Goal: Information Seeking & Learning: Check status

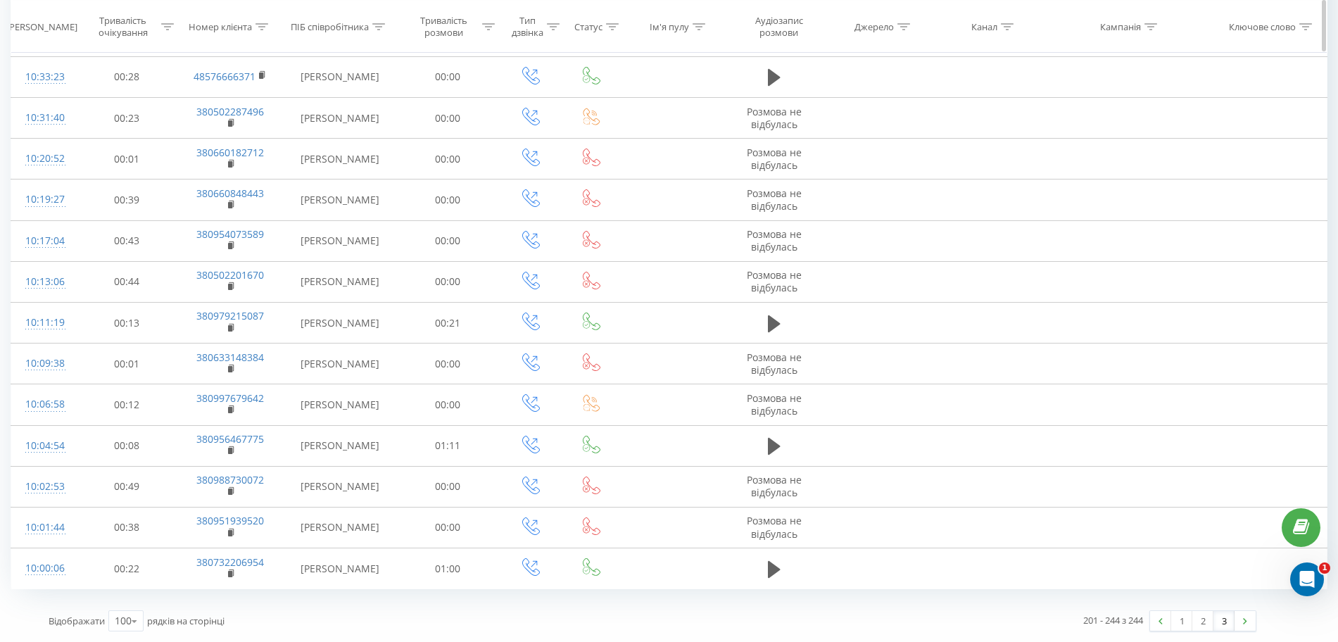
scroll to position [1903, 0]
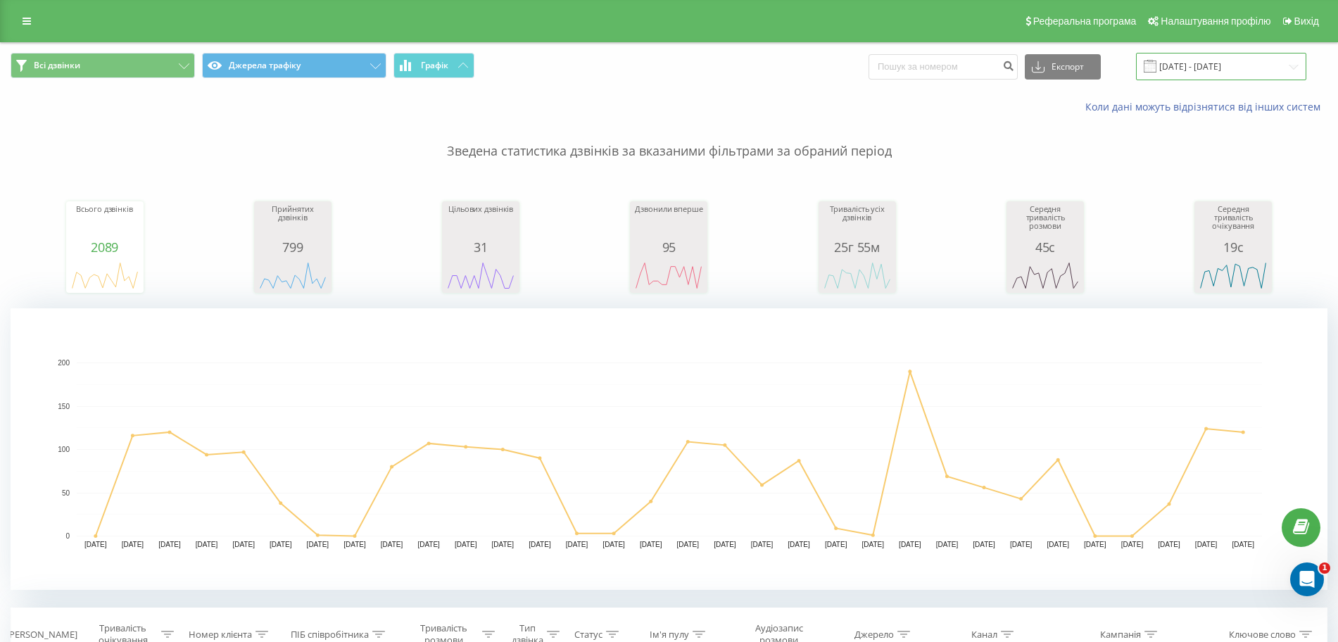
click at [1217, 66] on input "20.07.2025 - 20.08.2025" at bounding box center [1221, 66] width 170 height 27
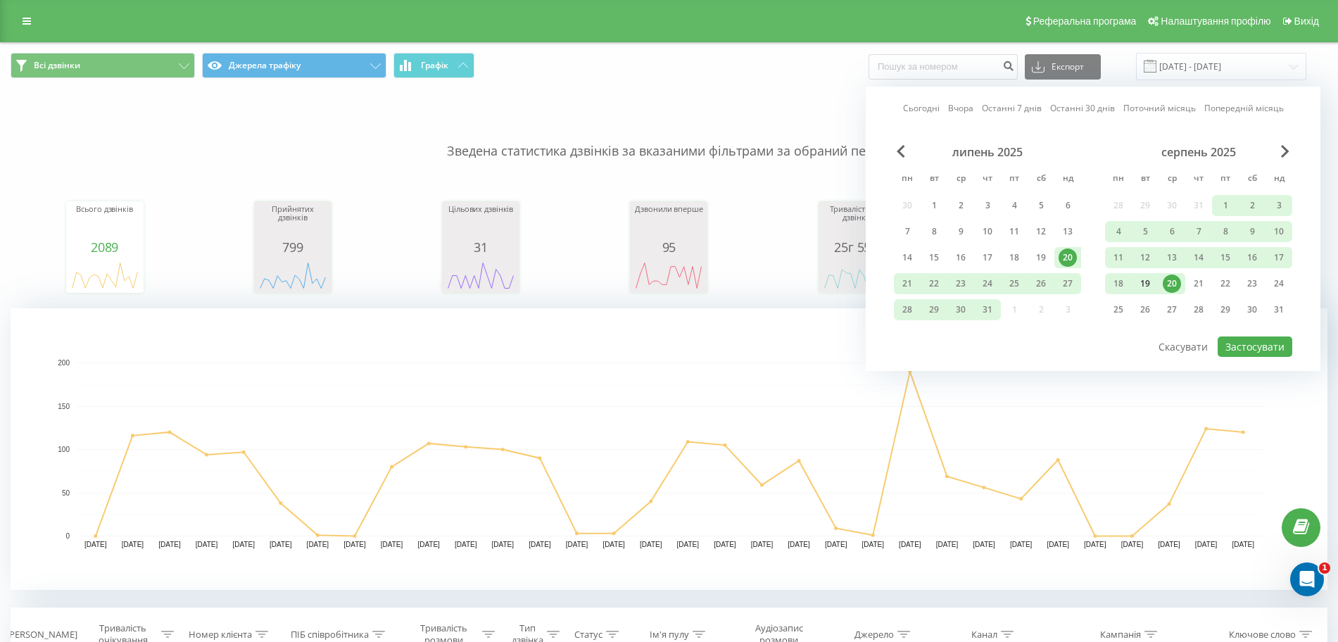
click at [1143, 284] on div "19" at bounding box center [1145, 284] width 18 height 18
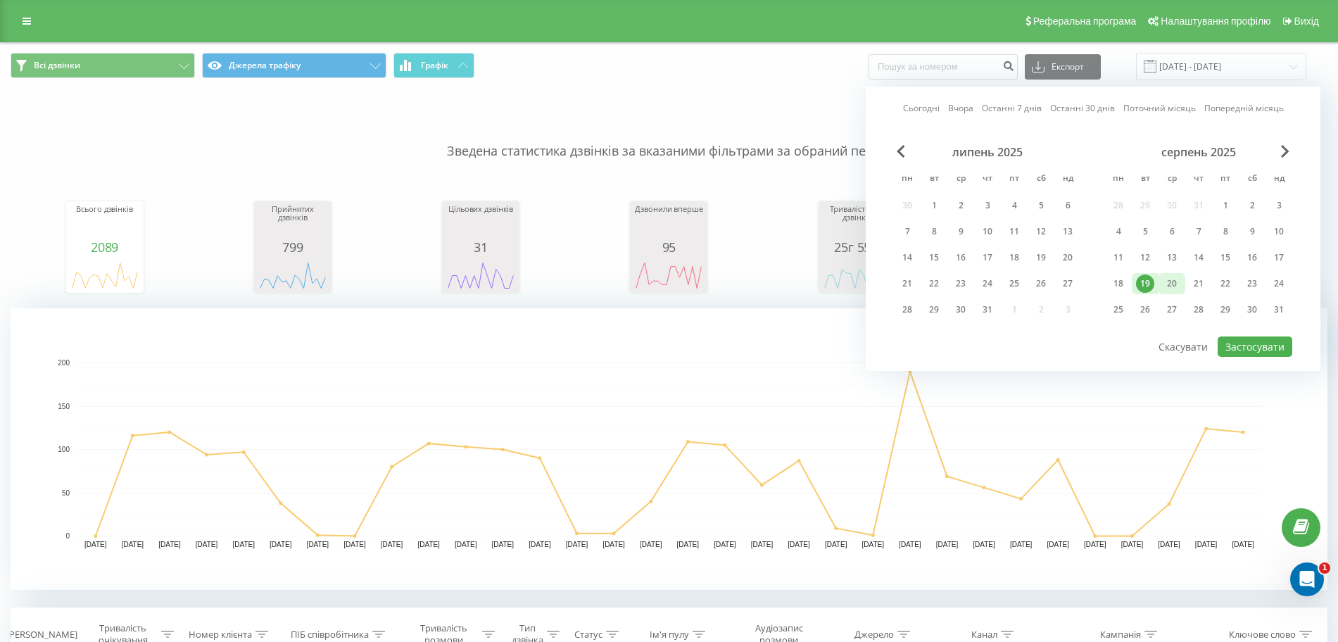
click at [1164, 280] on div "20" at bounding box center [1172, 284] width 18 height 18
click at [1255, 342] on button "Застосувати" at bounding box center [1255, 347] width 75 height 20
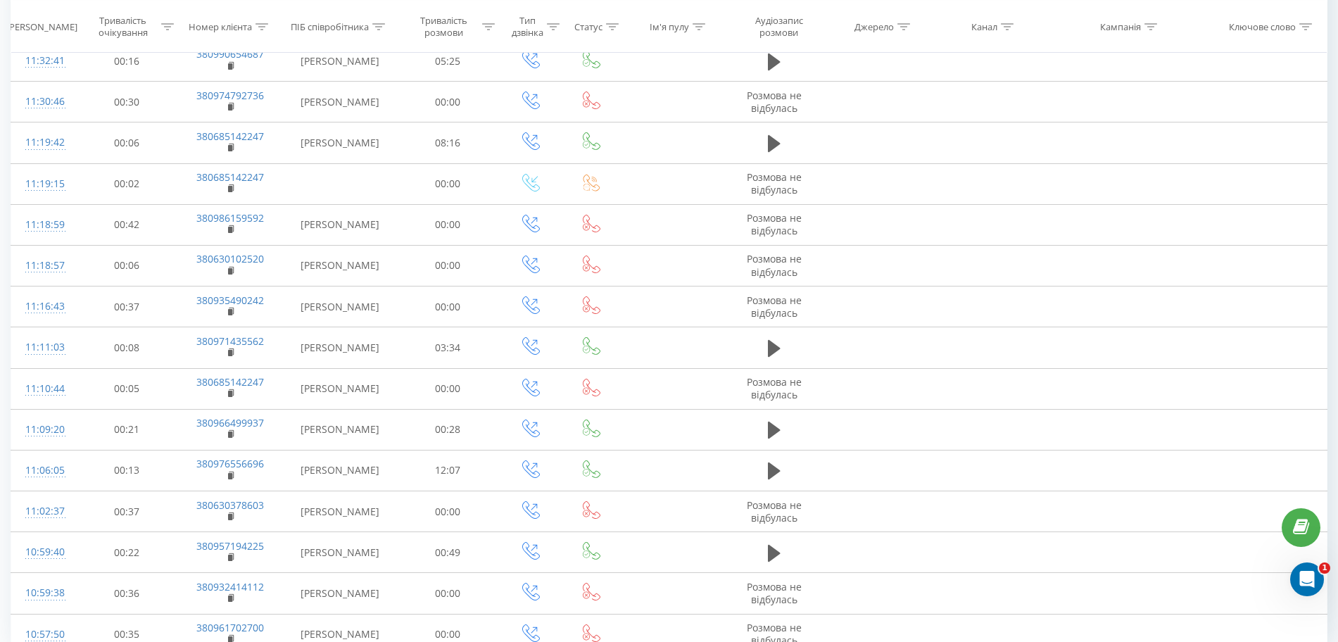
scroll to position [4198, 0]
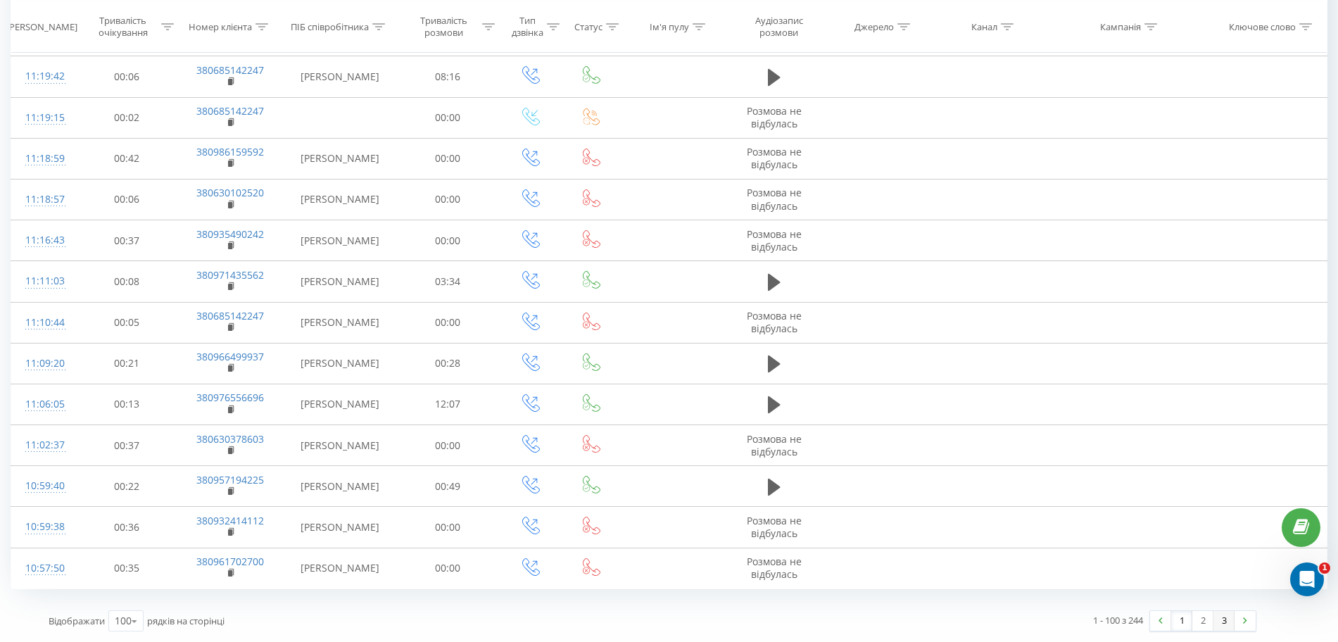
click at [1220, 620] on link "3" at bounding box center [1224, 621] width 21 height 20
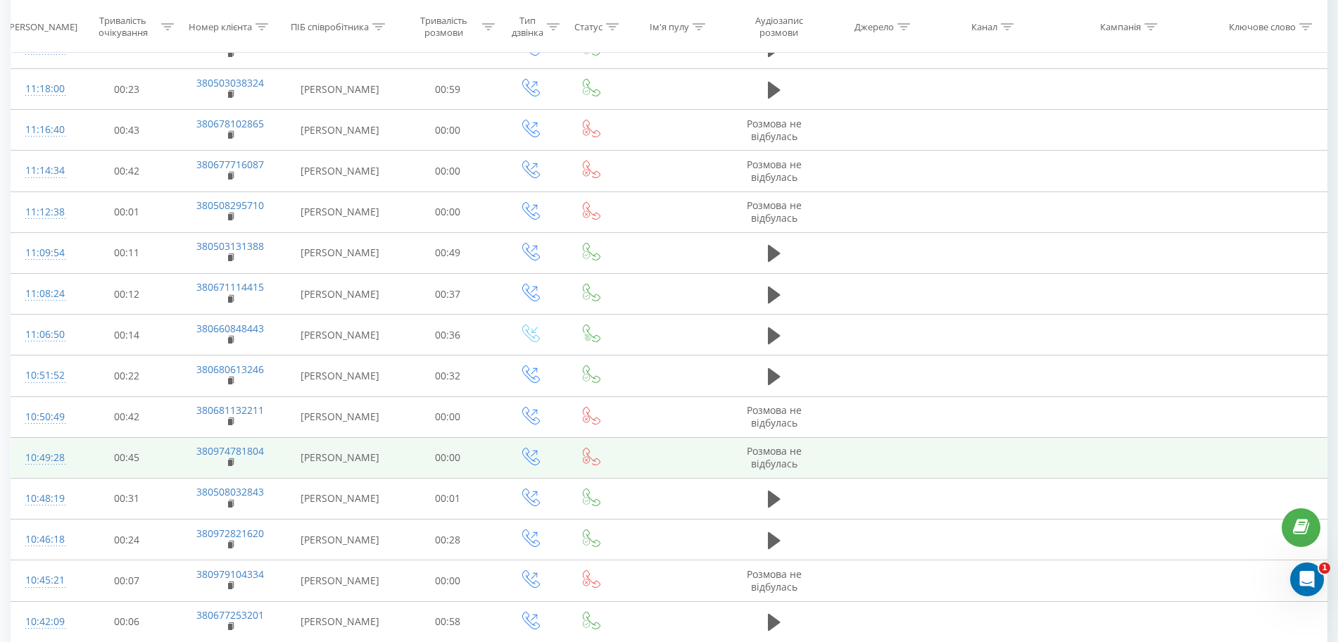
scroll to position [1903, 0]
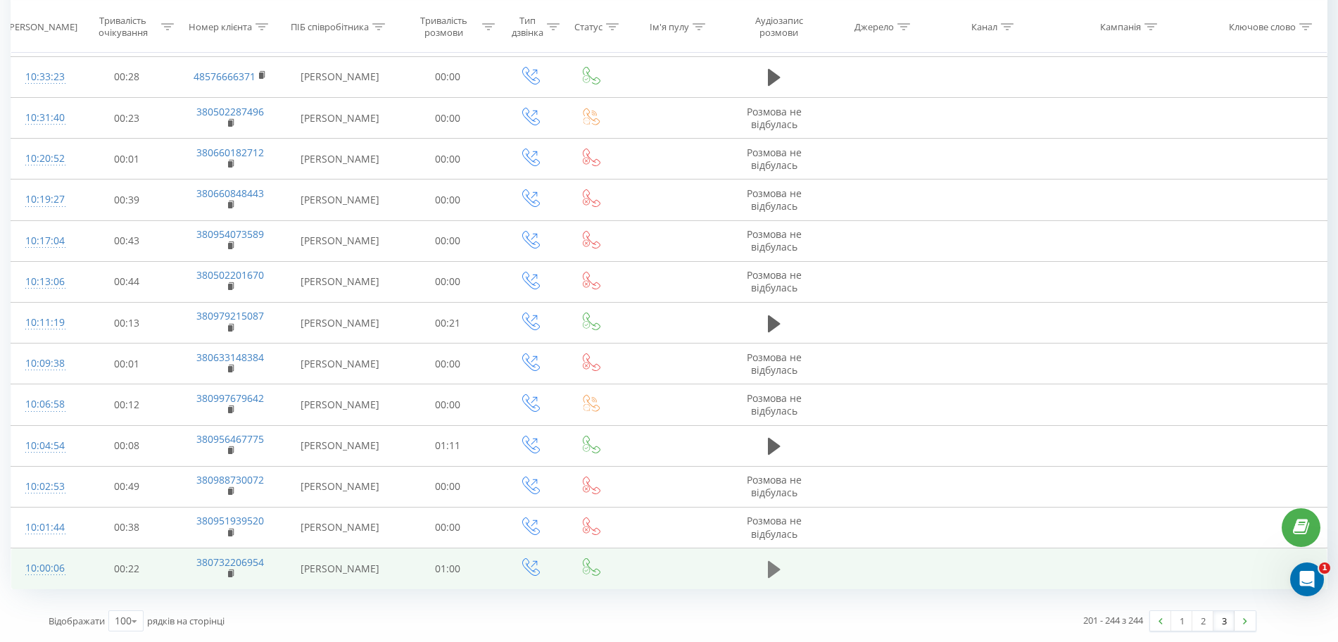
click at [779, 567] on icon at bounding box center [774, 570] width 13 height 20
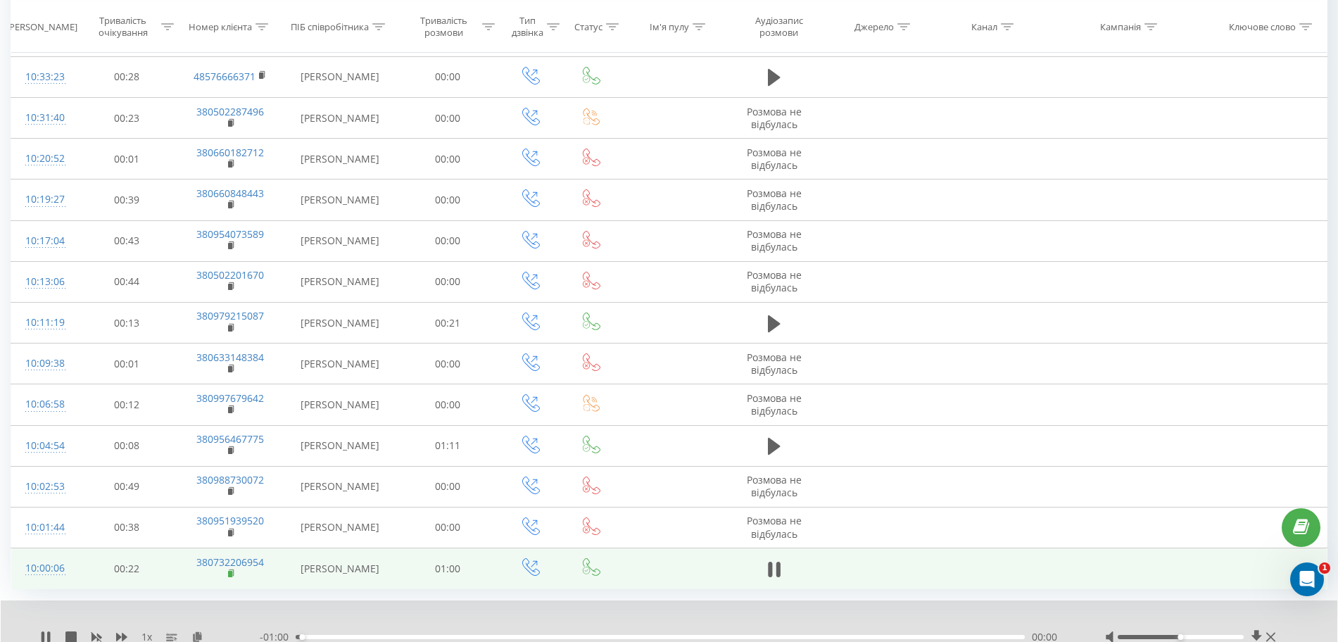
click at [235, 576] on icon at bounding box center [232, 574] width 8 height 10
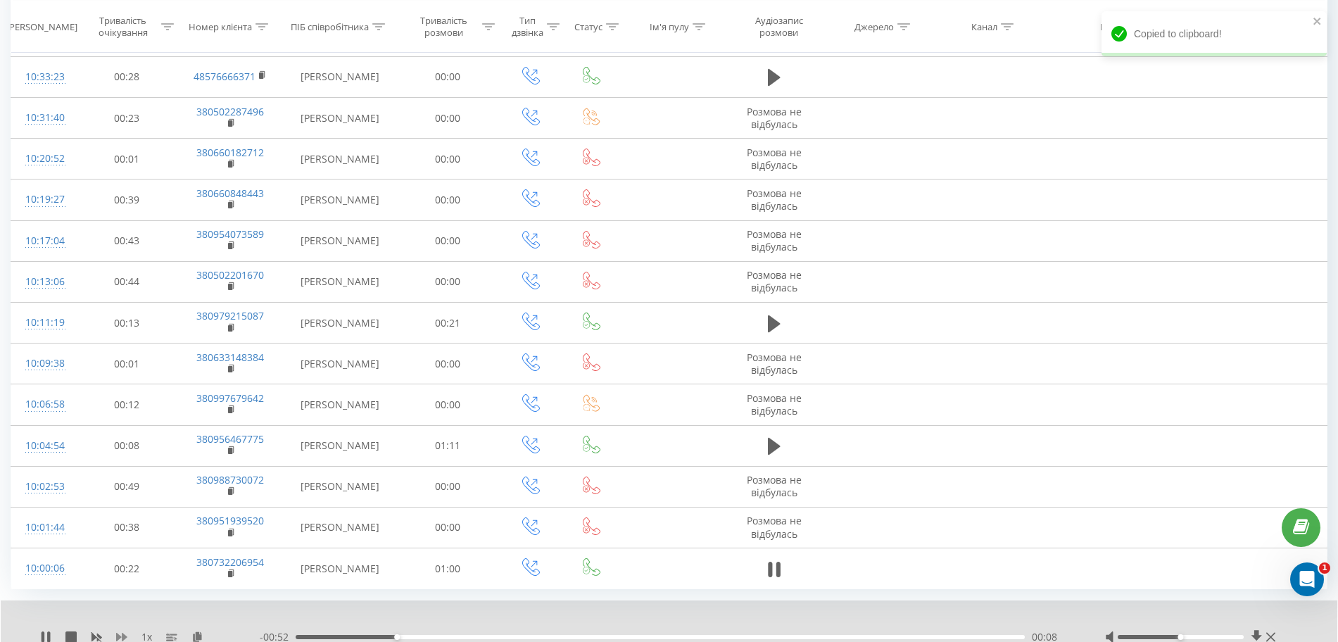
click at [124, 636] on icon at bounding box center [121, 637] width 11 height 8
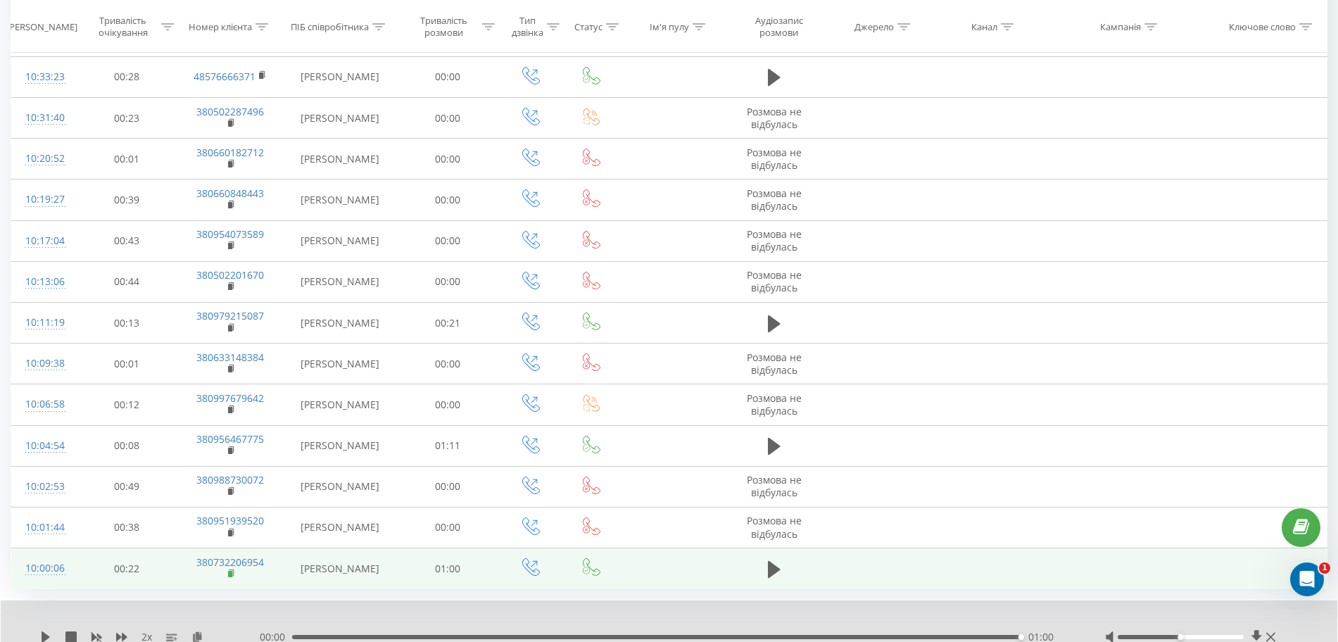
click at [232, 572] on rect at bounding box center [230, 574] width 4 height 6
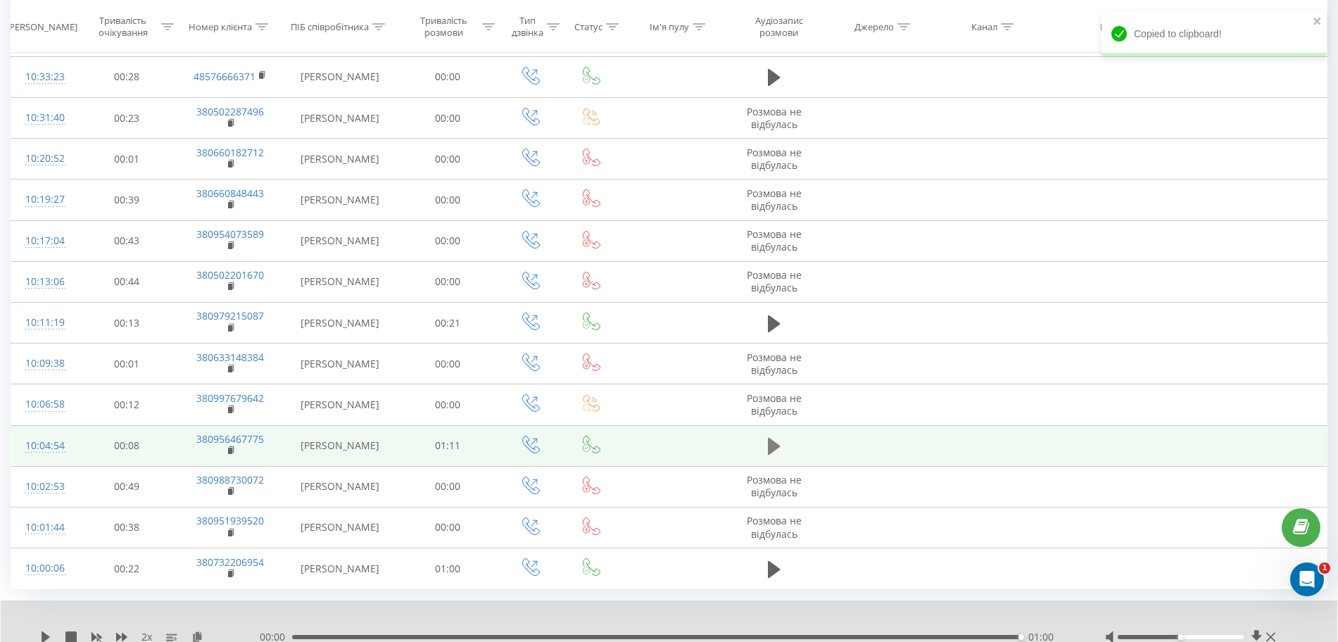
click at [767, 446] on button at bounding box center [774, 446] width 21 height 21
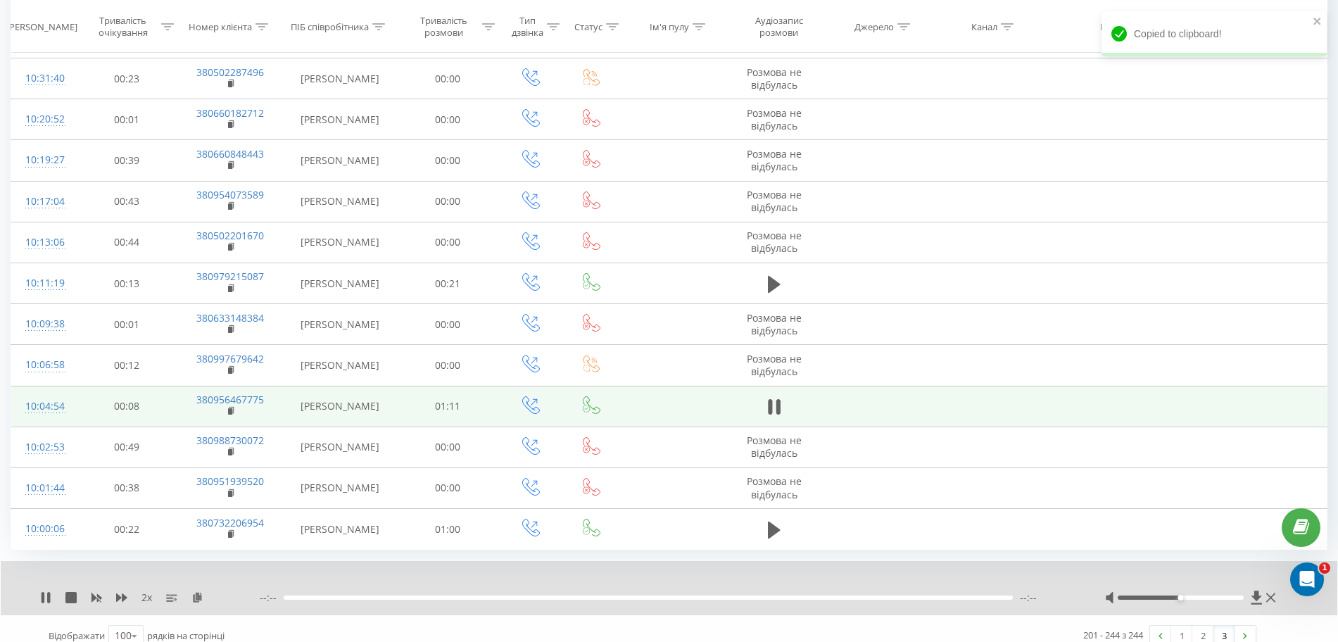
scroll to position [1957, 0]
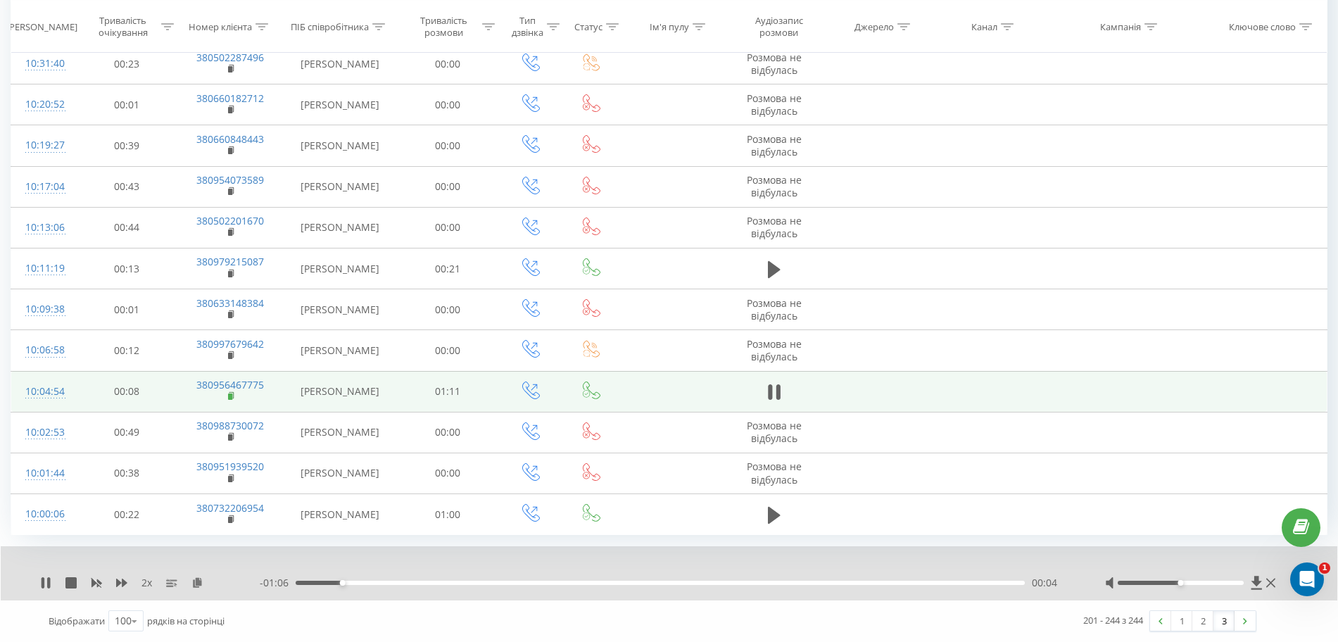
click at [229, 398] on rect at bounding box center [230, 397] width 4 height 6
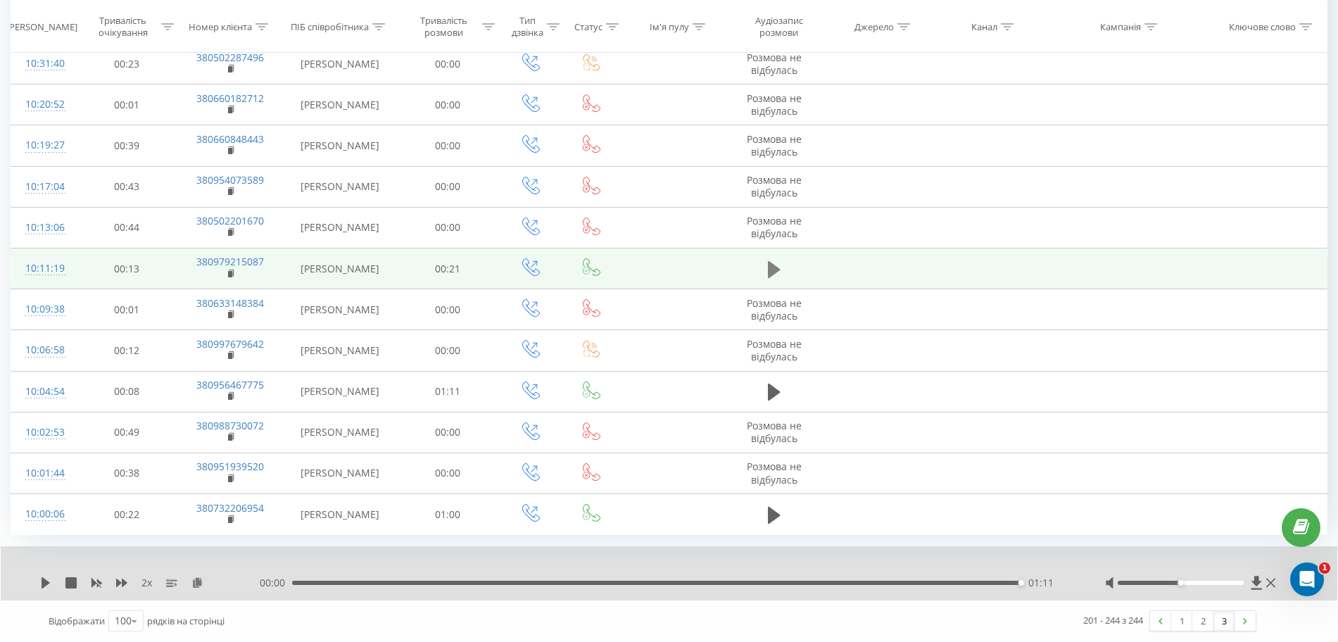
click at [773, 268] on icon at bounding box center [774, 269] width 13 height 17
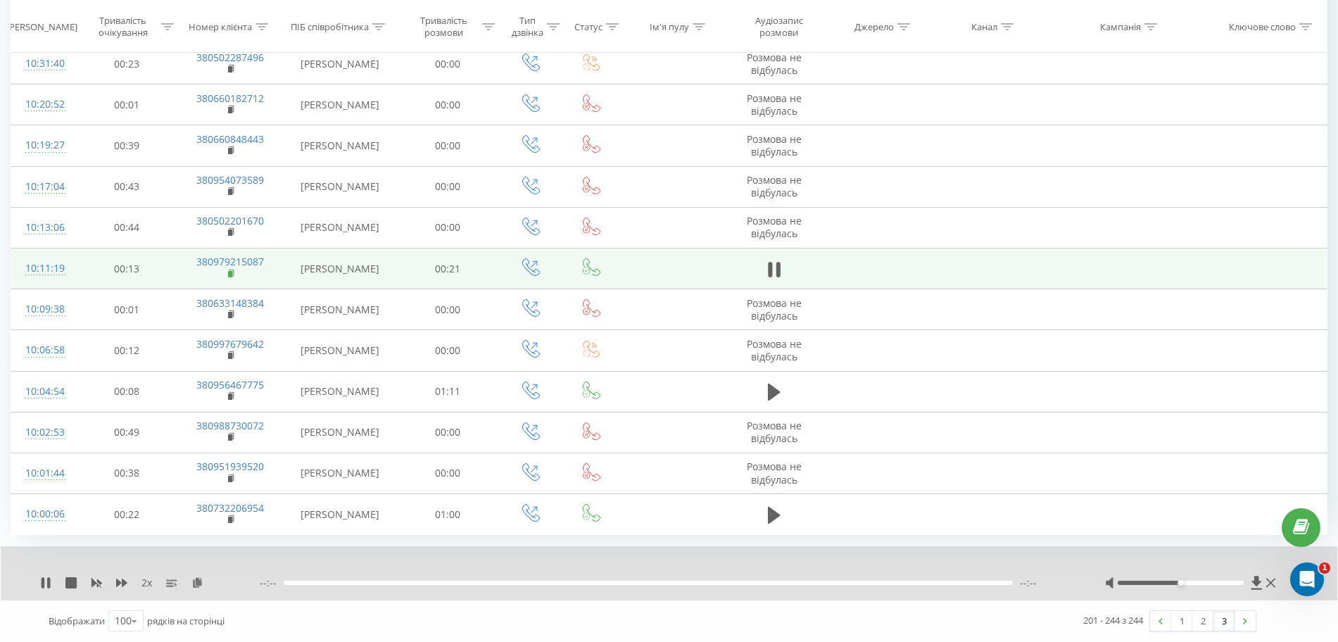
click at [231, 277] on icon at bounding box center [232, 274] width 8 height 10
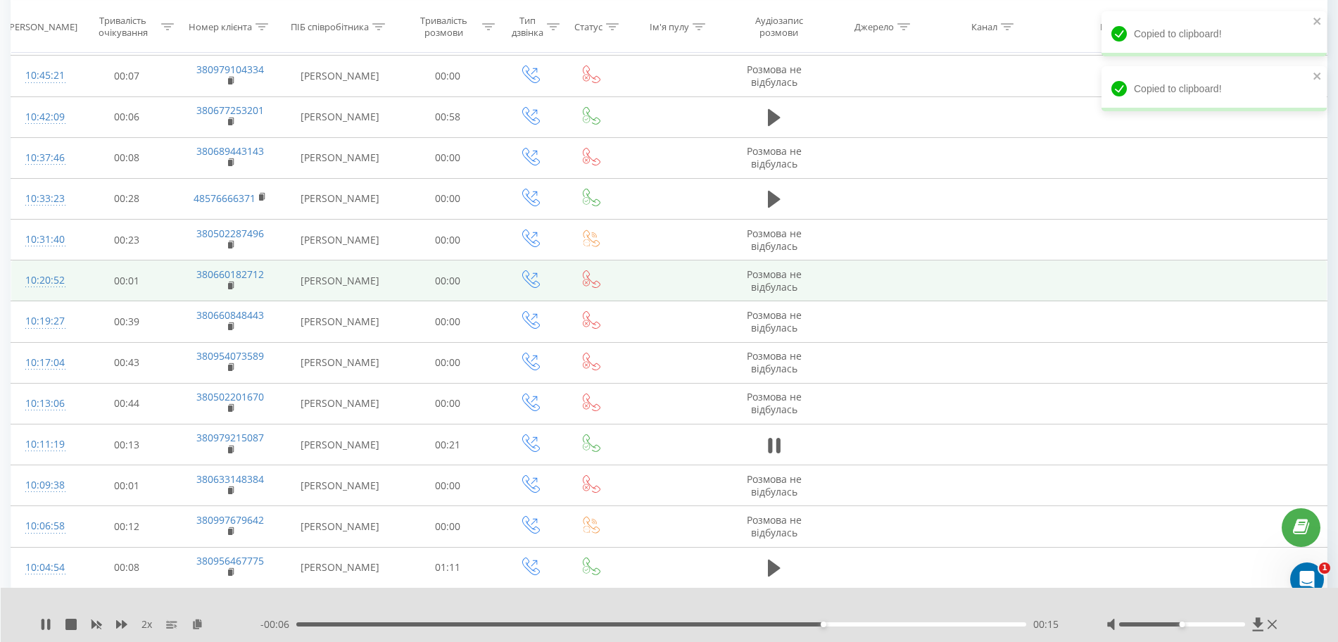
scroll to position [1693, 0]
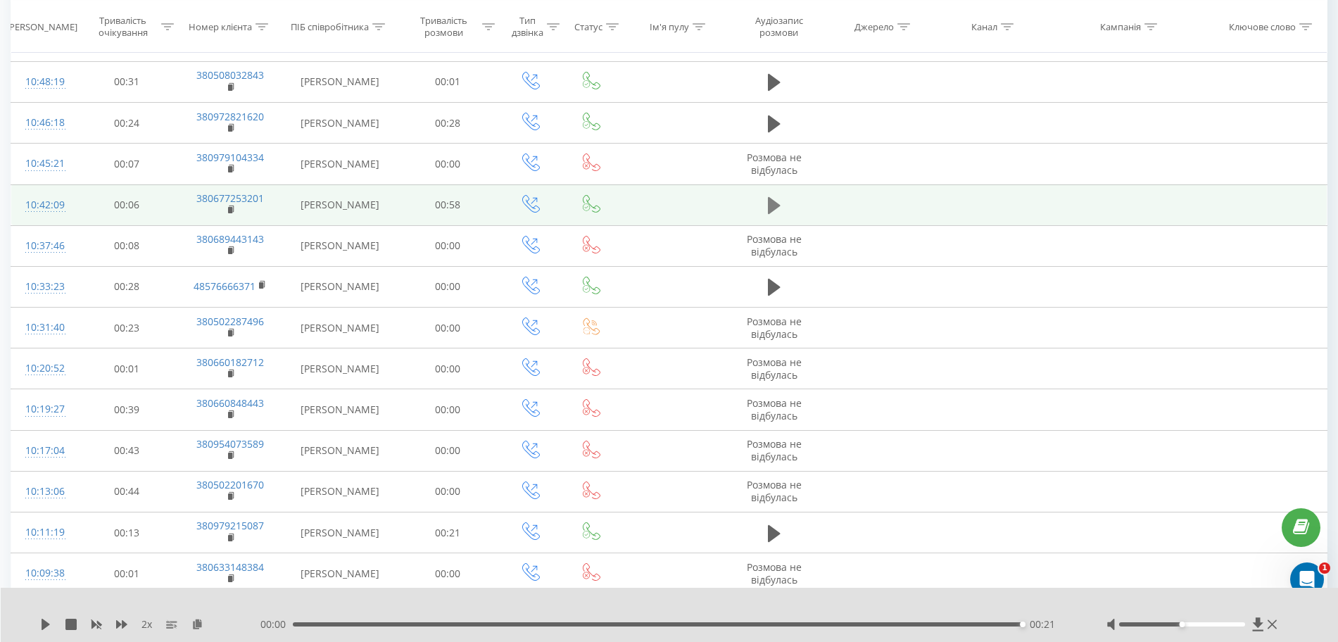
click at [773, 205] on icon at bounding box center [774, 205] width 13 height 17
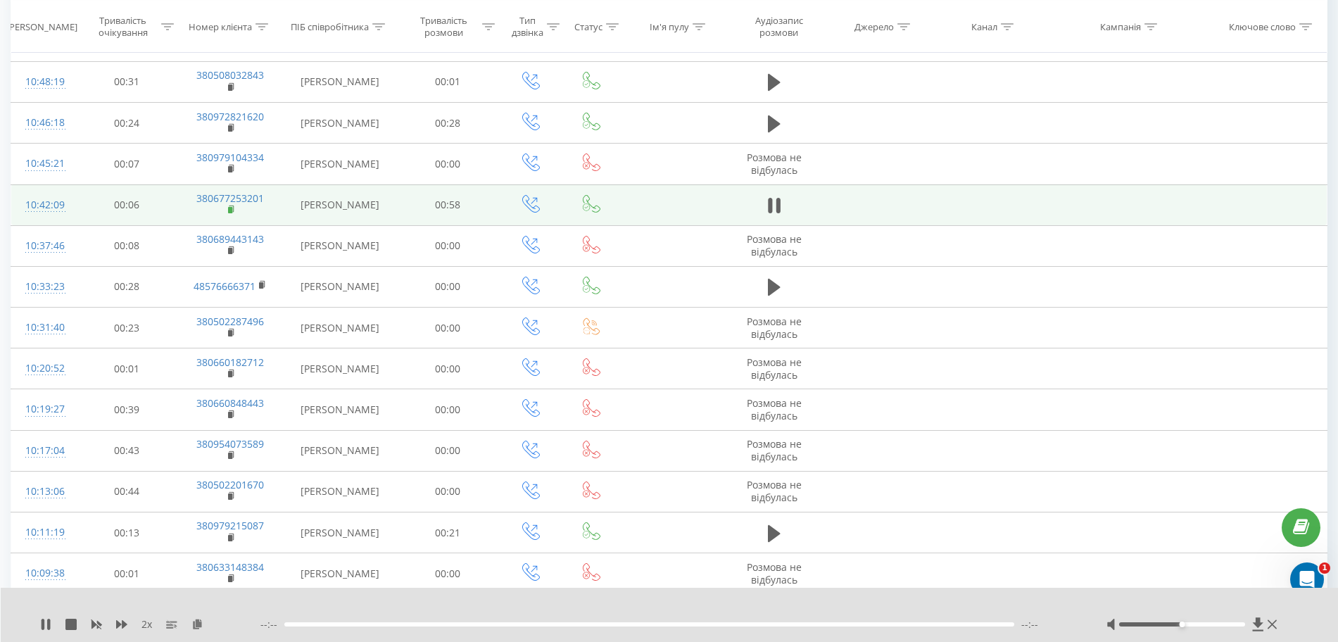
click at [231, 209] on rect at bounding box center [230, 210] width 4 height 6
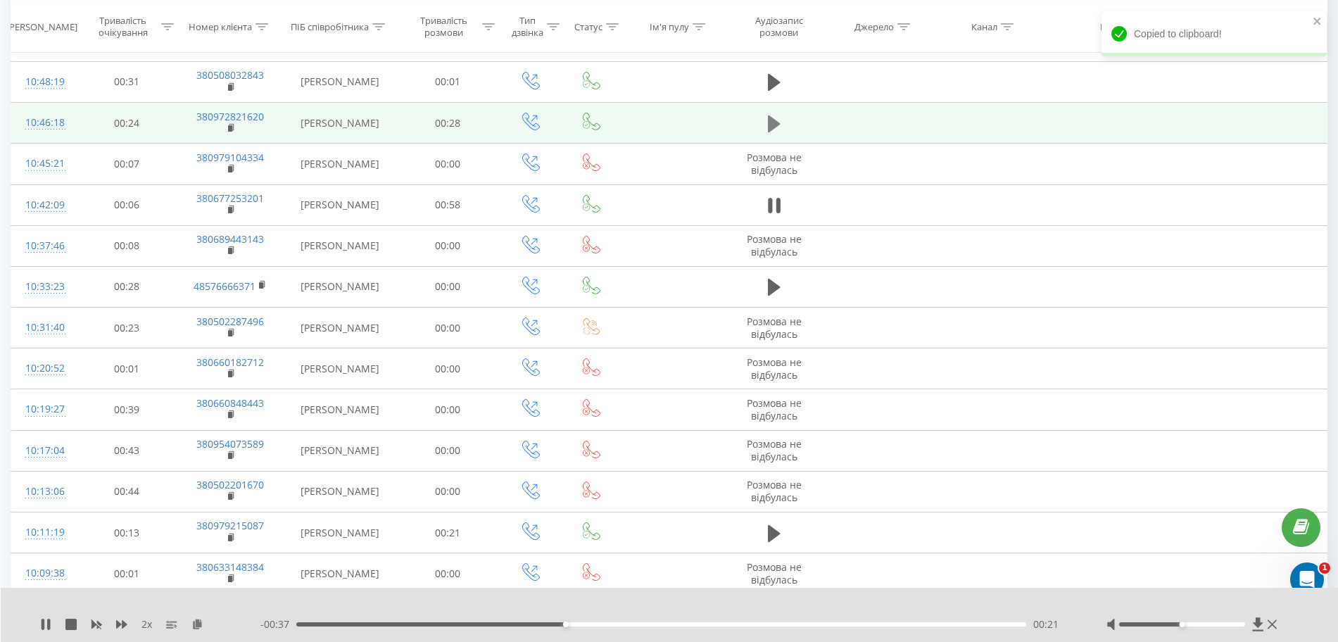
click at [777, 120] on icon at bounding box center [774, 123] width 13 height 17
click at [231, 127] on rect at bounding box center [230, 128] width 4 height 6
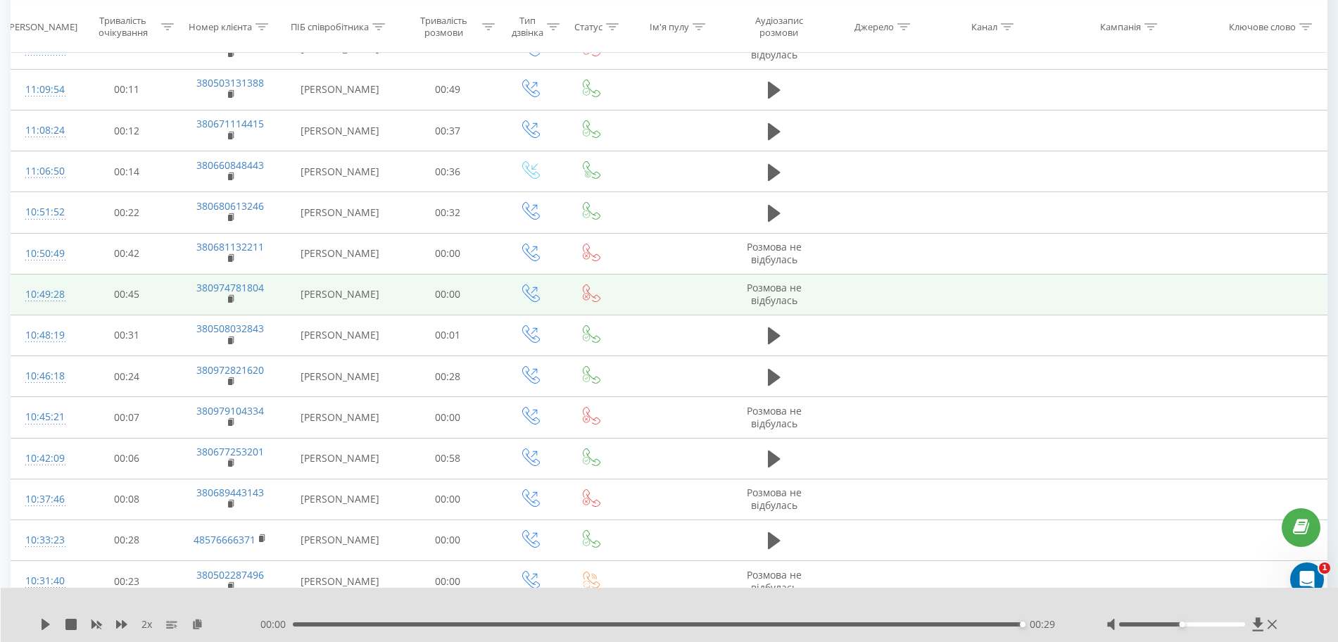
scroll to position [1341, 0]
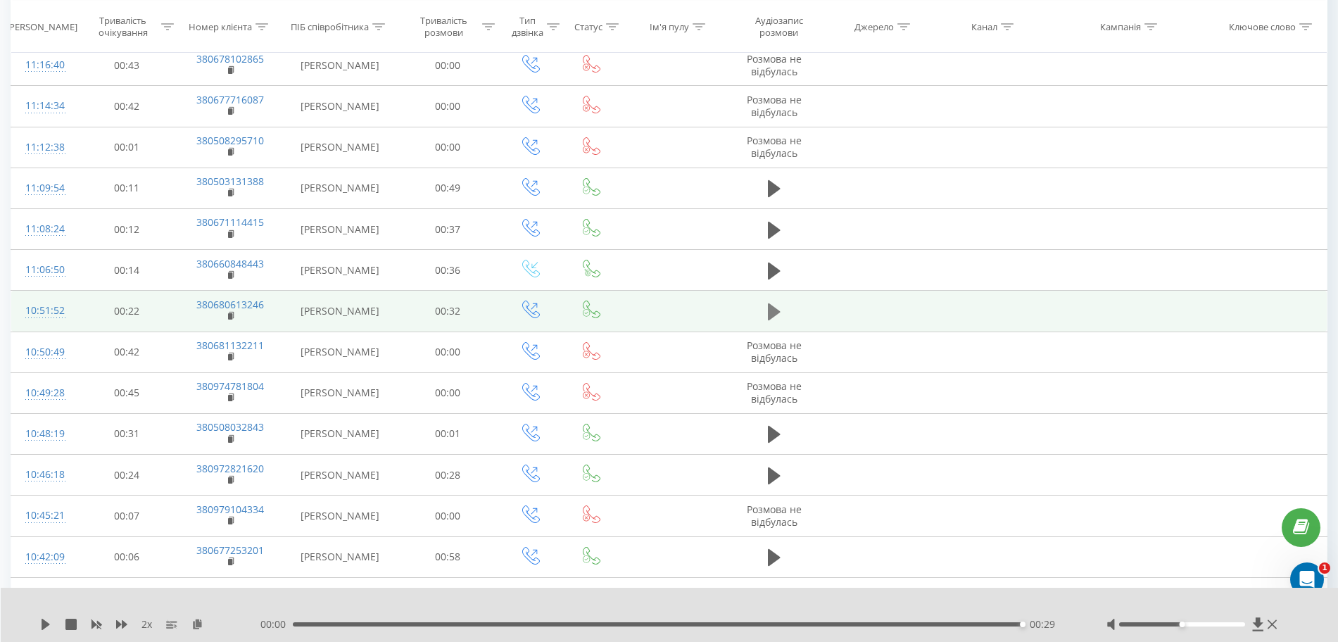
click at [778, 309] on icon at bounding box center [774, 312] width 13 height 20
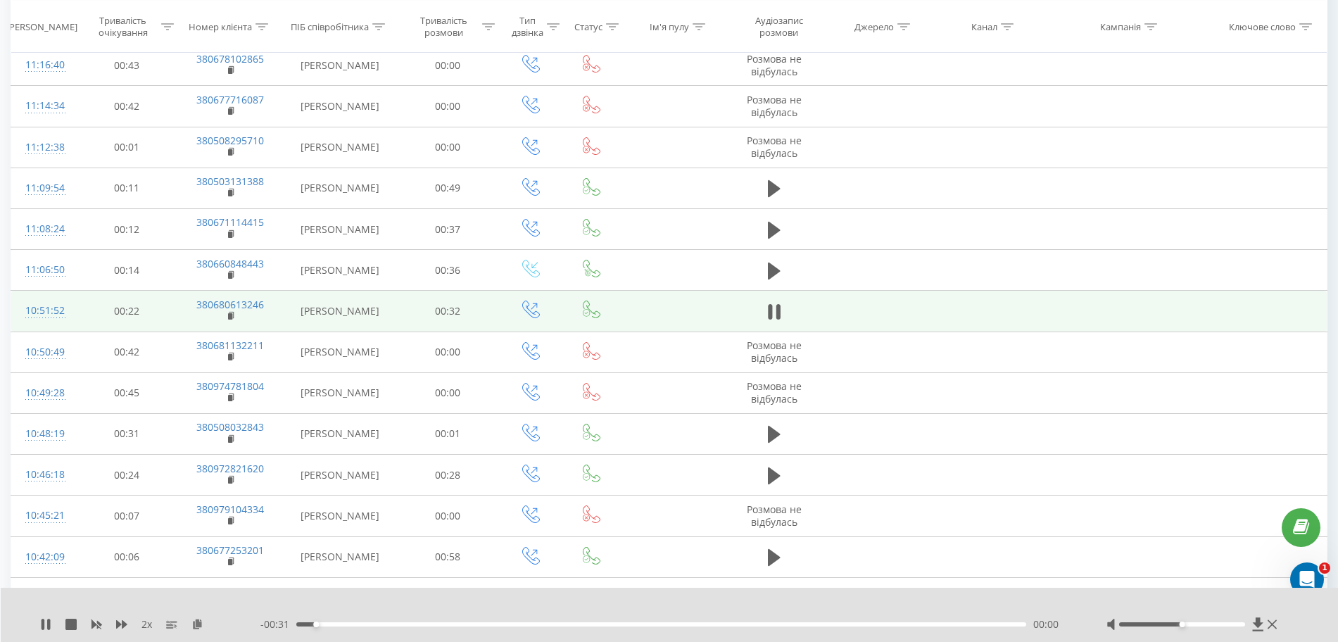
click at [227, 320] on td "380680613246" at bounding box center [230, 311] width 106 height 41
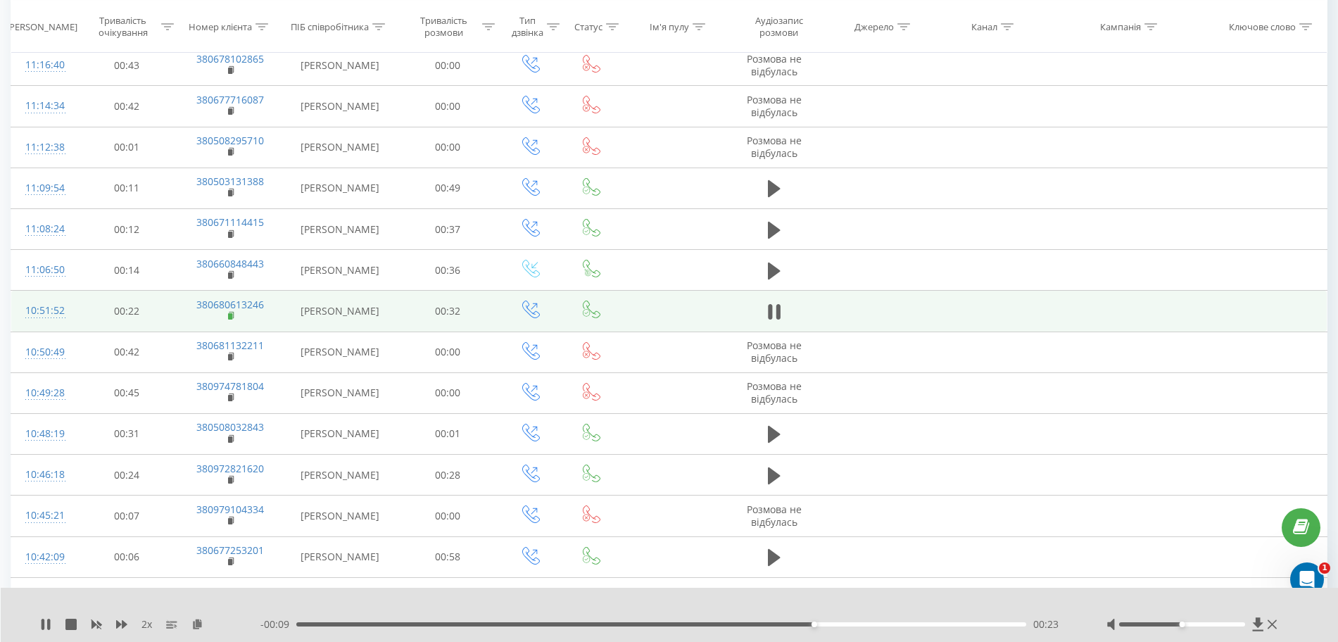
click at [230, 316] on rect at bounding box center [230, 316] width 4 height 6
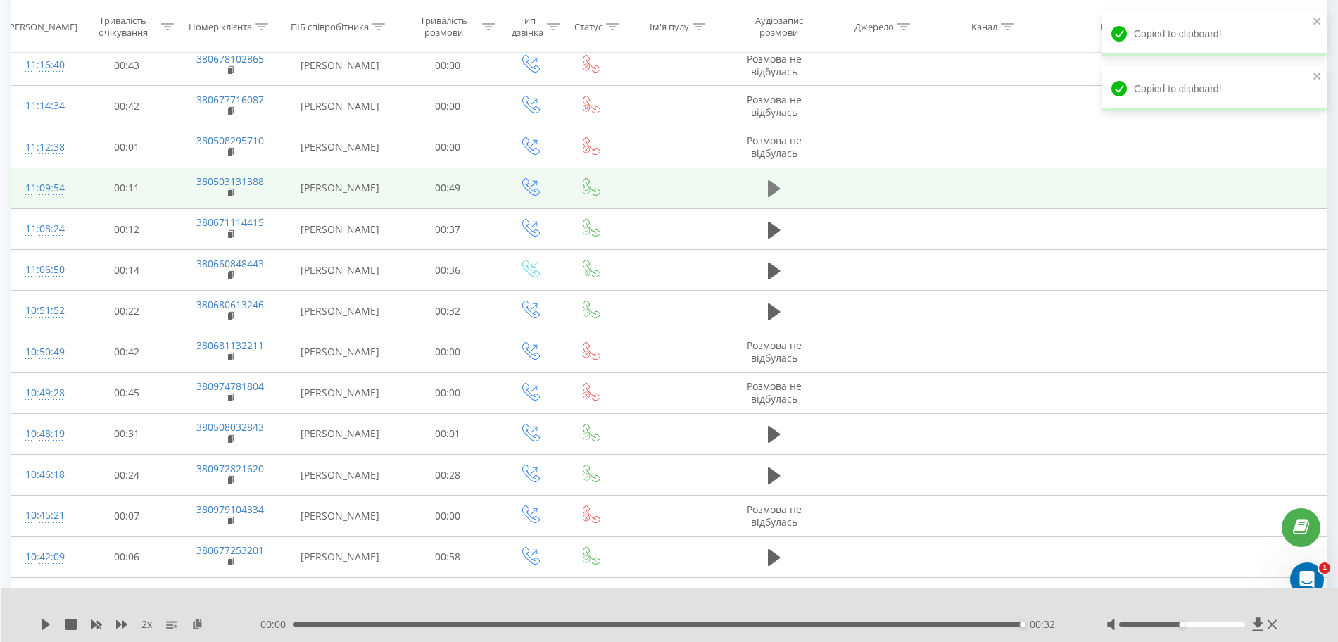
click at [781, 192] on icon at bounding box center [774, 189] width 13 height 20
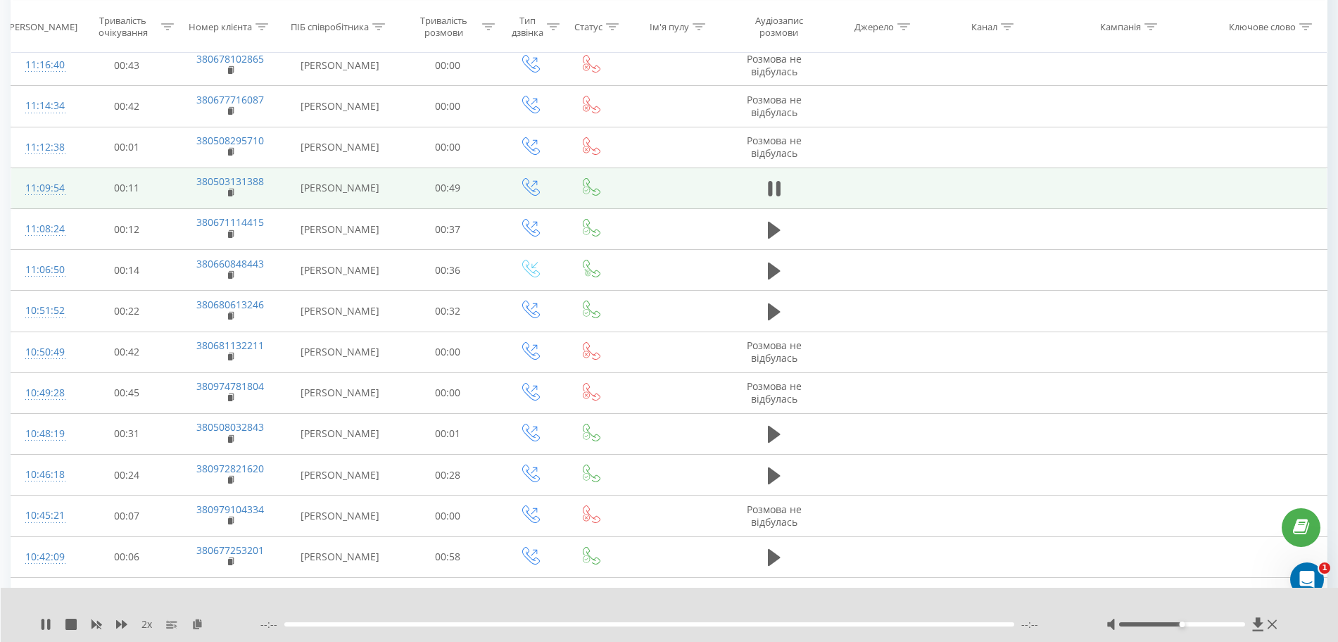
click at [237, 194] on td "380503131388" at bounding box center [230, 188] width 106 height 41
click at [230, 194] on rect at bounding box center [230, 193] width 4 height 6
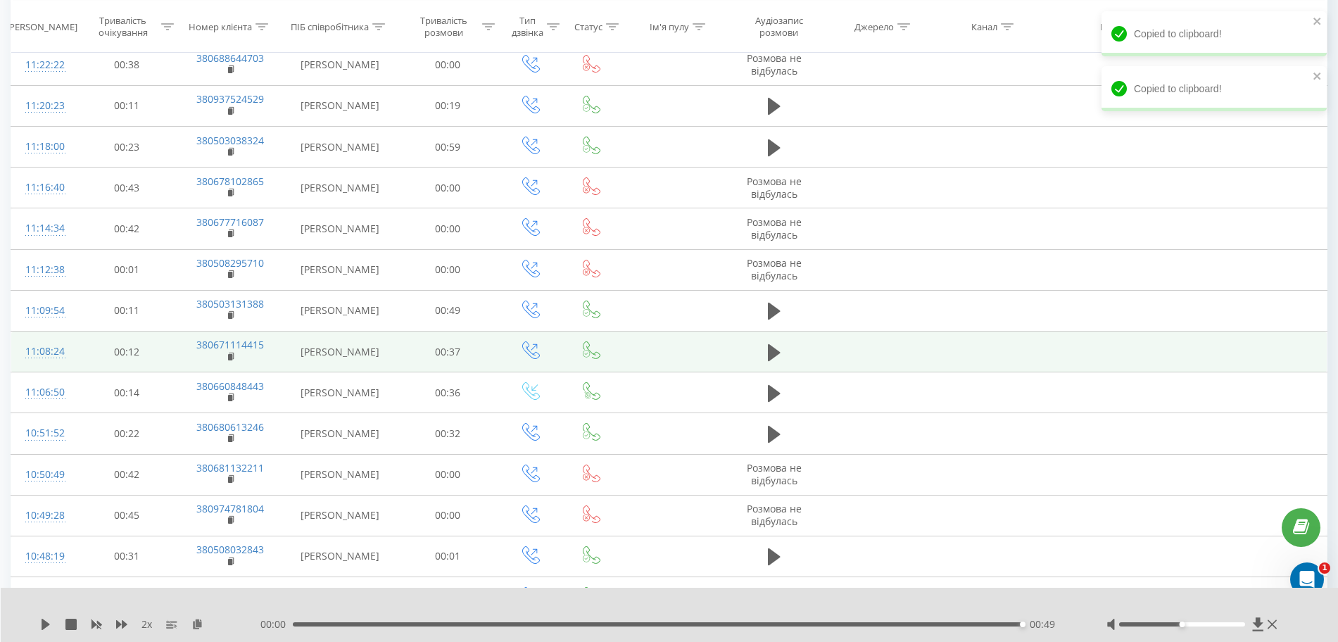
scroll to position [1165, 0]
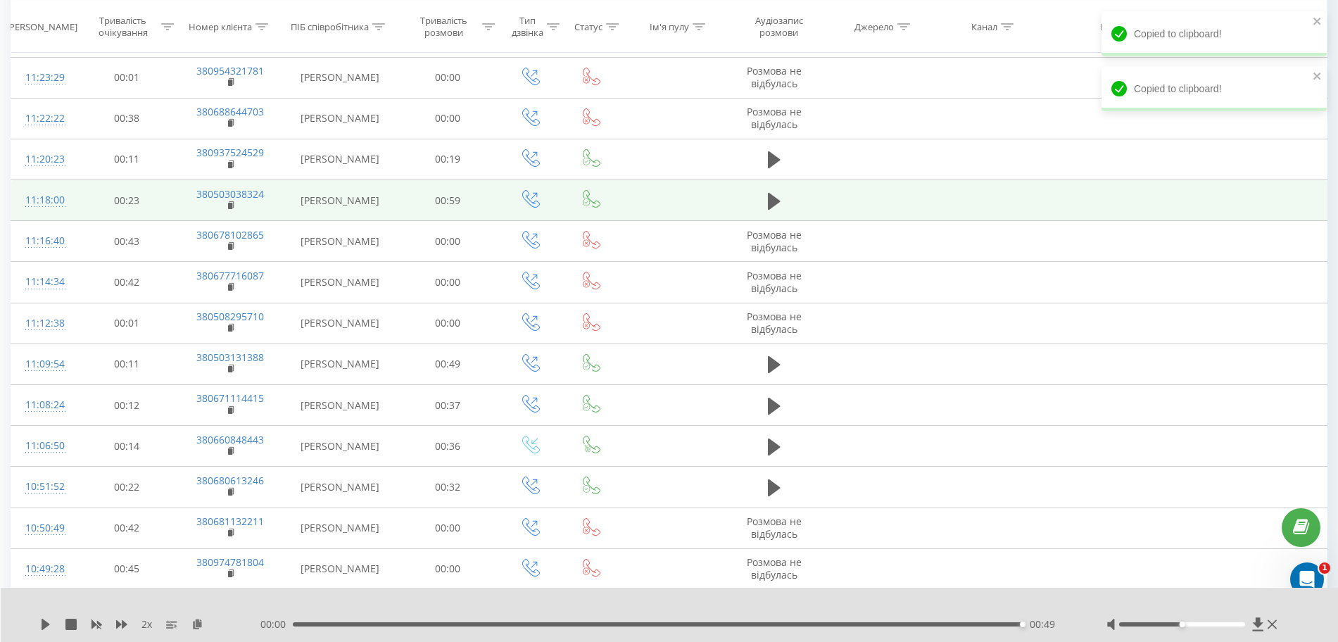
click at [766, 213] on span at bounding box center [774, 207] width 21 height 13
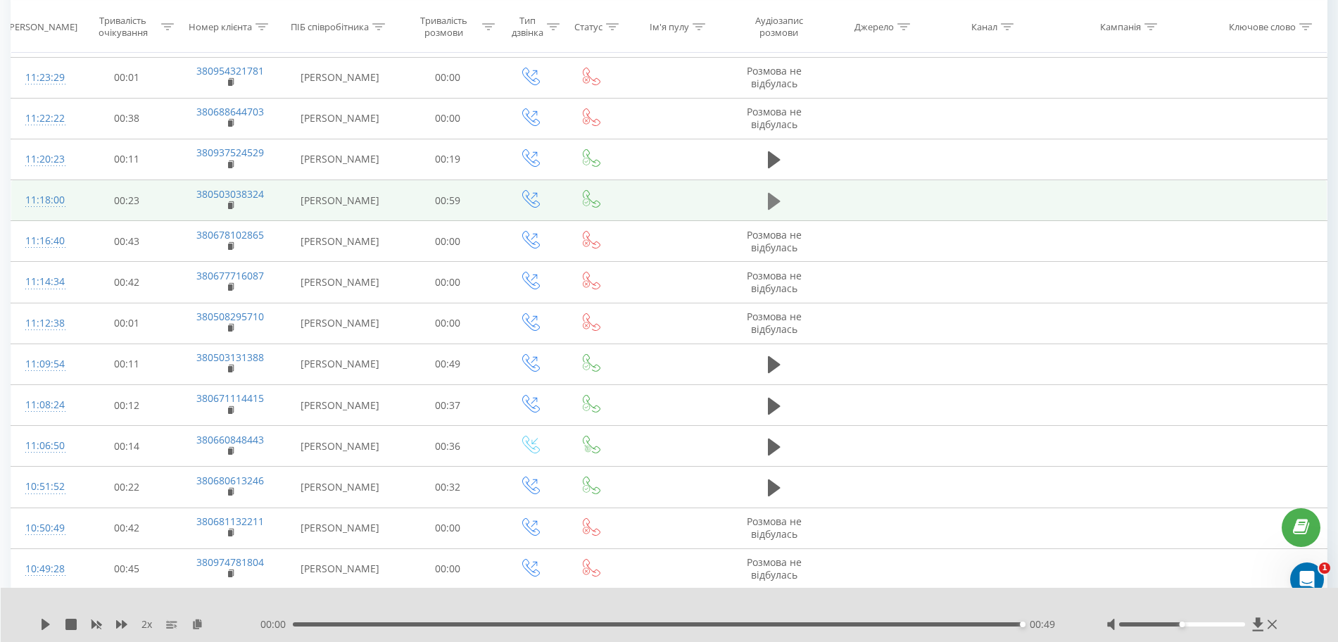
click at [777, 212] on button at bounding box center [774, 201] width 21 height 21
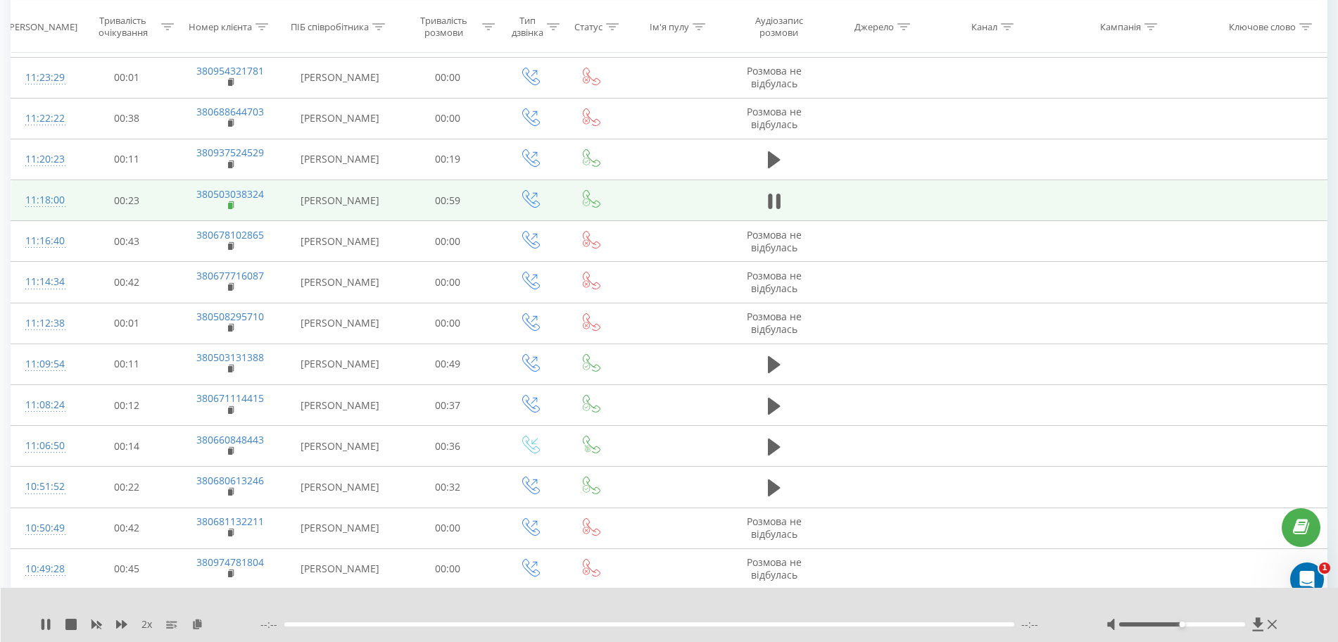
click at [230, 204] on rect at bounding box center [230, 206] width 4 height 6
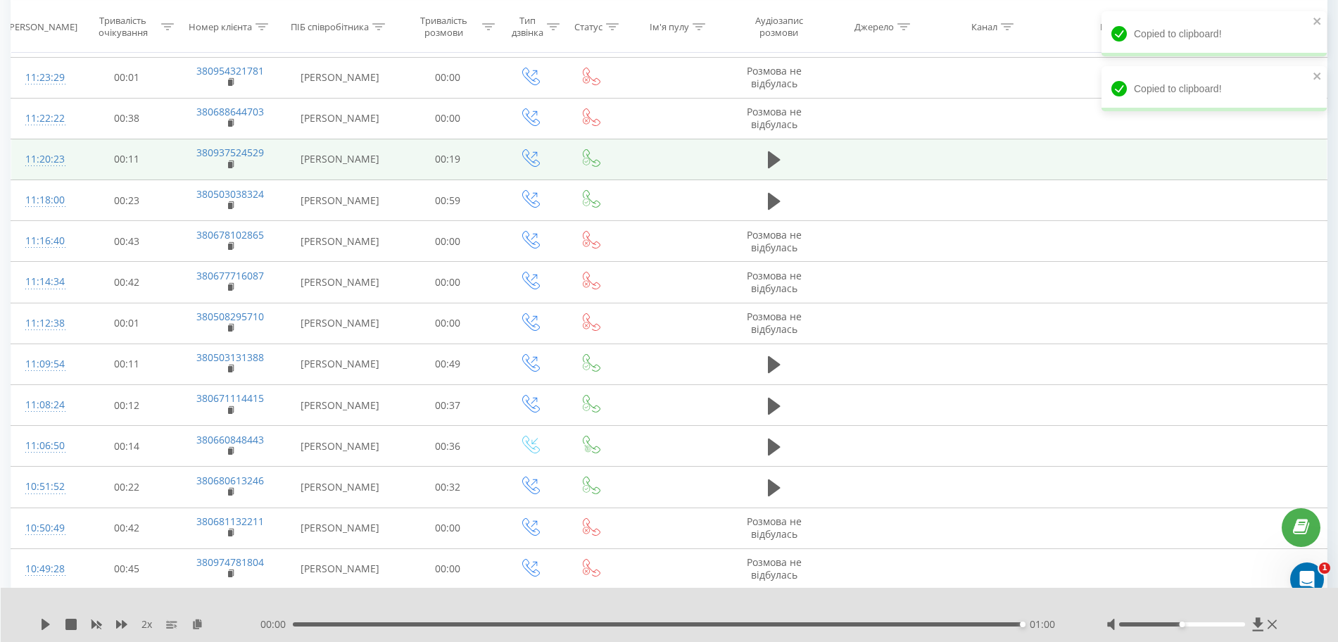
click at [816, 162] on td at bounding box center [774, 159] width 97 height 41
click at [777, 169] on icon at bounding box center [774, 160] width 13 height 20
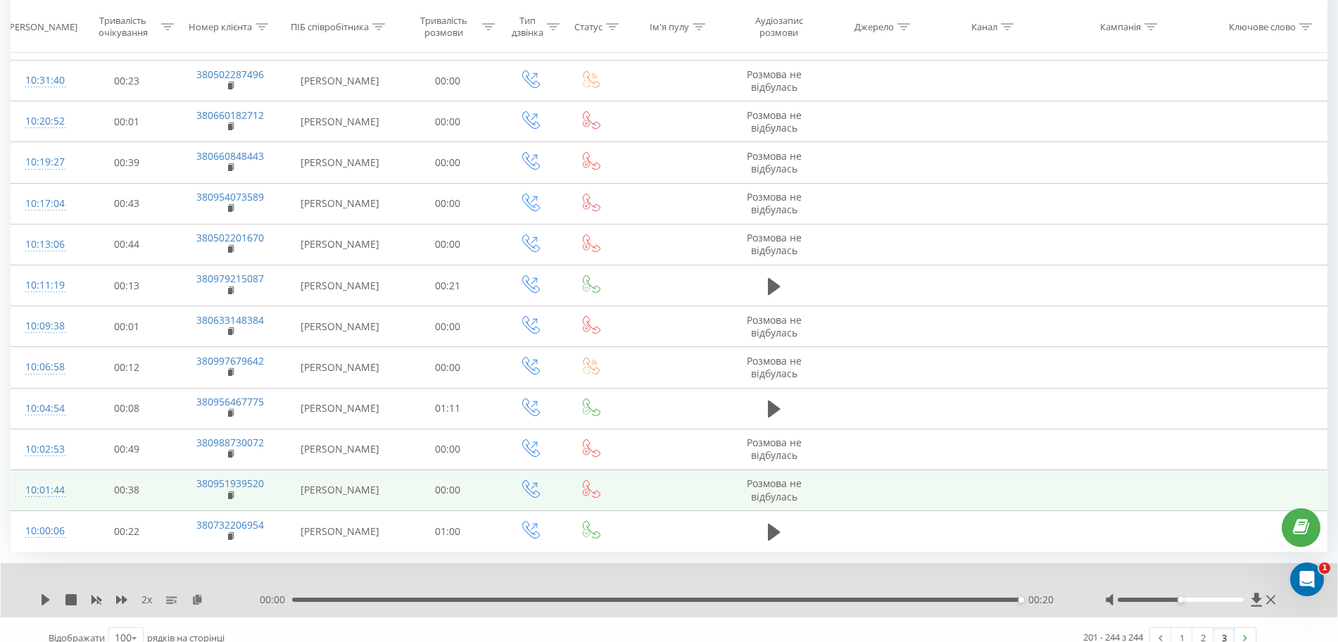
scroll to position [1957, 0]
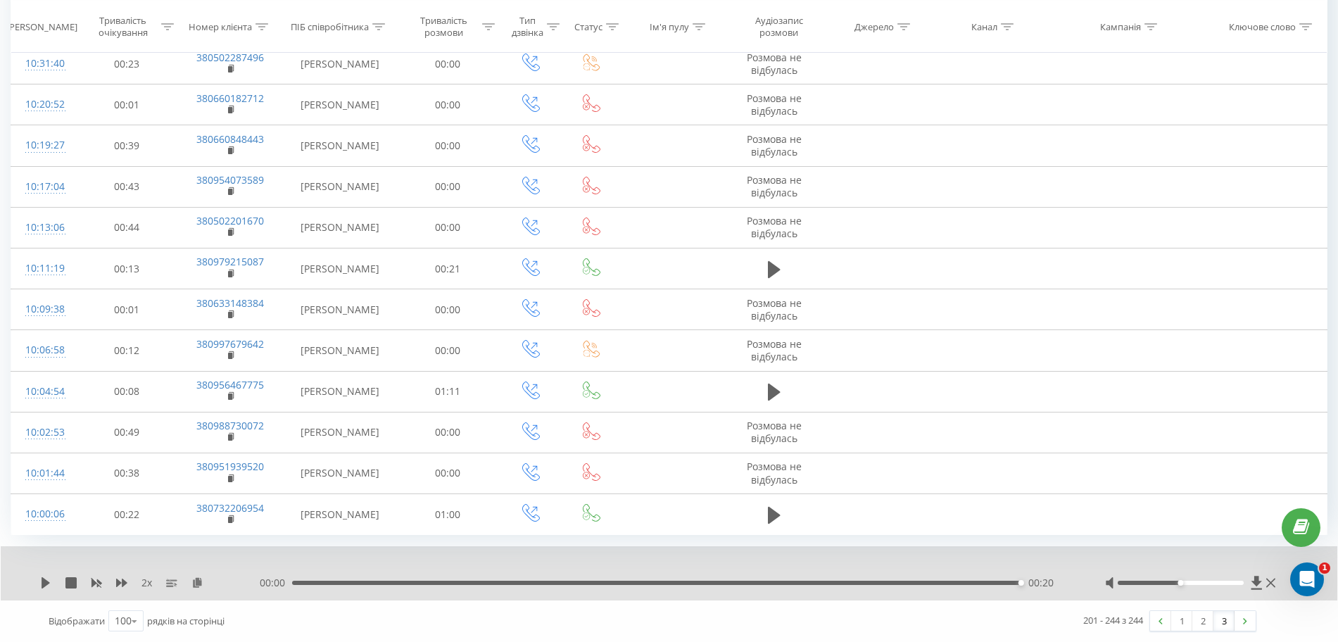
click at [1208, 632] on div "201 - 244 з 244 1 2 3" at bounding box center [960, 621] width 614 height 41
click at [1208, 621] on link "2" at bounding box center [1203, 621] width 21 height 20
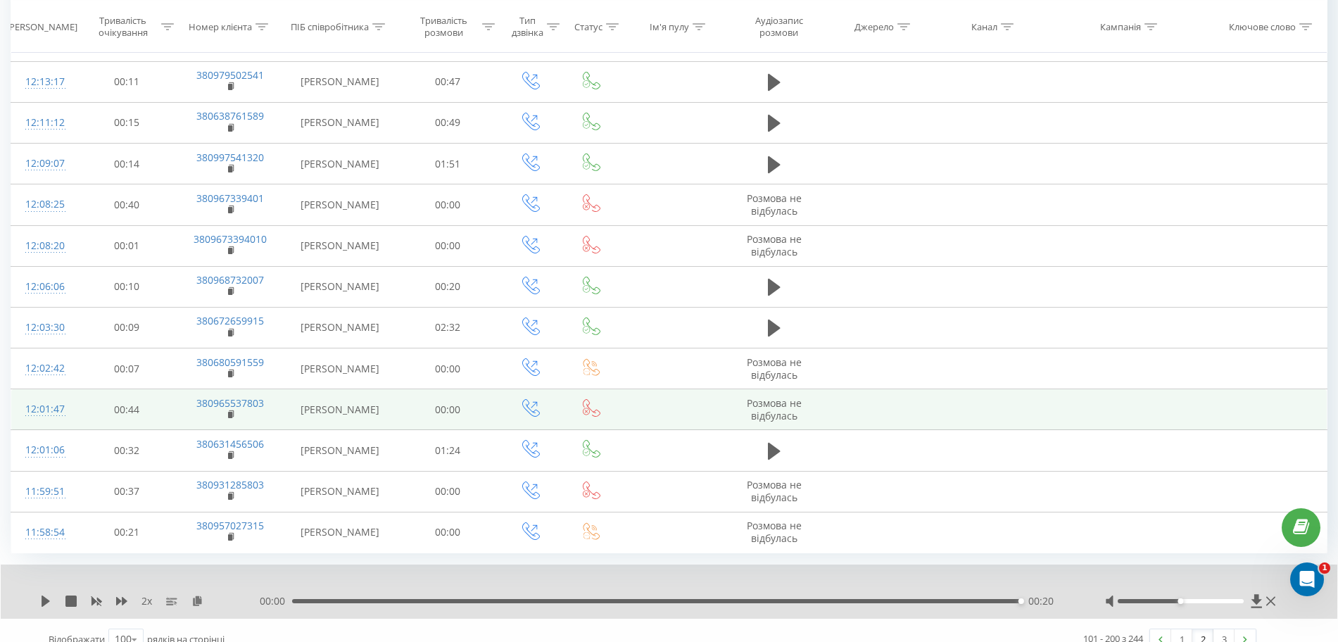
scroll to position [4280, 0]
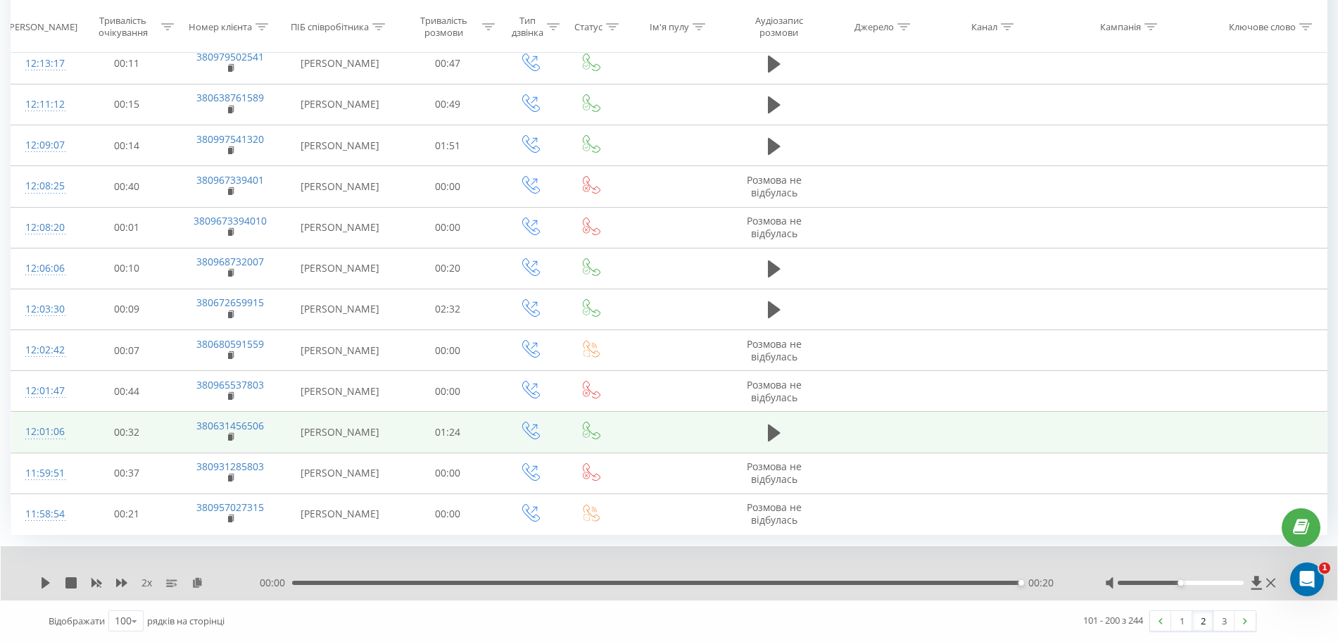
click at [763, 434] on td at bounding box center [774, 432] width 97 height 41
click at [763, 435] on td at bounding box center [774, 432] width 97 height 41
click at [773, 432] on icon at bounding box center [774, 433] width 13 height 17
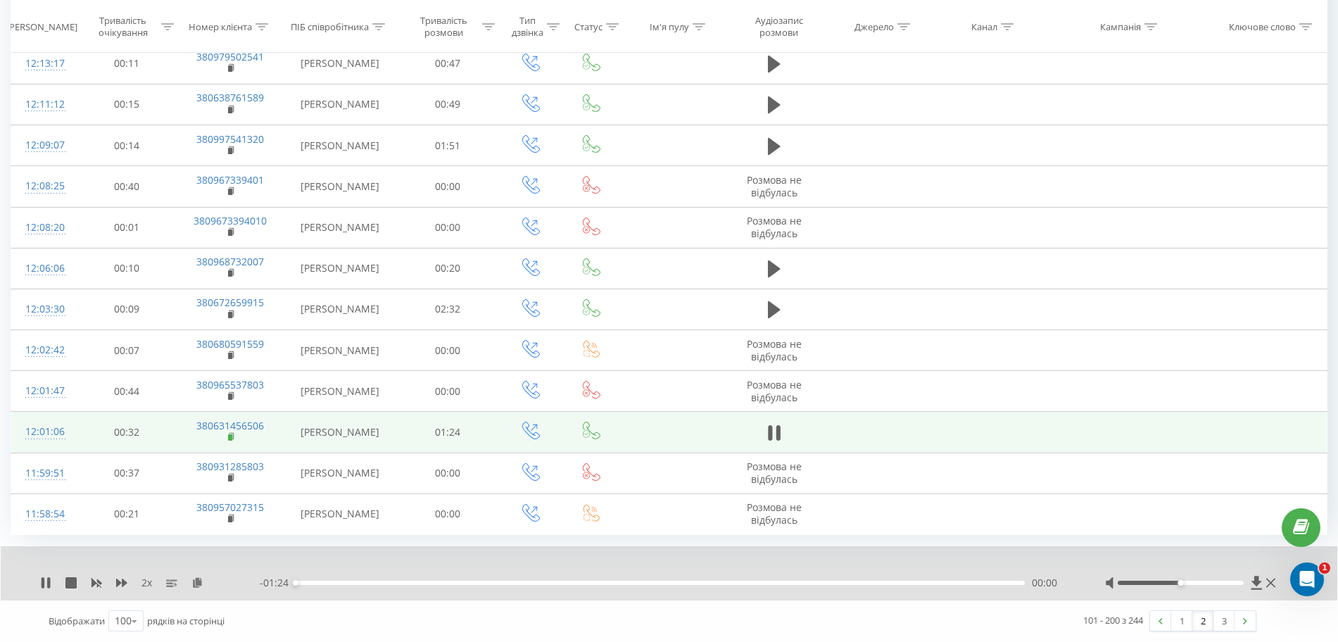
click at [230, 438] on rect at bounding box center [230, 437] width 4 height 6
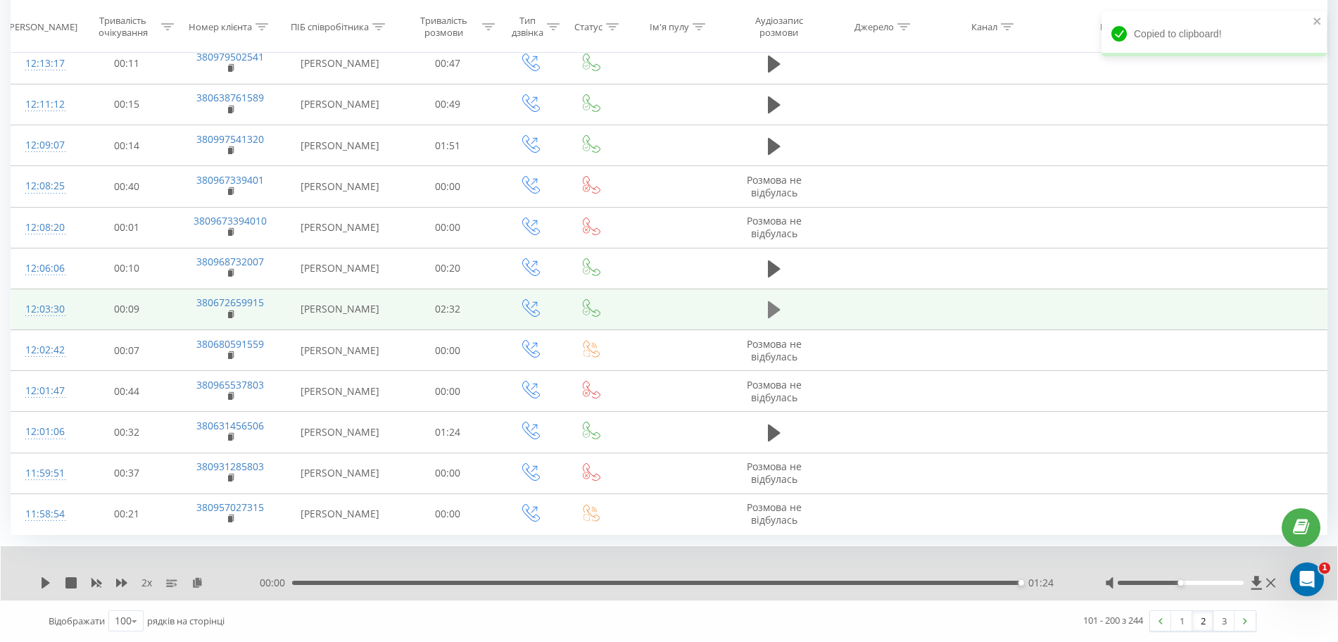
click at [777, 312] on icon at bounding box center [774, 309] width 13 height 17
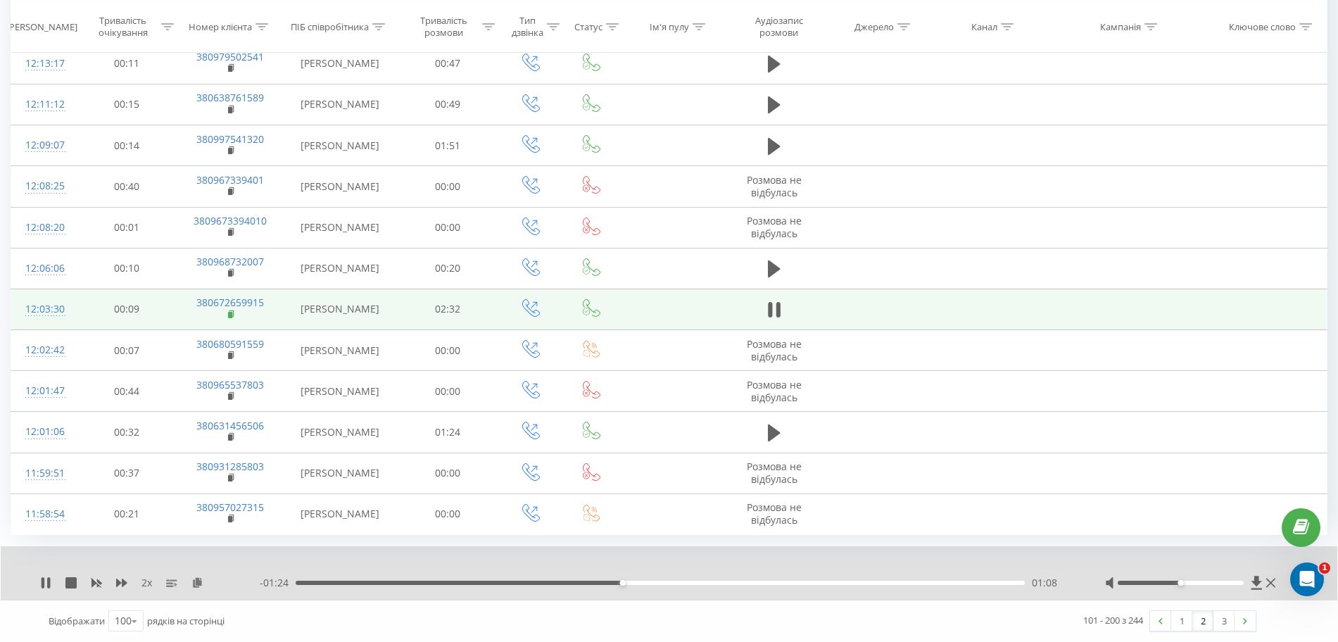
click at [230, 313] on rect at bounding box center [230, 314] width 4 height 6
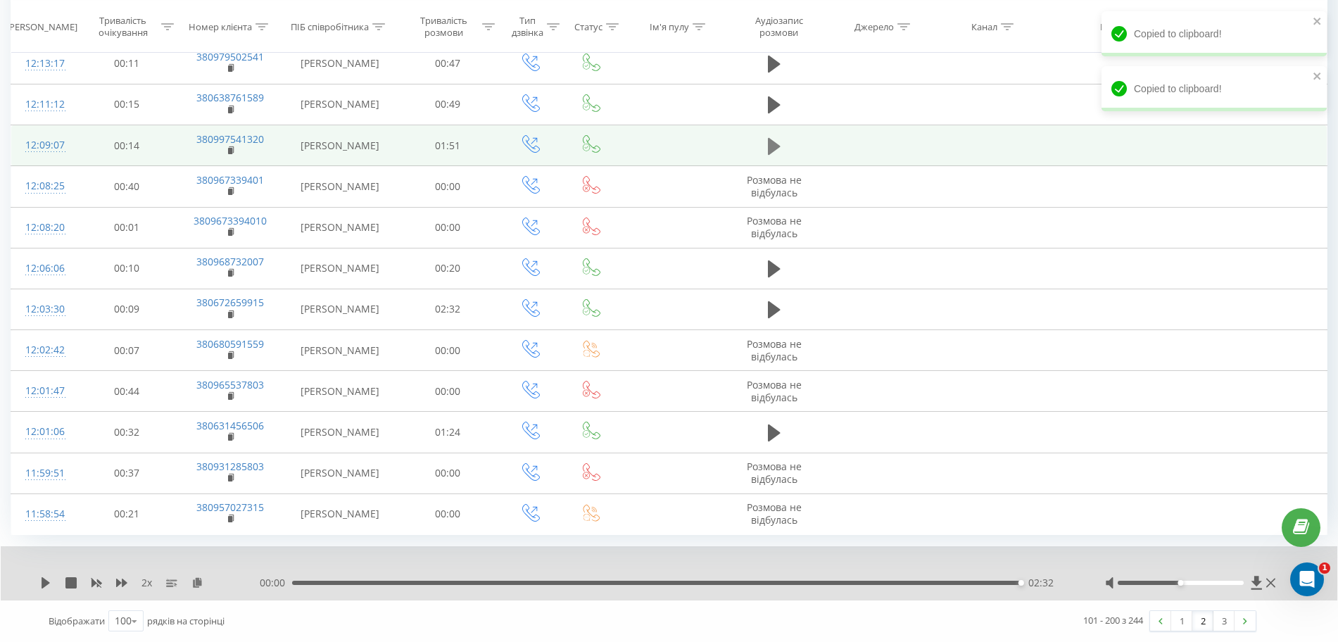
click at [771, 144] on icon at bounding box center [774, 146] width 13 height 17
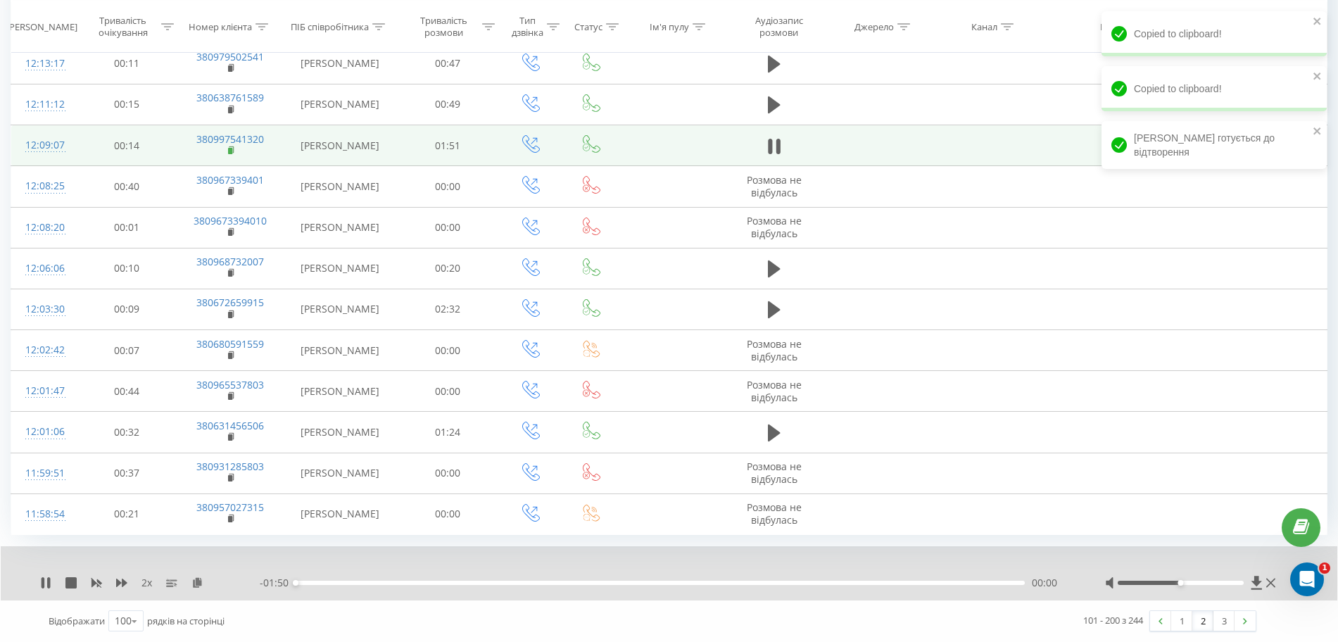
click at [235, 151] on icon at bounding box center [232, 151] width 8 height 10
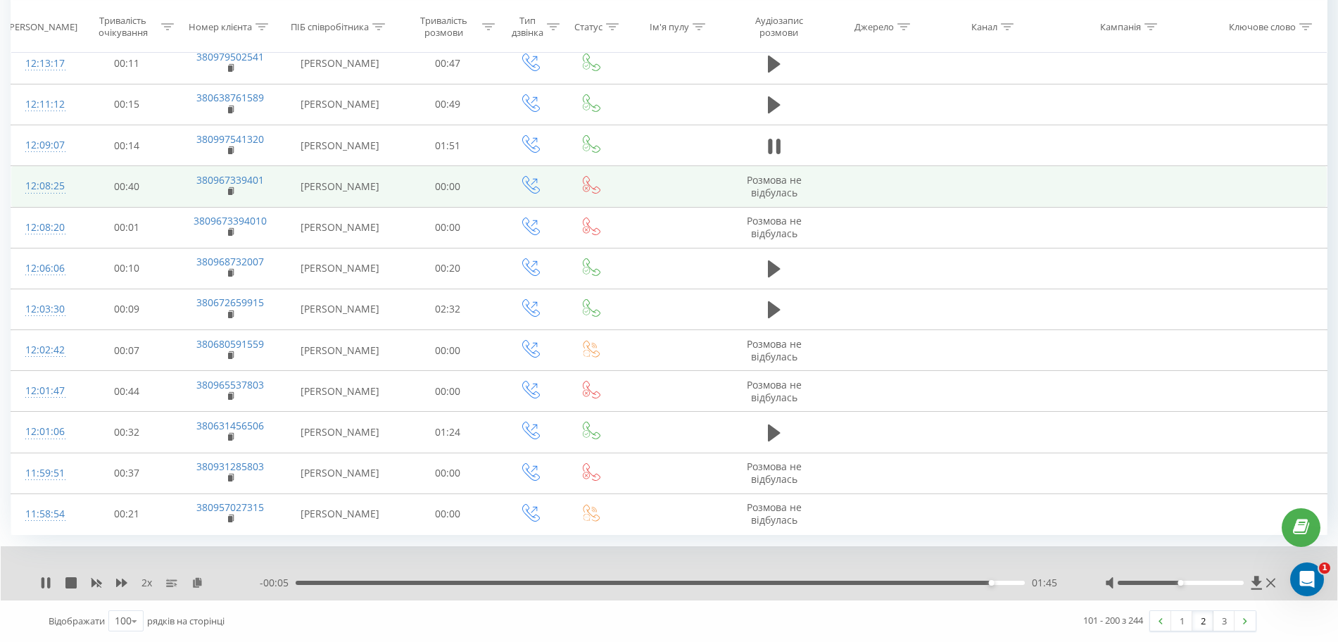
scroll to position [4104, 0]
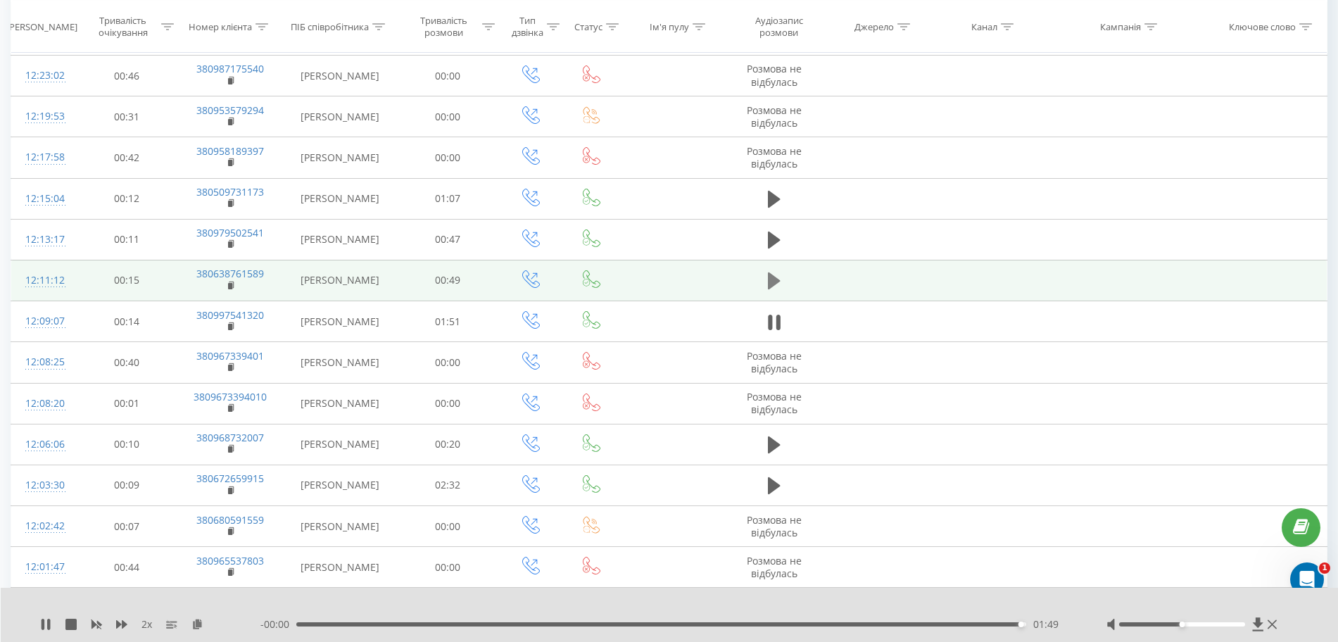
click at [766, 279] on button at bounding box center [774, 280] width 21 height 21
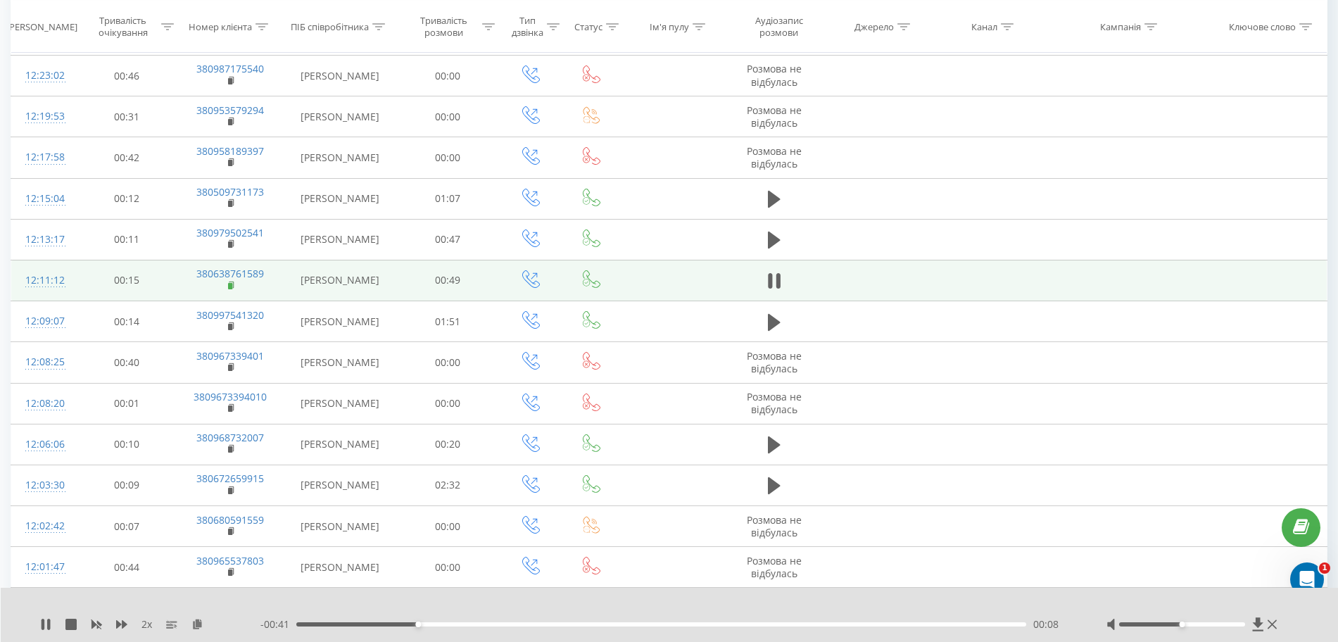
click at [230, 287] on rect at bounding box center [230, 286] width 4 height 6
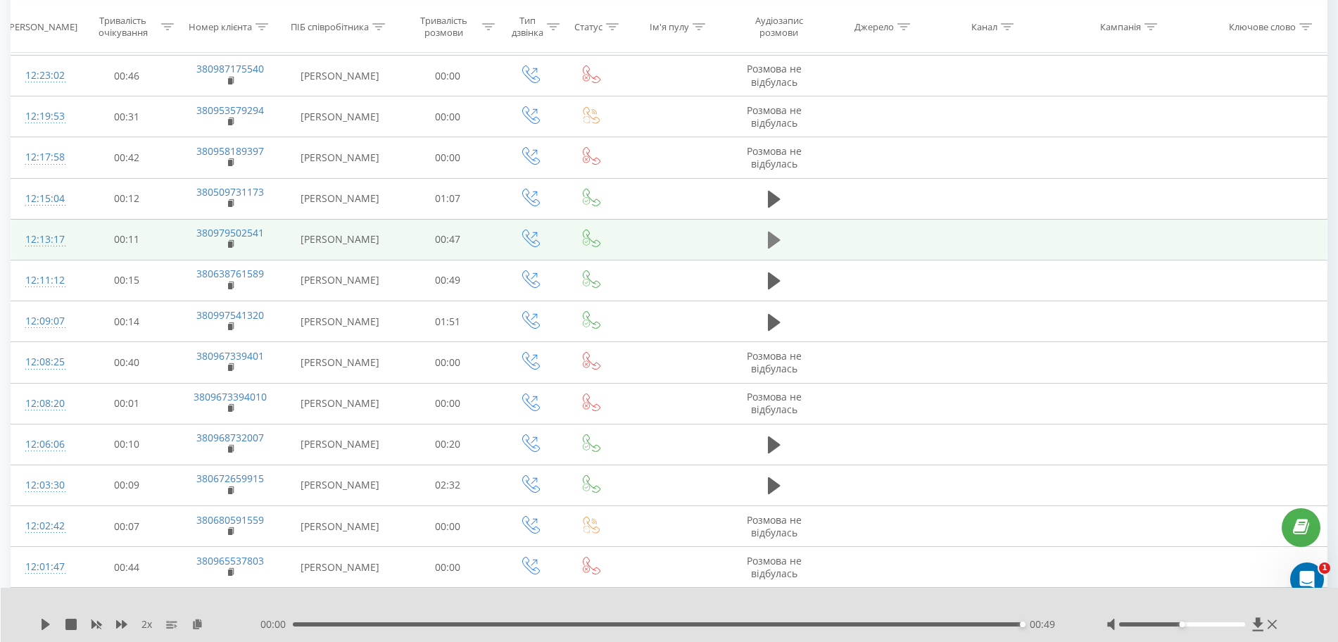
click at [774, 241] on icon at bounding box center [774, 240] width 13 height 17
click at [230, 244] on rect at bounding box center [230, 244] width 4 height 6
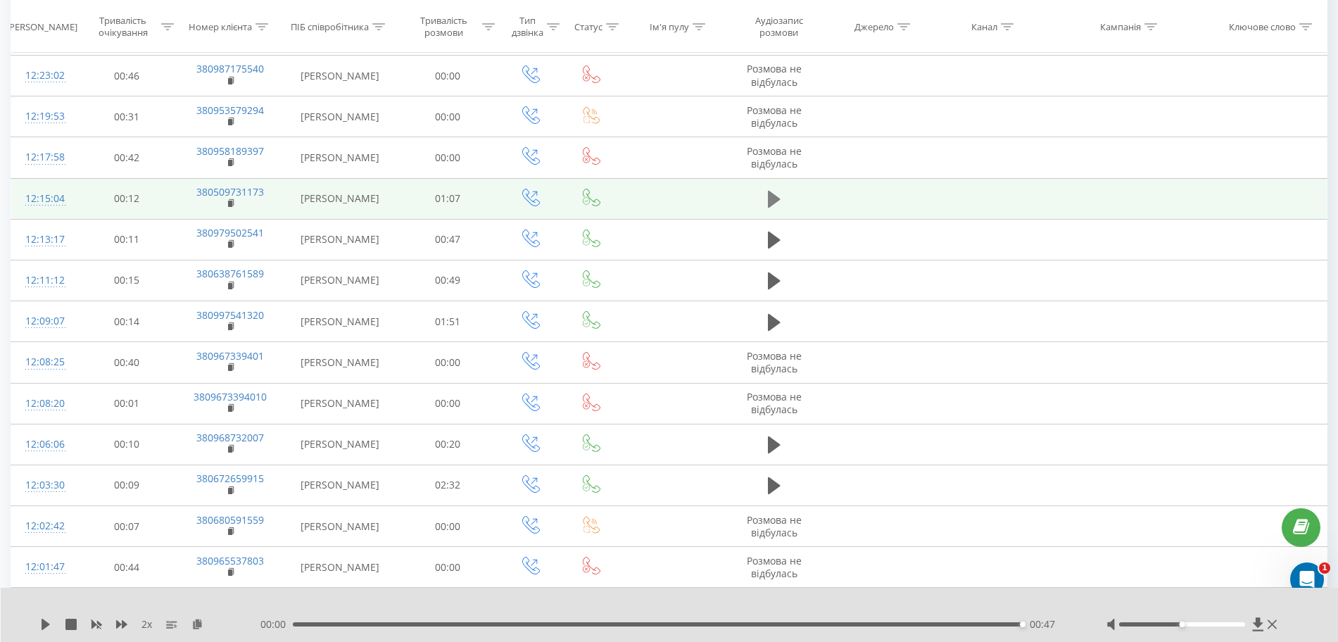
click at [775, 203] on icon at bounding box center [774, 199] width 13 height 17
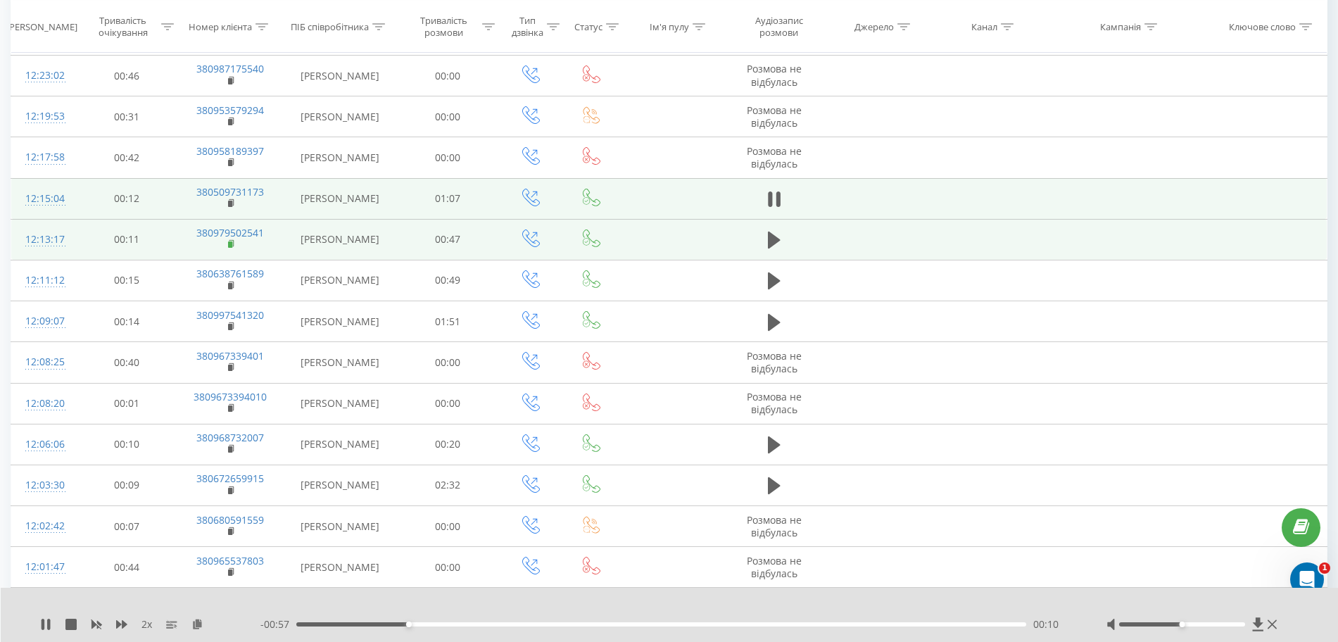
click at [234, 247] on icon at bounding box center [232, 244] width 8 height 10
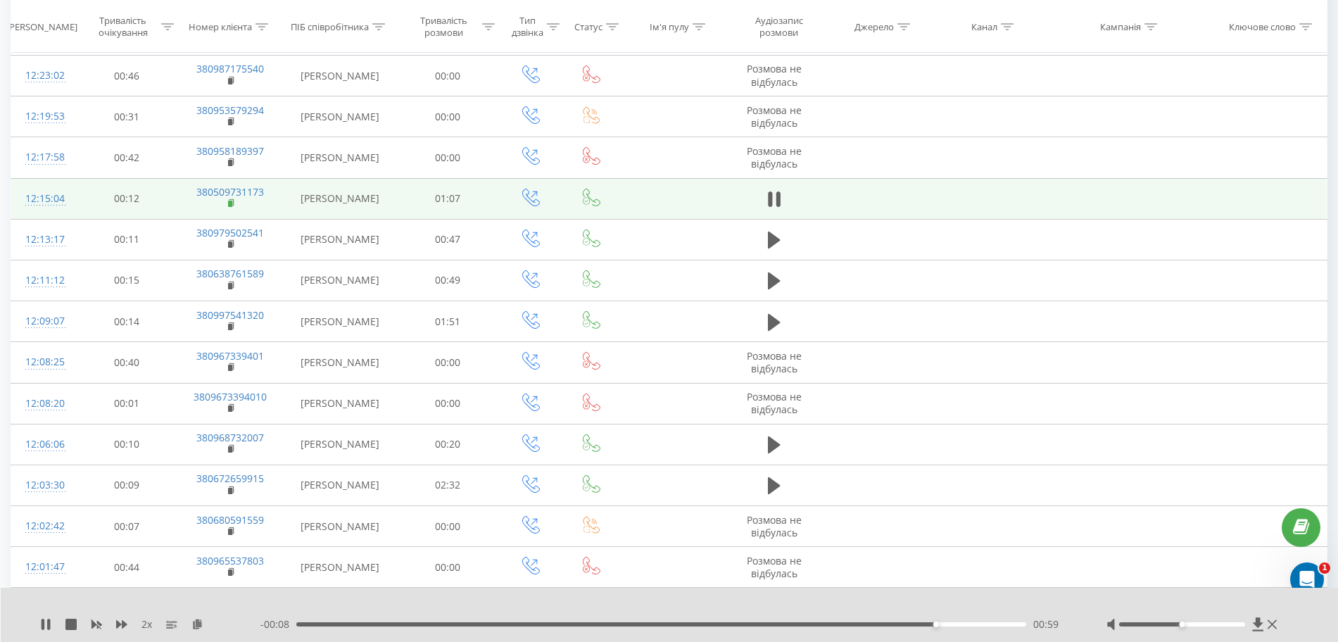
click at [234, 200] on icon at bounding box center [232, 204] width 8 height 10
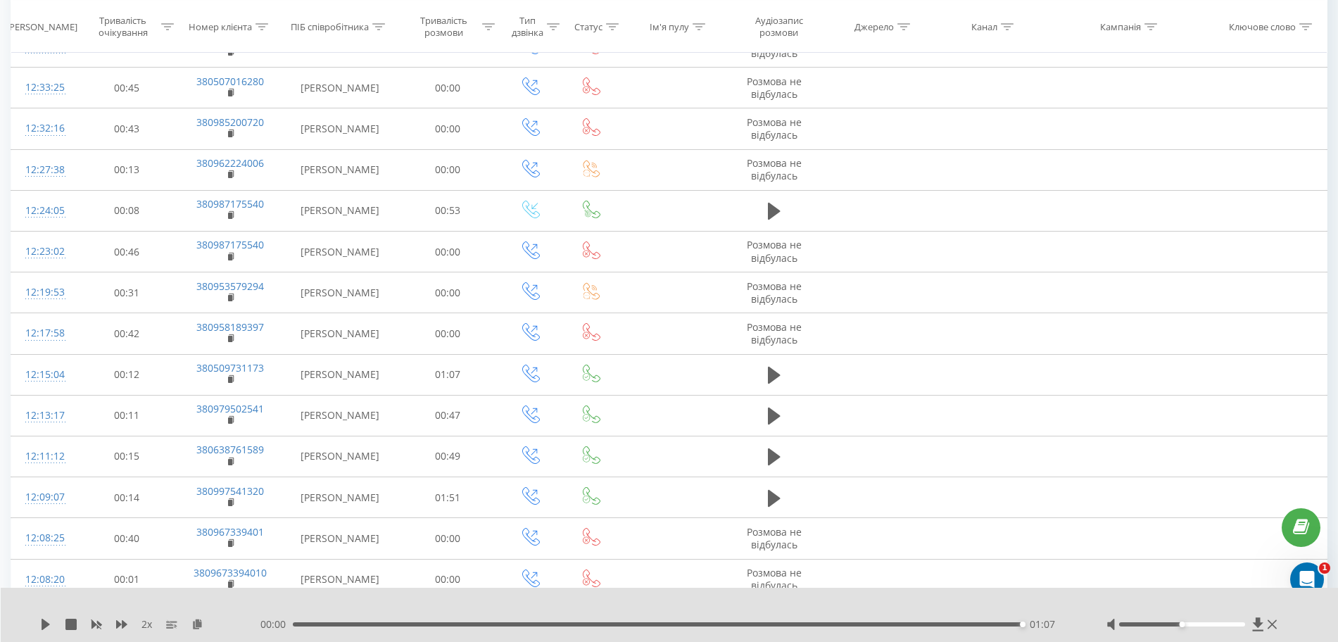
scroll to position [3840, 0]
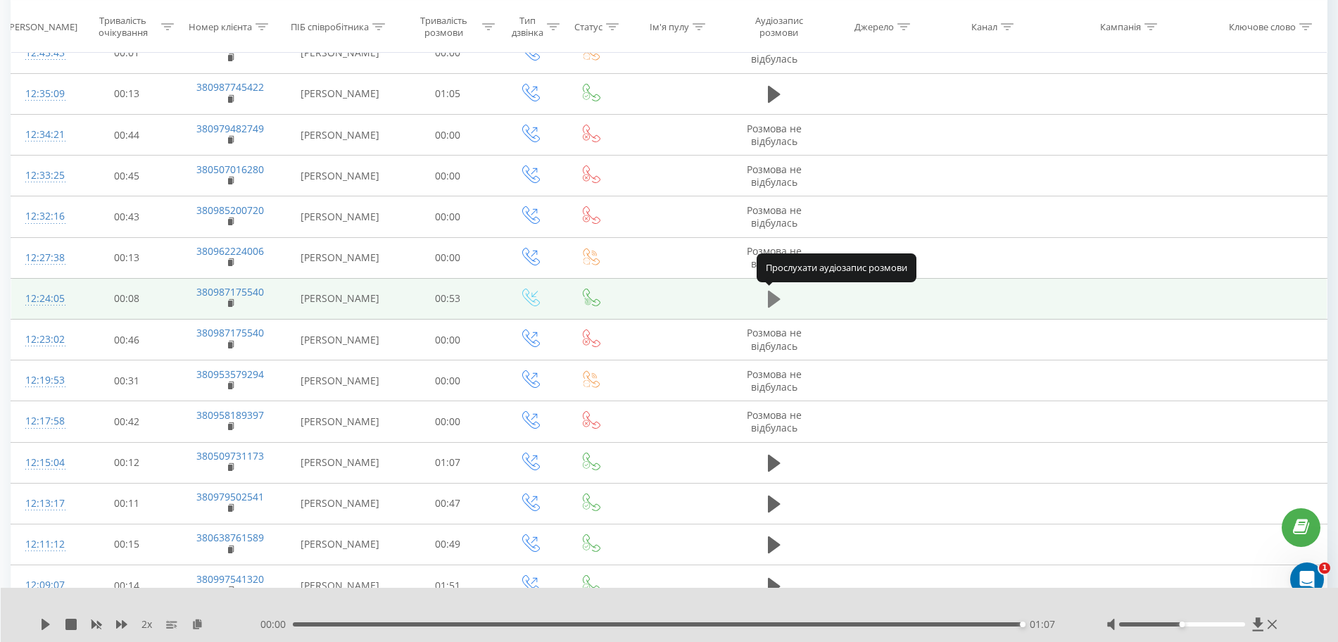
click at [774, 296] on icon at bounding box center [774, 299] width 13 height 17
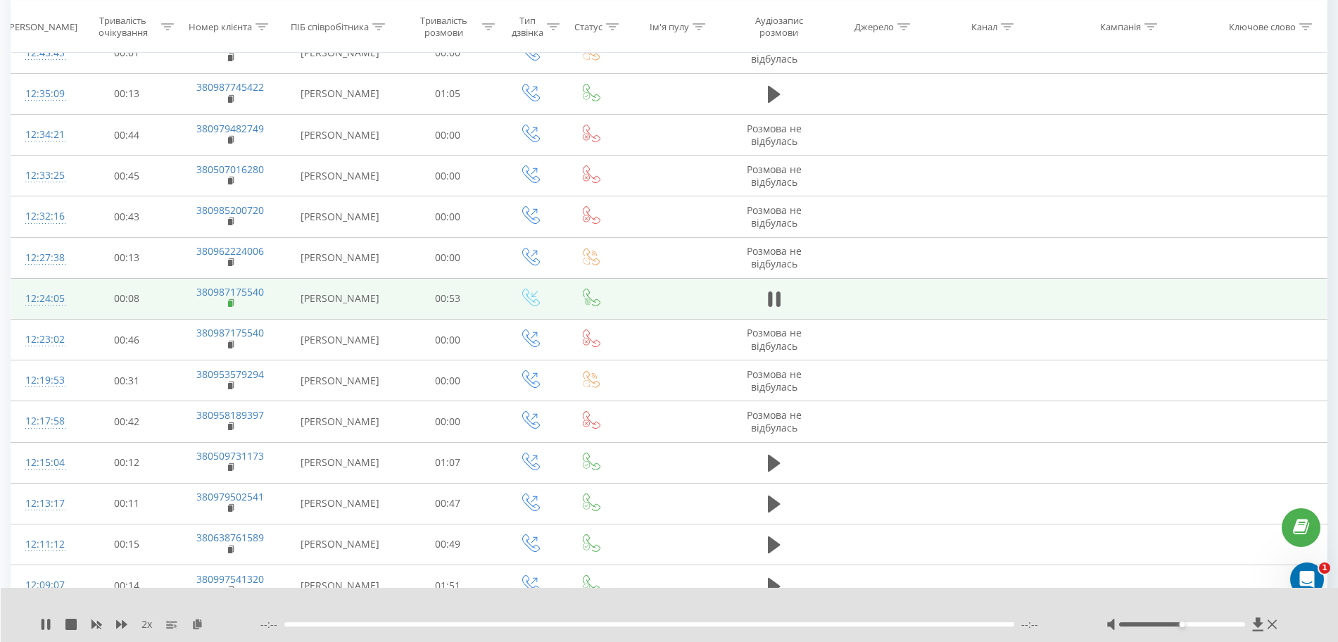
click at [231, 306] on rect at bounding box center [230, 304] width 4 height 6
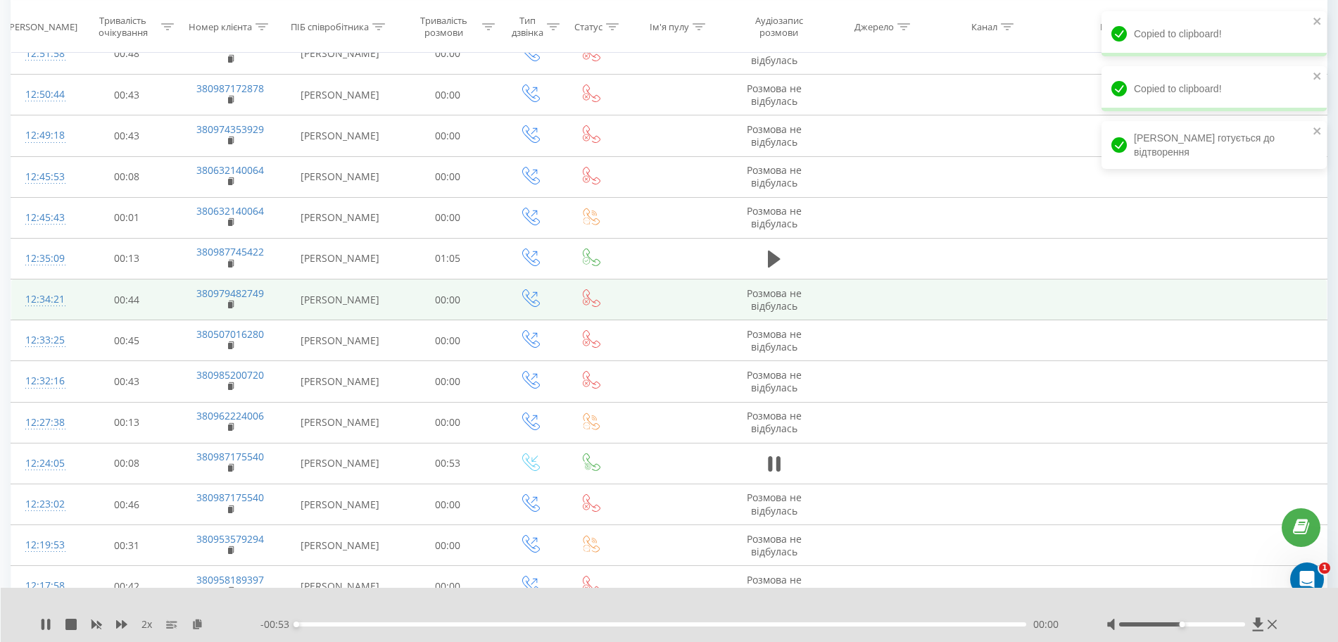
scroll to position [3664, 0]
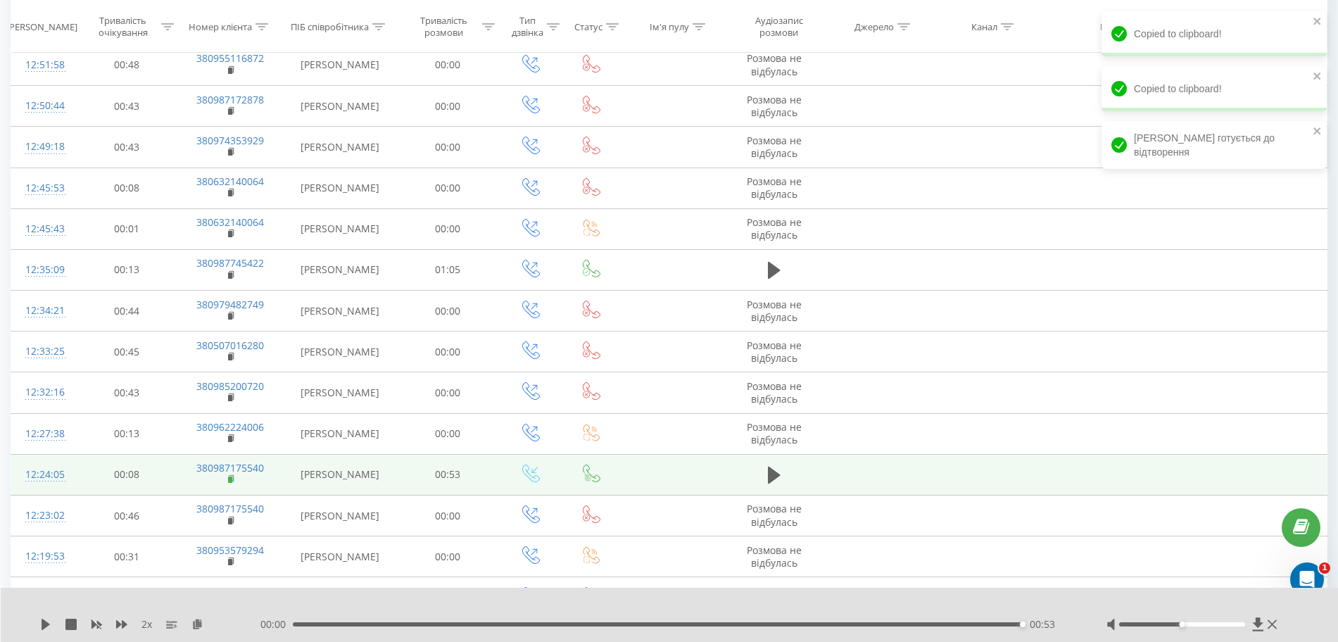
click at [235, 483] on icon at bounding box center [232, 480] width 8 height 10
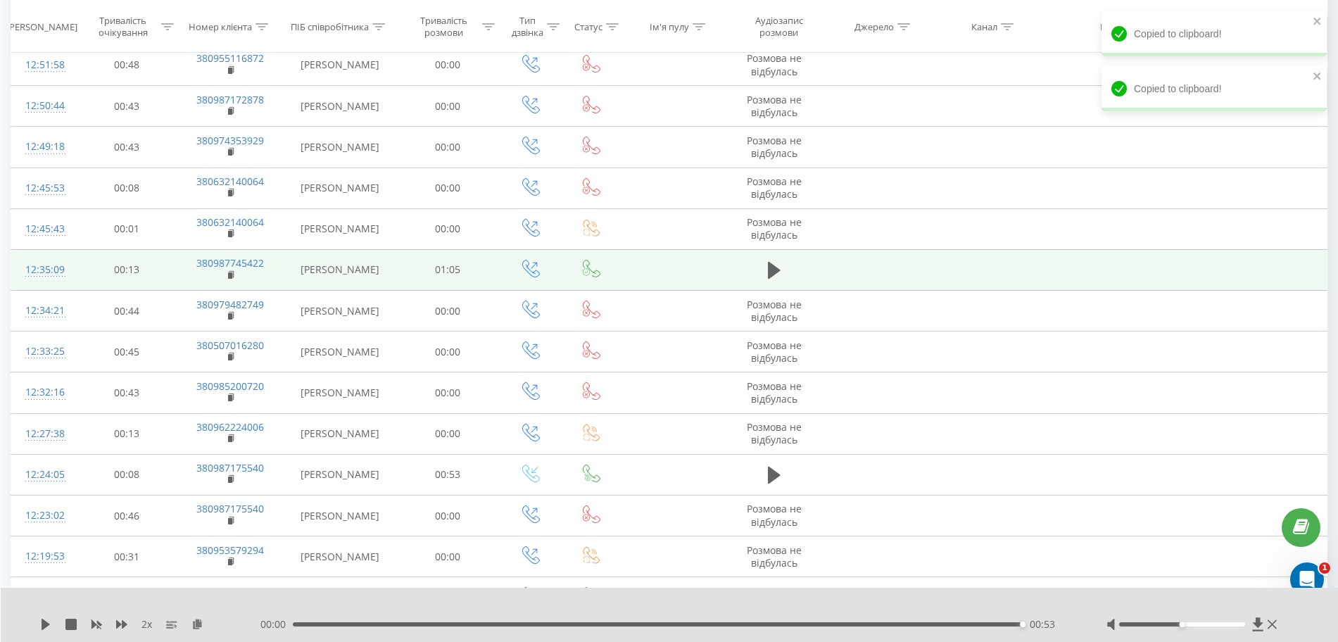
click at [763, 272] on td at bounding box center [774, 269] width 97 height 41
click at [769, 272] on icon at bounding box center [774, 270] width 13 height 17
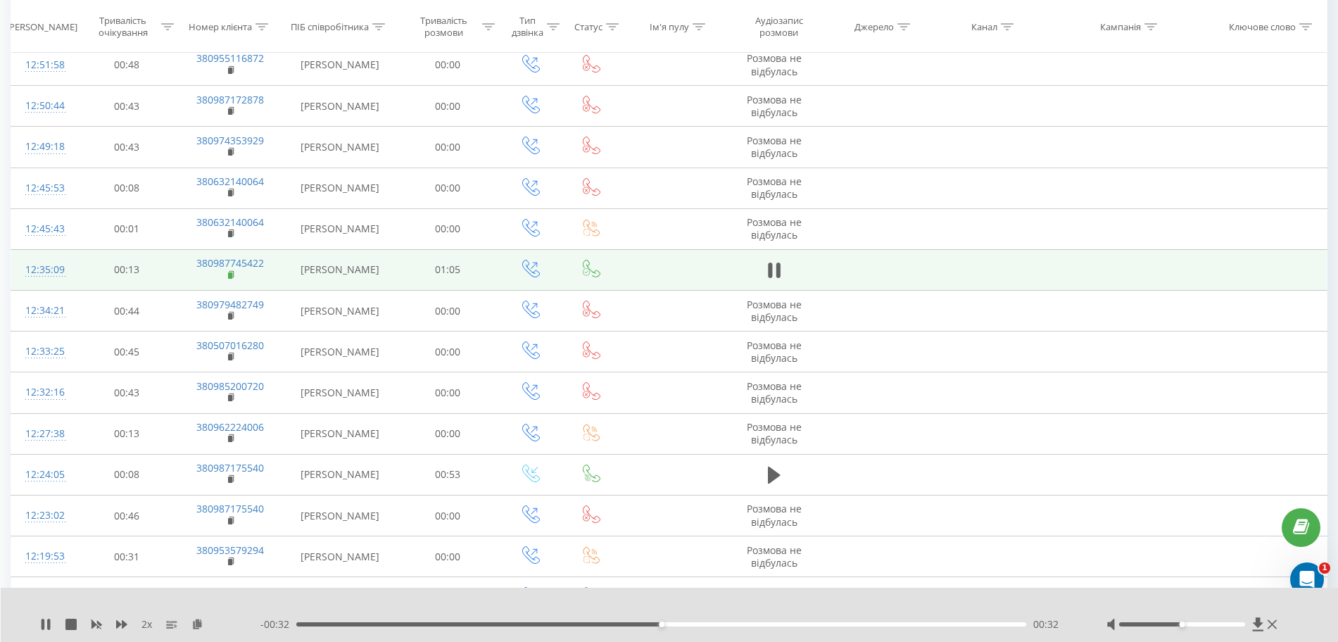
click at [231, 276] on rect at bounding box center [230, 275] width 4 height 6
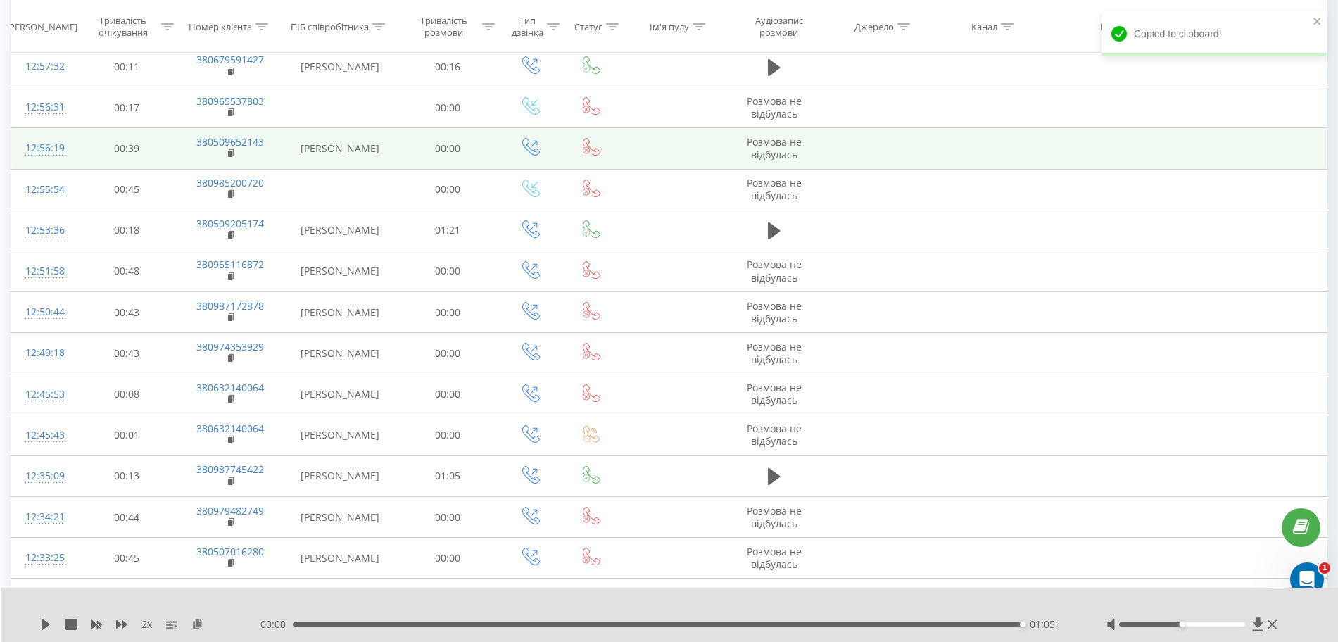
scroll to position [3312, 0]
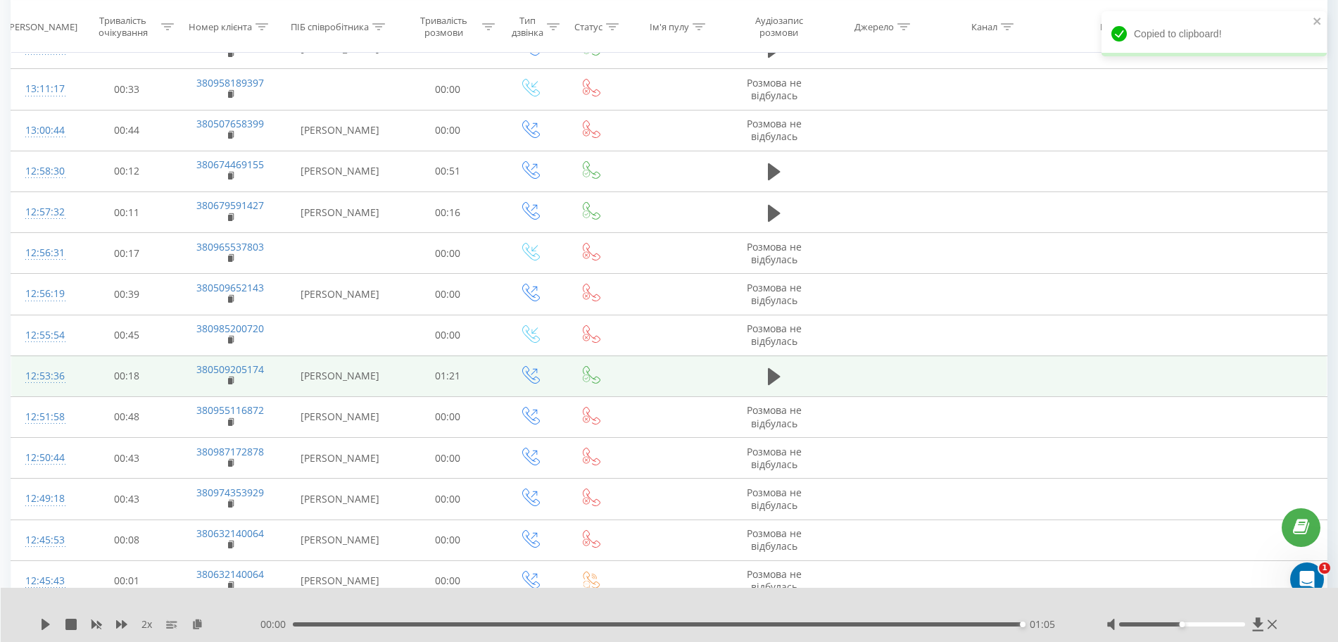
click at [772, 388] on span at bounding box center [774, 382] width 21 height 13
click at [772, 376] on icon at bounding box center [774, 376] width 13 height 17
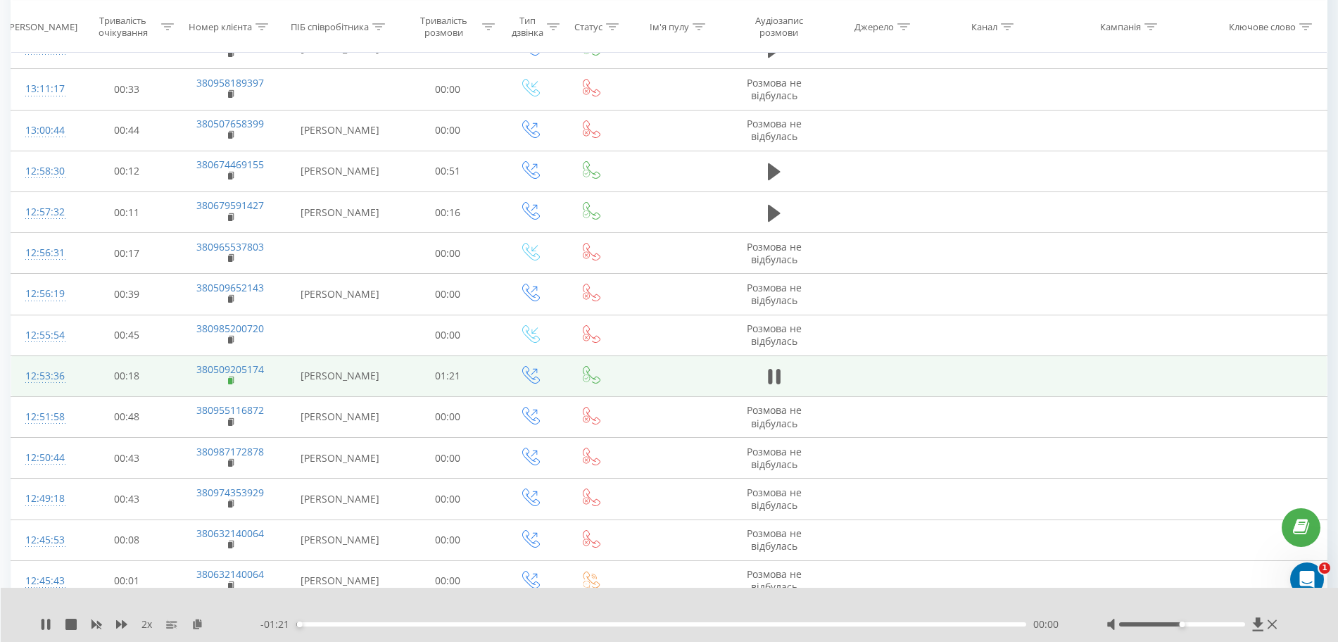
click at [232, 381] on rect at bounding box center [230, 381] width 4 height 6
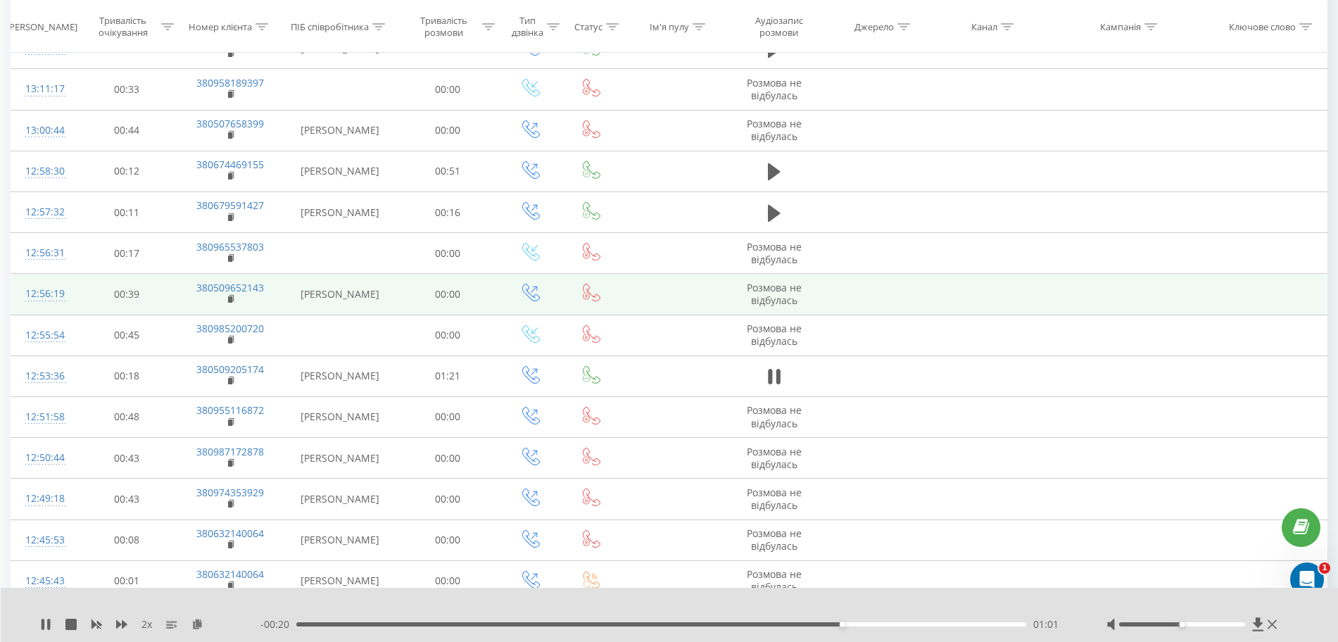
scroll to position [3224, 0]
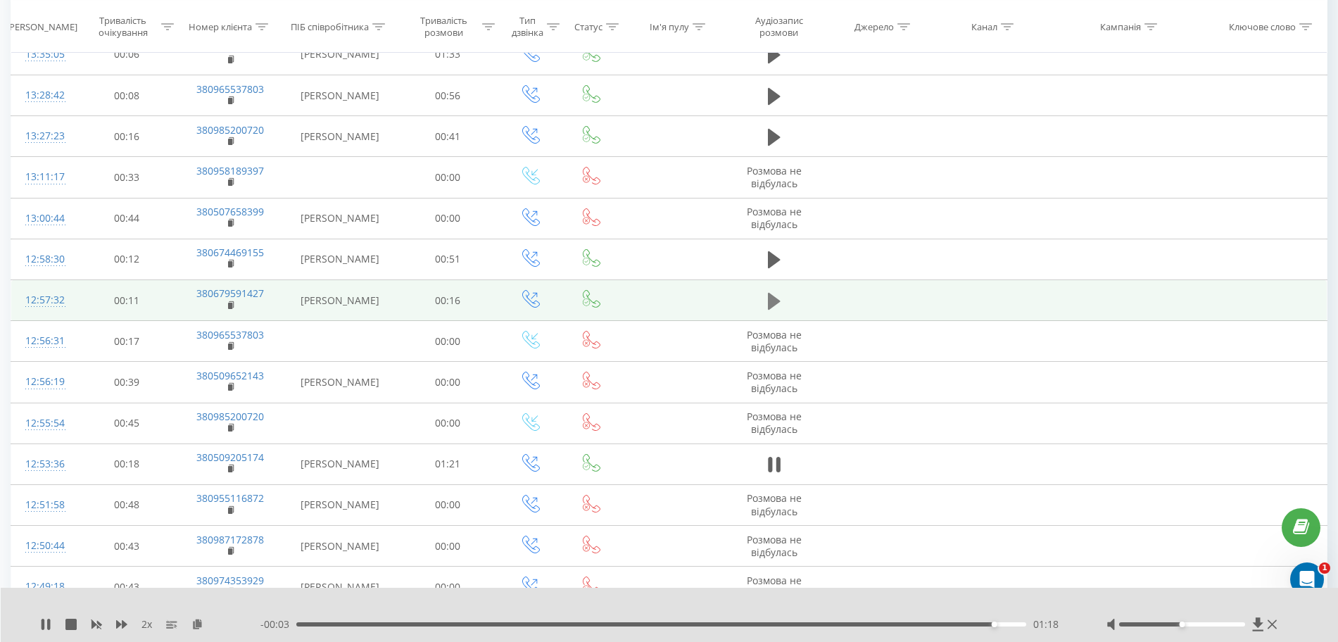
click at [779, 303] on icon at bounding box center [774, 301] width 13 height 20
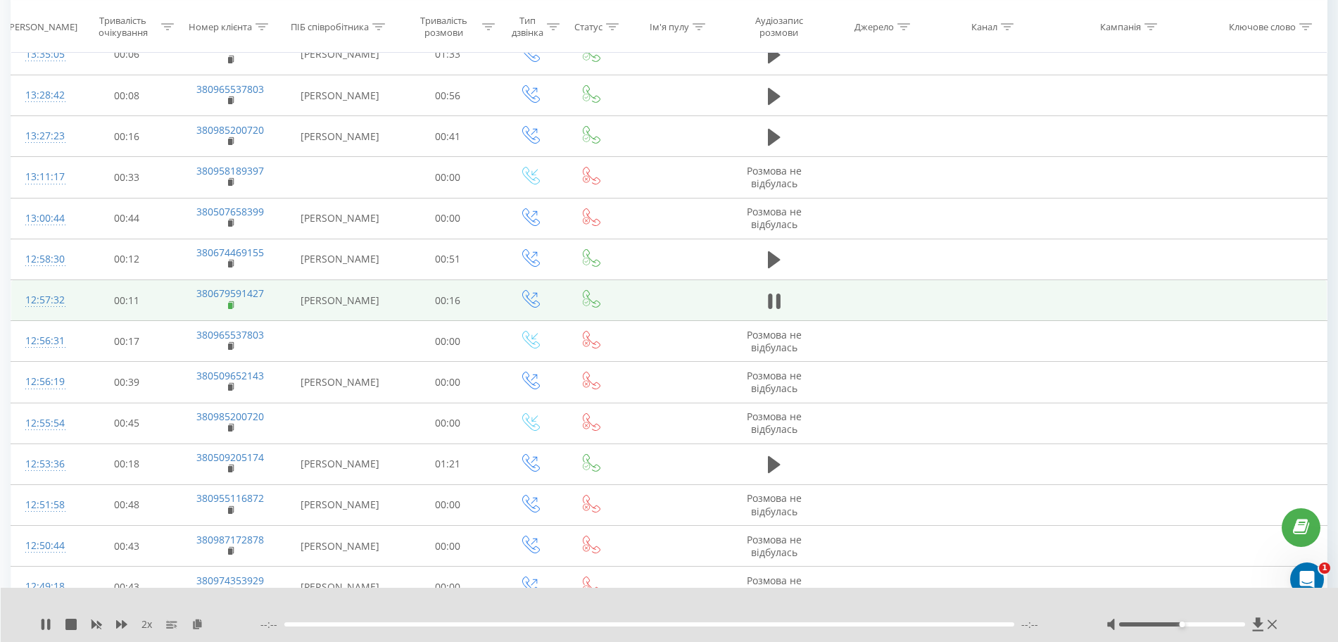
click at [231, 306] on rect at bounding box center [230, 306] width 4 height 6
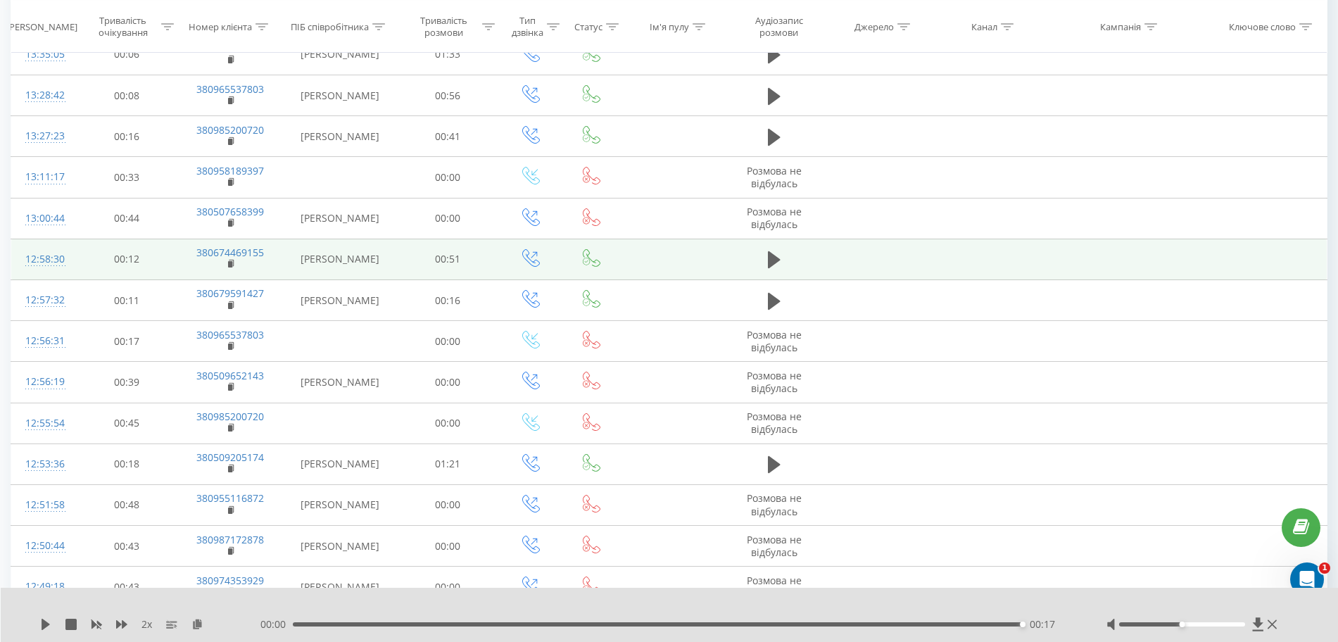
click at [789, 258] on td at bounding box center [774, 259] width 97 height 41
click at [778, 255] on icon at bounding box center [774, 260] width 13 height 20
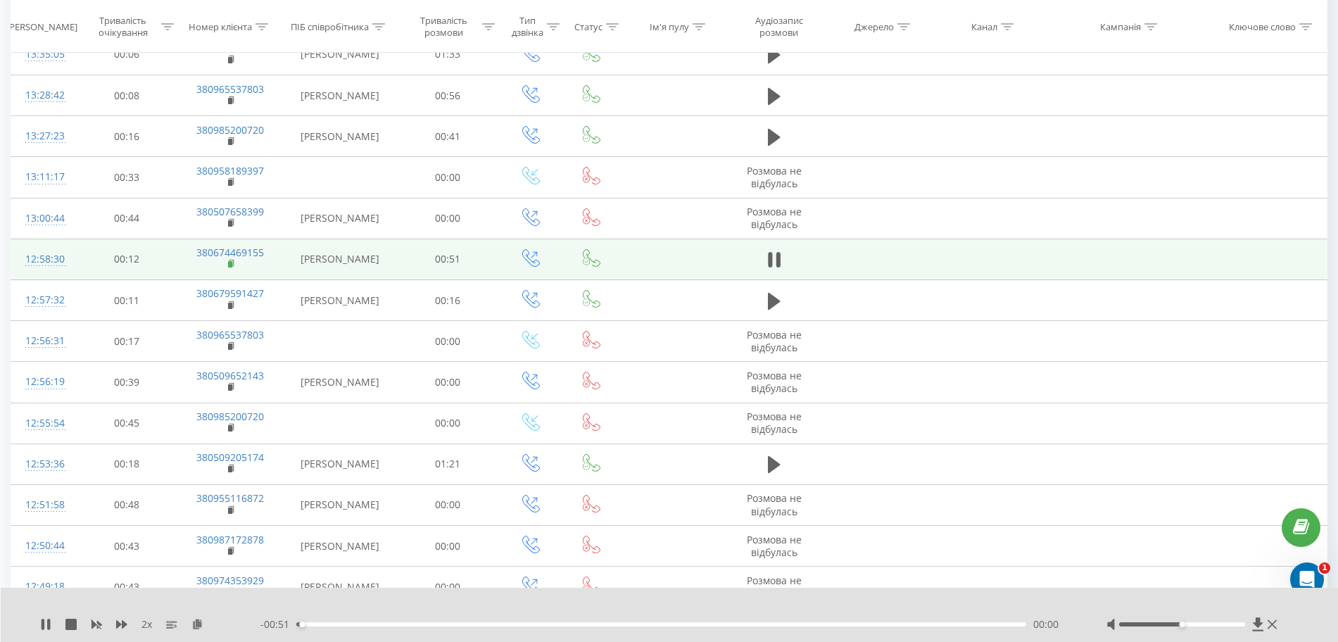
click at [230, 263] on rect at bounding box center [230, 264] width 4 height 6
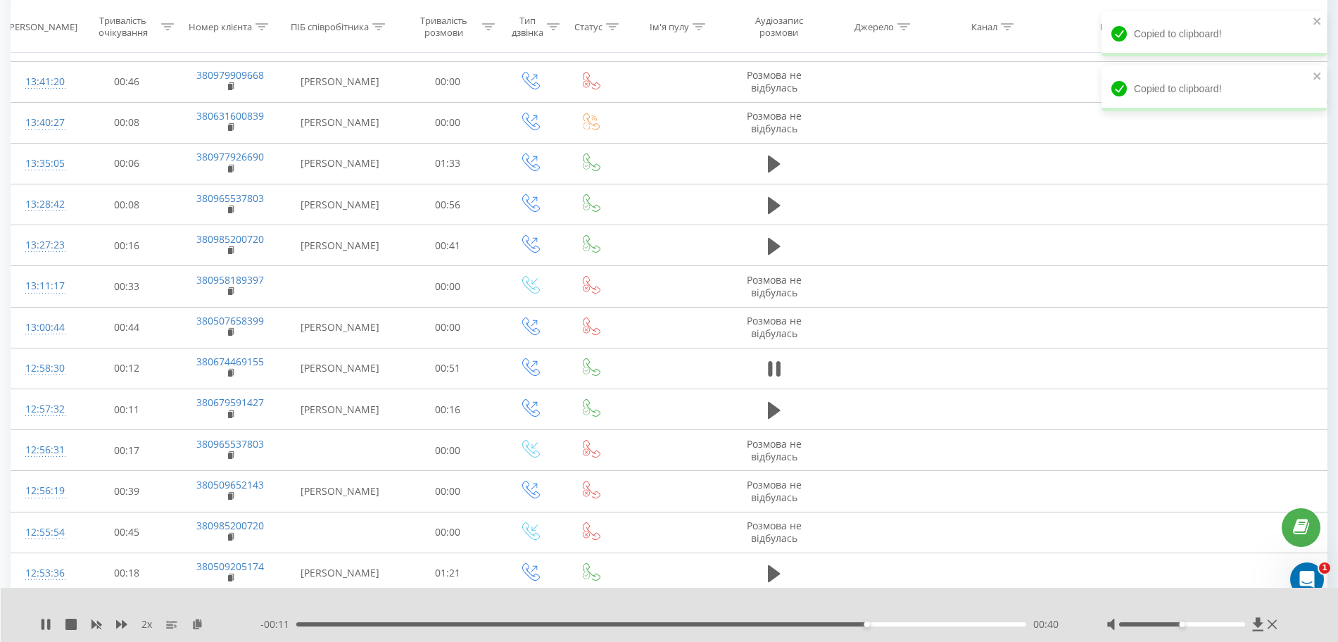
scroll to position [3048, 0]
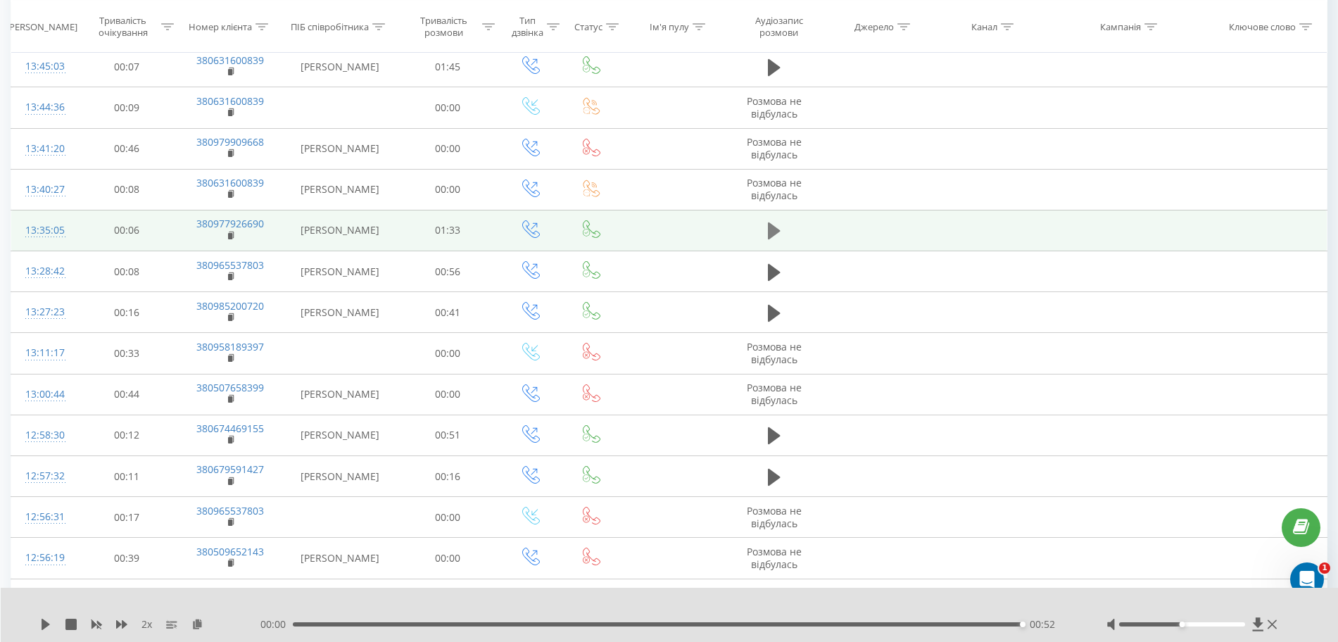
click at [772, 227] on icon at bounding box center [774, 230] width 13 height 17
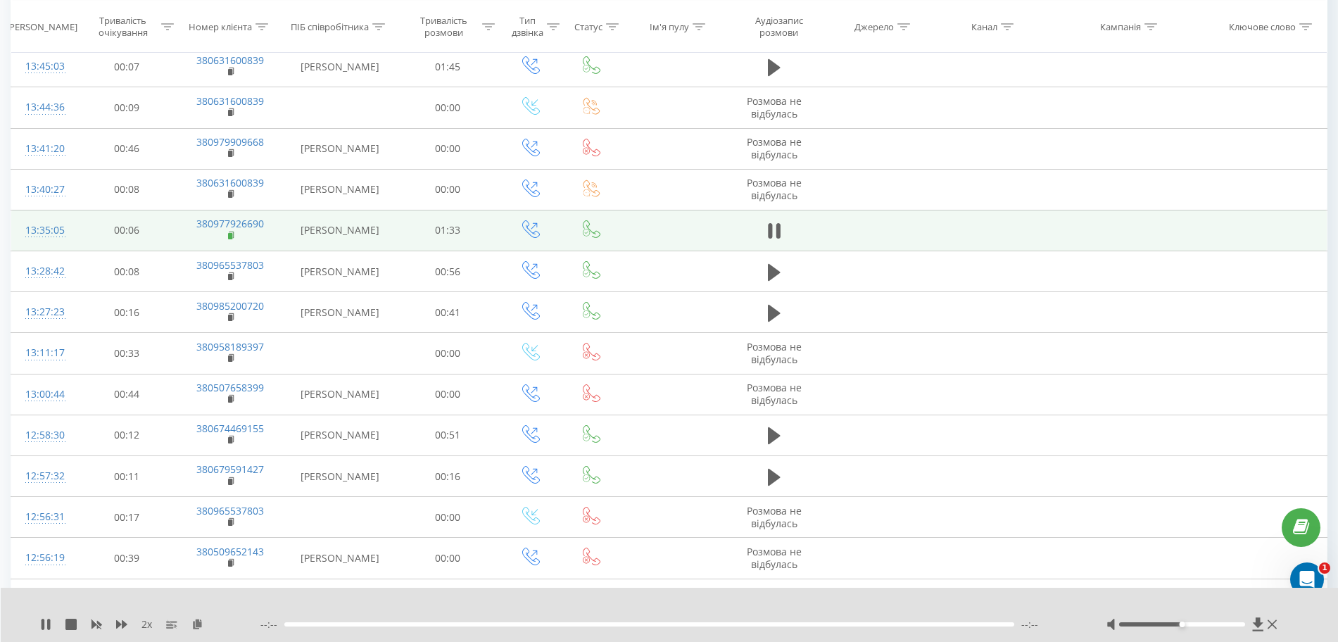
click at [232, 232] on icon at bounding box center [232, 234] width 5 height 6
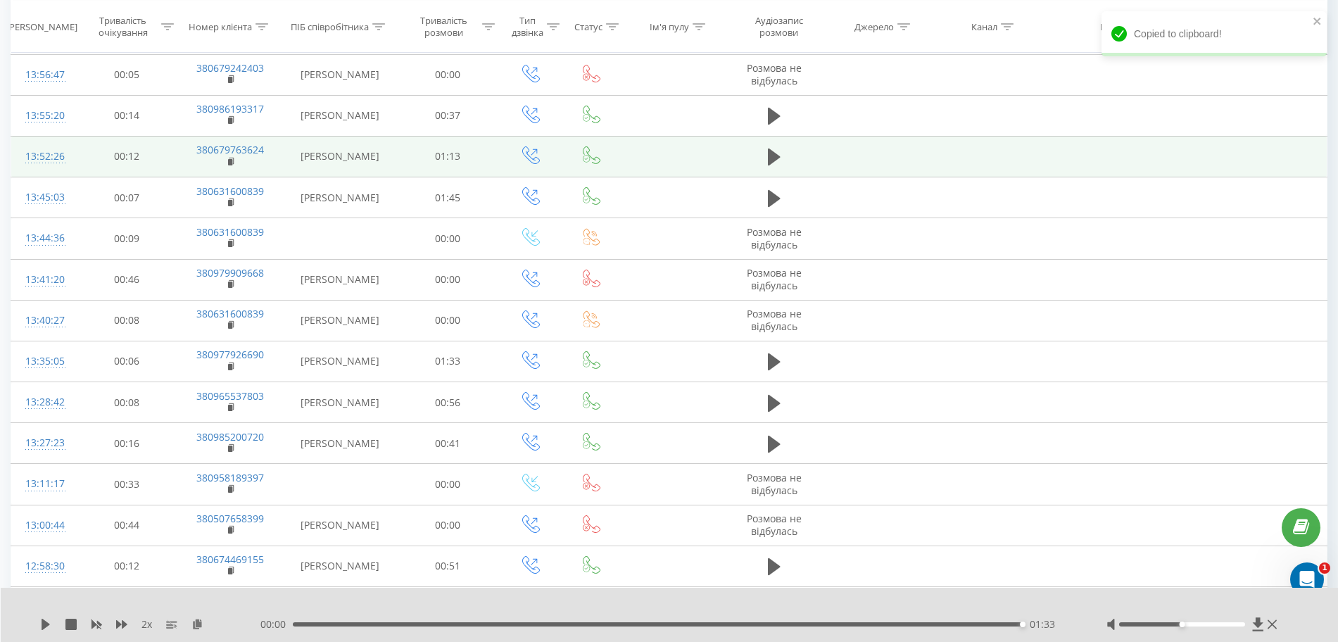
scroll to position [2872, 0]
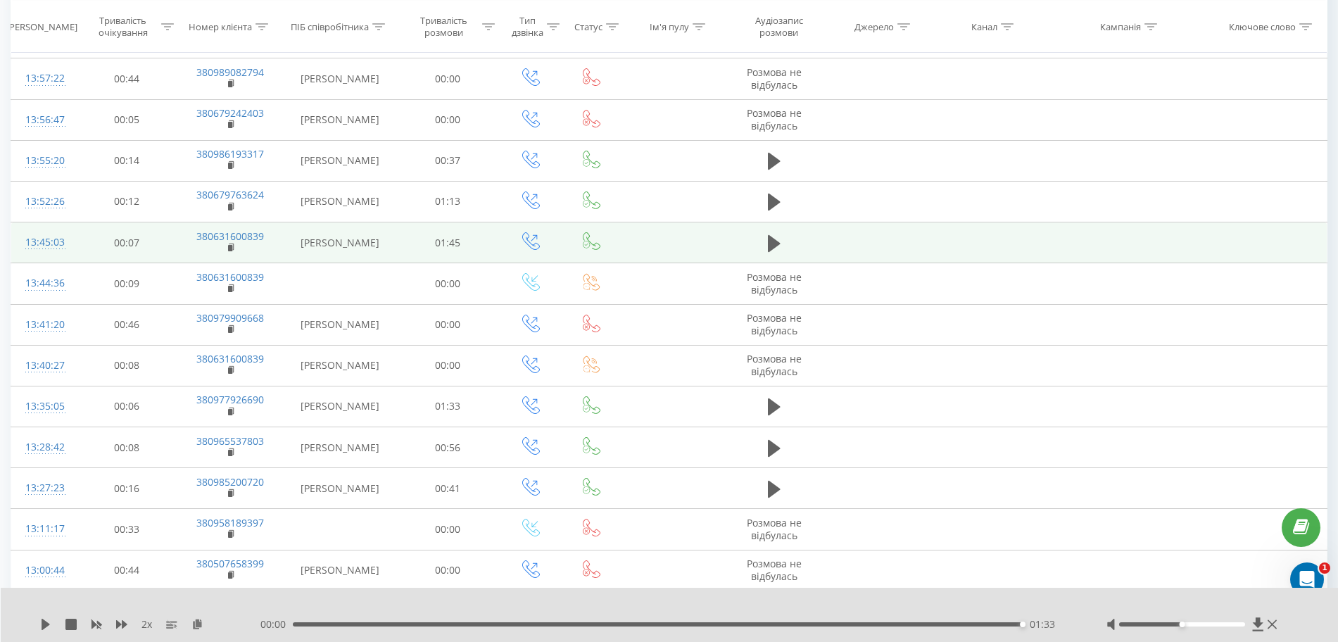
click at [785, 241] on button at bounding box center [774, 243] width 21 height 21
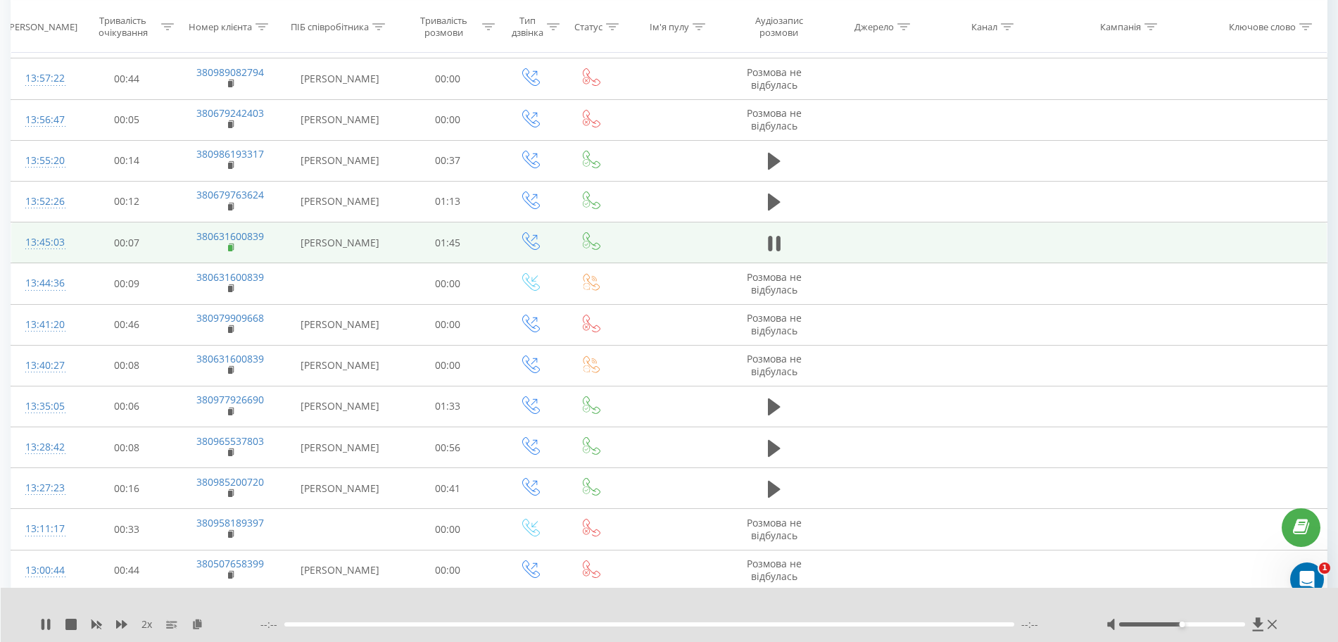
click at [234, 250] on icon at bounding box center [232, 248] width 8 height 10
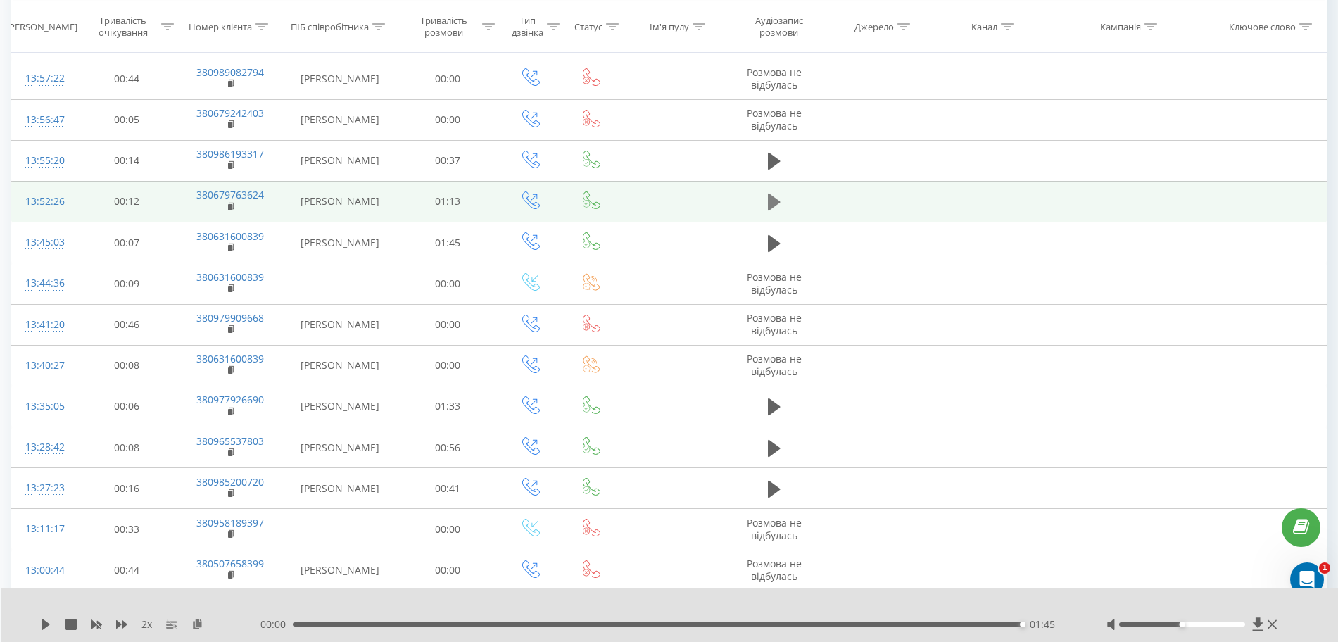
drag, startPoint x: 778, startPoint y: 191, endPoint x: 770, endPoint y: 199, distance: 11.0
click at [770, 199] on button at bounding box center [774, 202] width 21 height 21
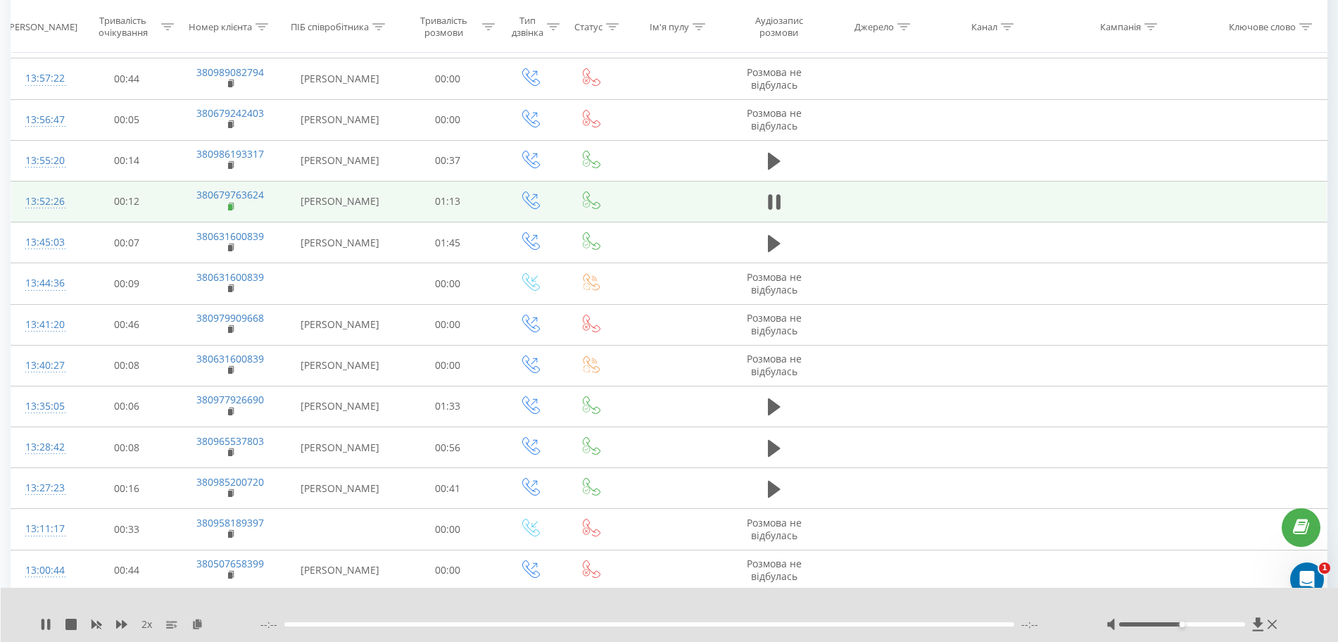
click at [232, 204] on rect at bounding box center [230, 207] width 4 height 6
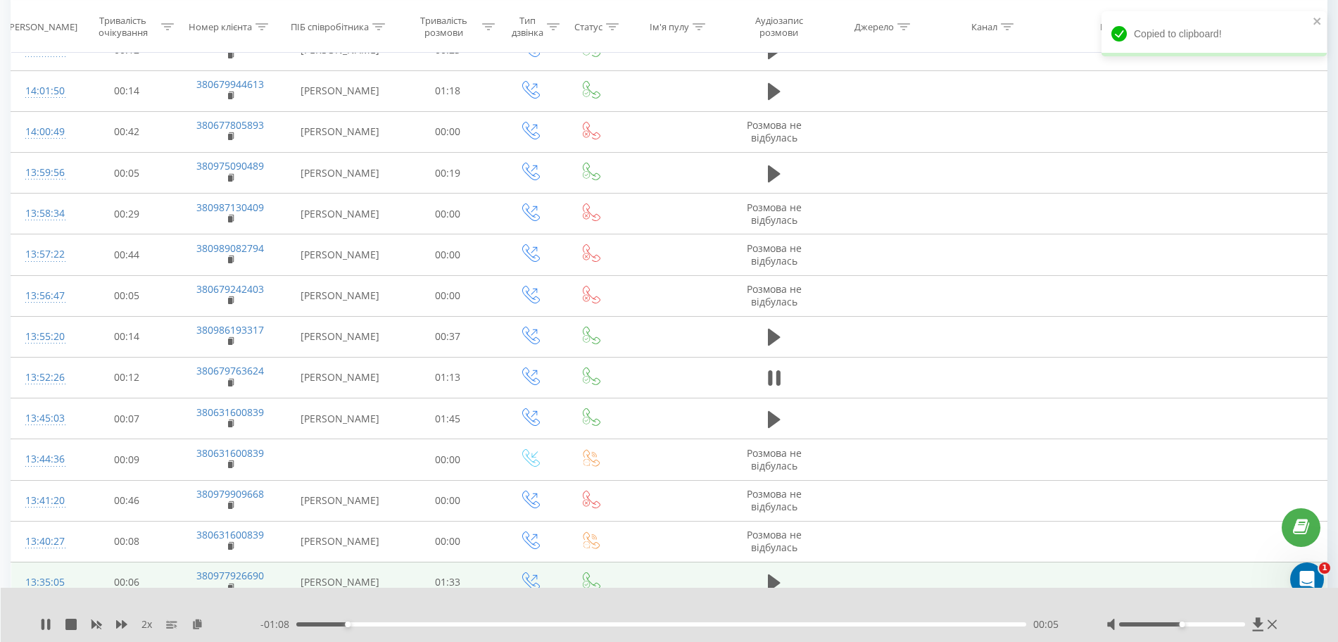
scroll to position [2608, 0]
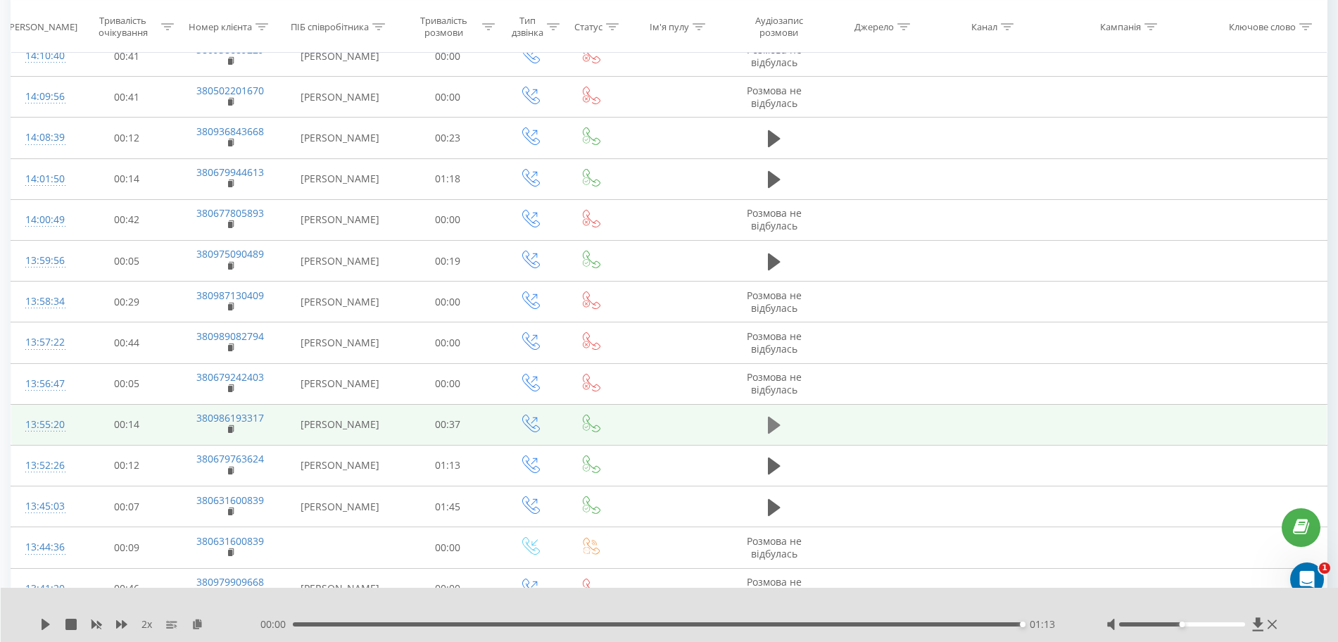
click at [772, 425] on icon at bounding box center [774, 425] width 13 height 17
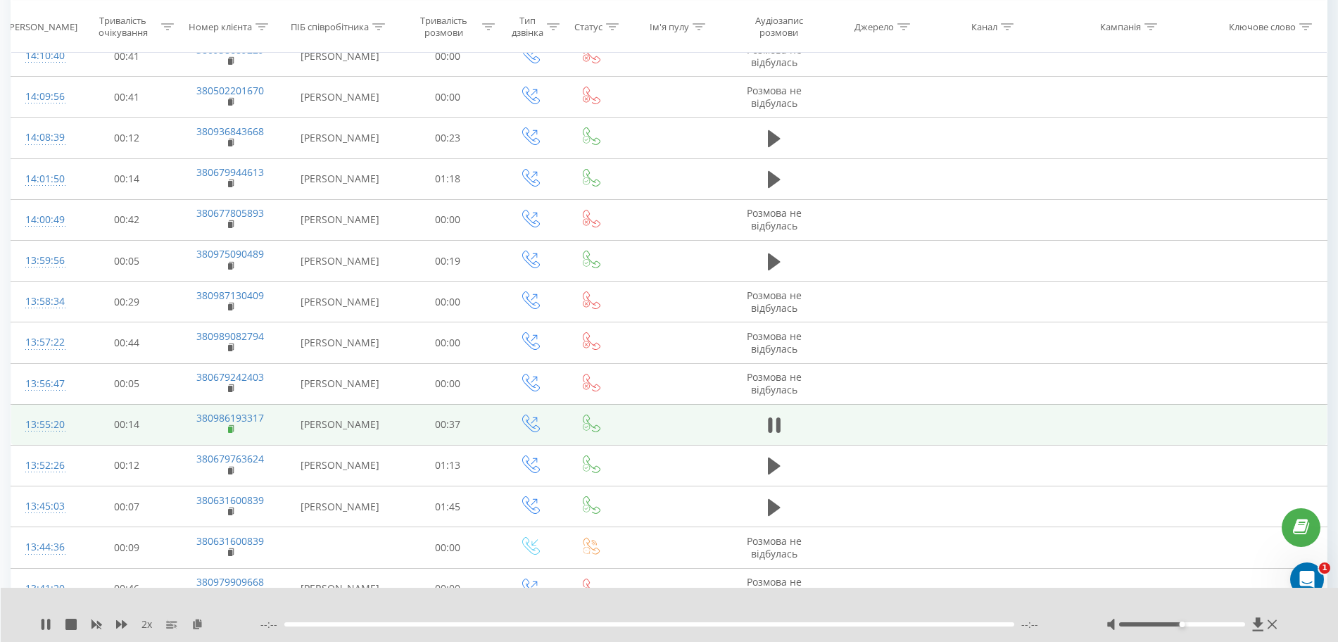
click at [233, 428] on icon at bounding box center [232, 430] width 8 height 10
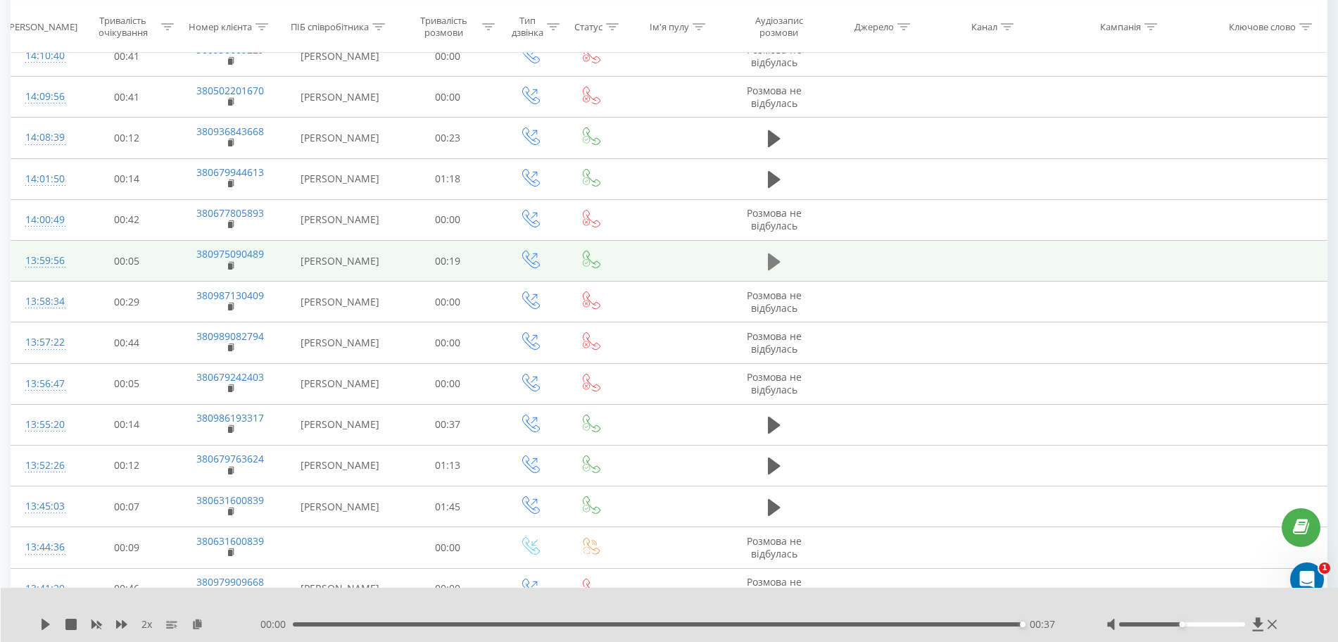
click at [770, 251] on button at bounding box center [774, 261] width 21 height 21
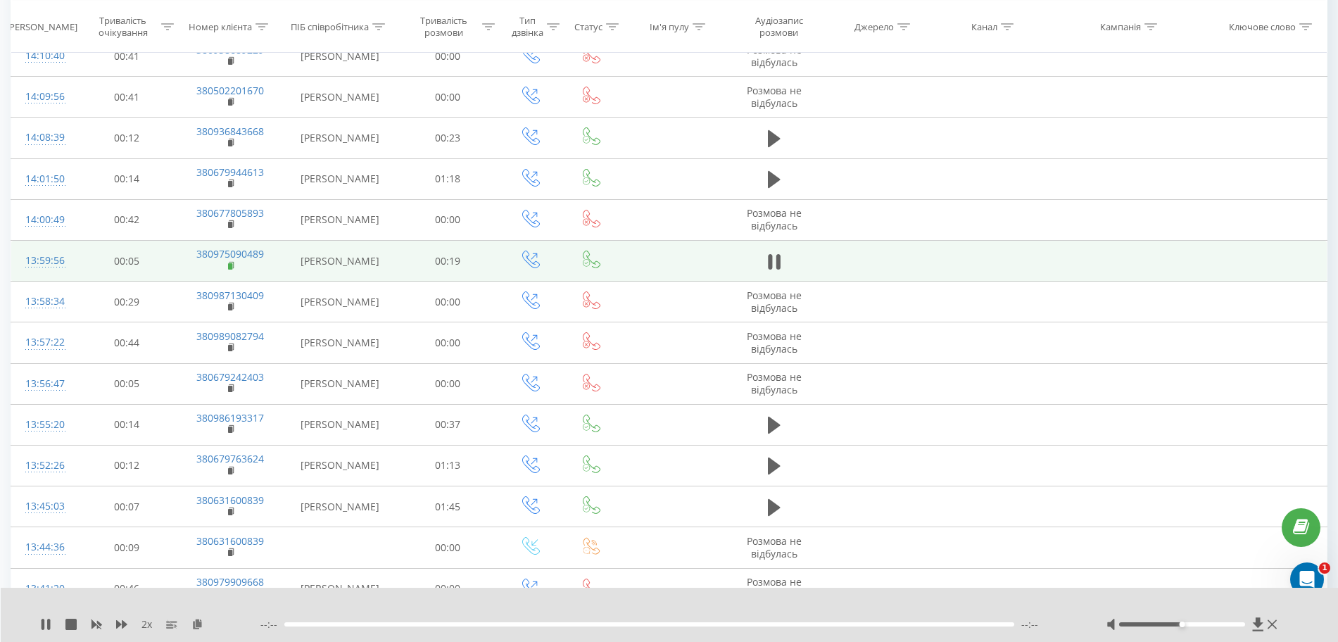
click at [230, 263] on rect at bounding box center [230, 266] width 4 height 6
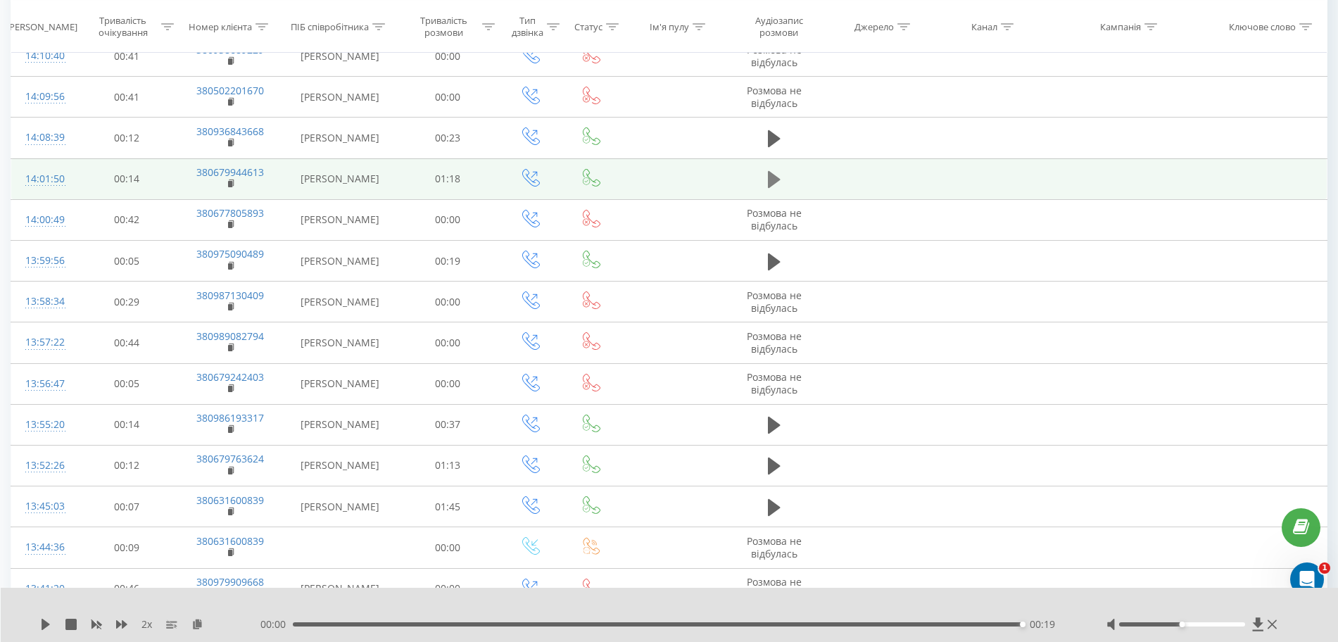
click at [772, 176] on icon at bounding box center [774, 179] width 13 height 17
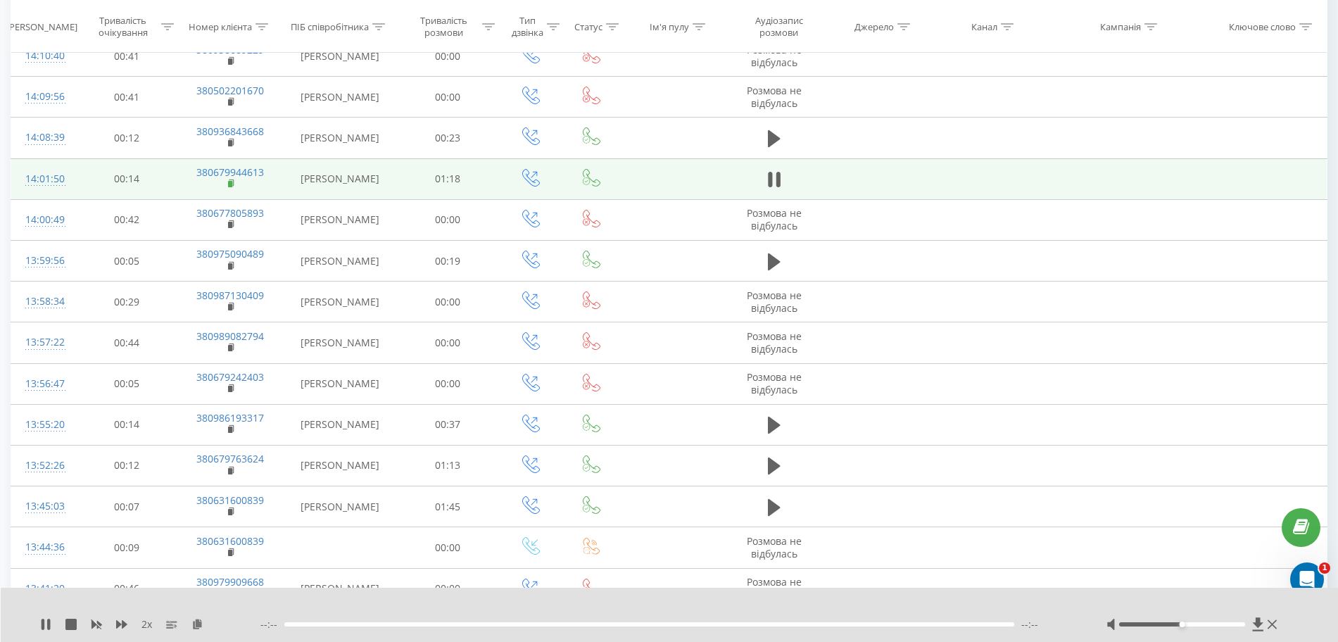
click at [235, 185] on icon at bounding box center [232, 184] width 8 height 10
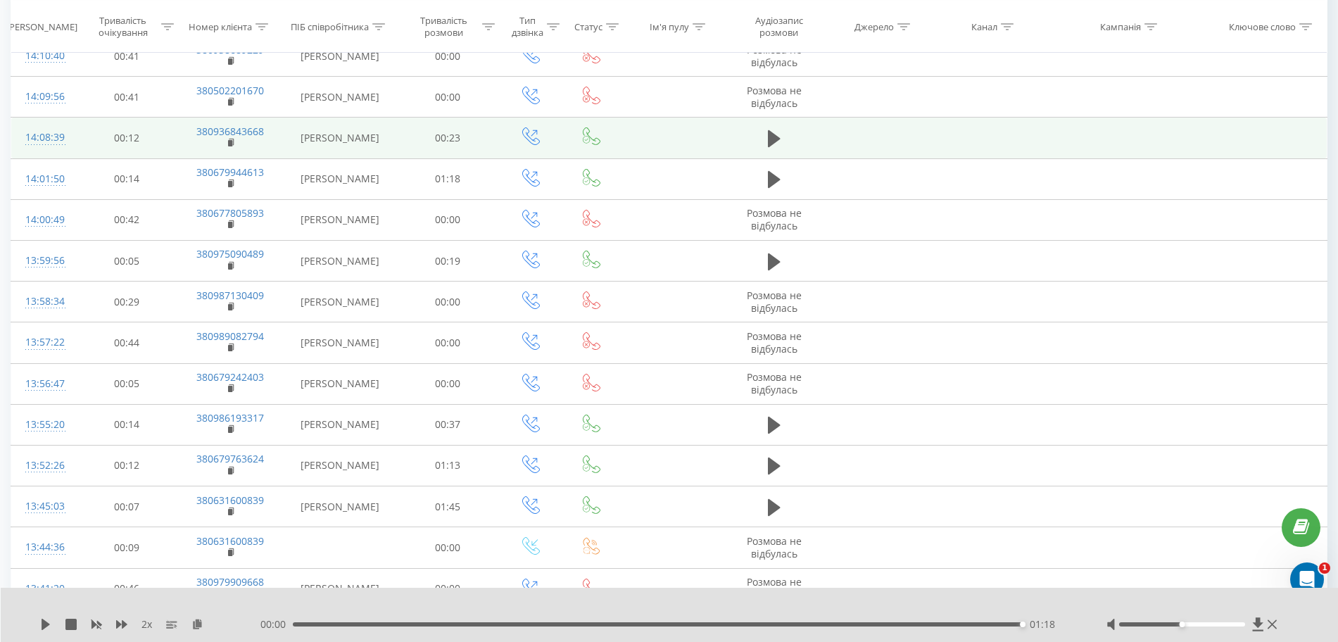
drag, startPoint x: 777, startPoint y: 139, endPoint x: 831, endPoint y: 146, distance: 53.9
click at [831, 146] on tr "14:08:39 00:12 380936843668 Лідія Федик 00:23" at bounding box center [669, 138] width 1317 height 41
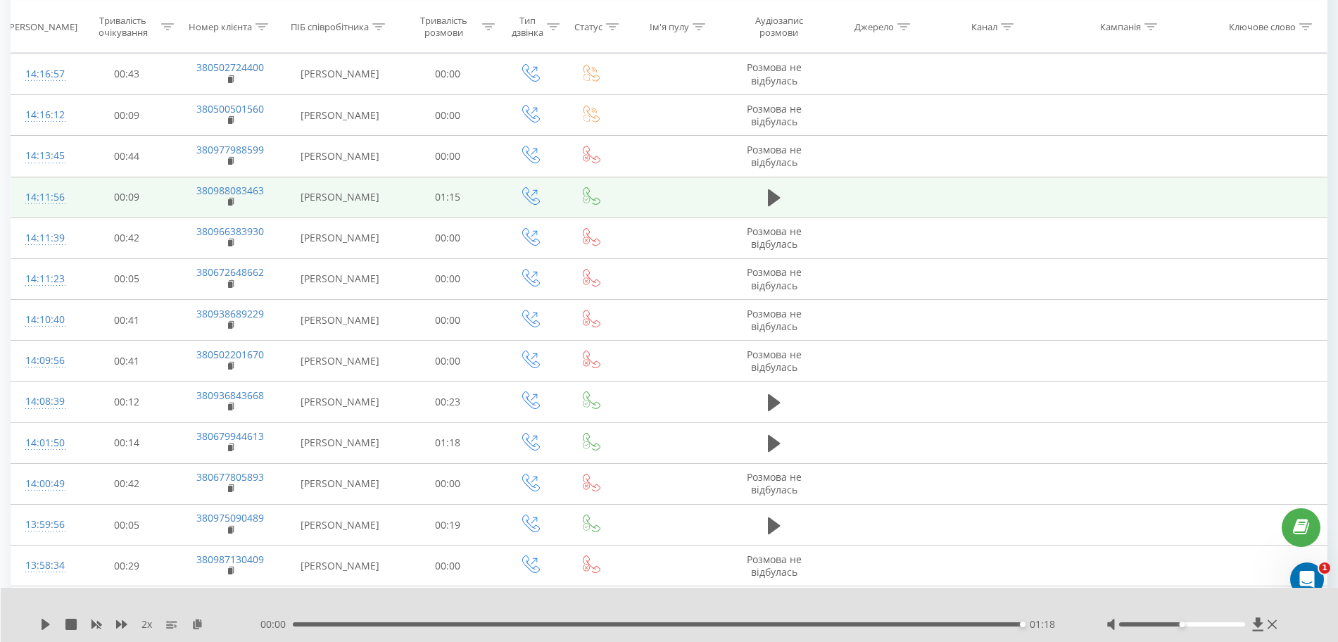
click at [788, 196] on td at bounding box center [774, 197] width 97 height 41
click at [782, 196] on button at bounding box center [774, 197] width 21 height 21
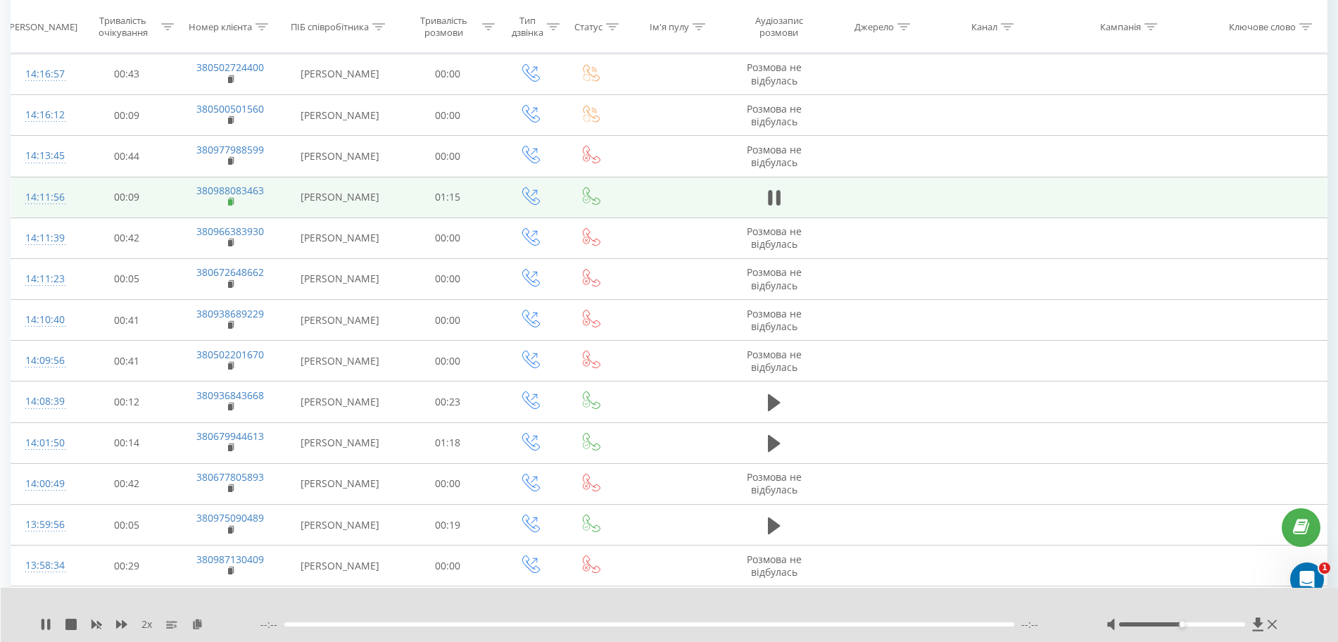
click at [232, 199] on icon at bounding box center [232, 202] width 8 height 10
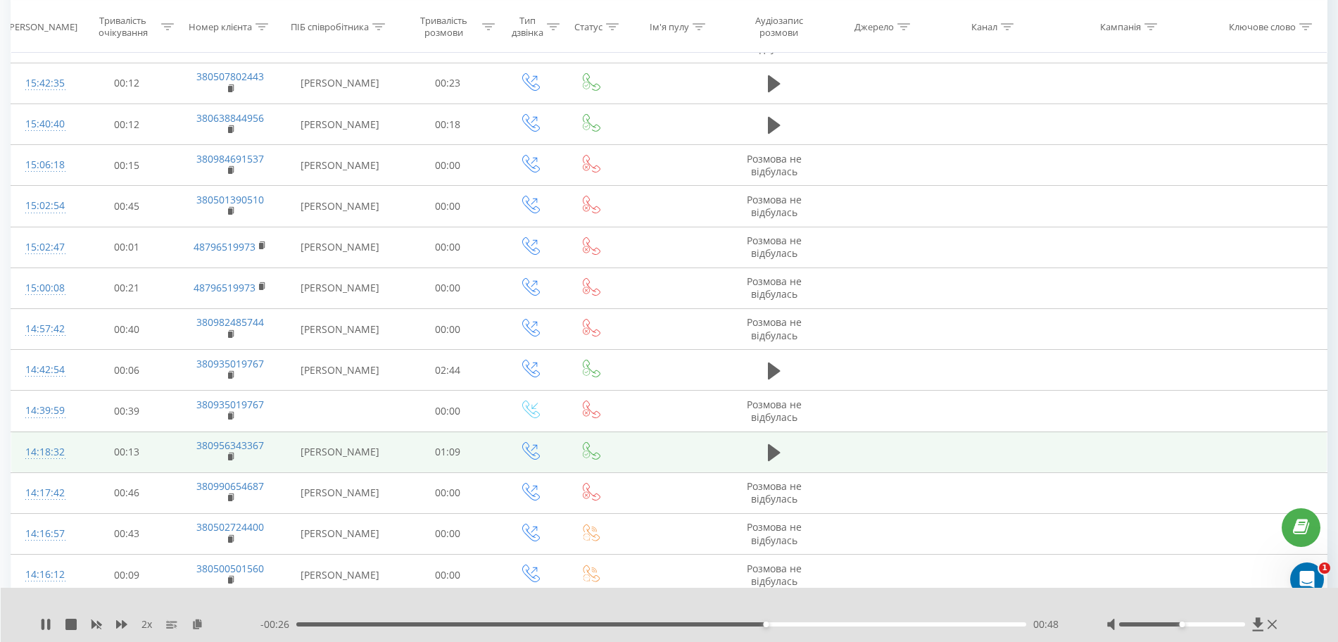
scroll to position [1992, 0]
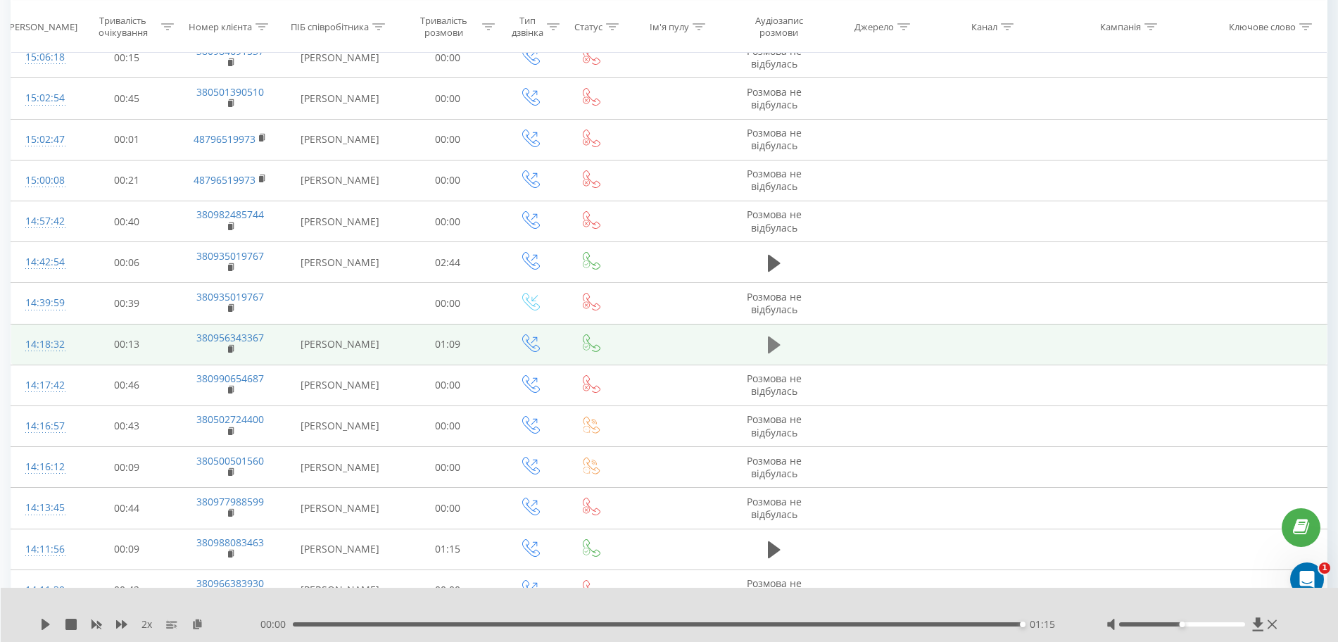
click at [775, 355] on button at bounding box center [774, 344] width 21 height 21
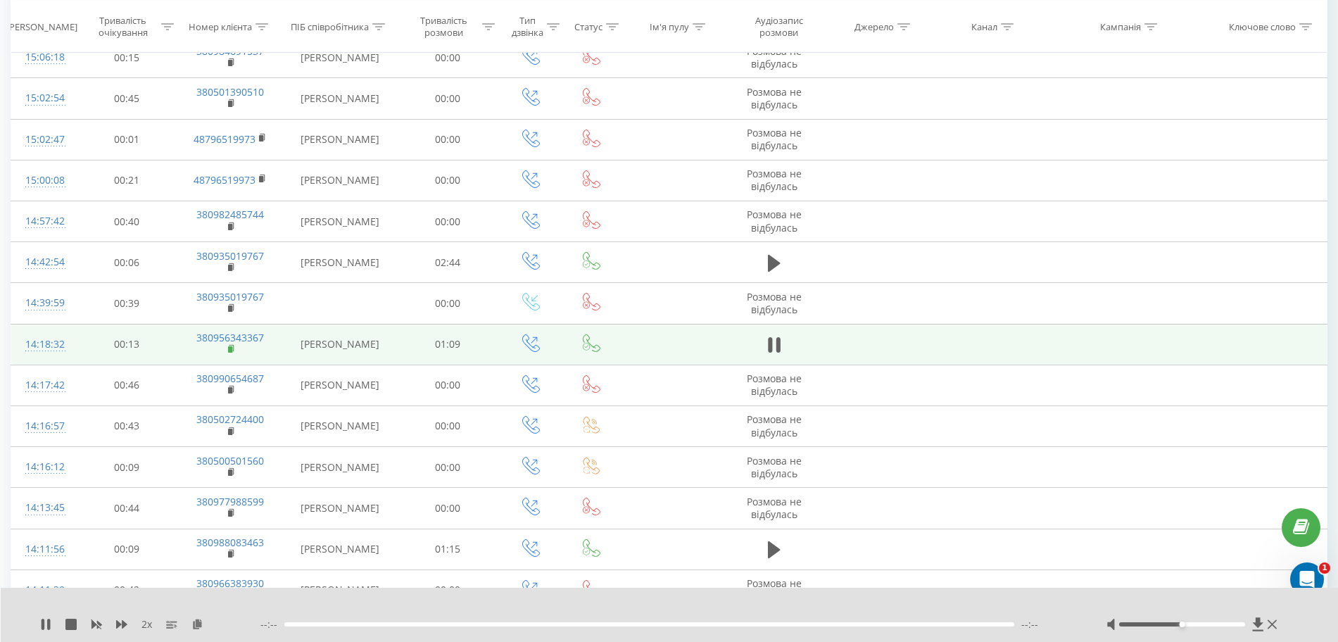
click at [229, 349] on rect at bounding box center [230, 349] width 4 height 6
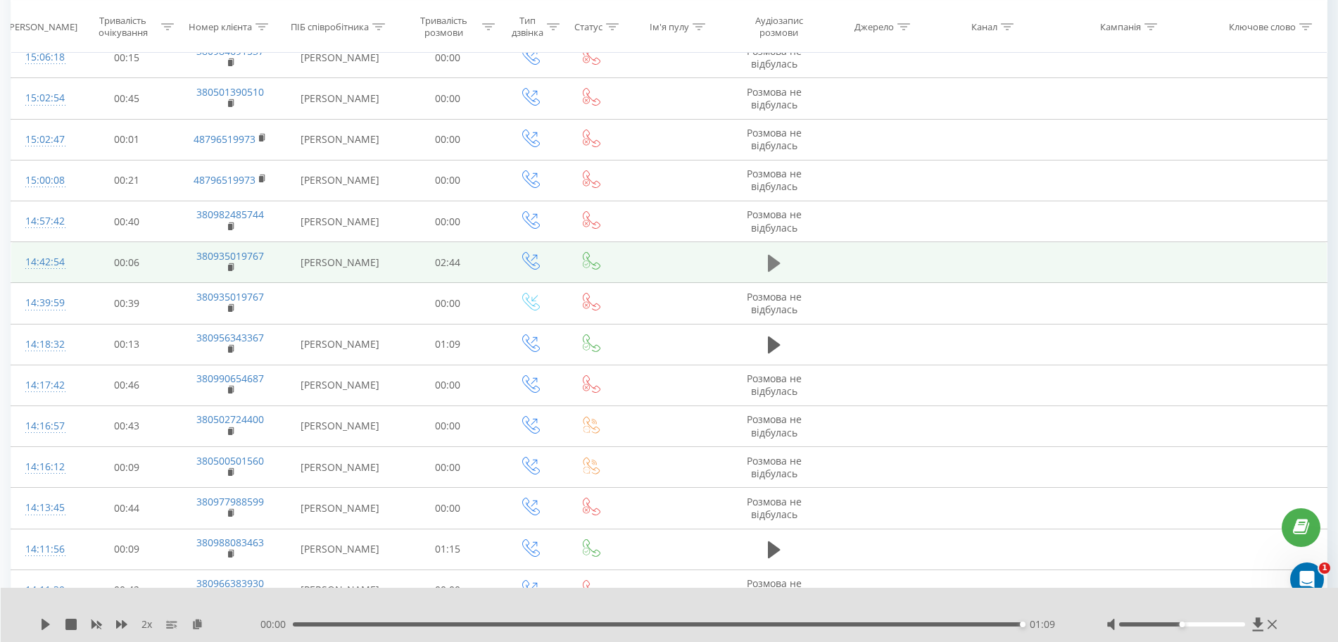
click at [780, 261] on icon at bounding box center [774, 263] width 13 height 20
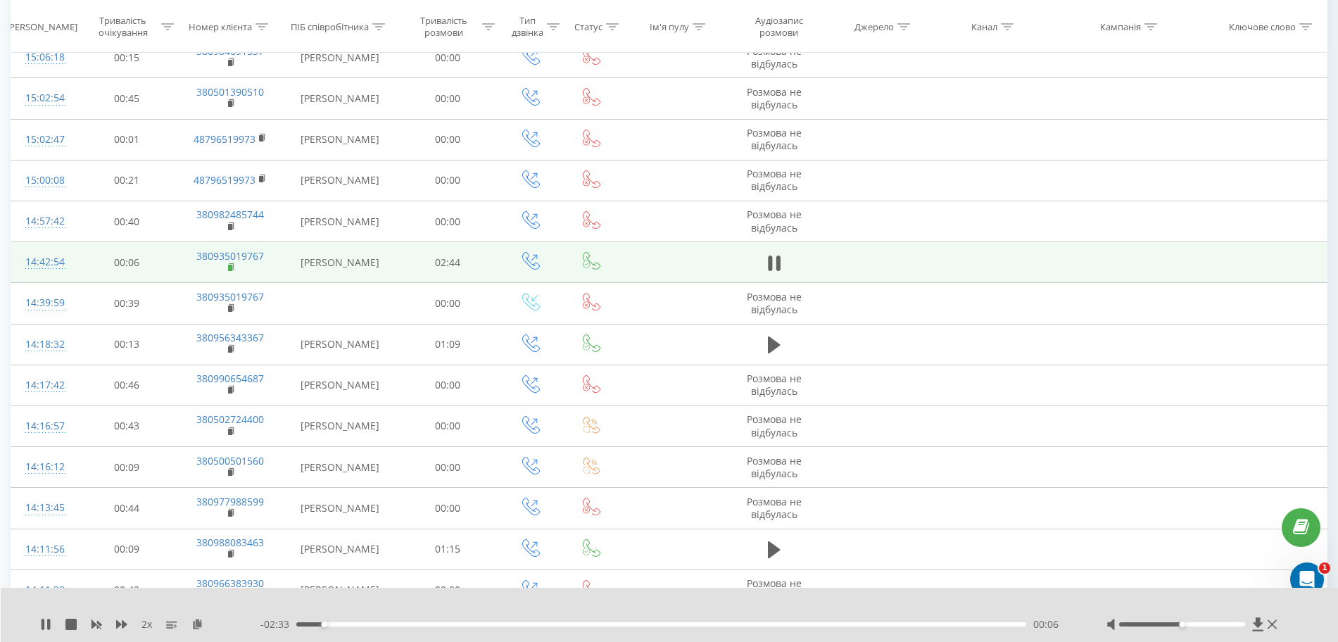
click at [229, 264] on icon at bounding box center [232, 268] width 8 height 10
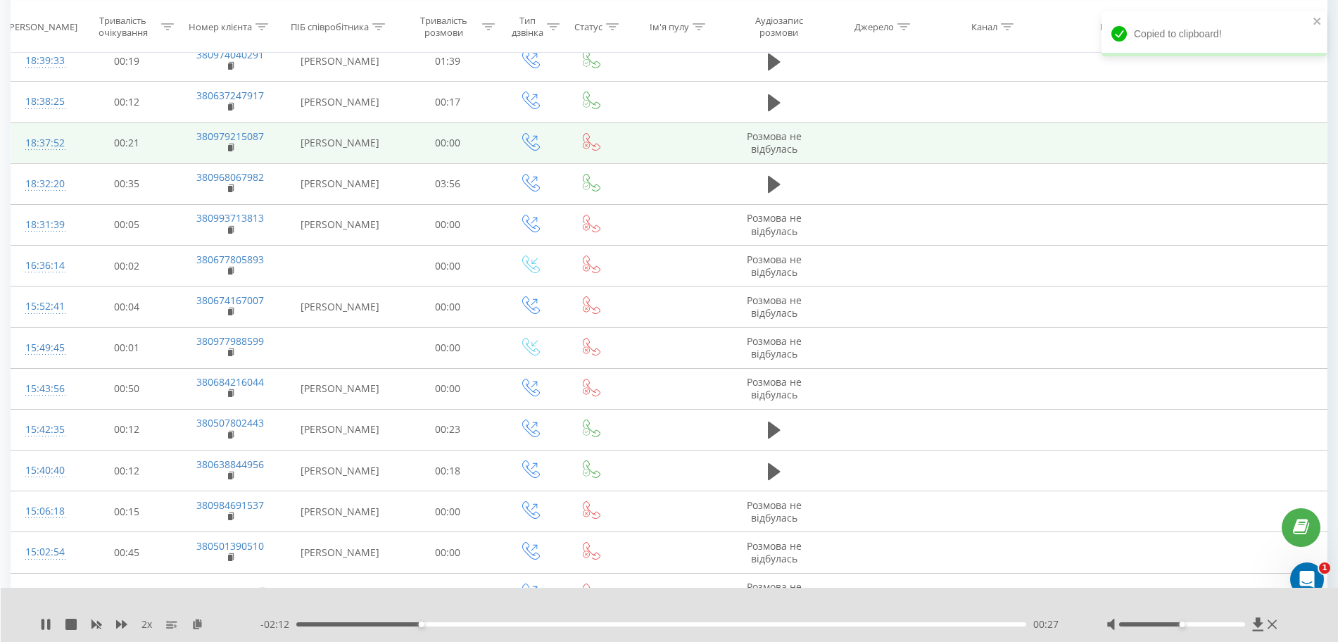
scroll to position [1464, 0]
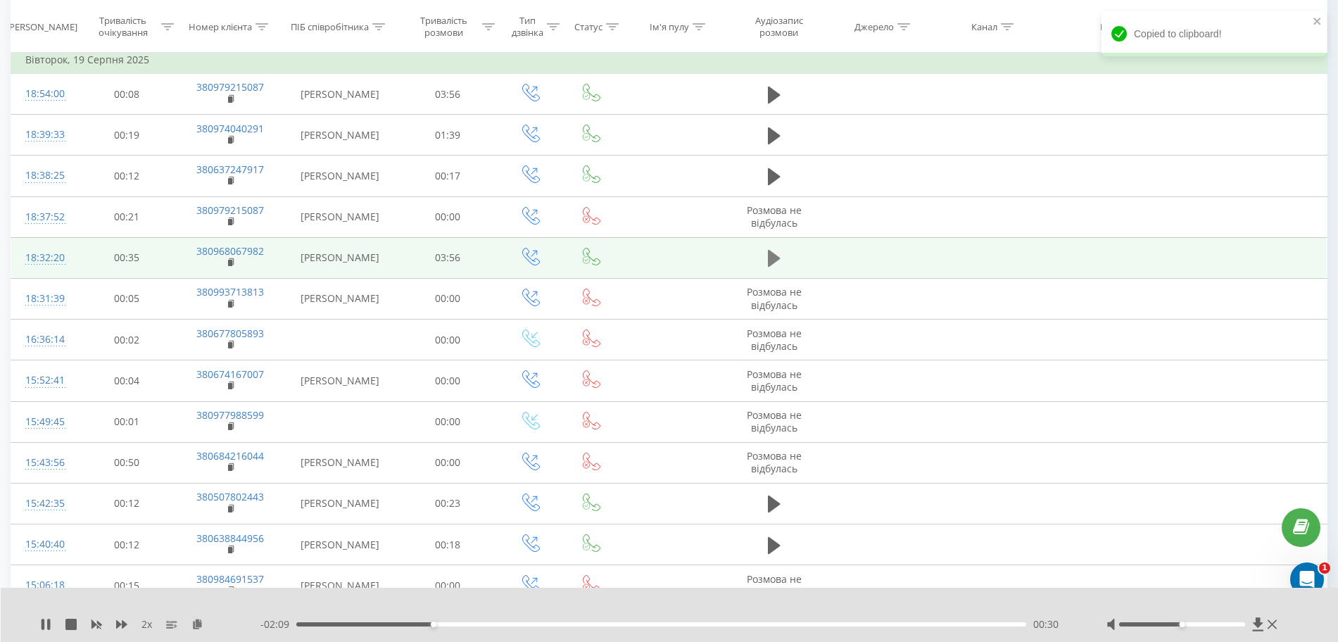
click at [781, 267] on icon at bounding box center [774, 259] width 13 height 20
click at [230, 268] on span at bounding box center [232, 263] width 8 height 13
click at [231, 262] on rect at bounding box center [230, 263] width 4 height 6
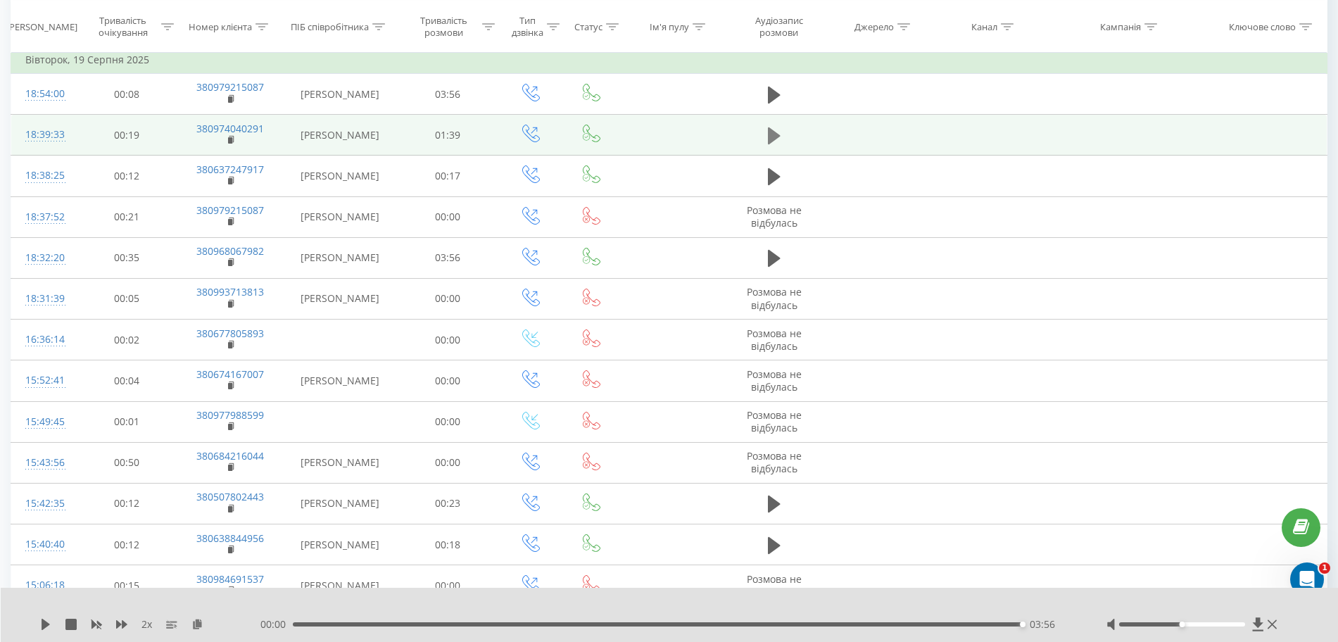
click at [784, 141] on button at bounding box center [774, 135] width 21 height 21
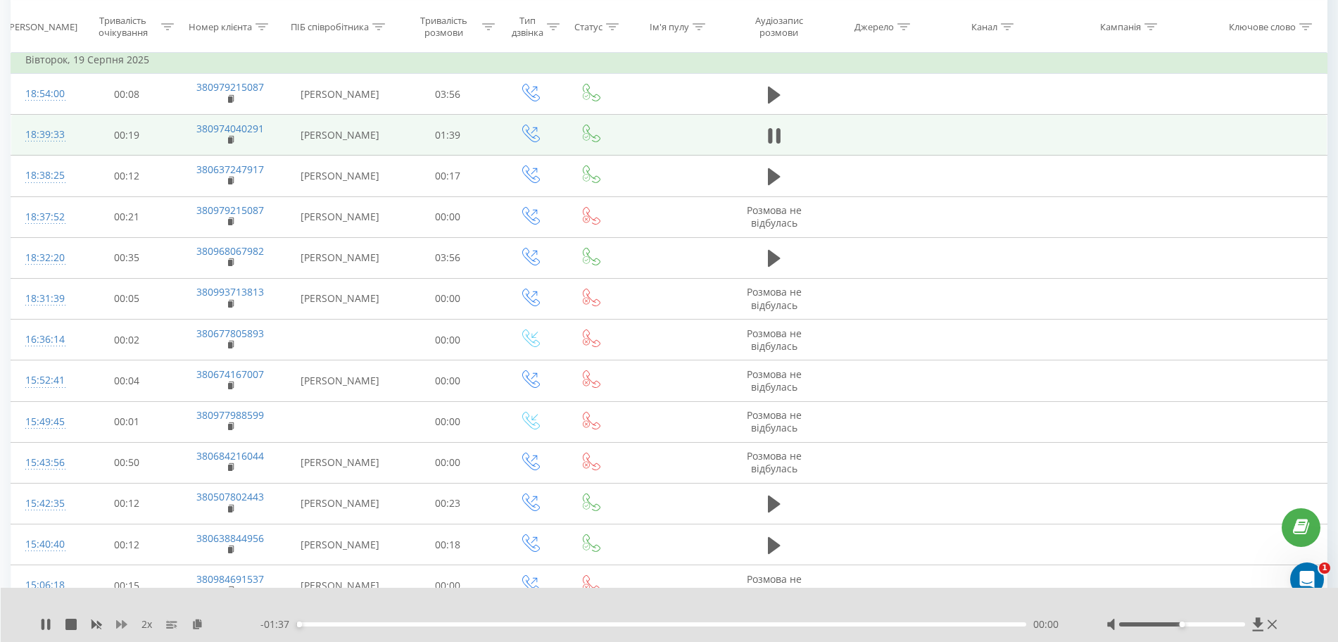
click at [120, 624] on icon at bounding box center [121, 624] width 11 height 8
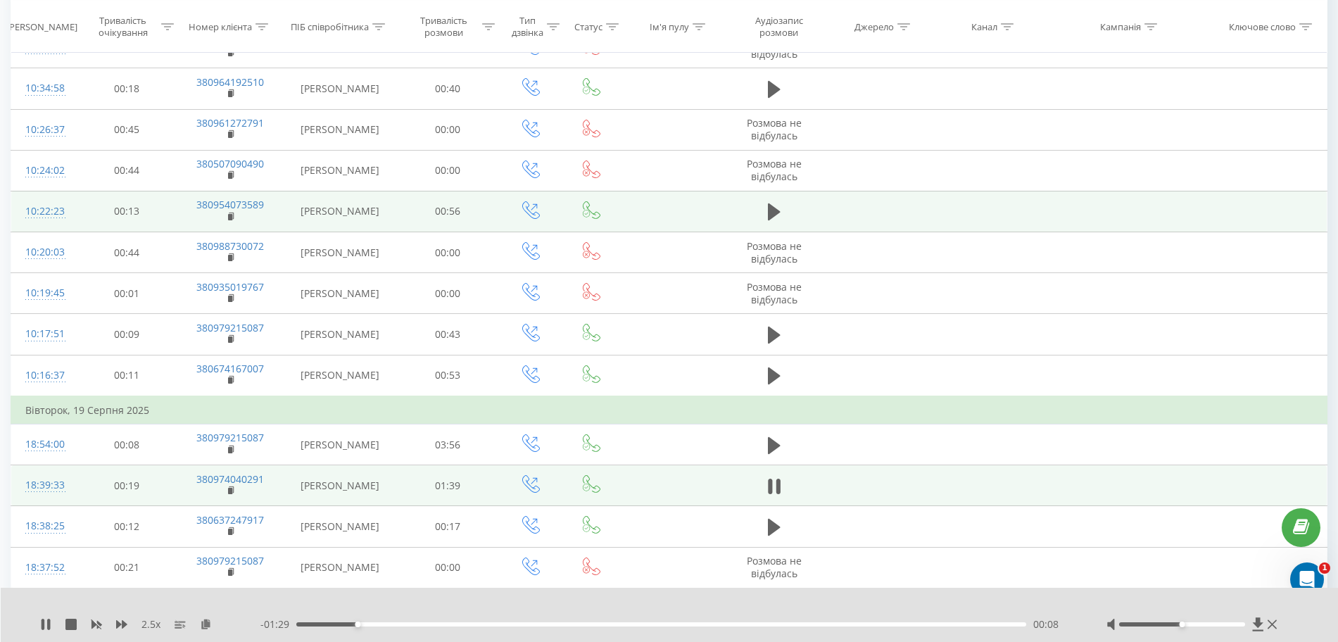
scroll to position [1144, 0]
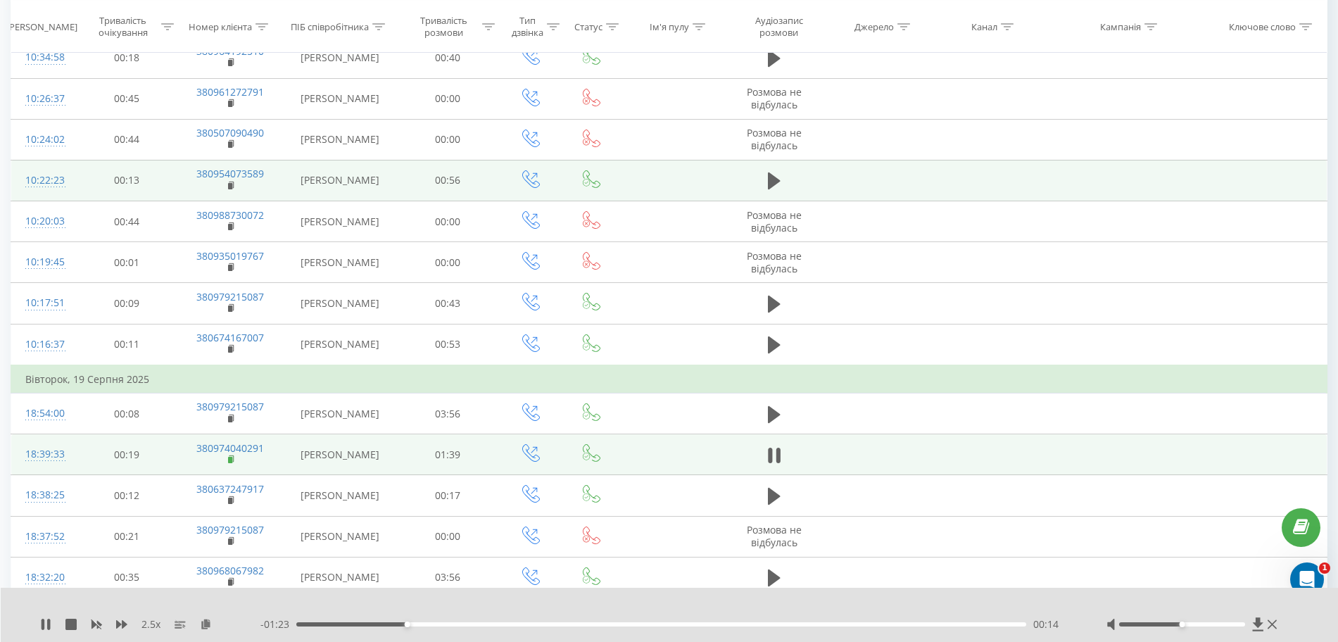
click at [231, 464] on icon at bounding box center [232, 460] width 8 height 10
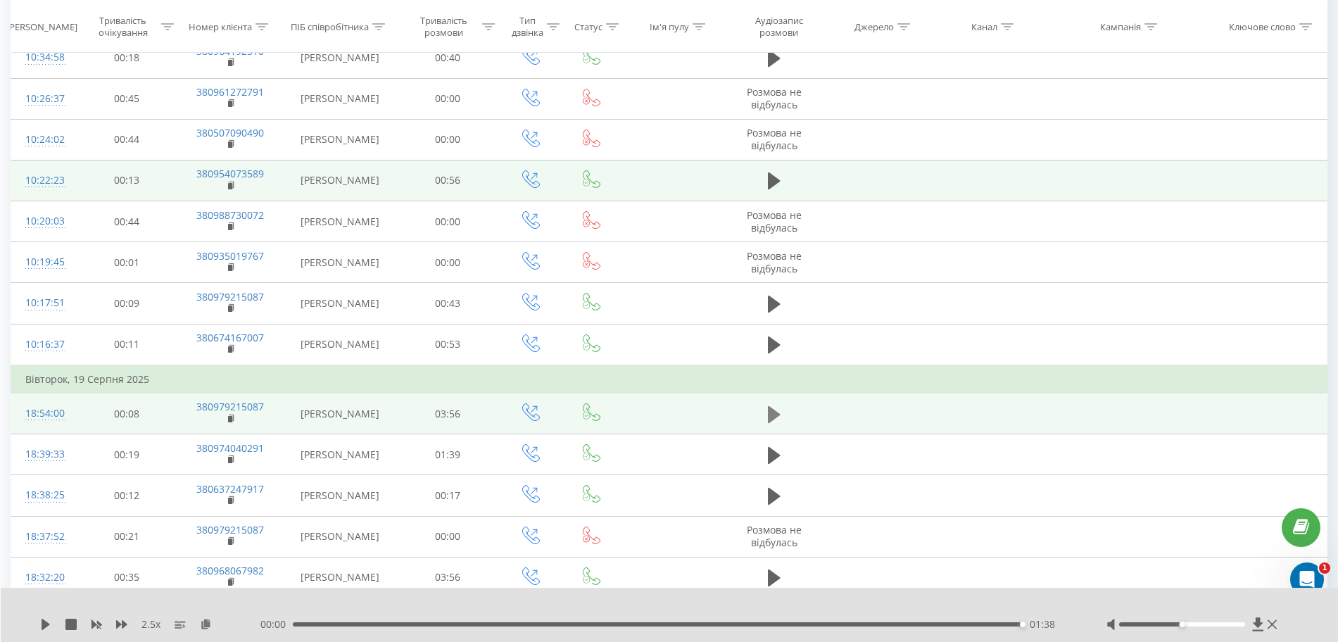
click at [780, 415] on icon at bounding box center [774, 415] width 13 height 20
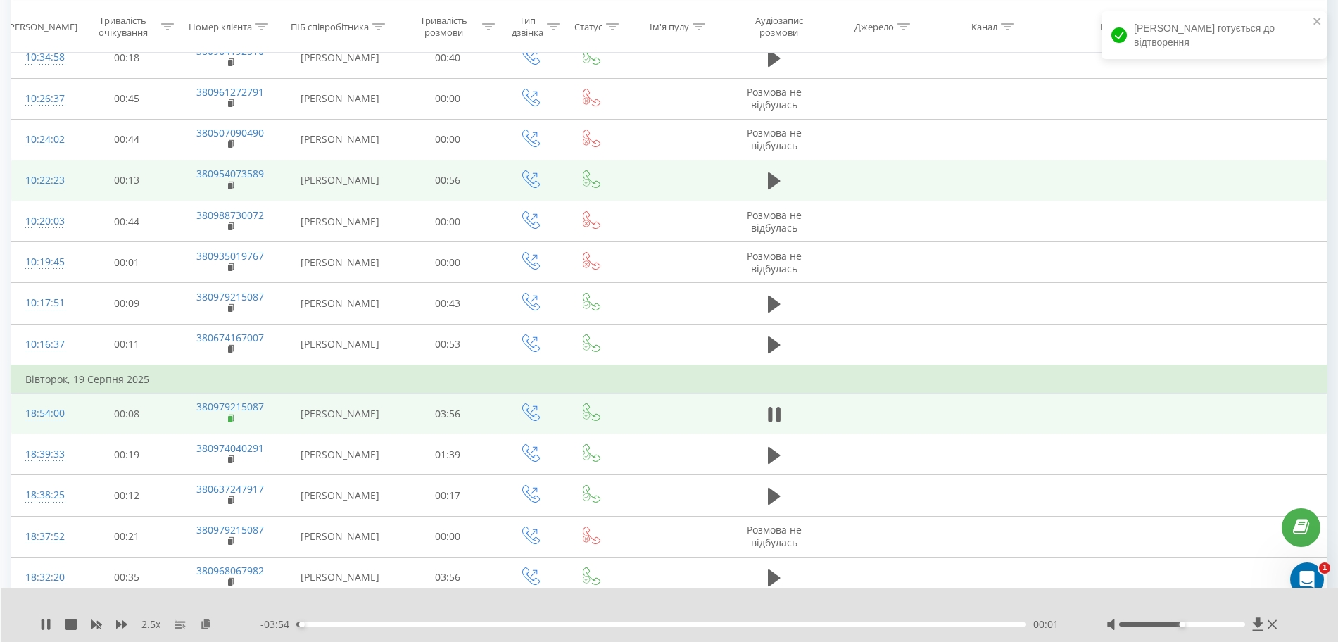
click at [231, 418] on rect at bounding box center [230, 419] width 4 height 6
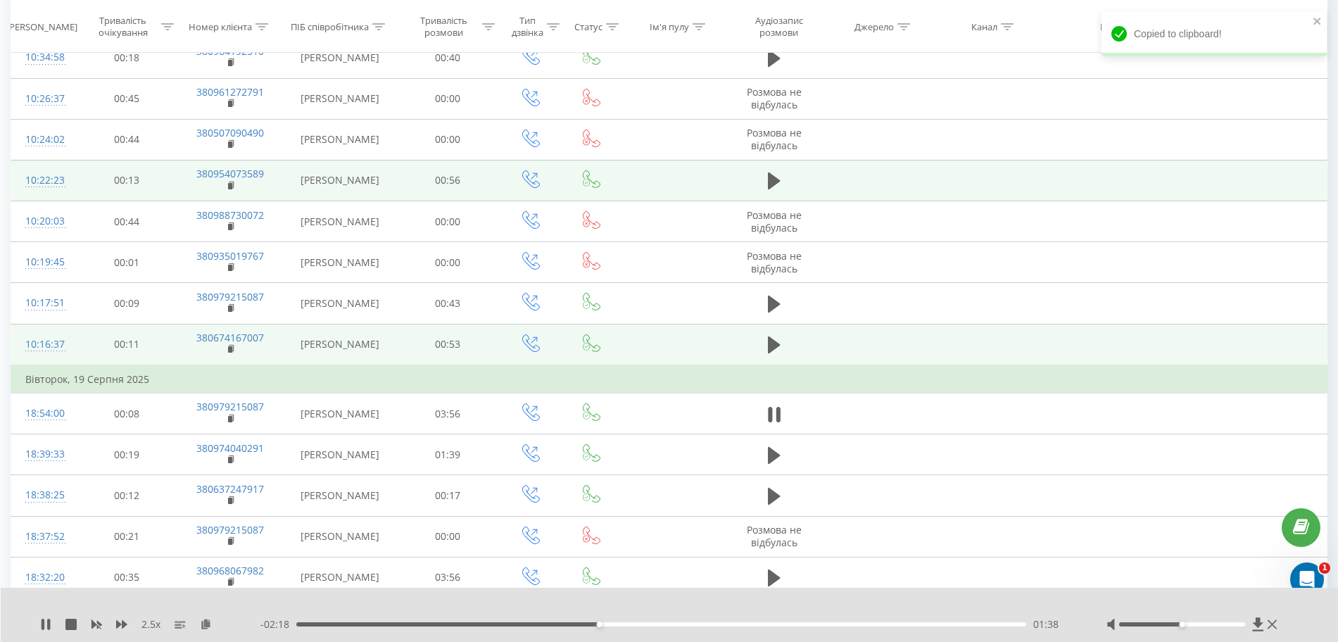
click at [763, 341] on td at bounding box center [774, 345] width 97 height 42
click at [787, 352] on td at bounding box center [774, 345] width 97 height 42
click at [779, 349] on icon at bounding box center [774, 345] width 13 height 20
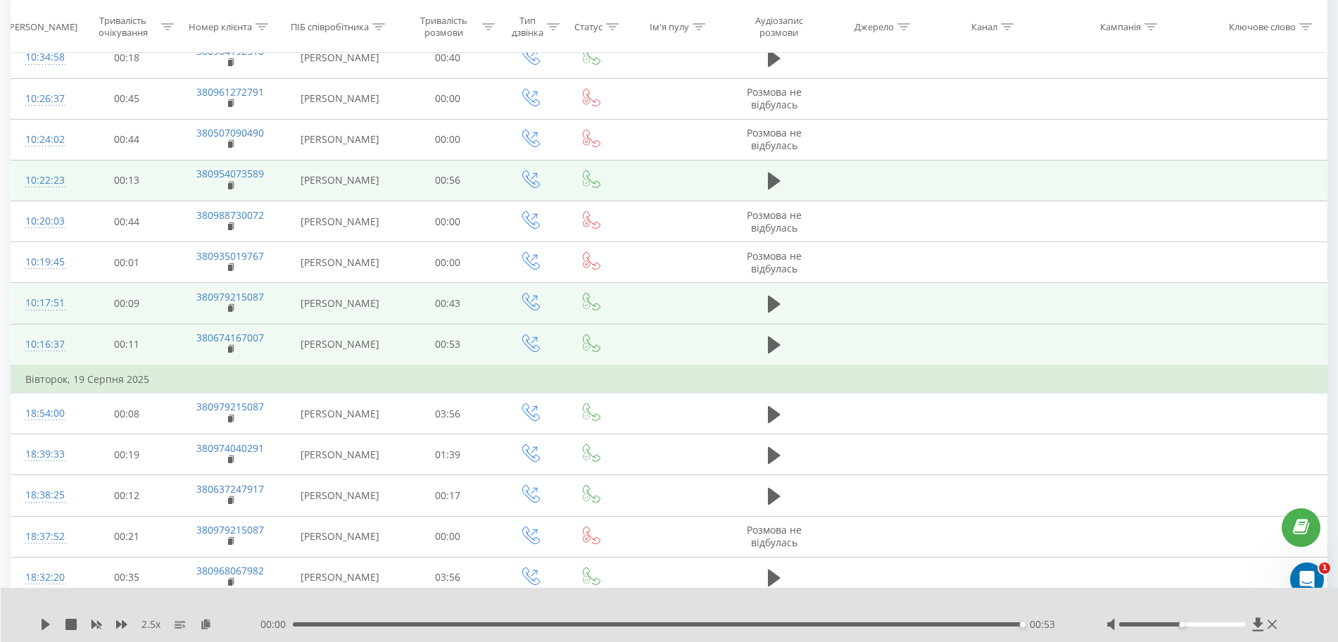
click at [770, 287] on td at bounding box center [774, 303] width 97 height 41
click at [776, 298] on icon at bounding box center [774, 304] width 13 height 20
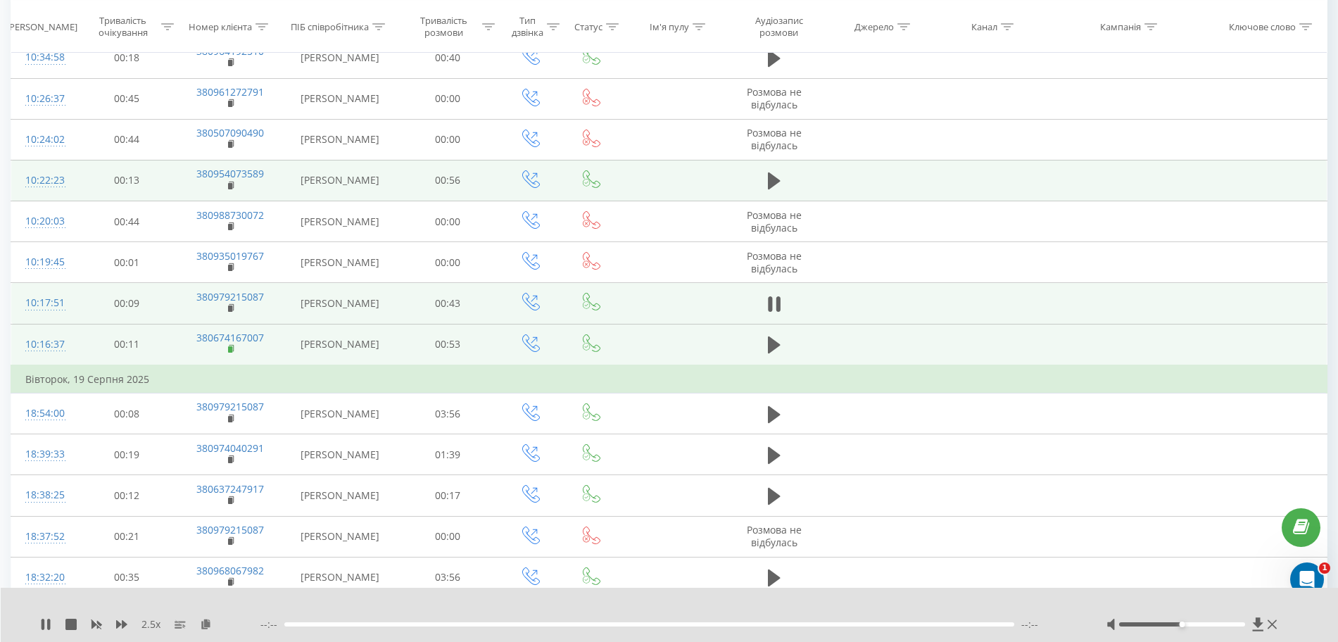
click at [232, 349] on rect at bounding box center [230, 349] width 4 height 6
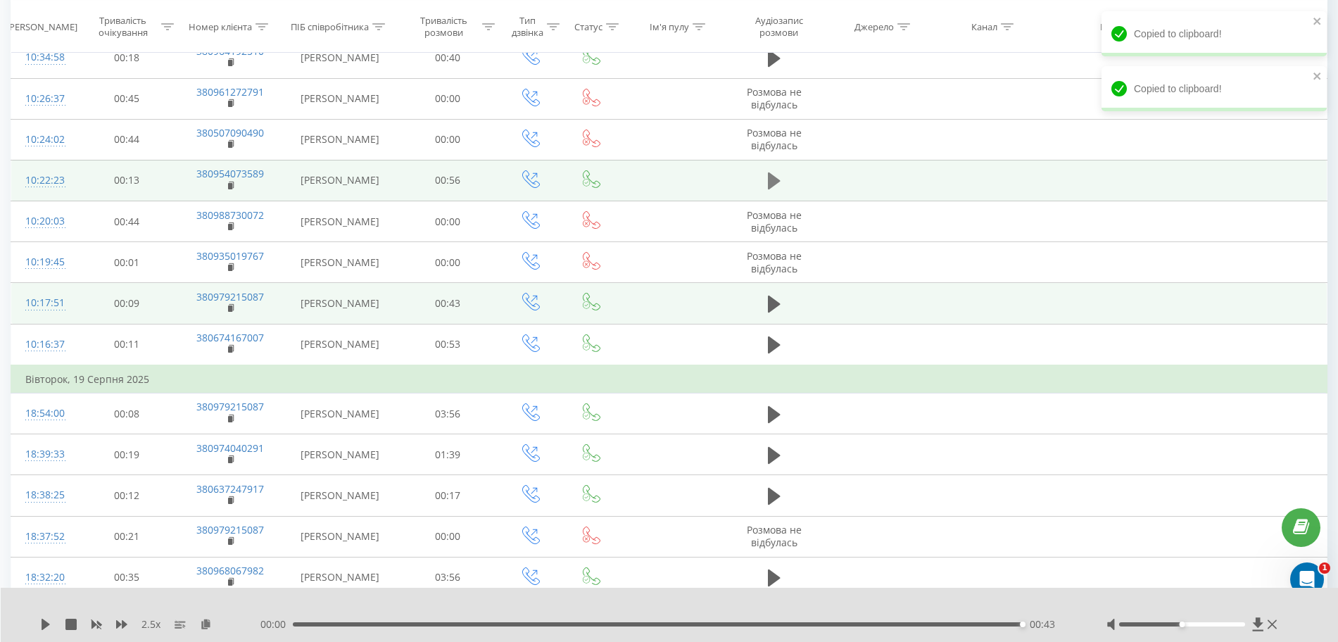
click at [774, 178] on icon at bounding box center [774, 180] width 13 height 17
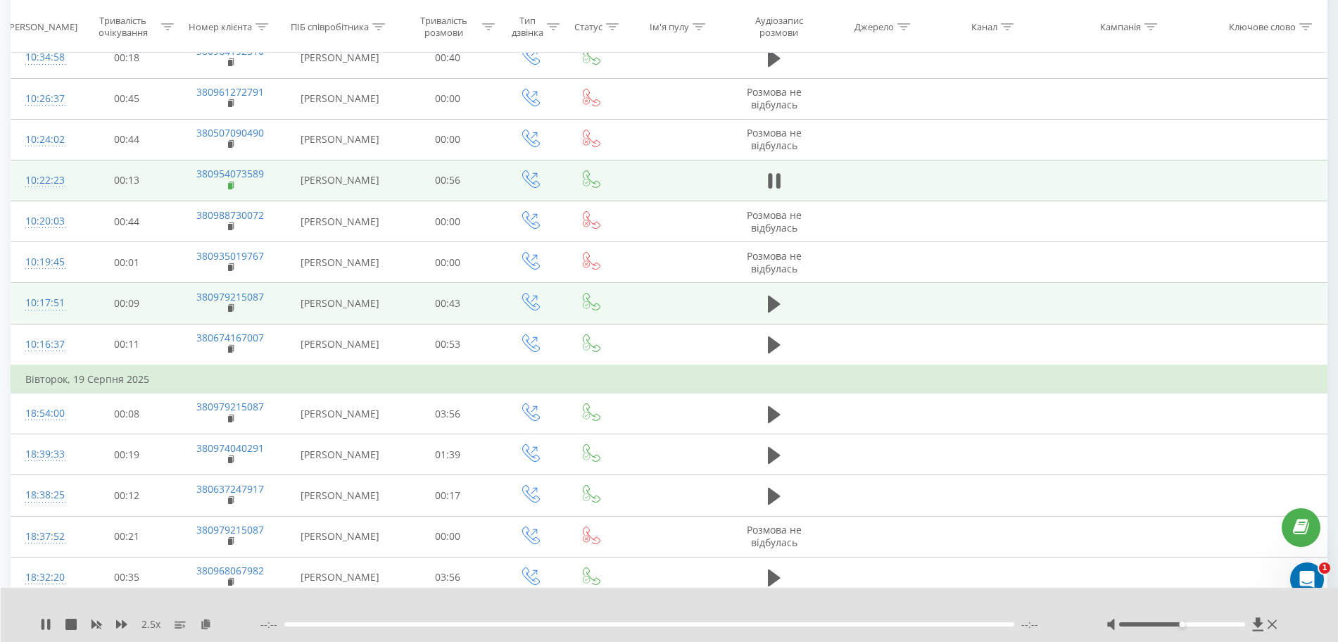
click at [234, 182] on icon at bounding box center [232, 184] width 5 height 6
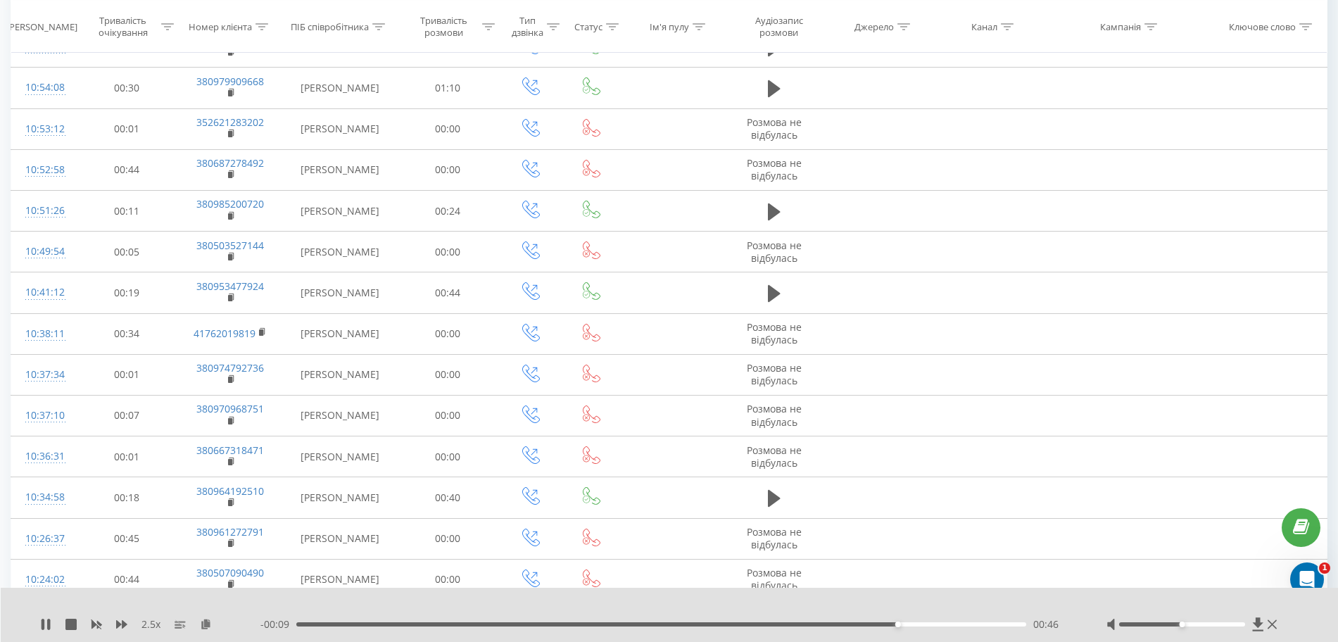
scroll to position [792, 0]
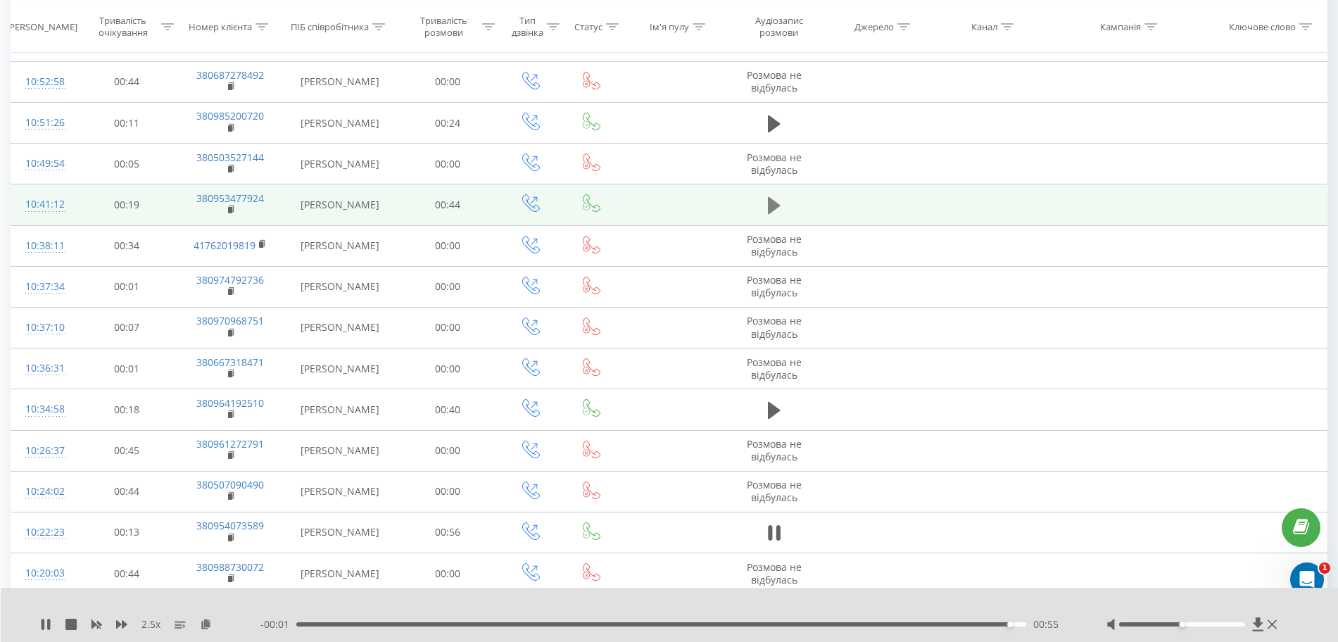
click at [770, 210] on icon at bounding box center [774, 205] width 13 height 17
click at [230, 208] on rect at bounding box center [230, 210] width 4 height 6
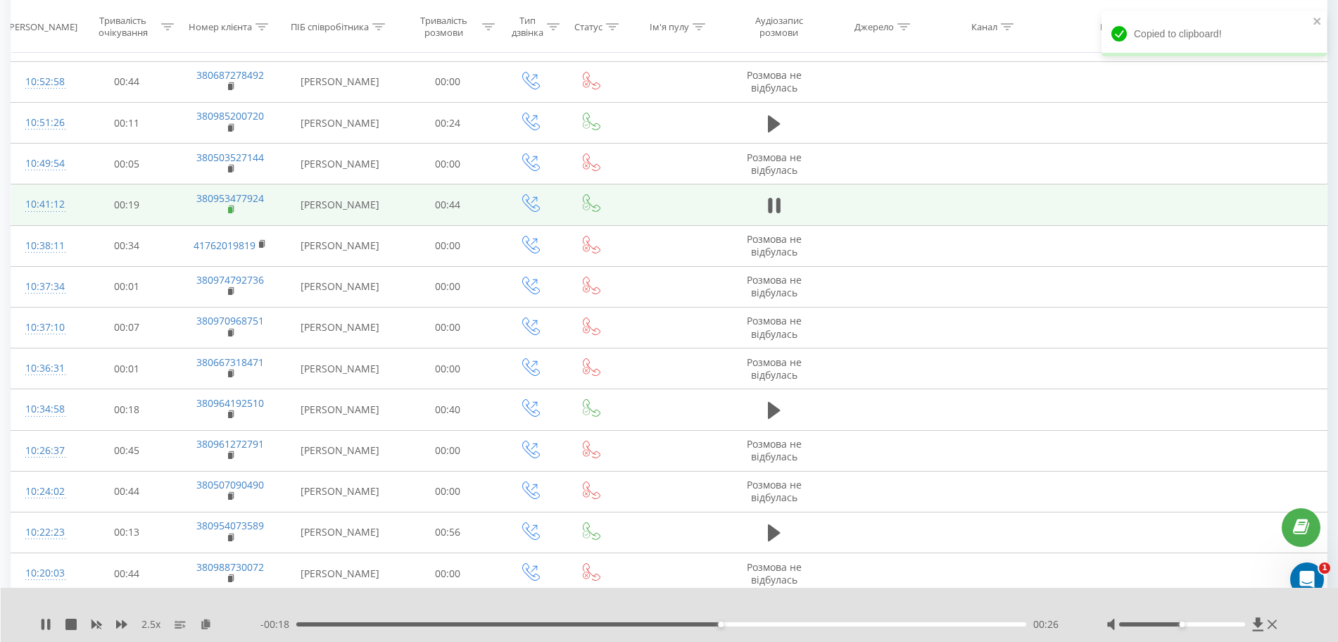
click at [230, 208] on rect at bounding box center [230, 210] width 4 height 6
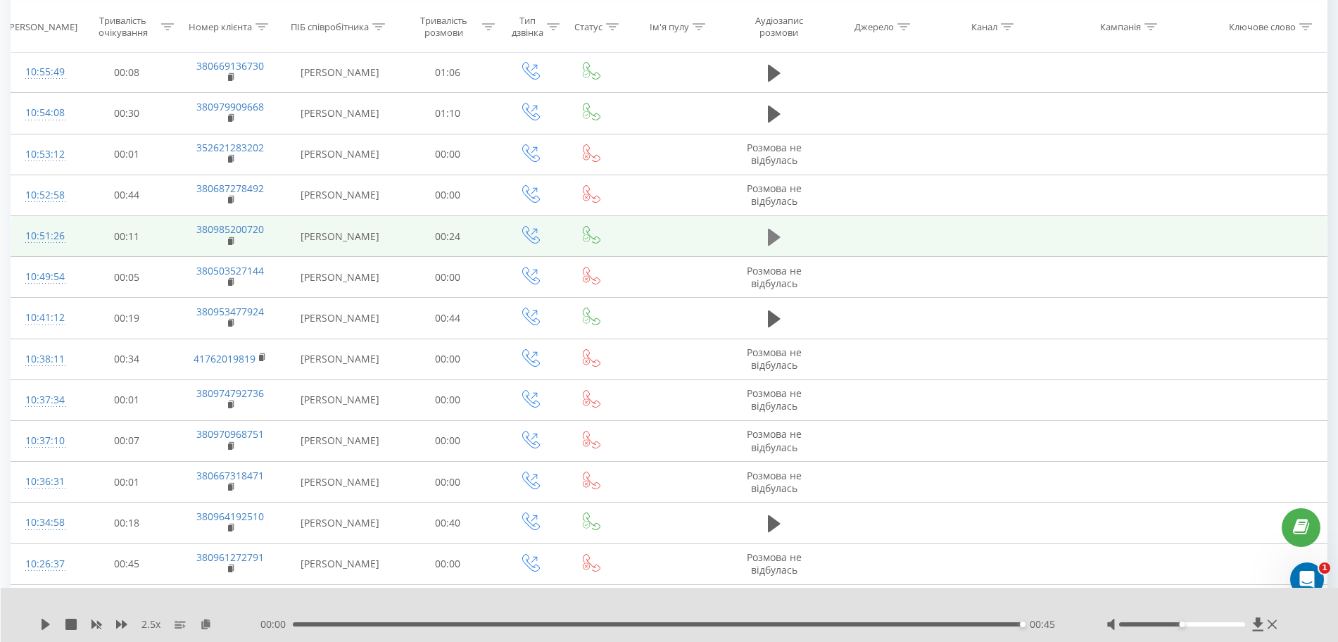
scroll to position [616, 0]
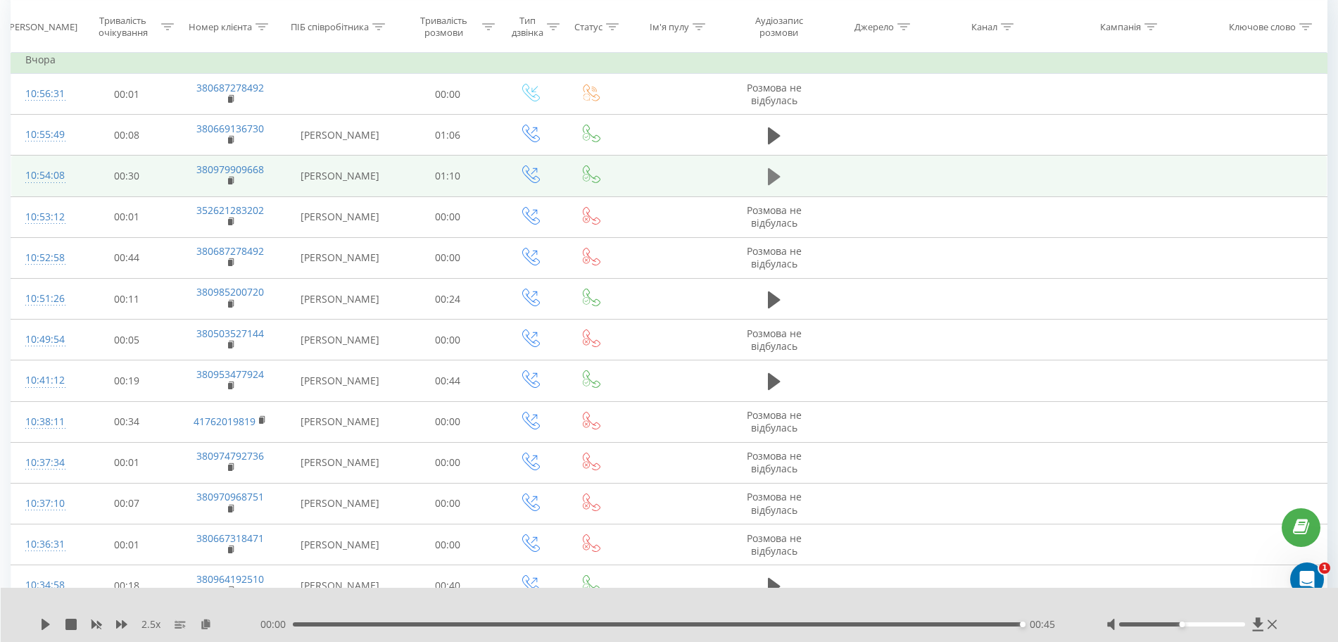
click at [770, 172] on icon at bounding box center [774, 176] width 13 height 17
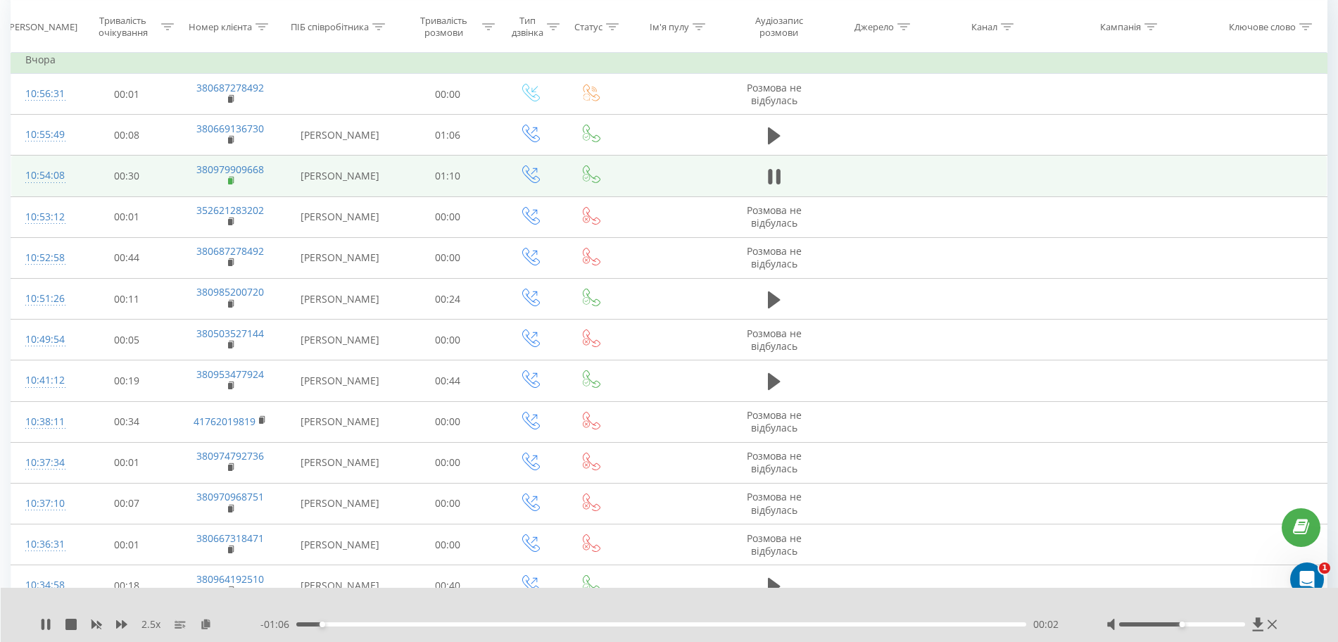
click at [231, 182] on rect at bounding box center [230, 181] width 4 height 6
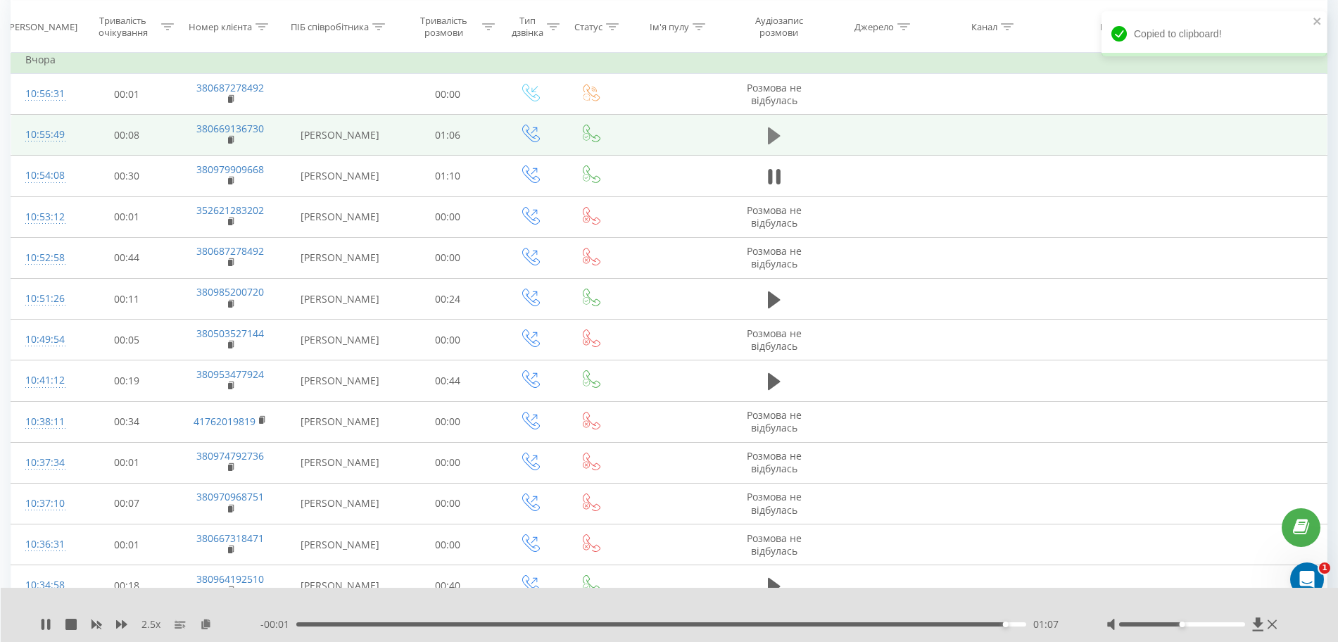
click at [772, 135] on icon at bounding box center [774, 135] width 13 height 17
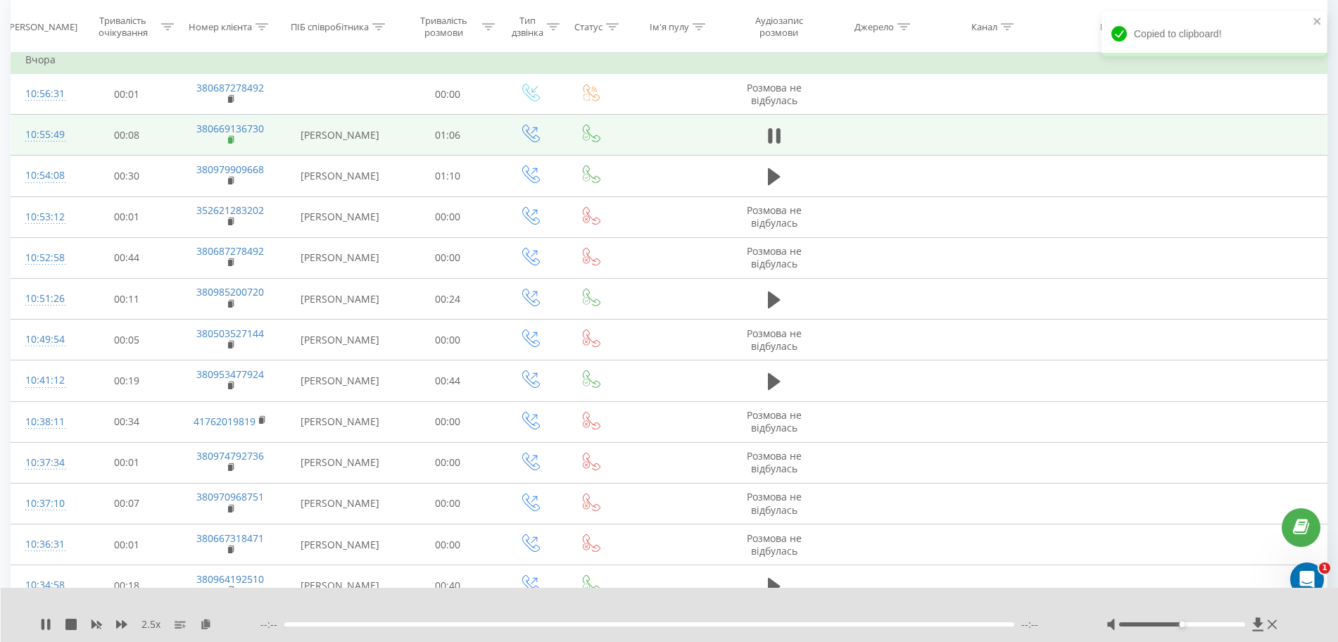
click at [233, 141] on icon at bounding box center [232, 140] width 8 height 10
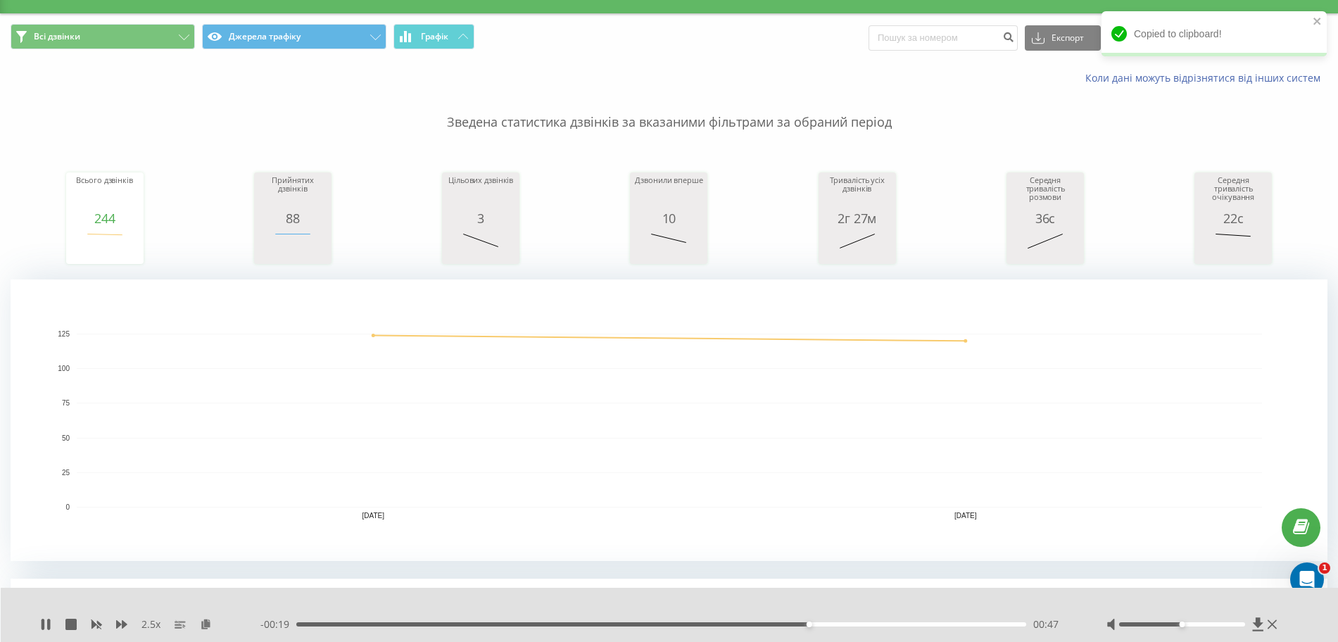
scroll to position [0, 0]
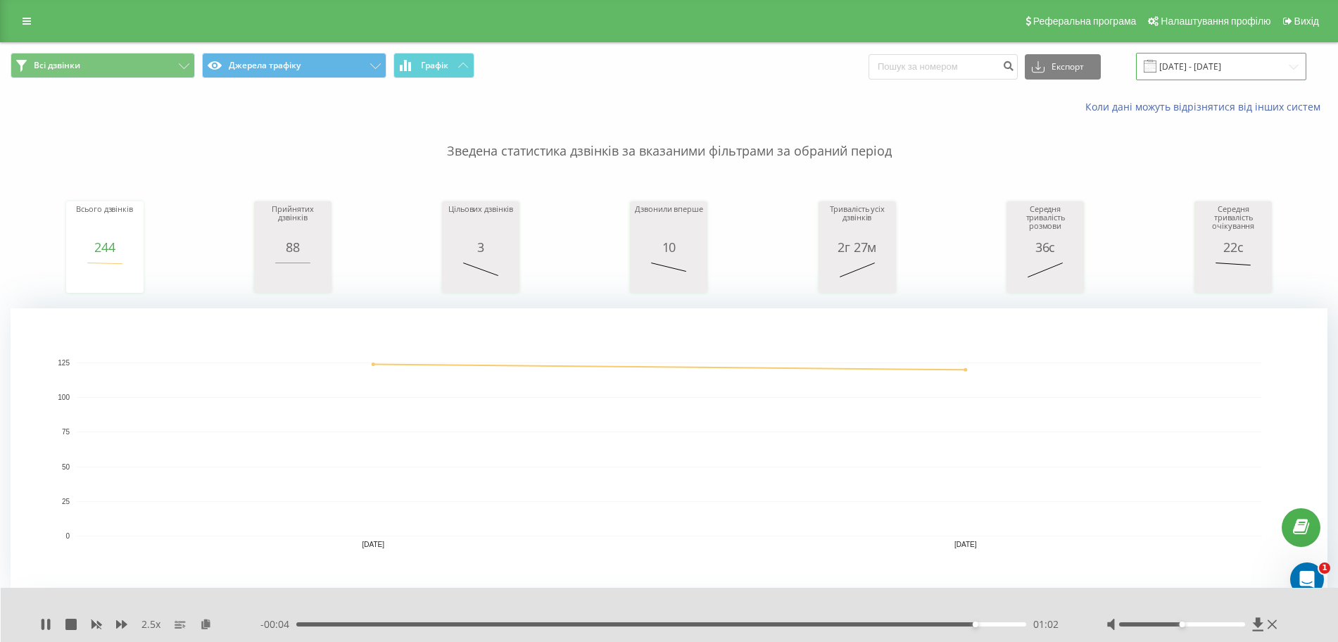
click at [1179, 65] on input "19.08.2025 - 20.08.2025" at bounding box center [1221, 66] width 170 height 27
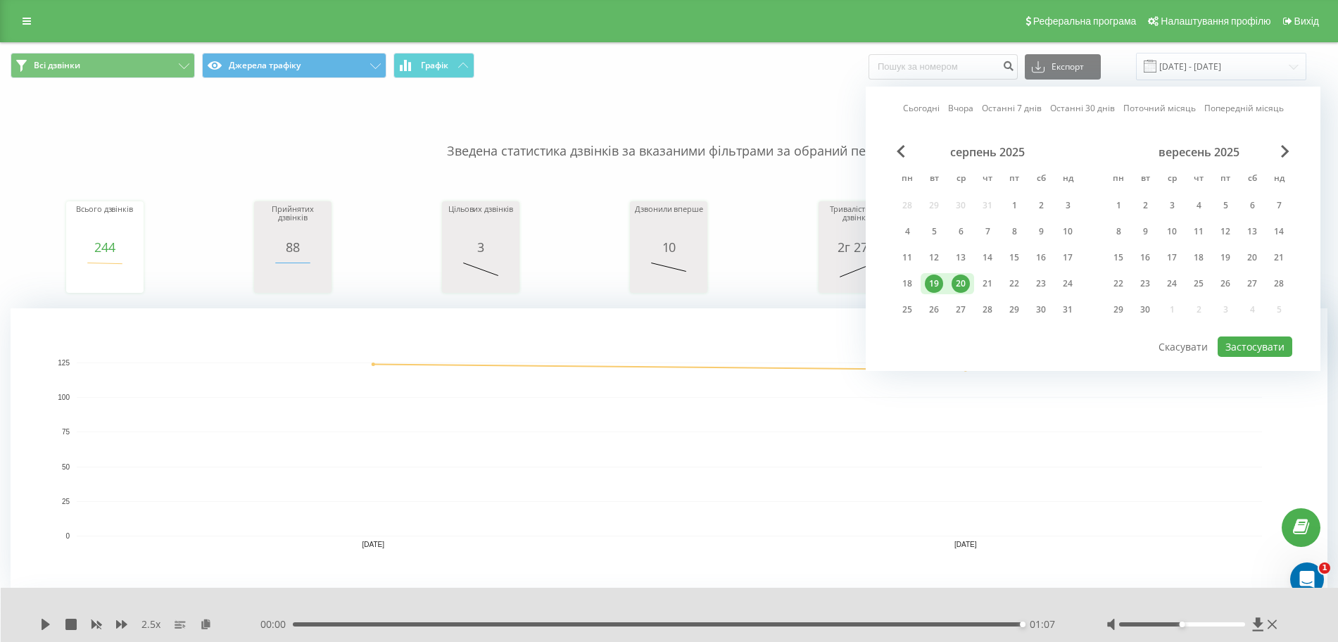
click at [960, 290] on div "20" at bounding box center [961, 284] width 18 height 18
click at [1285, 342] on button "Застосувати" at bounding box center [1255, 347] width 75 height 20
type input "[DATE] - [DATE]"
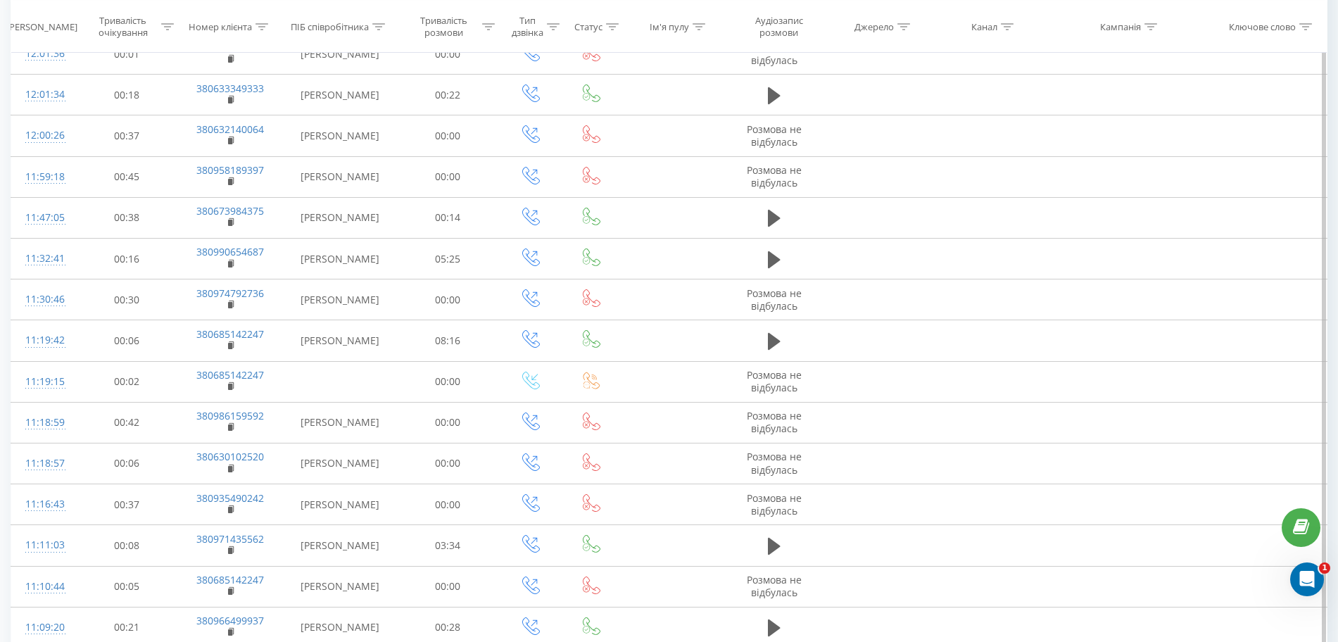
scroll to position [4198, 0]
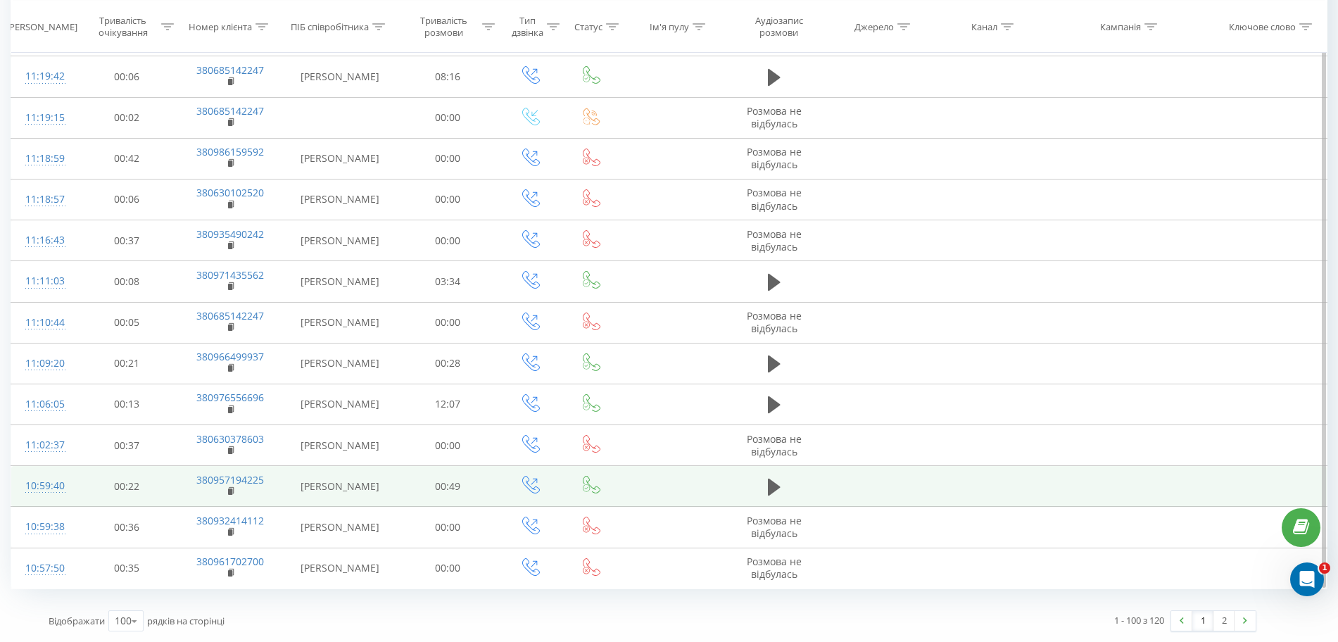
drag, startPoint x: 561, startPoint y: 354, endPoint x: 697, endPoint y: 489, distance: 191.2
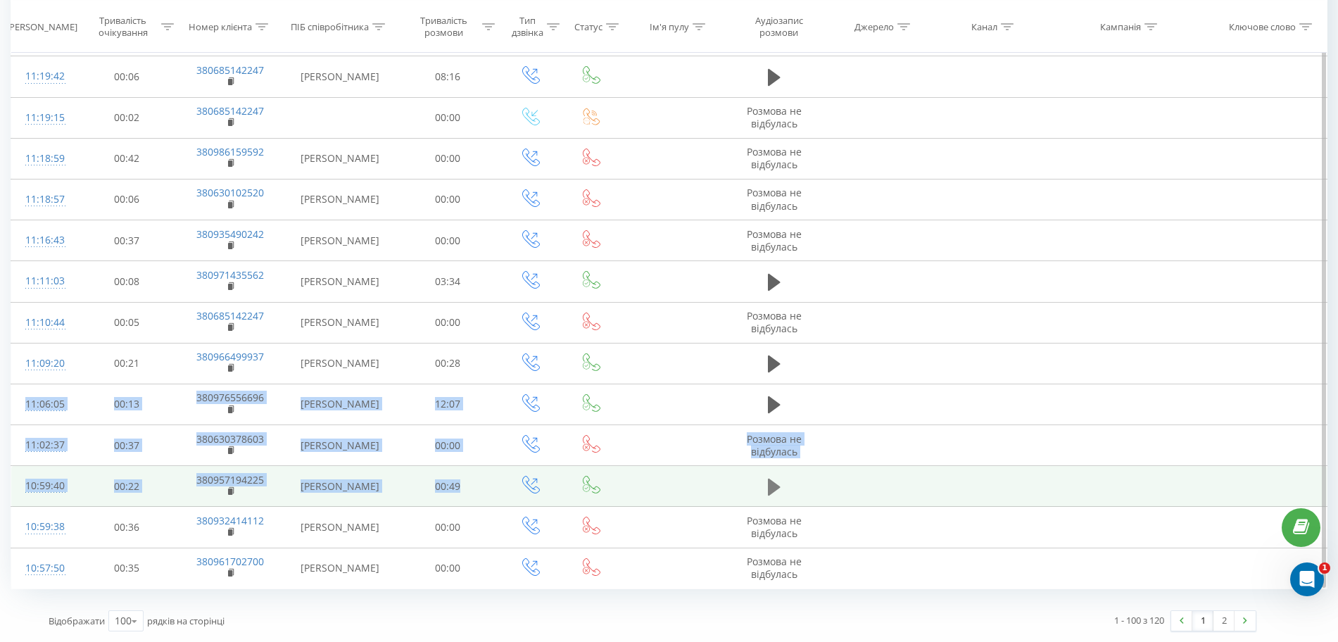
click at [765, 477] on button at bounding box center [774, 487] width 21 height 21
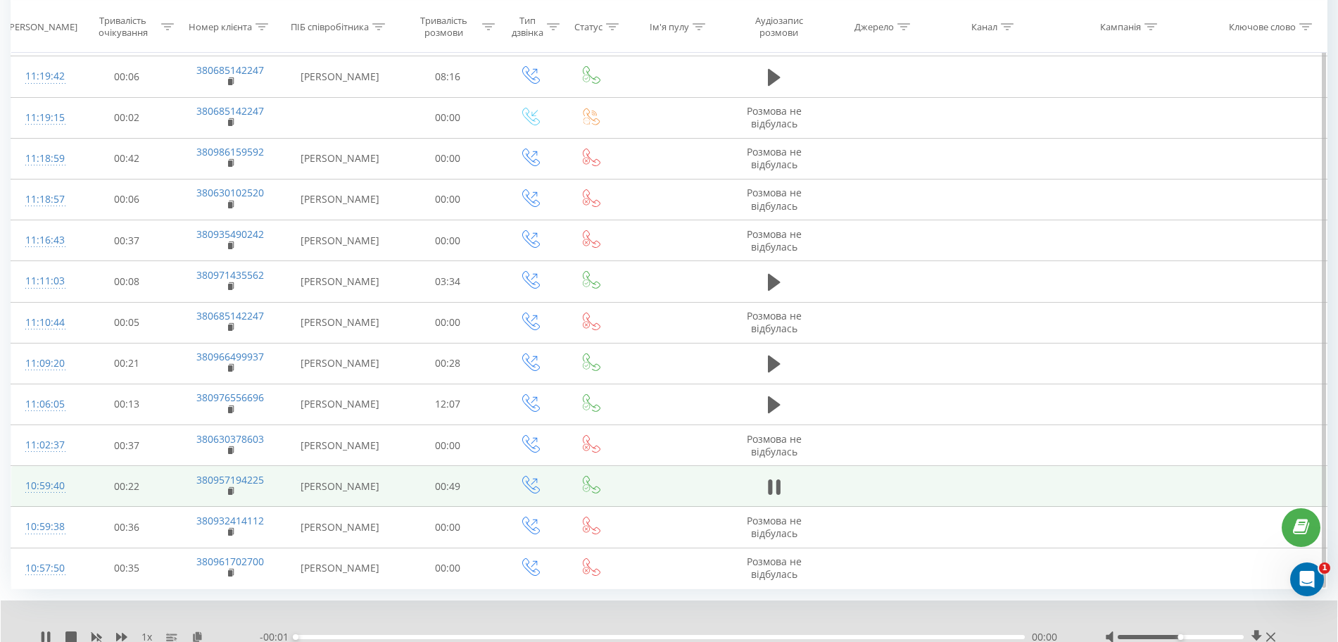
click at [651, 618] on div at bounding box center [659, 618] width 991 height 15
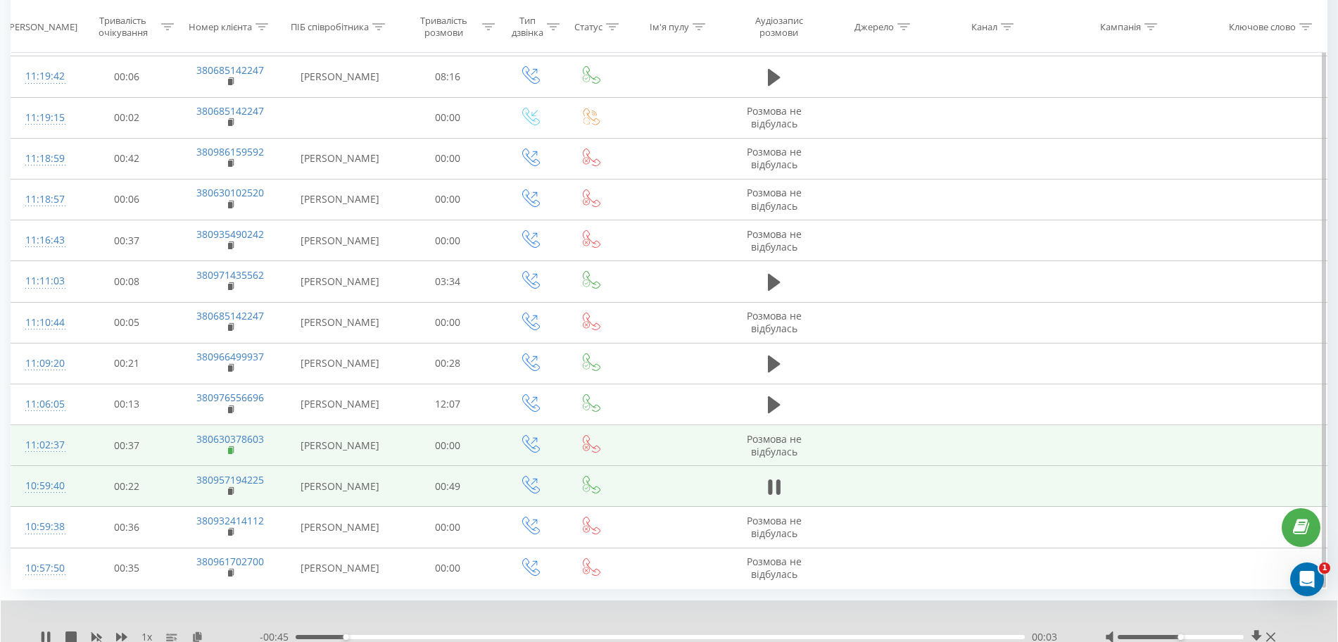
click at [228, 453] on icon at bounding box center [232, 451] width 8 height 10
click at [239, 452] on td "380630378603" at bounding box center [230, 445] width 106 height 41
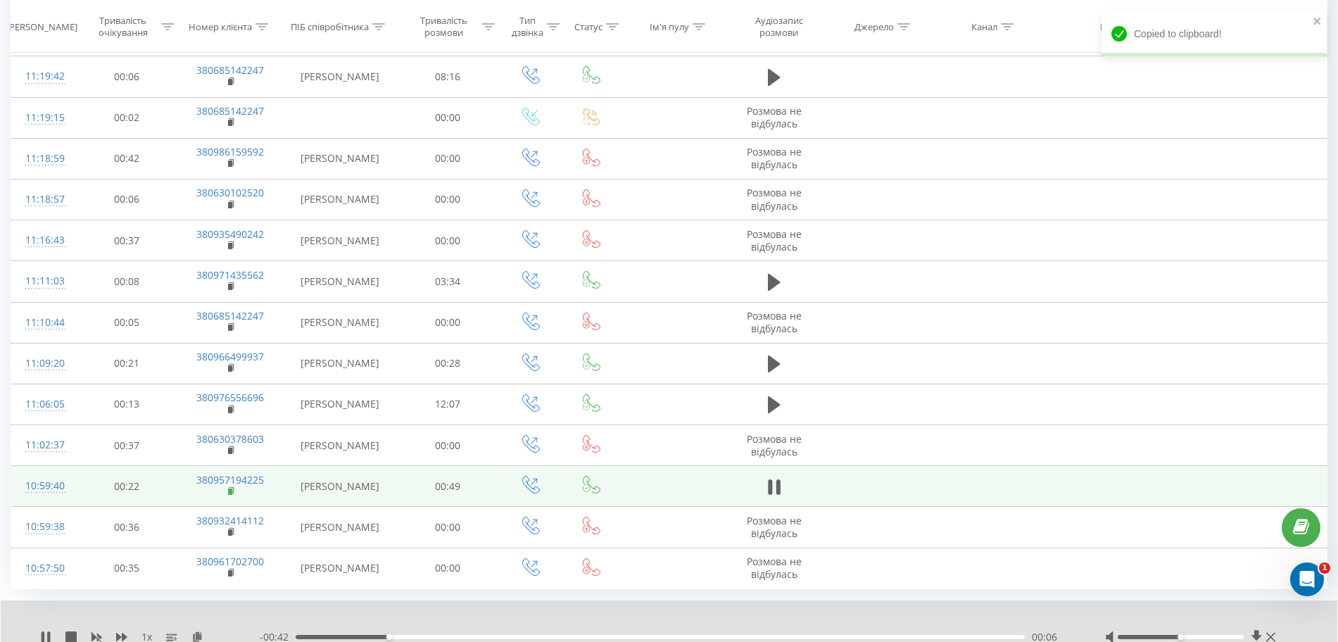
click at [230, 489] on rect at bounding box center [230, 492] width 4 height 6
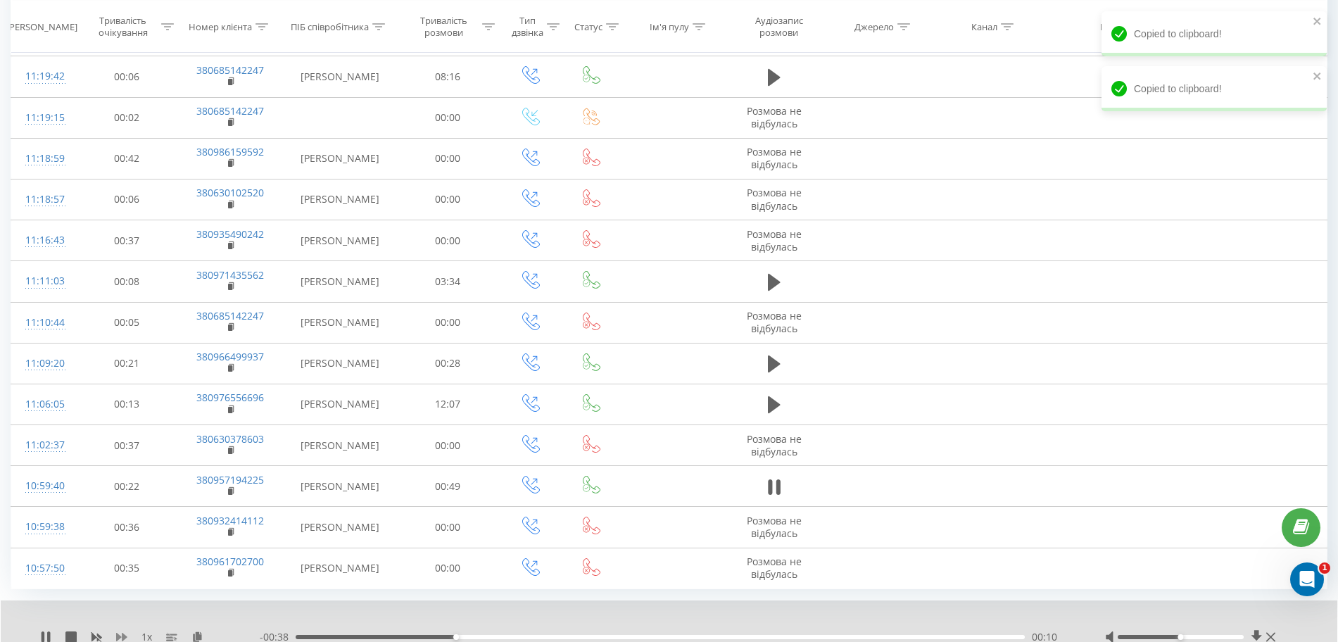
click at [120, 632] on icon at bounding box center [121, 637] width 11 height 11
click at [123, 634] on icon at bounding box center [121, 637] width 11 height 8
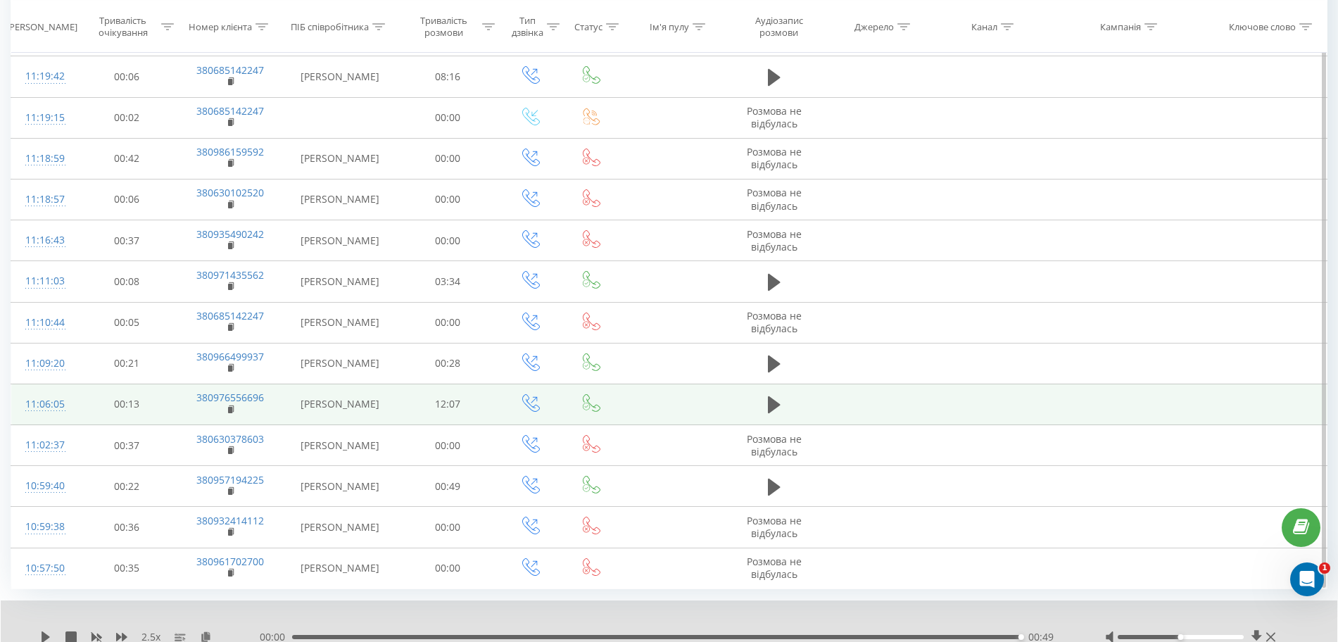
click at [786, 408] on td at bounding box center [774, 404] width 97 height 41
click at [772, 408] on icon at bounding box center [774, 404] width 13 height 17
click at [230, 409] on rect at bounding box center [230, 409] width 4 height 6
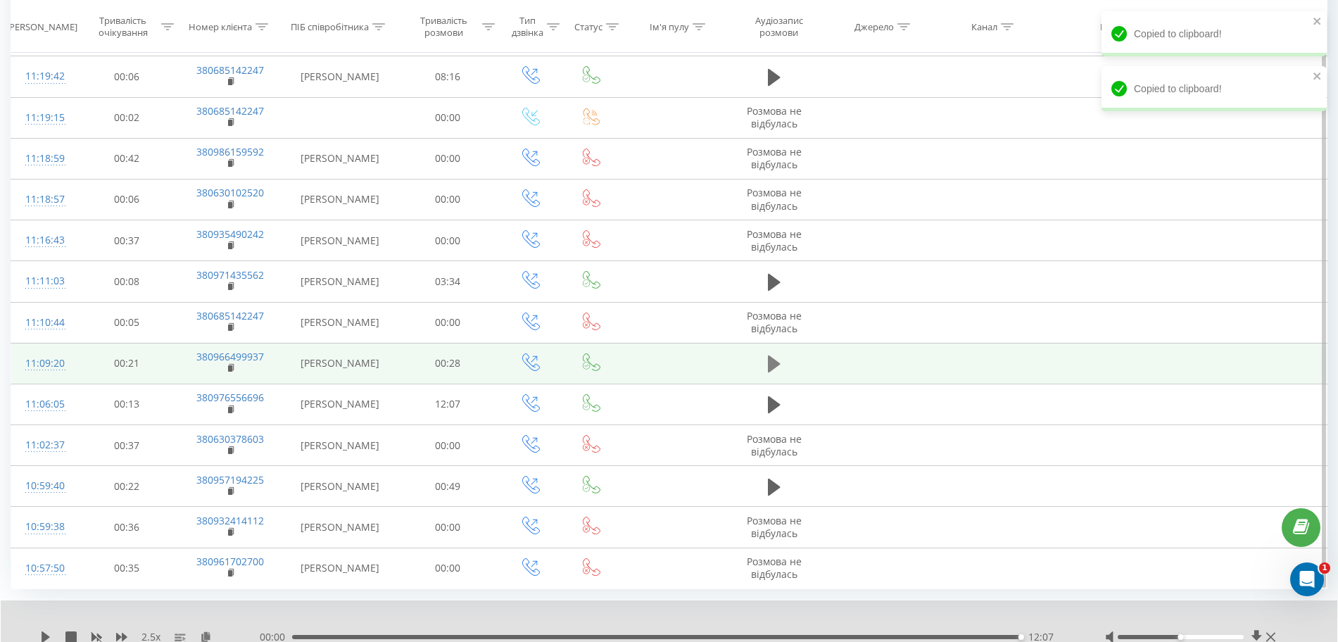
click at [776, 366] on icon at bounding box center [774, 364] width 13 height 17
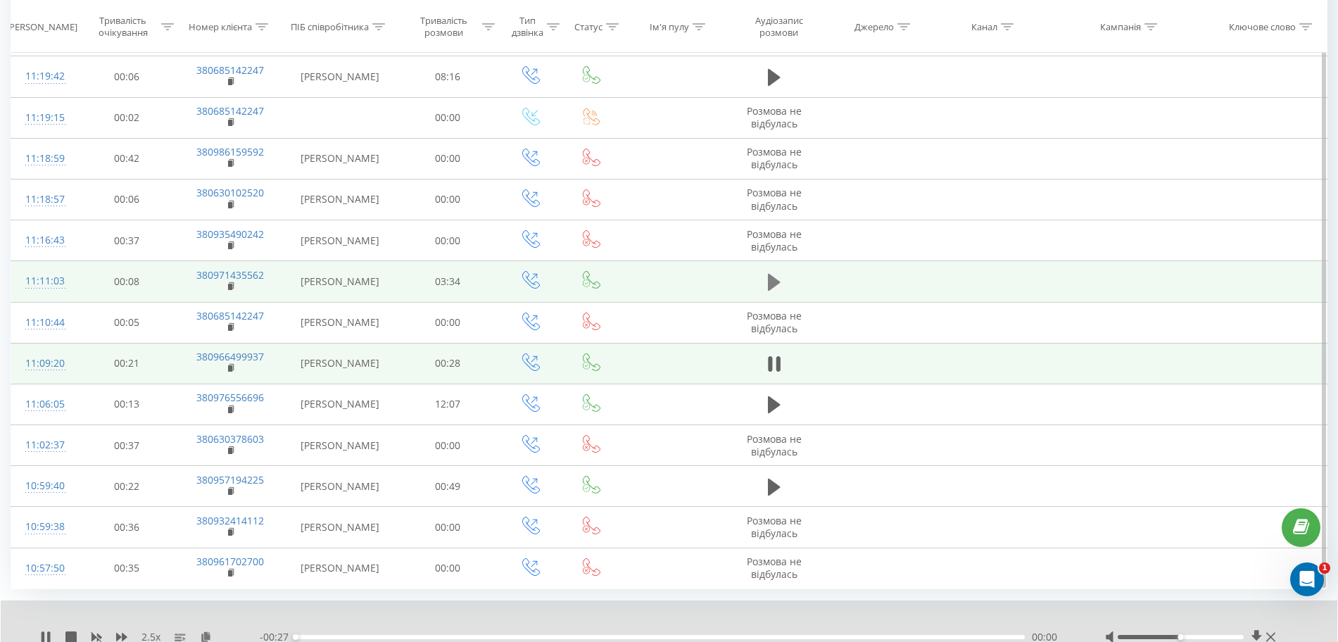
click at [779, 282] on icon at bounding box center [774, 282] width 13 height 17
click at [229, 287] on rect at bounding box center [230, 287] width 4 height 6
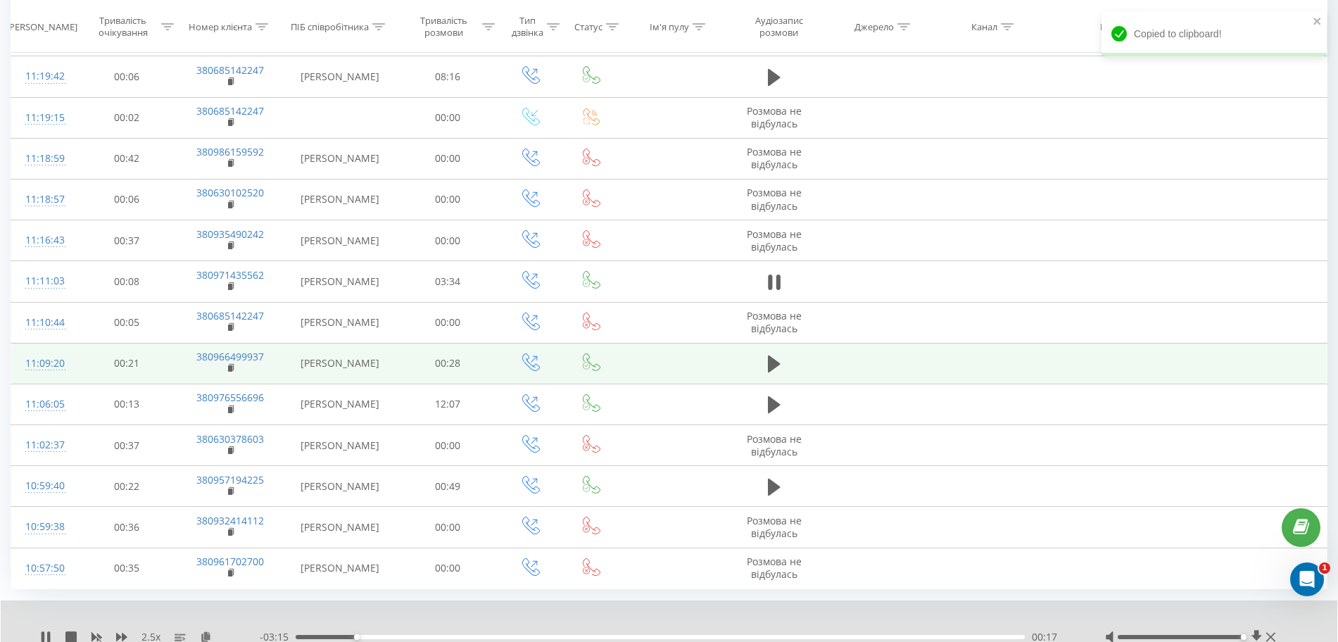
drag, startPoint x: 1186, startPoint y: 634, endPoint x: 1258, endPoint y: 627, distance: 72.2
click at [1258, 627] on div "2.5 x - 03:15 00:17 00:17" at bounding box center [669, 628] width 1337 height 54
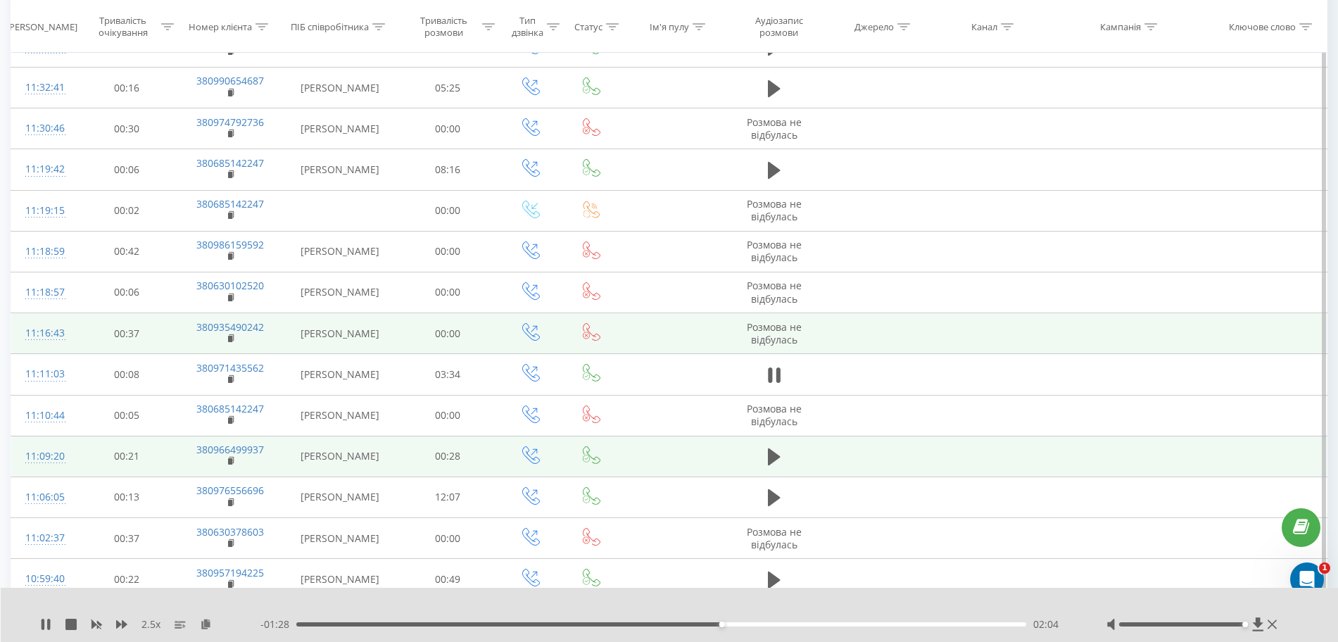
scroll to position [4022, 0]
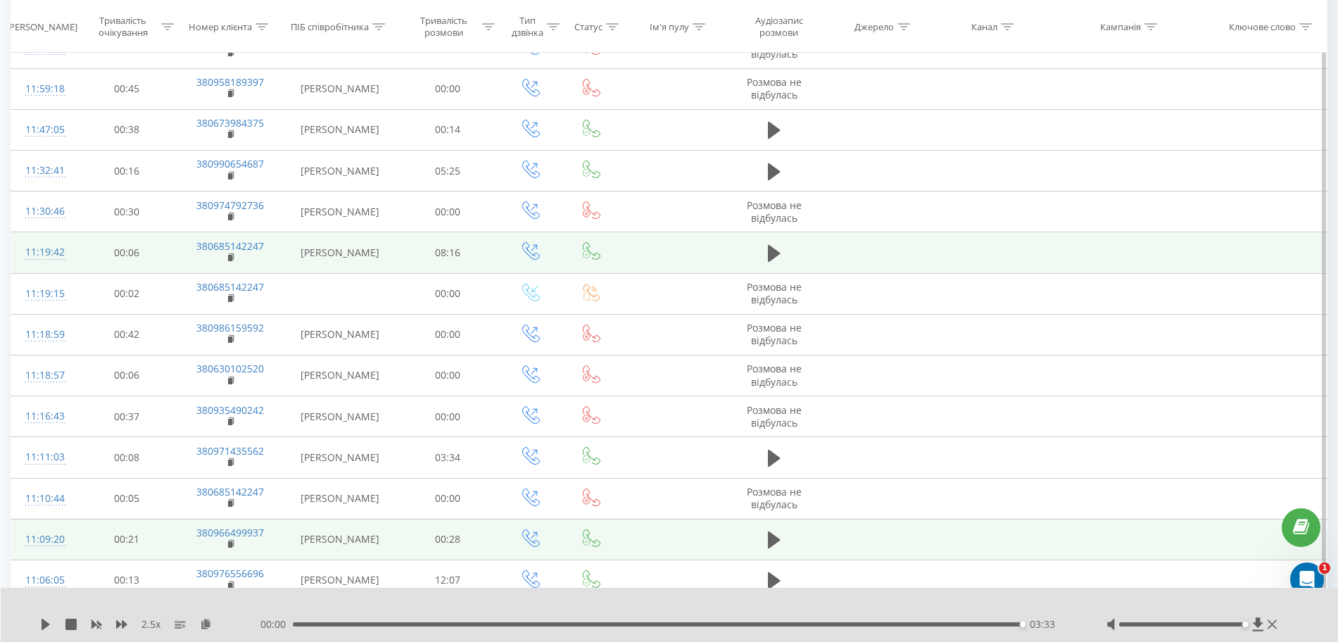
click at [786, 251] on td at bounding box center [774, 252] width 97 height 41
click at [781, 258] on icon at bounding box center [774, 254] width 13 height 20
click at [46, 615] on div "2.5 x 00:00 08:09 08:09" at bounding box center [670, 615] width 1338 height 54
click at [43, 622] on icon at bounding box center [46, 624] width 8 height 11
click at [232, 258] on rect at bounding box center [230, 258] width 4 height 6
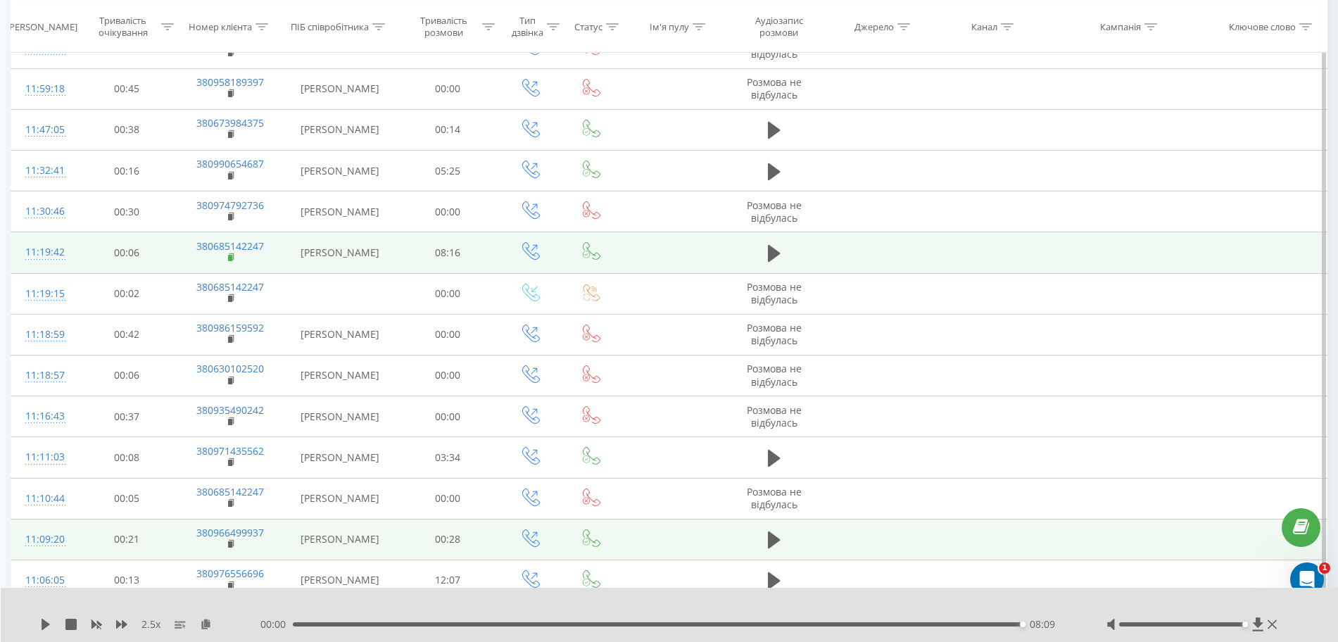
click at [232, 258] on rect at bounding box center [230, 258] width 4 height 6
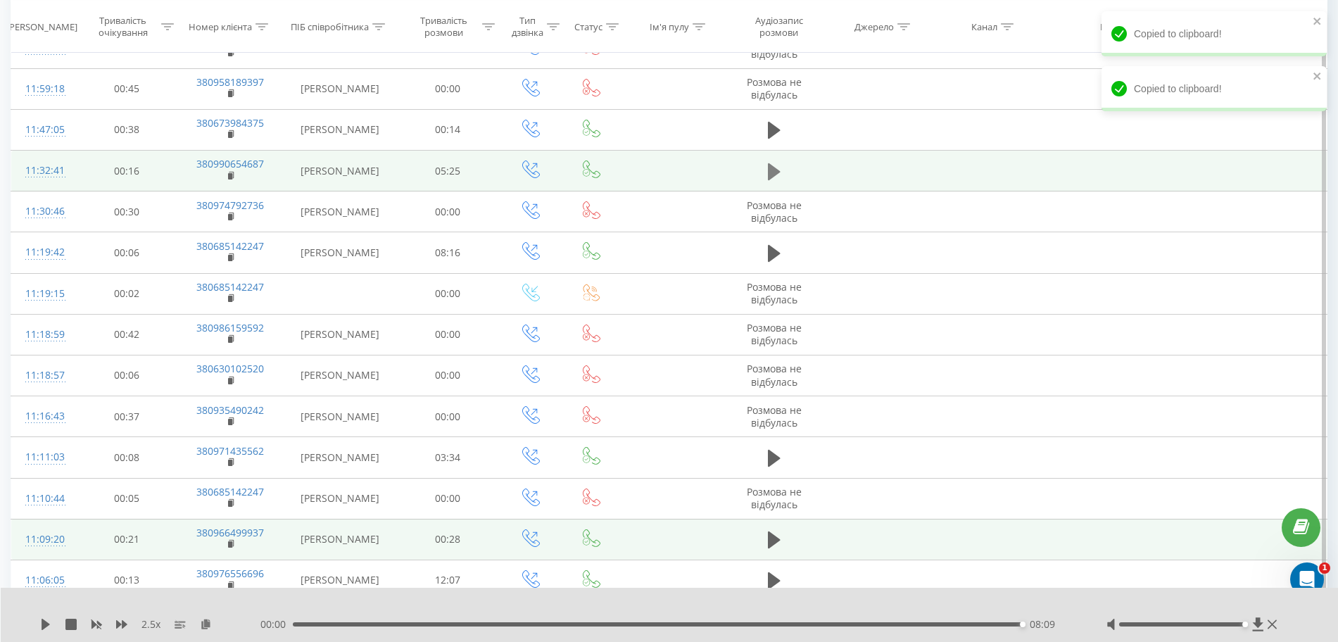
click at [779, 163] on icon at bounding box center [774, 172] width 13 height 20
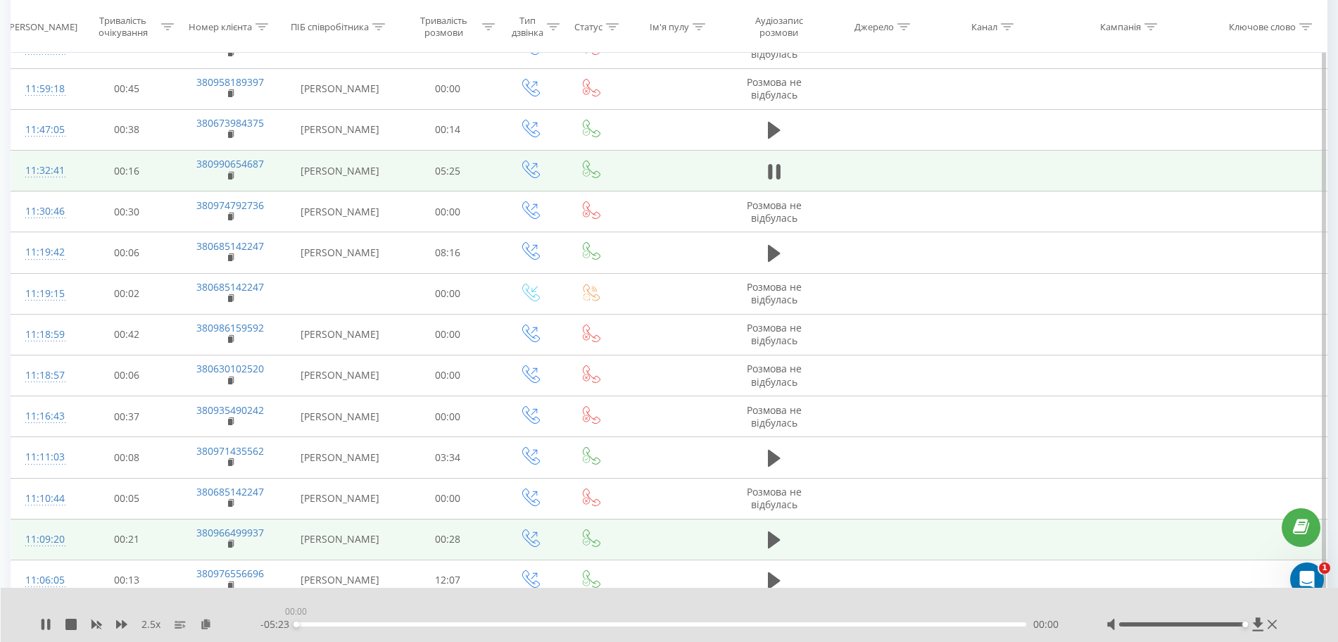
drag, startPoint x: 332, startPoint y: 624, endPoint x: 253, endPoint y: 628, distance: 78.9
click at [253, 628] on div "2.5 x - 05:23 00:00 00:00" at bounding box center [660, 624] width 1241 height 14
click at [710, 610] on div at bounding box center [660, 605] width 993 height 15
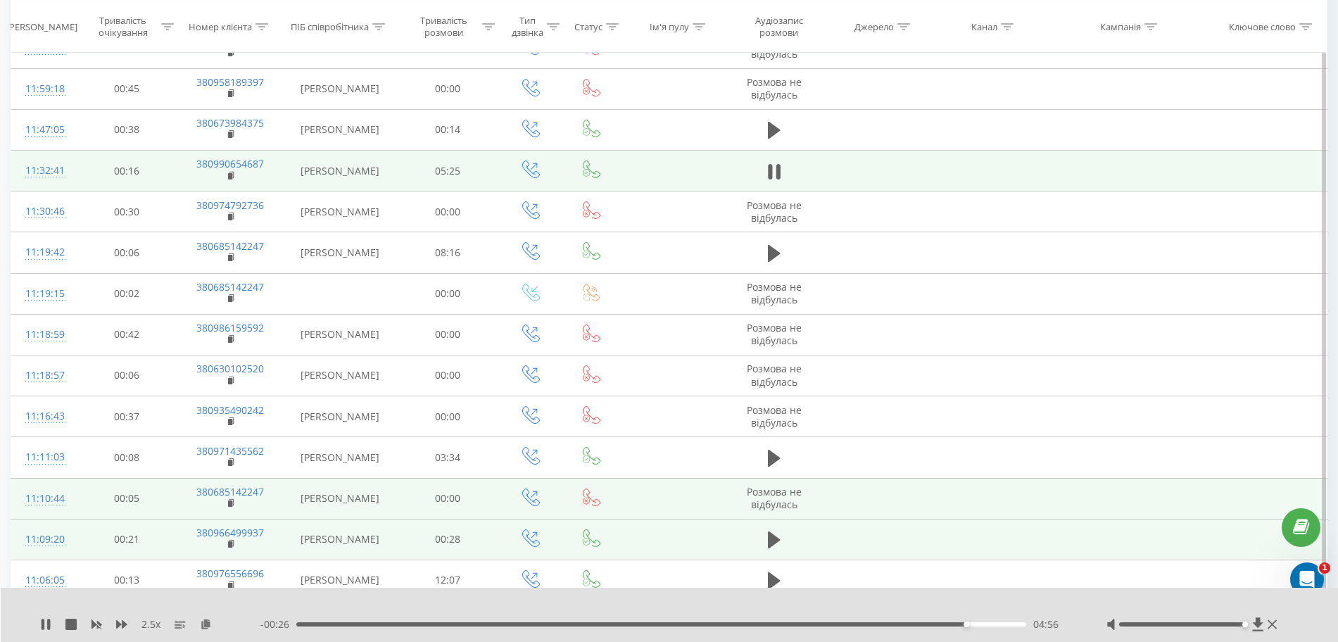
click at [54, 506] on div "11:10:44" at bounding box center [43, 498] width 37 height 27
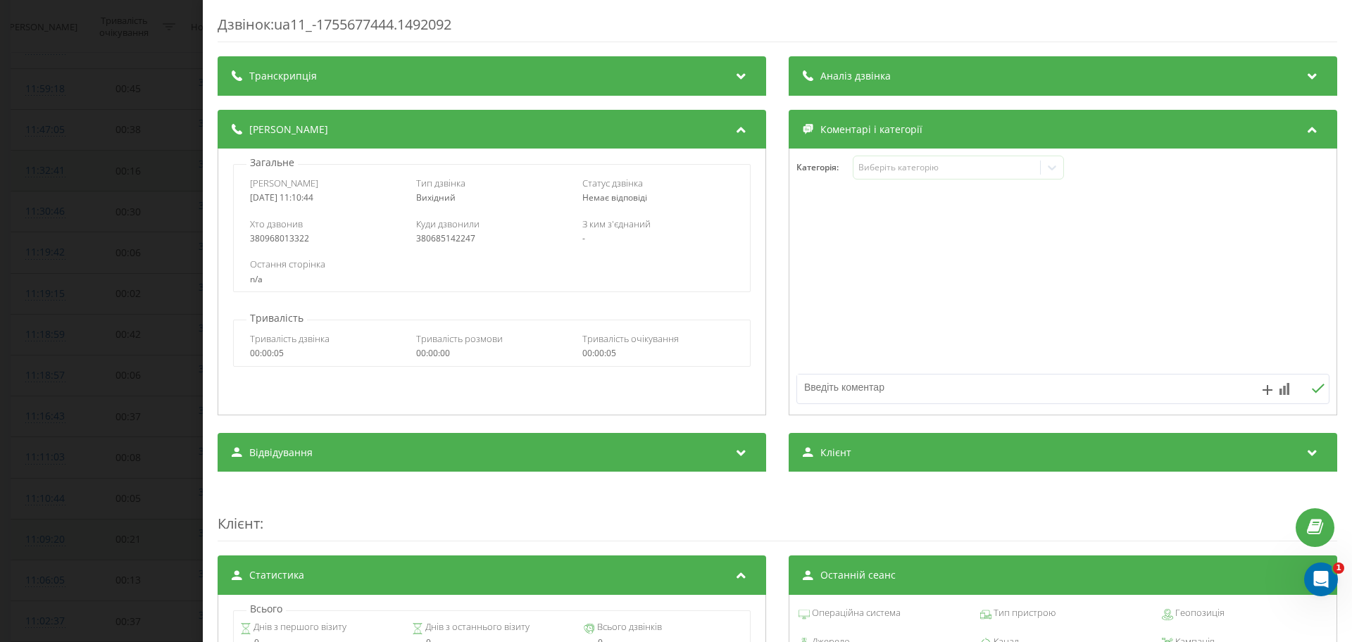
click at [46, 230] on div "Дзвінок : ua11_-1755677444.1492092 Транскрипція Для AI-аналізу майбутніх дзвінк…" at bounding box center [676, 321] width 1352 height 642
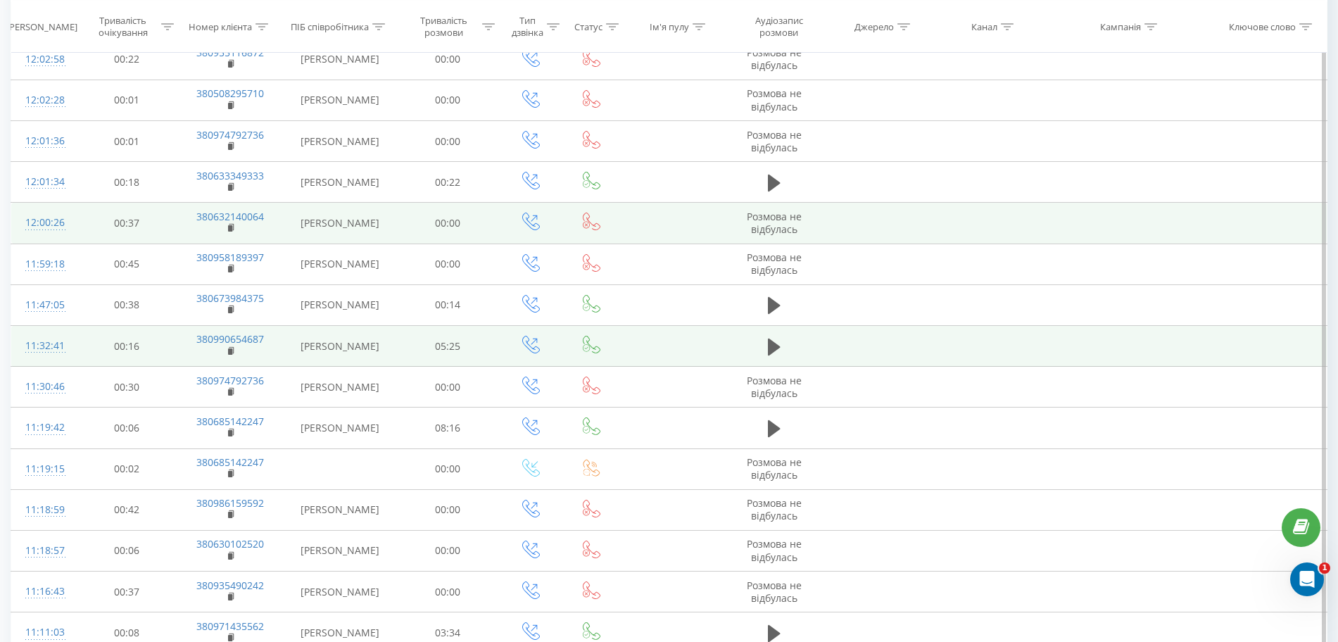
scroll to position [3846, 0]
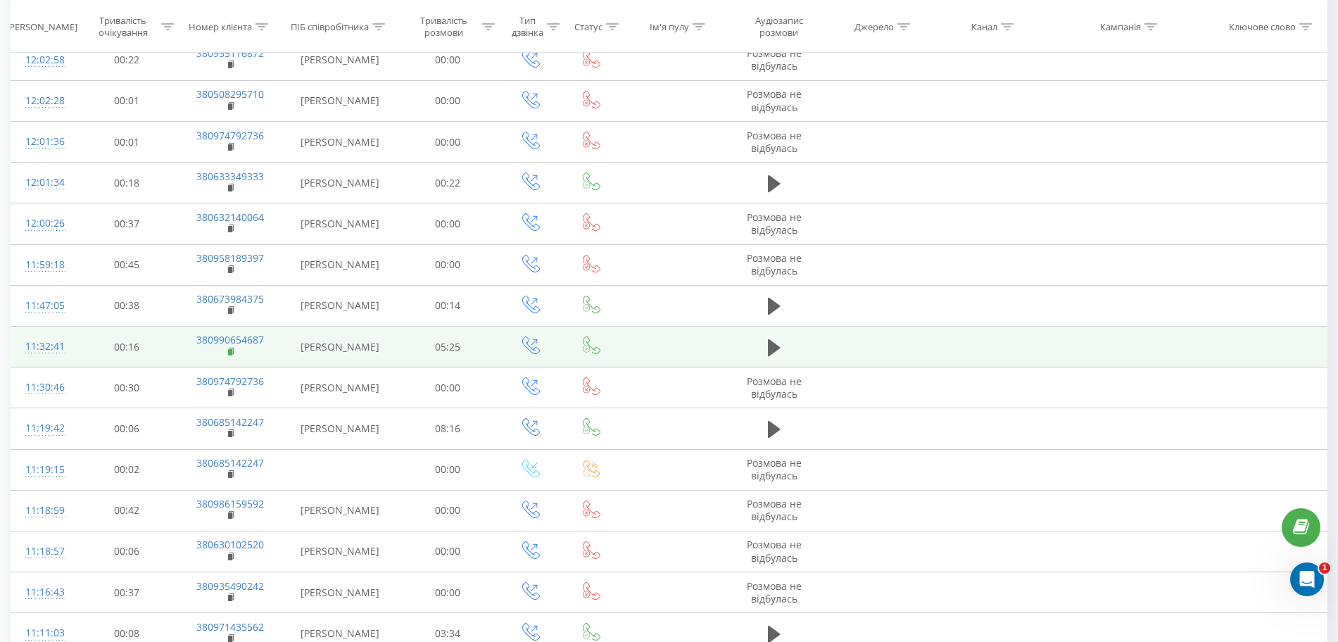
click at [232, 349] on rect at bounding box center [230, 352] width 4 height 6
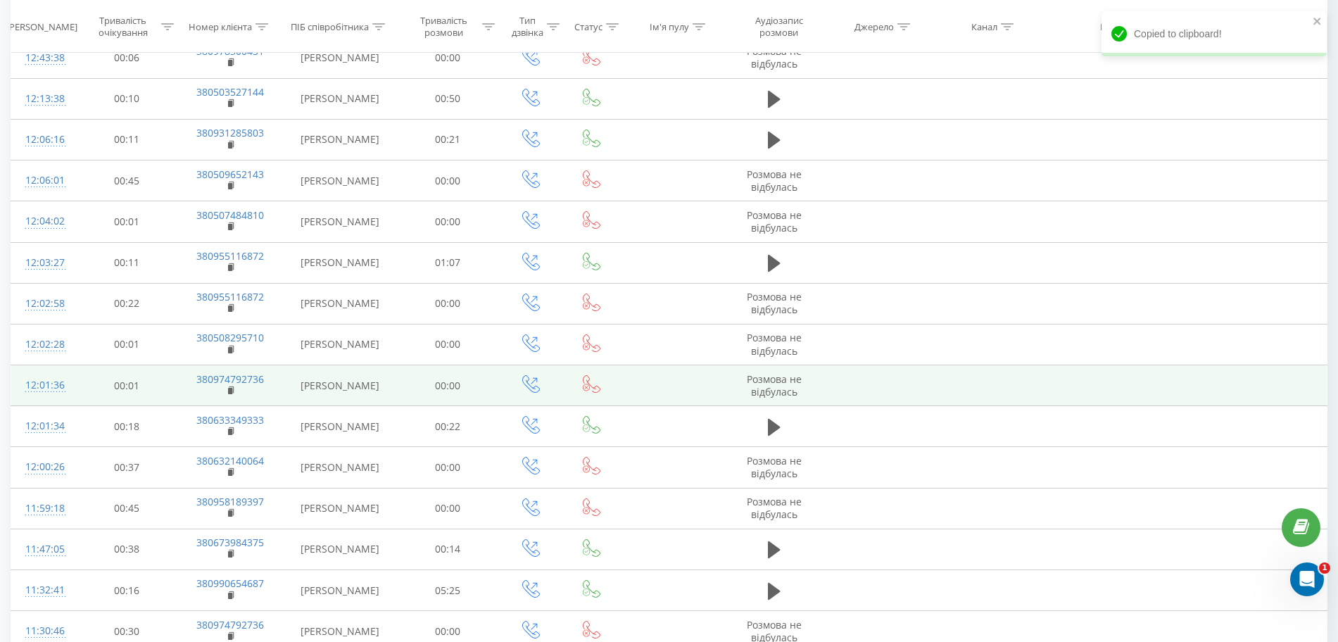
scroll to position [3582, 0]
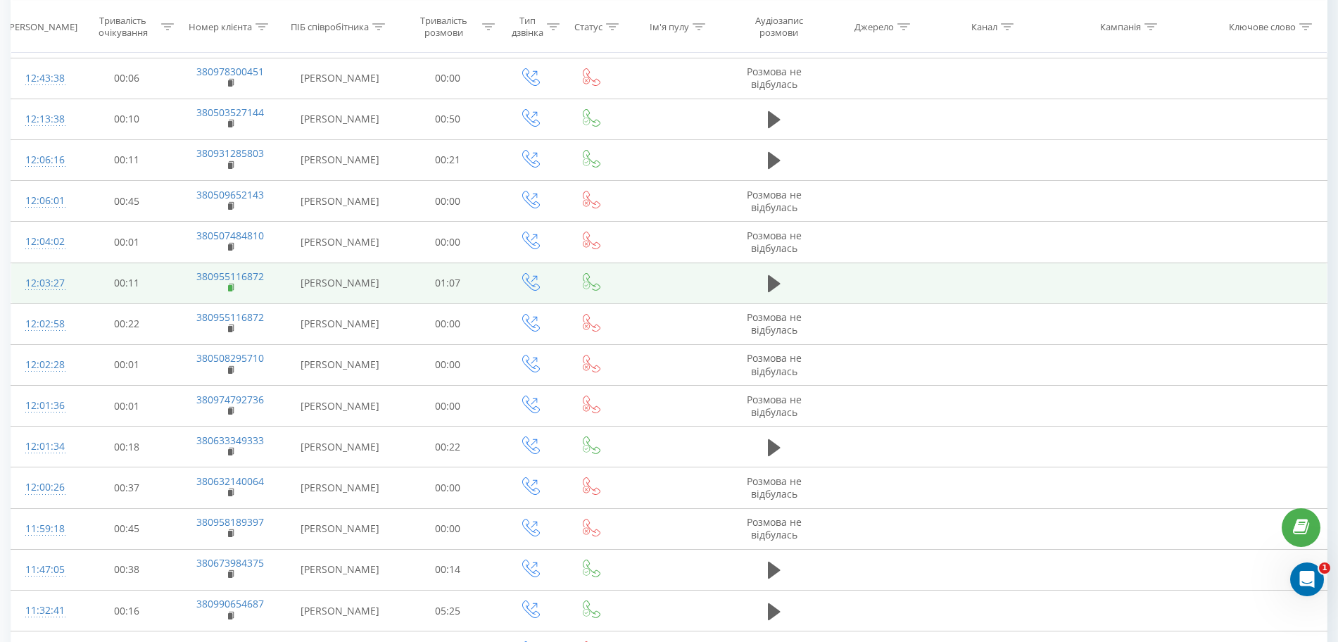
click at [232, 286] on rect at bounding box center [230, 288] width 4 height 6
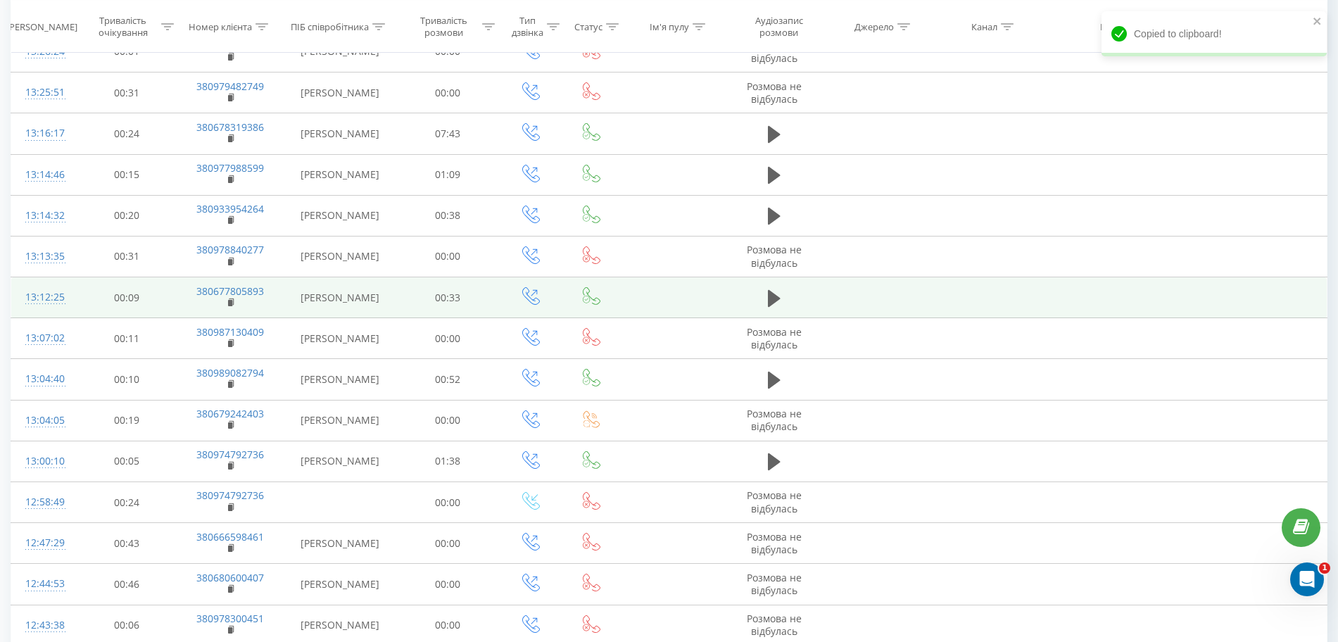
scroll to position [2965, 0]
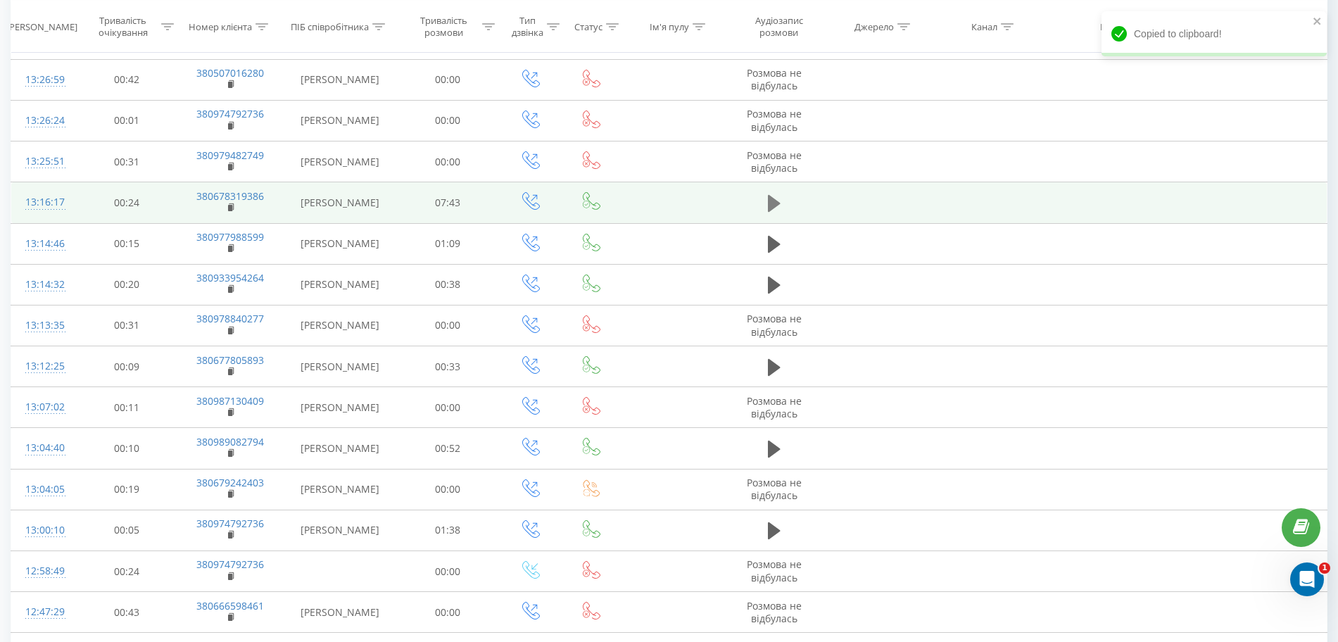
click at [781, 198] on icon at bounding box center [774, 204] width 13 height 20
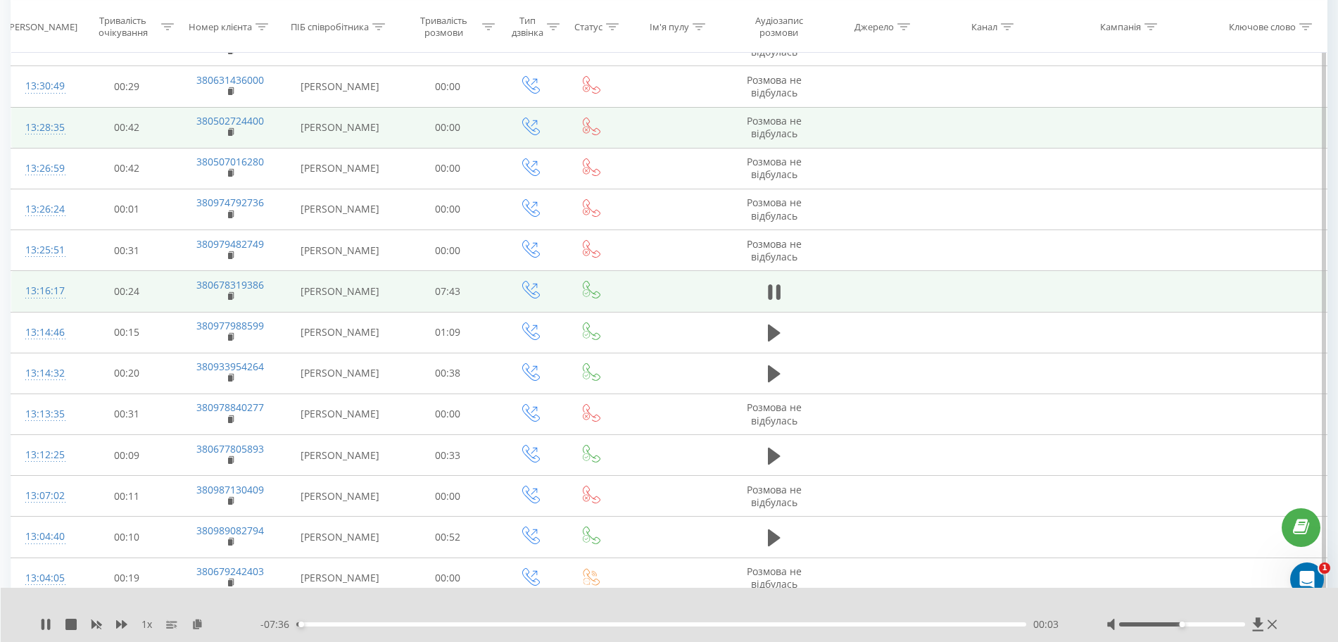
scroll to position [2877, 0]
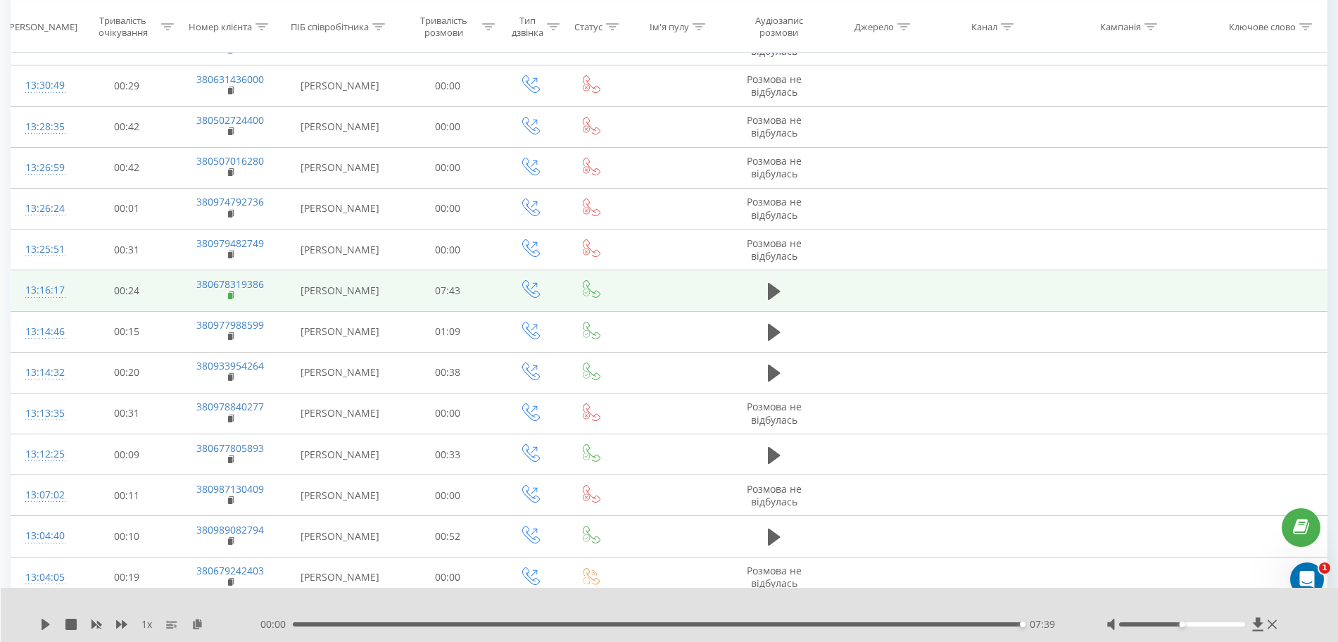
click at [232, 294] on rect at bounding box center [230, 296] width 4 height 6
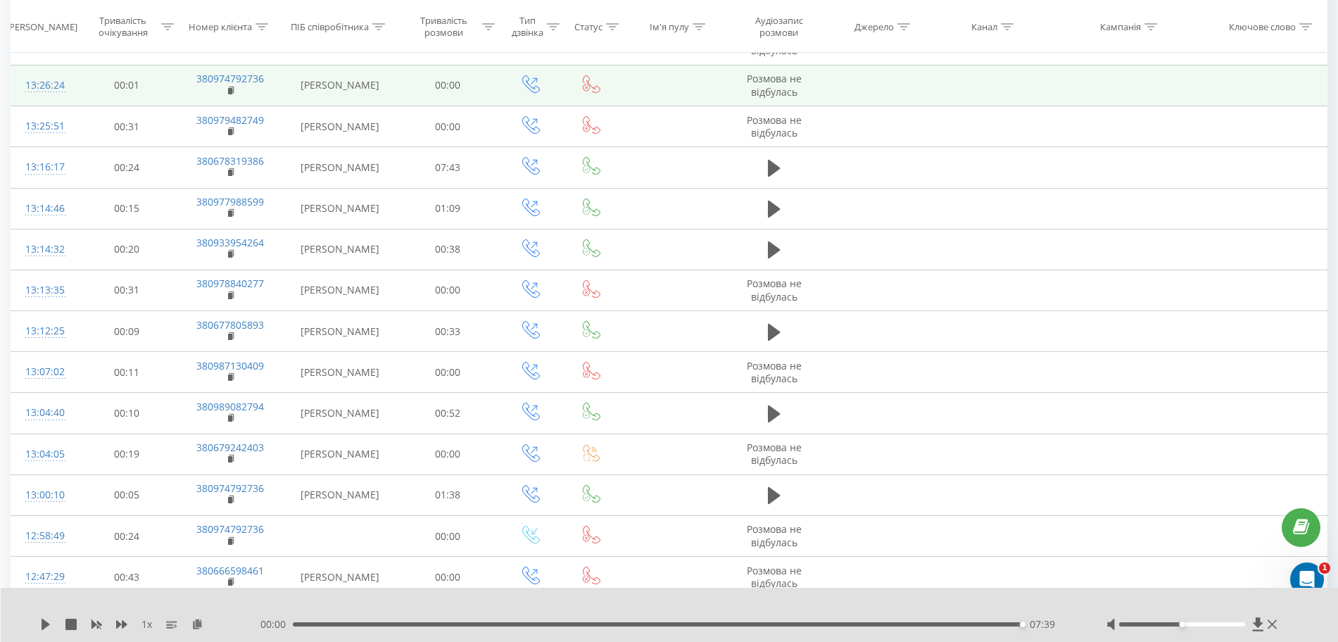
scroll to position [3406, 0]
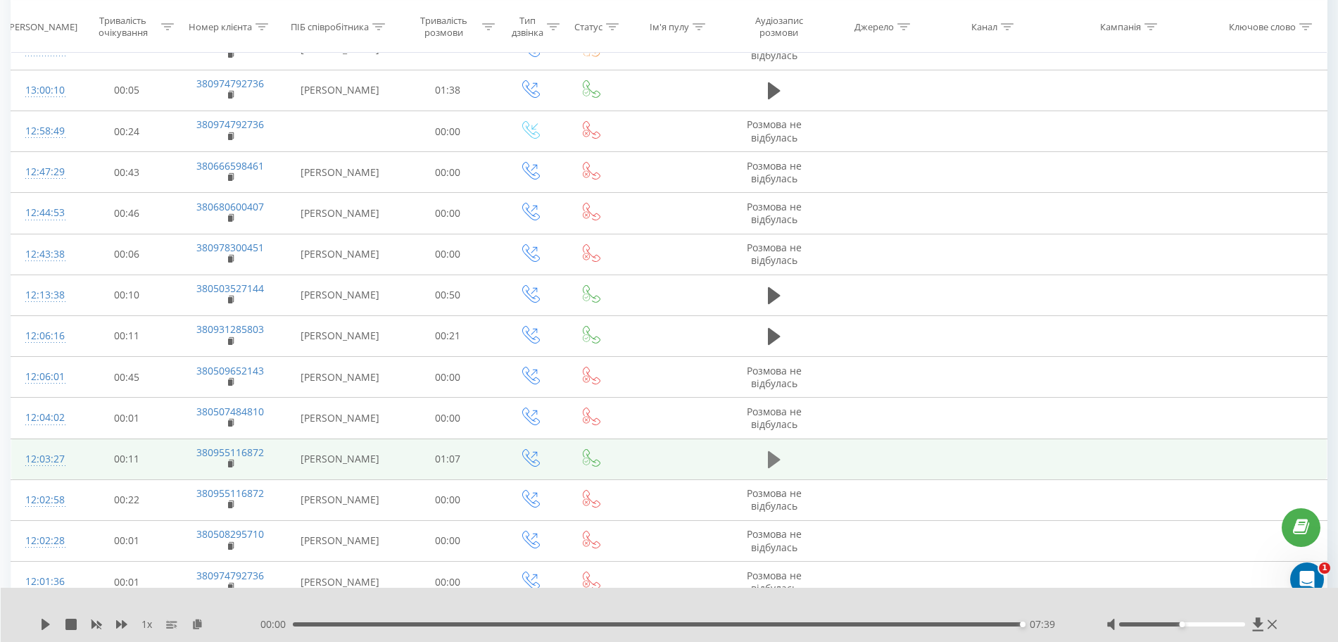
click at [769, 457] on icon at bounding box center [774, 459] width 13 height 17
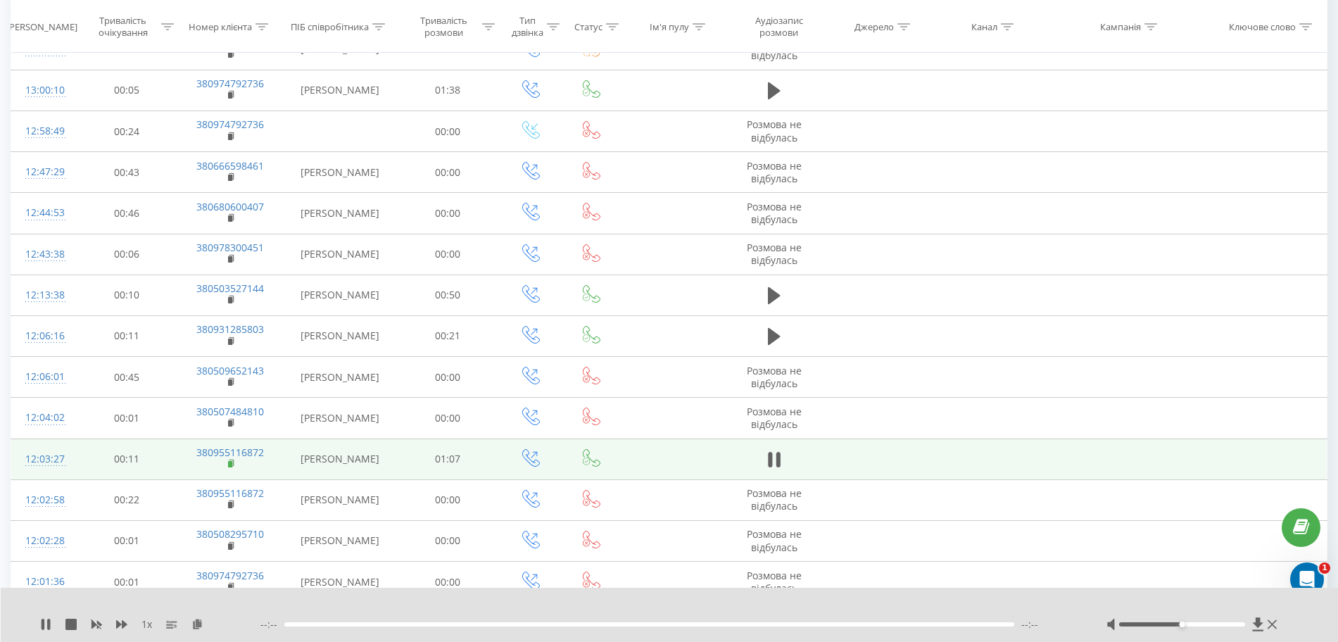
click at [232, 467] on icon at bounding box center [232, 464] width 8 height 10
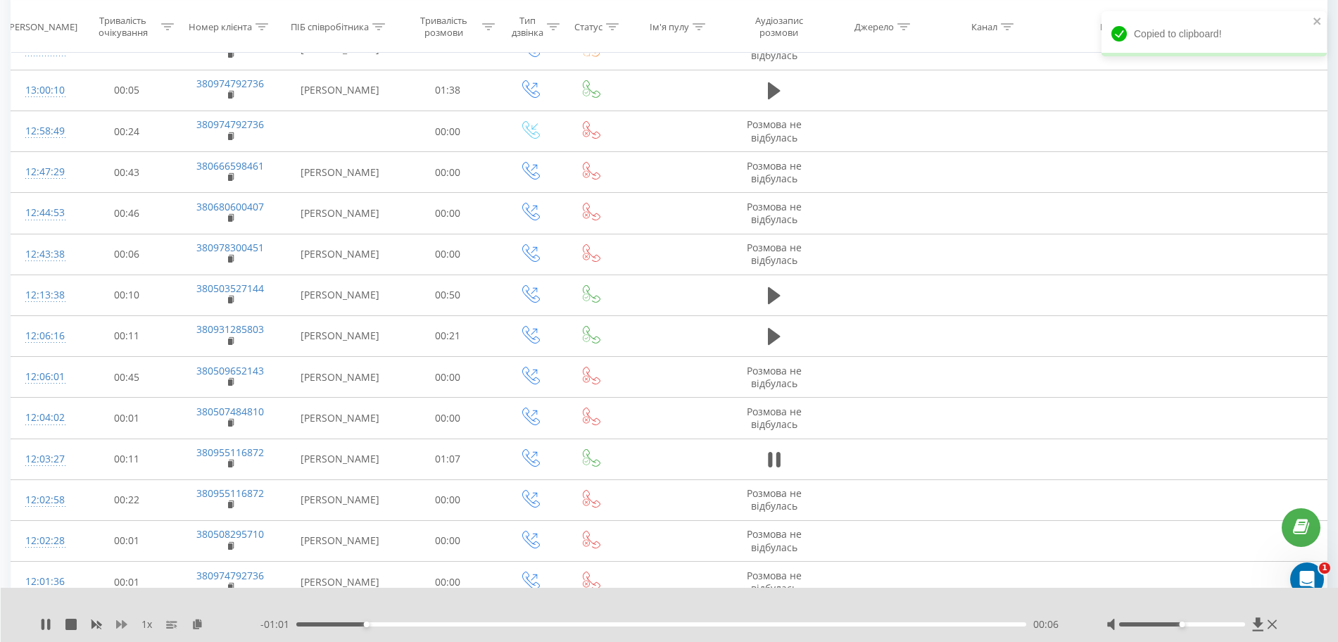
click at [122, 622] on icon at bounding box center [121, 624] width 11 height 11
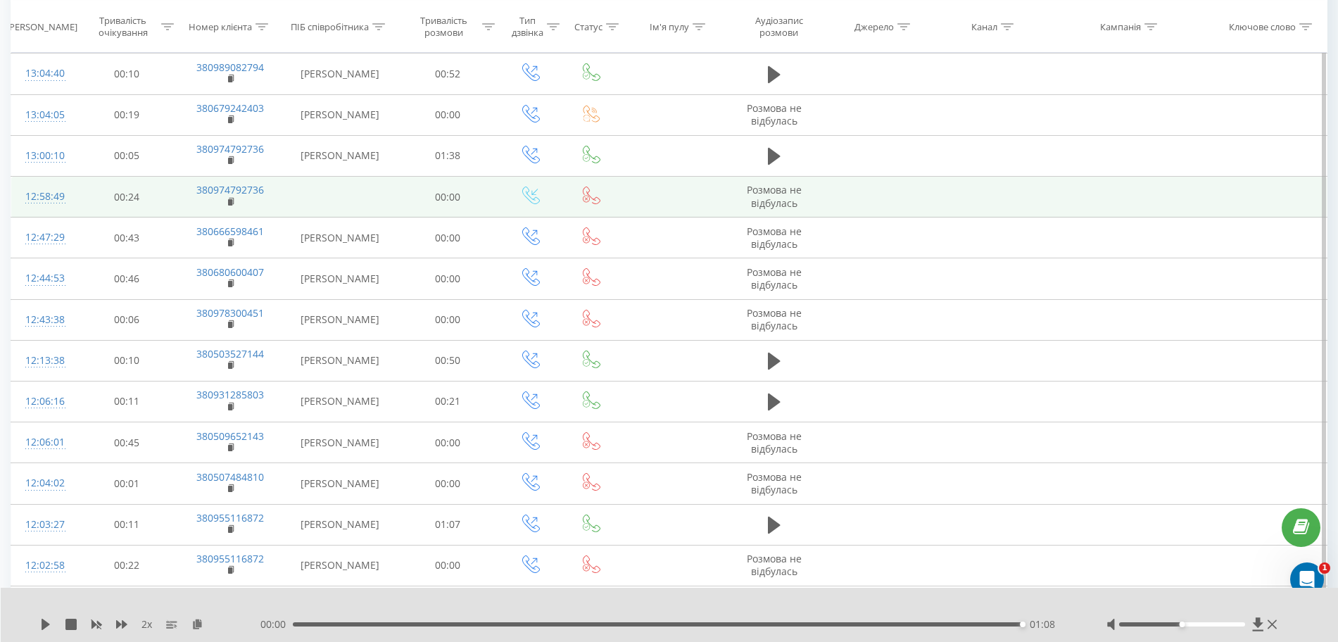
scroll to position [3318, 0]
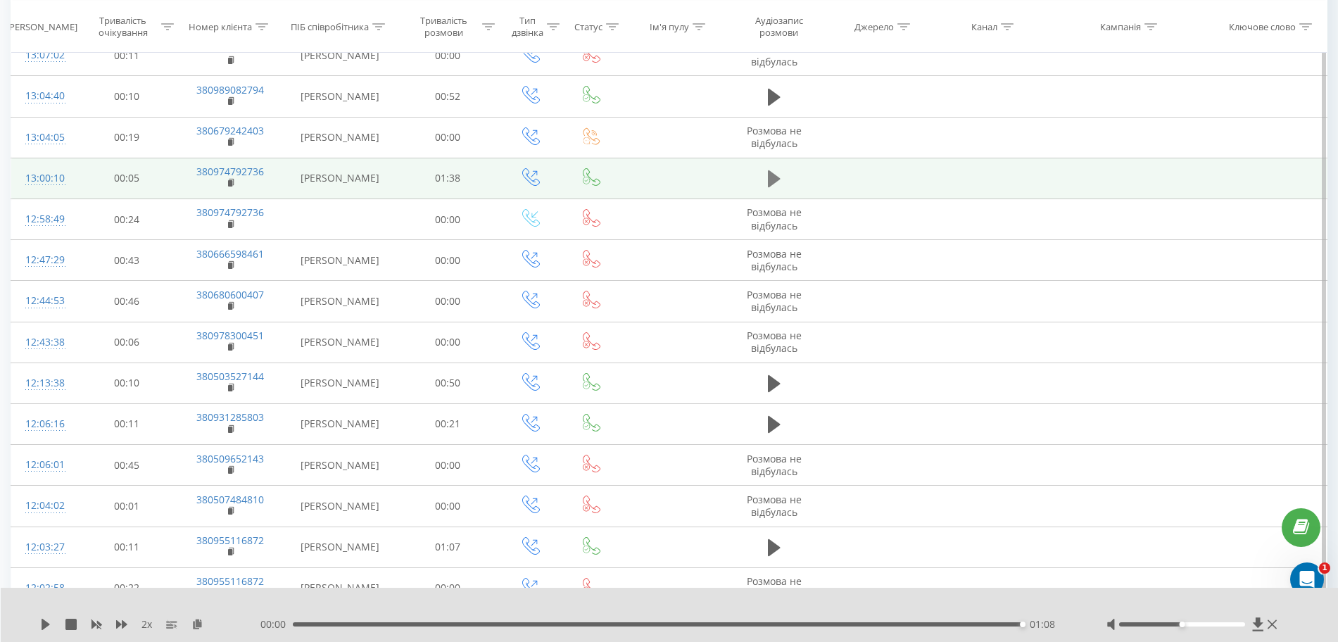
click at [775, 175] on icon at bounding box center [774, 178] width 13 height 17
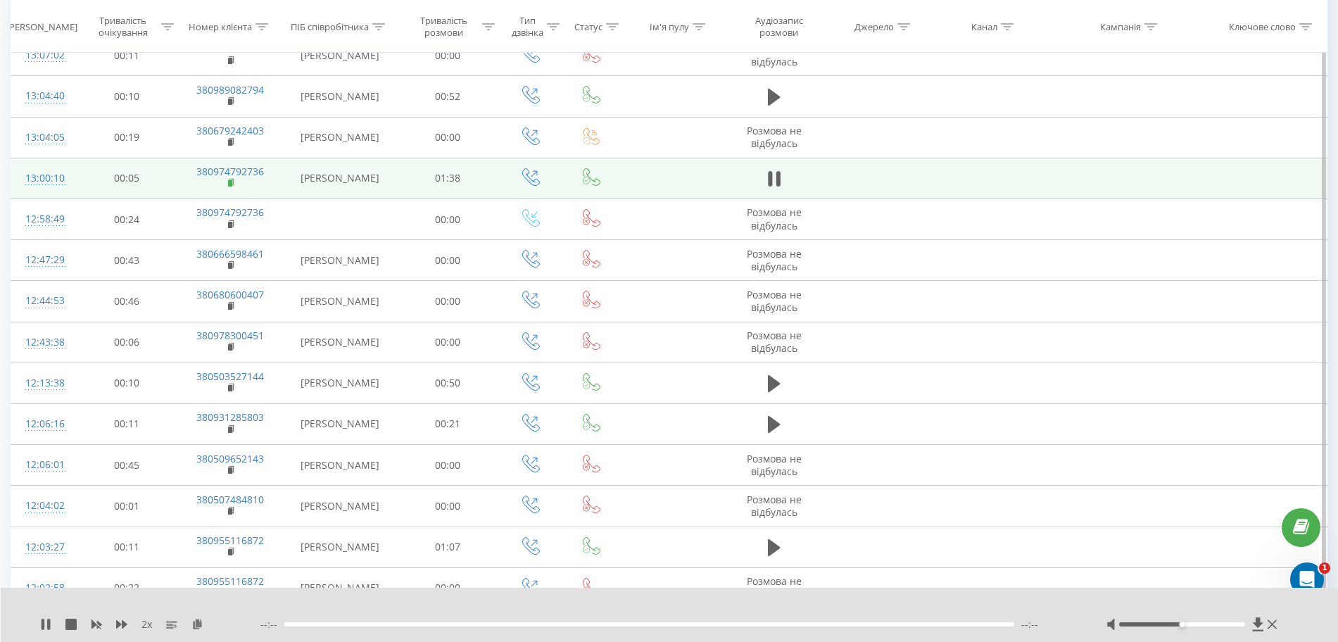
click at [230, 180] on icon at bounding box center [232, 182] width 5 height 6
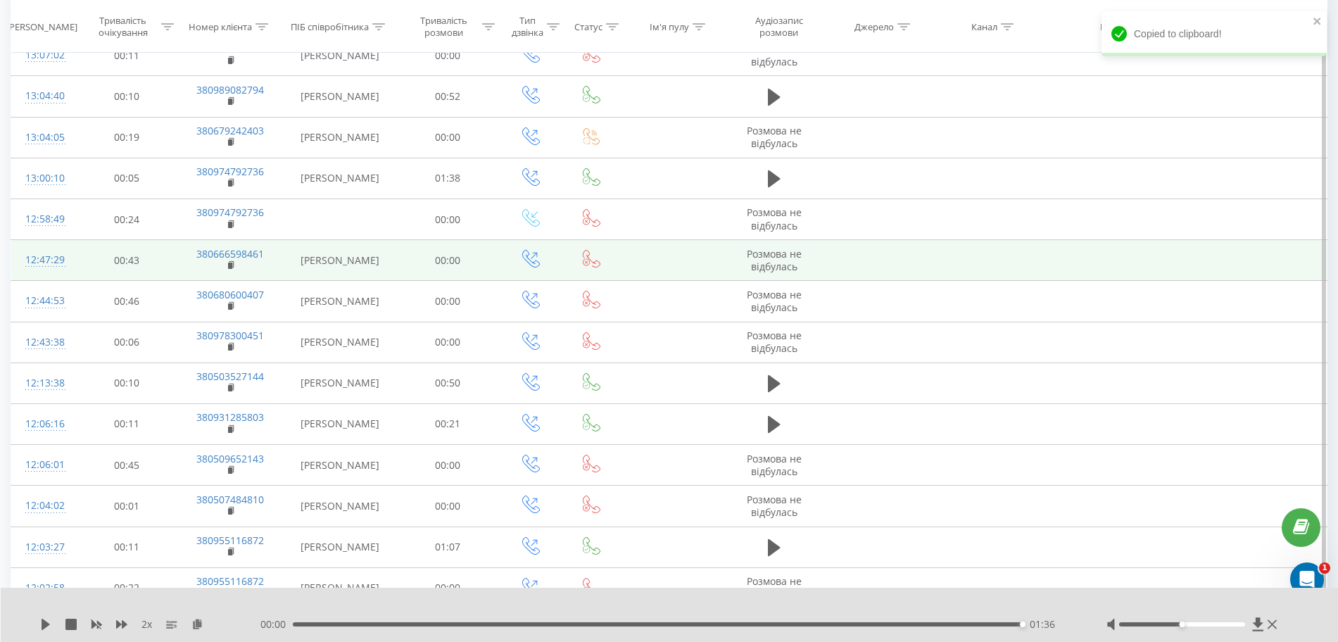
scroll to position [3141, 0]
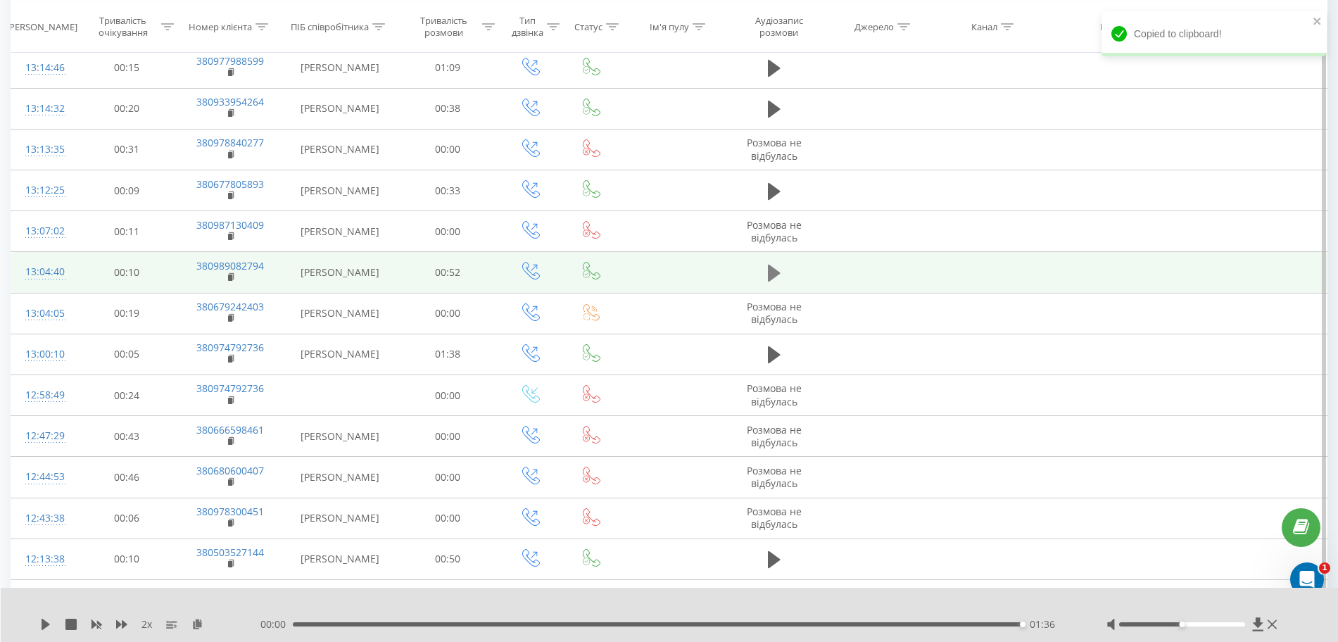
click at [777, 268] on icon at bounding box center [774, 273] width 13 height 20
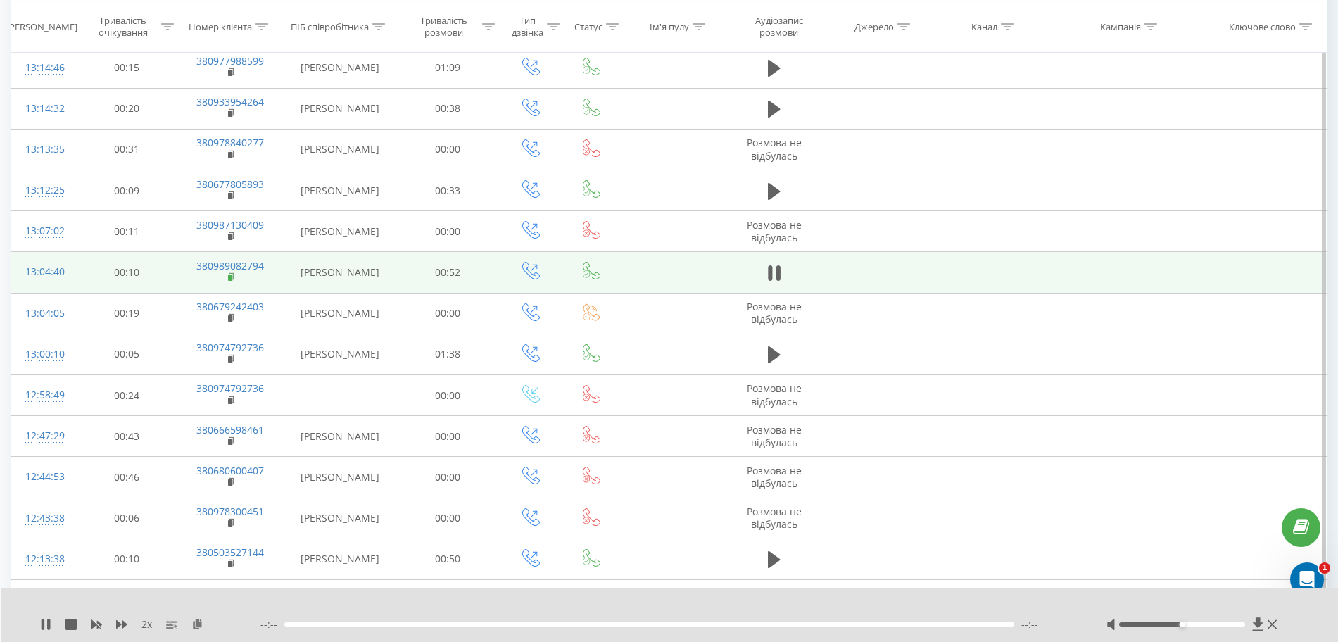
click at [231, 280] on rect at bounding box center [230, 278] width 4 height 6
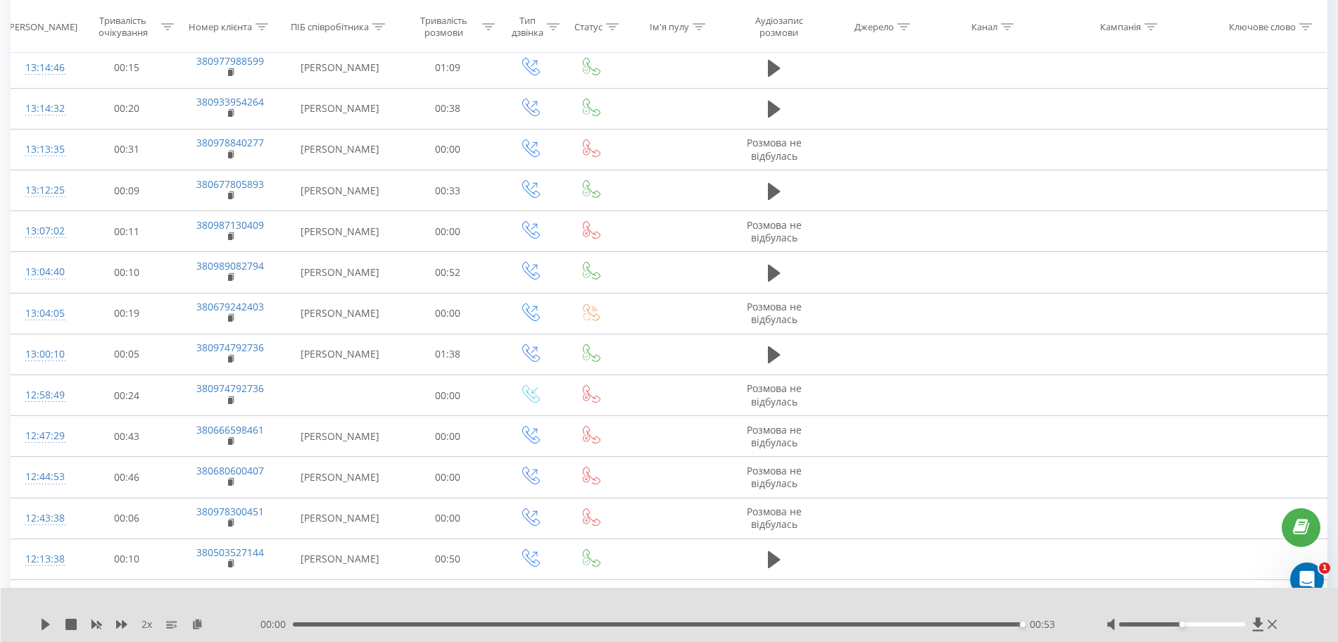
click at [48, 617] on div "2 x" at bounding box center [150, 624] width 220 height 14
click at [44, 627] on icon at bounding box center [46, 624] width 8 height 11
click at [50, 622] on icon at bounding box center [45, 624] width 11 height 11
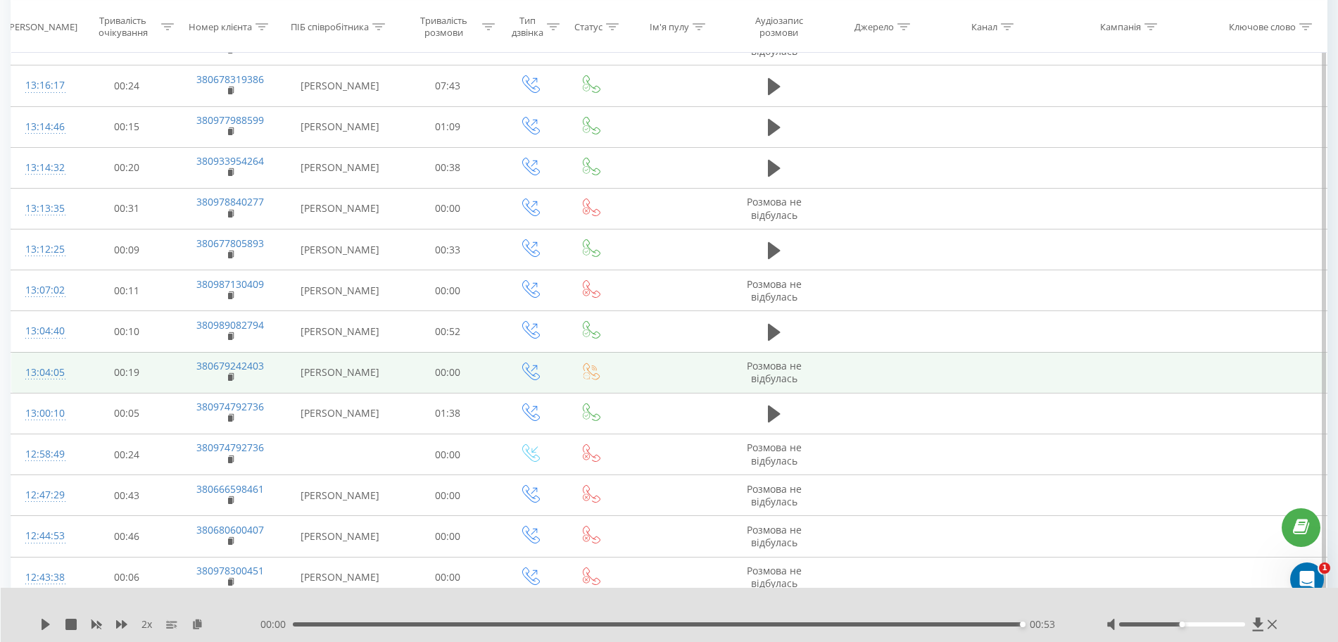
scroll to position [3053, 0]
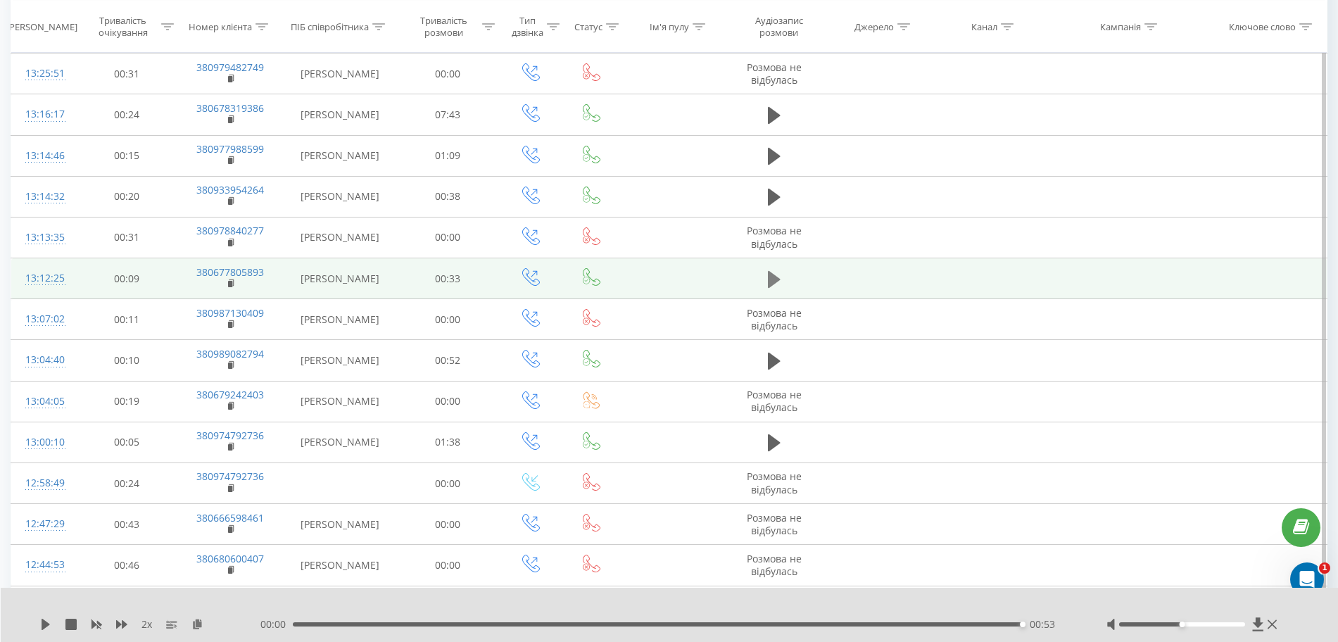
click at [780, 274] on icon at bounding box center [774, 280] width 13 height 20
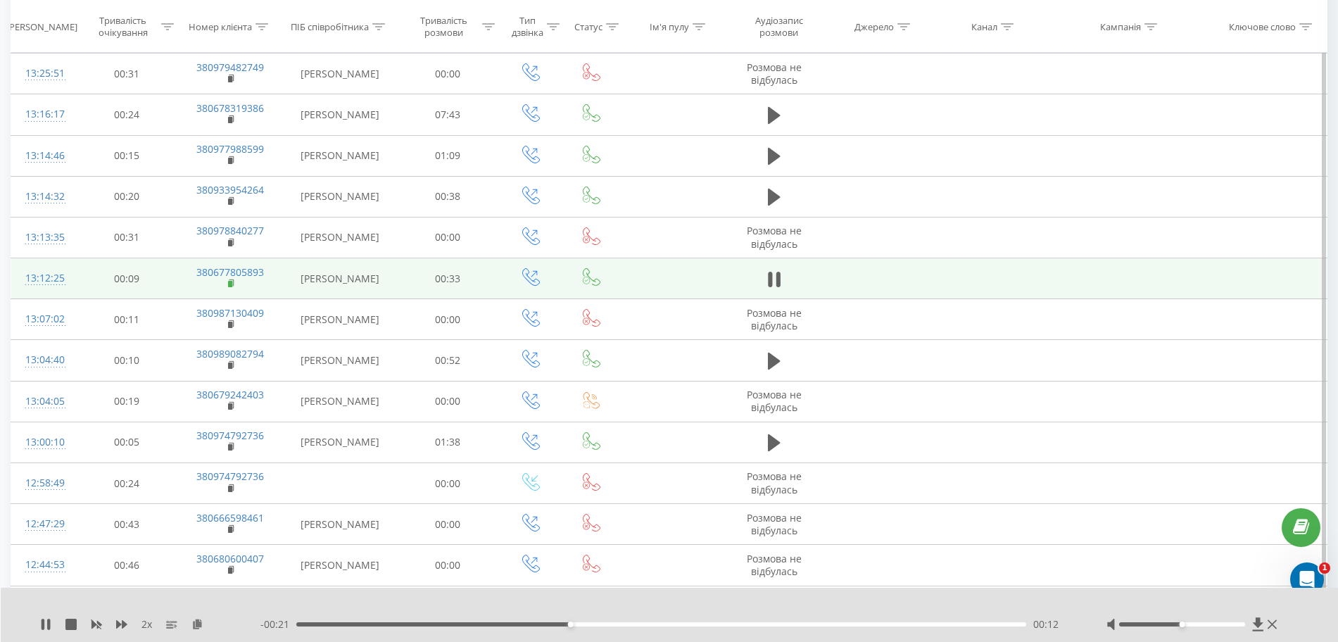
click at [234, 287] on icon at bounding box center [232, 284] width 8 height 10
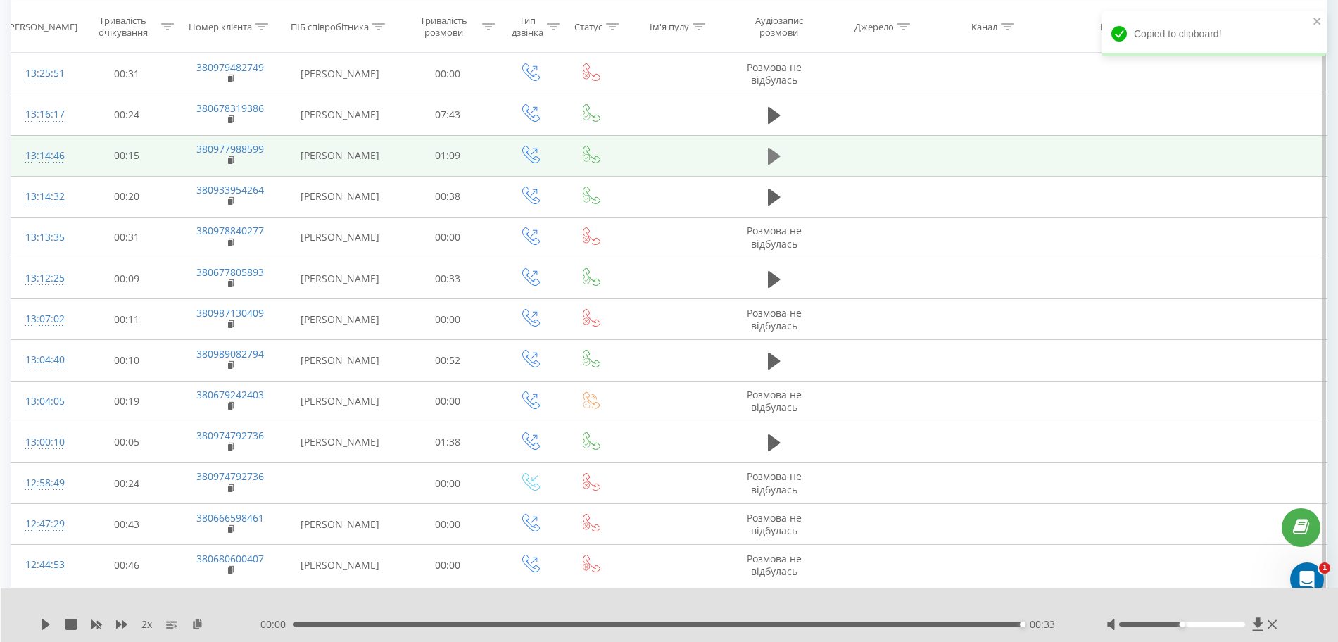
click at [774, 153] on icon at bounding box center [774, 156] width 13 height 17
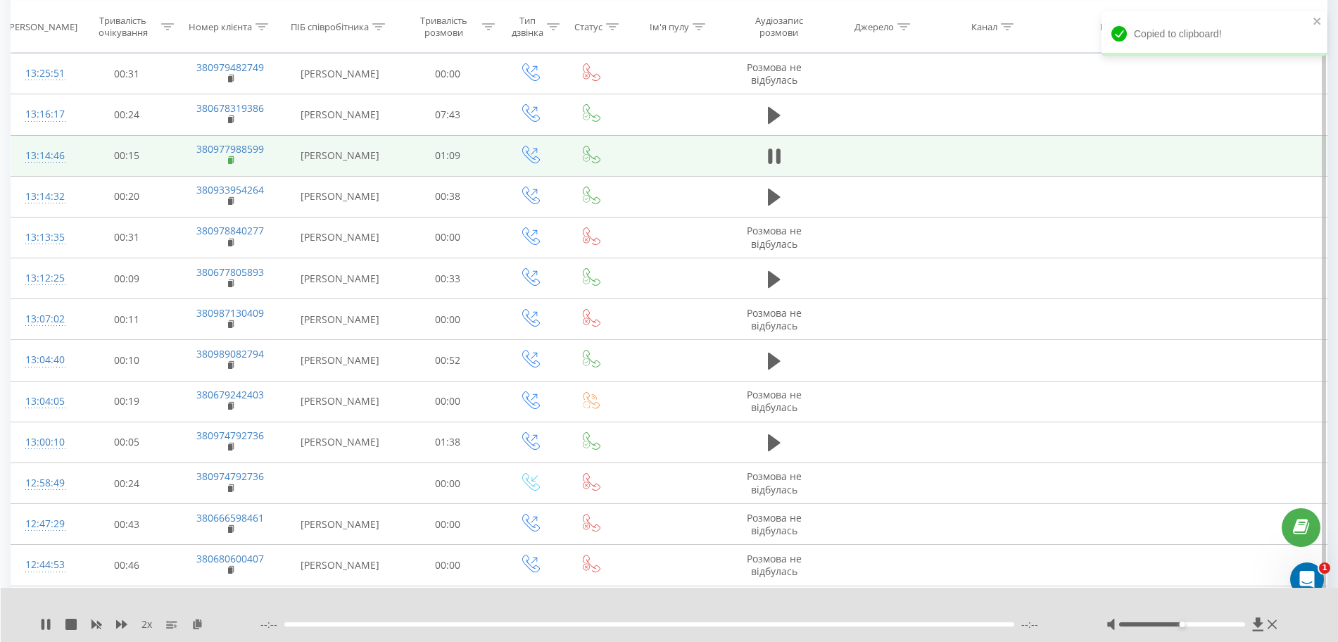
click at [228, 162] on icon at bounding box center [232, 161] width 8 height 10
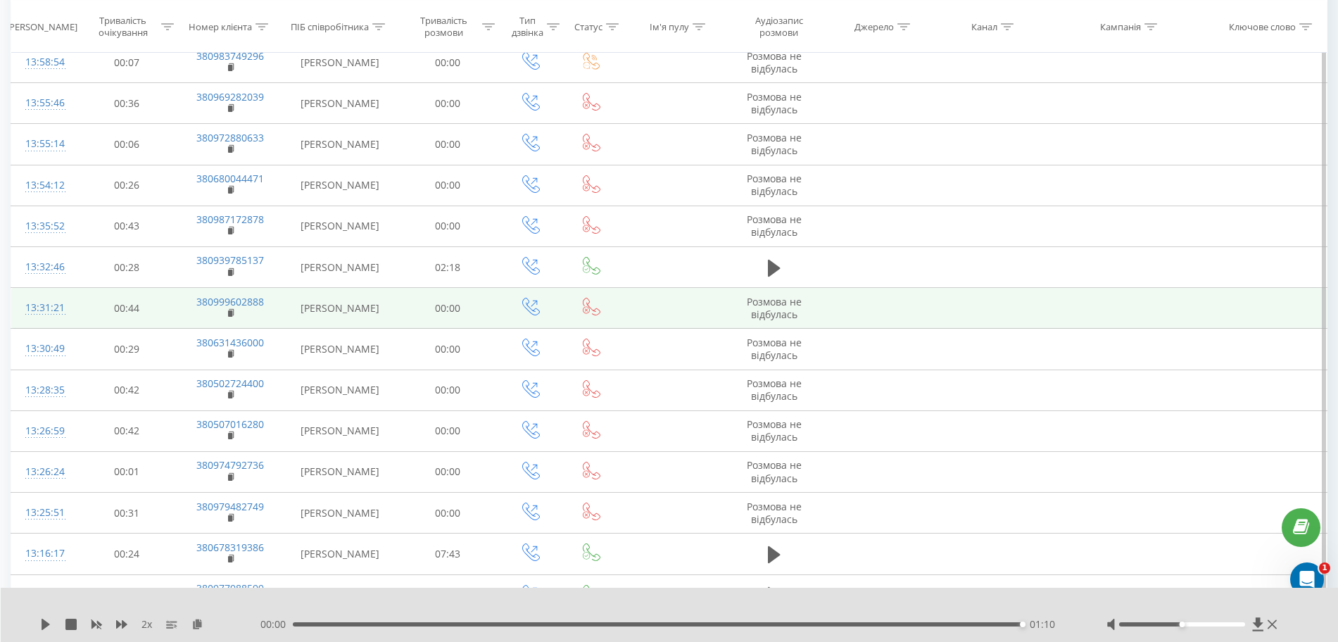
scroll to position [2613, 0]
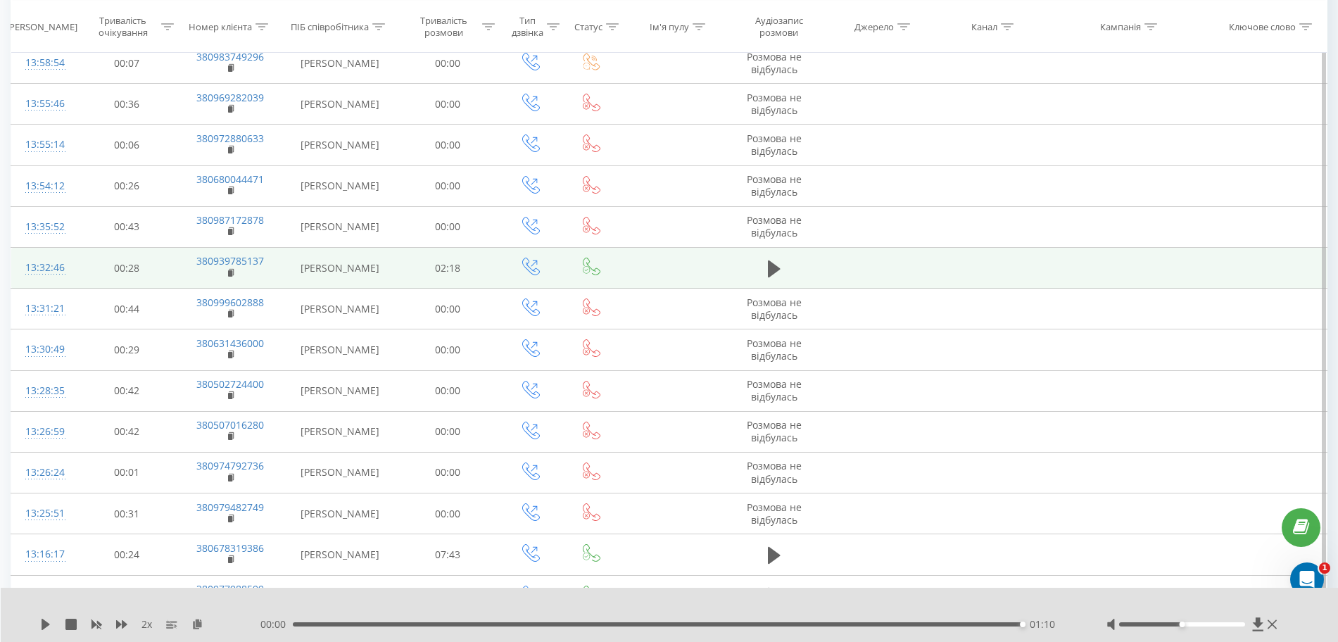
click at [774, 256] on td at bounding box center [774, 268] width 97 height 41
click at [767, 275] on button at bounding box center [774, 268] width 21 height 21
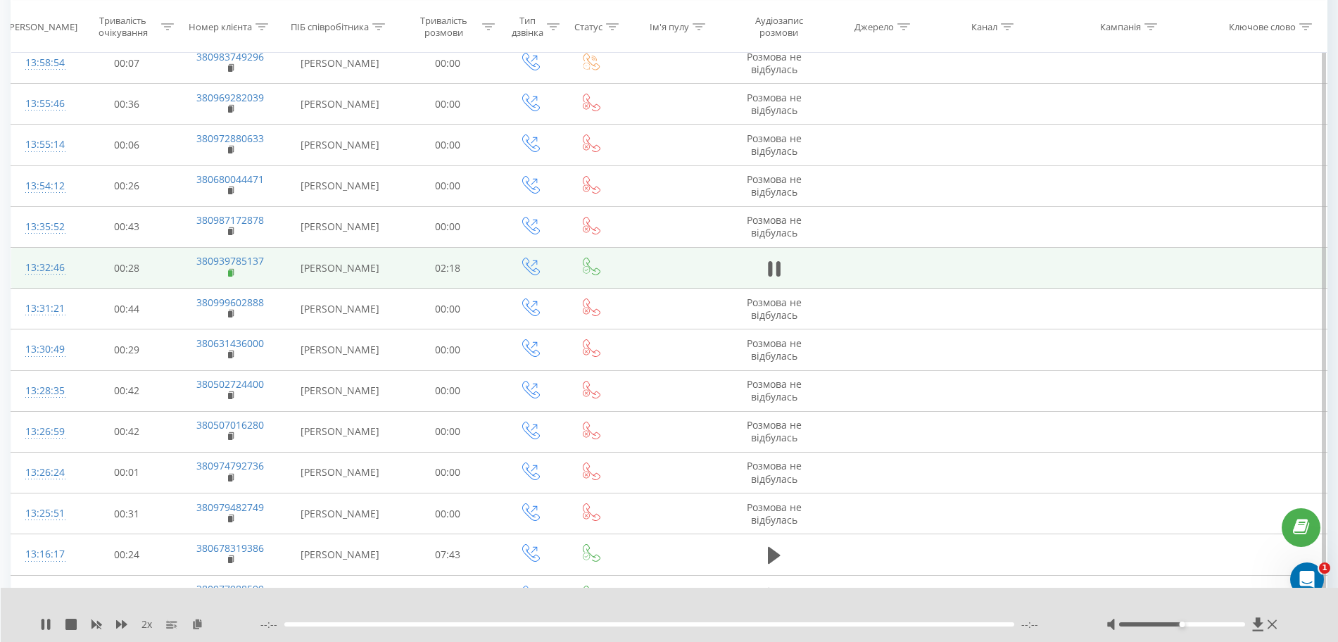
click at [231, 272] on rect at bounding box center [230, 273] width 4 height 6
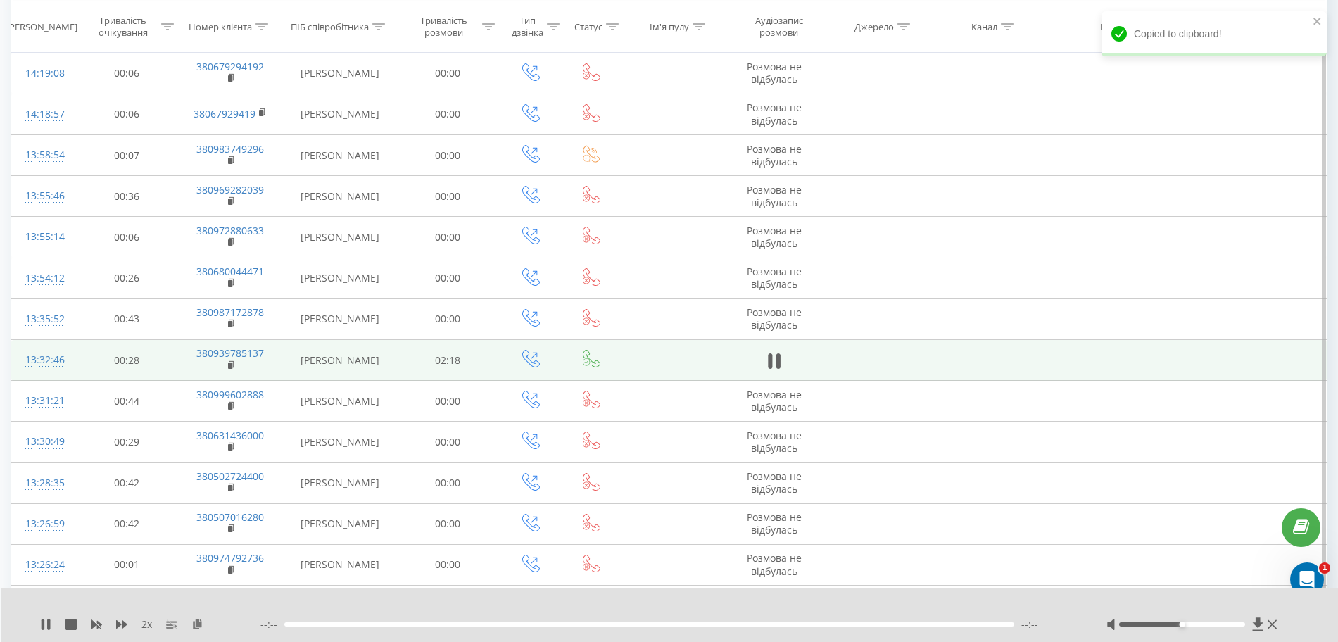
scroll to position [2437, 0]
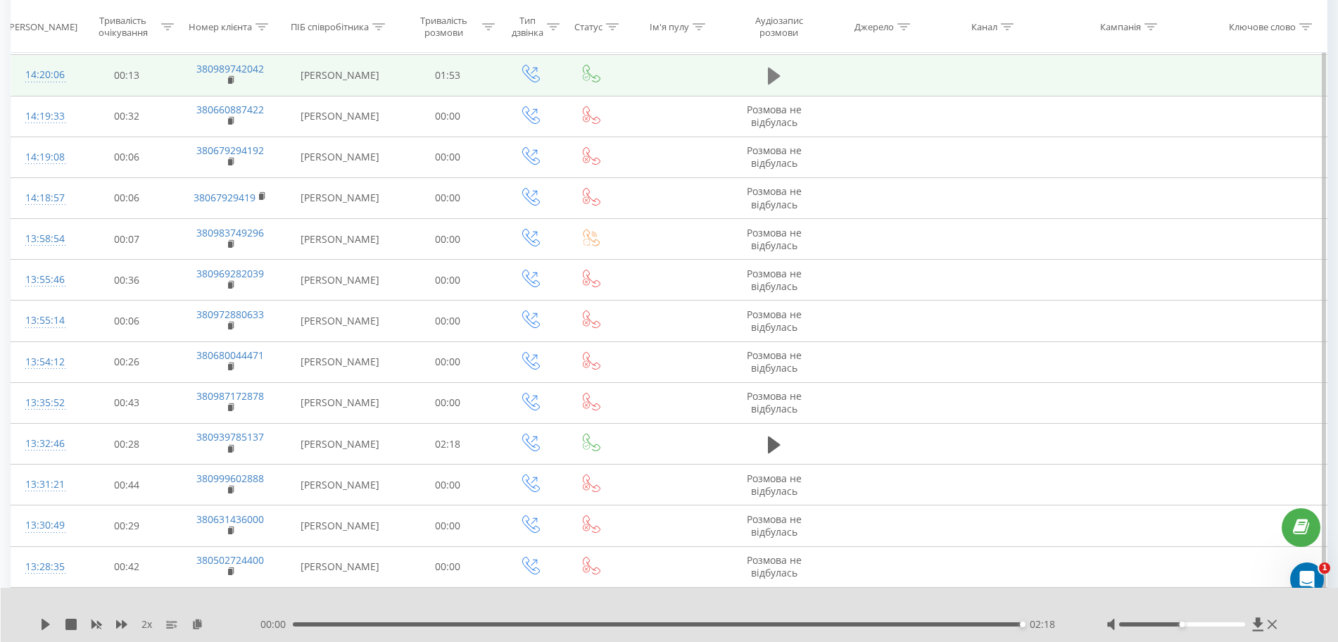
click at [769, 76] on icon at bounding box center [774, 76] width 13 height 17
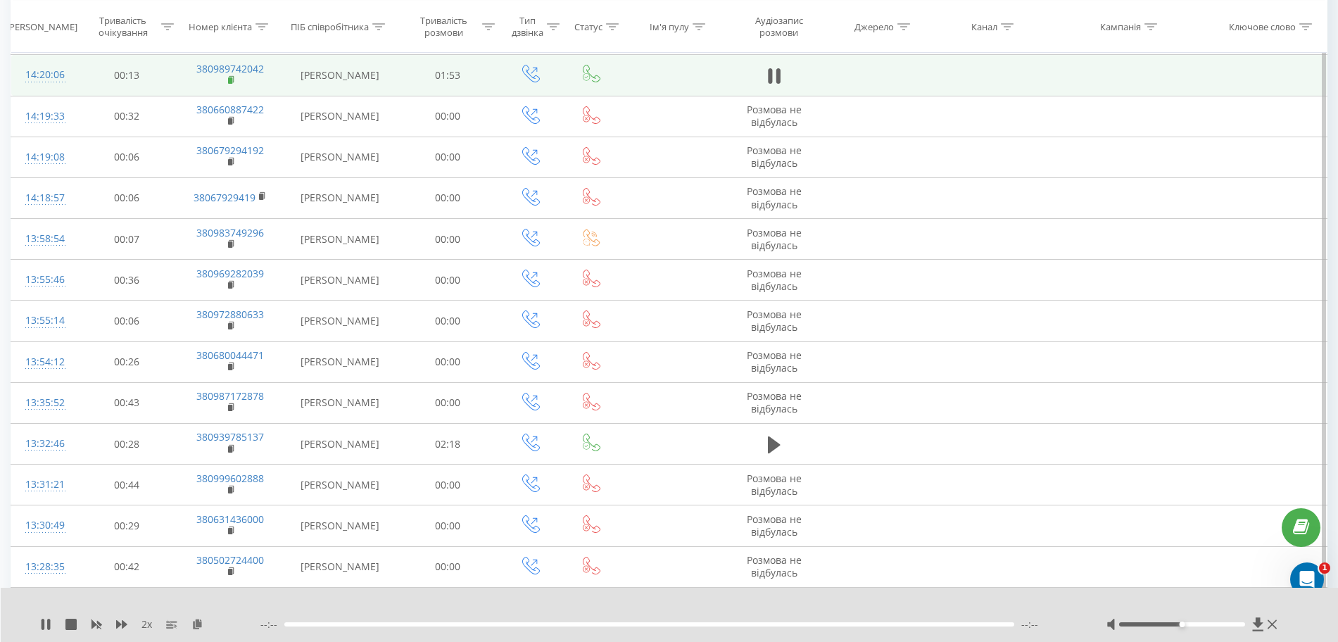
click at [231, 80] on rect at bounding box center [230, 80] width 4 height 6
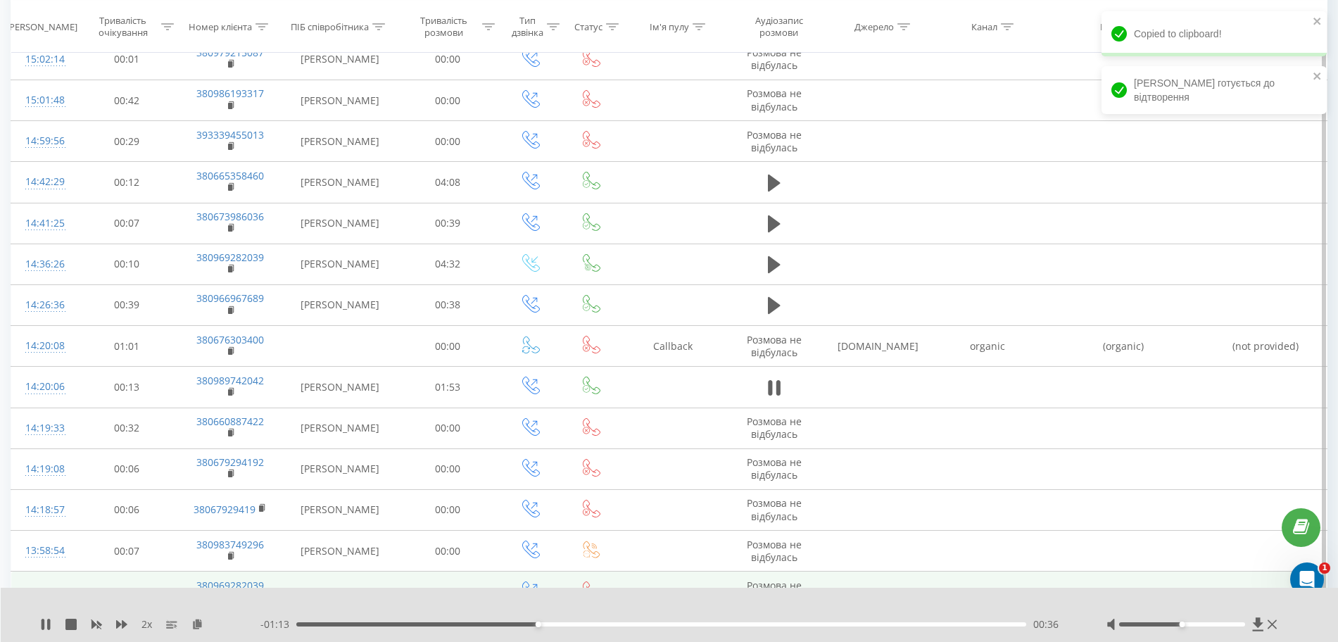
scroll to position [2085, 0]
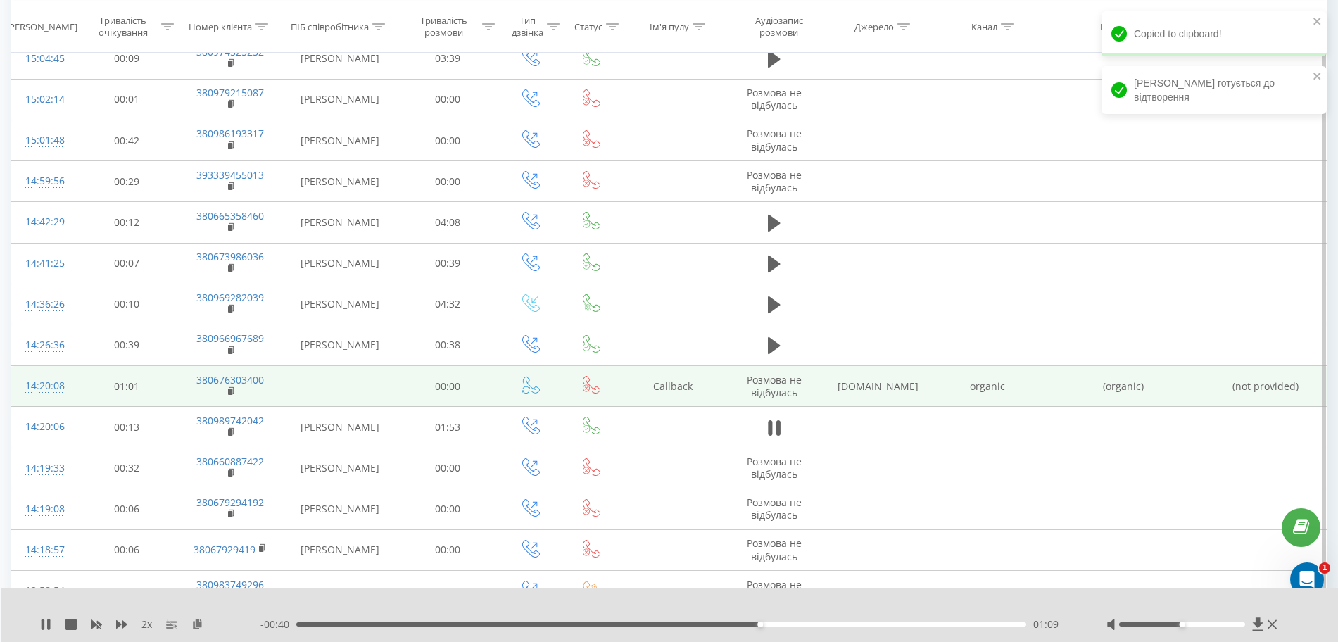
drag, startPoint x: 529, startPoint y: 387, endPoint x: 507, endPoint y: 404, distance: 28.0
click at [507, 404] on td at bounding box center [530, 386] width 65 height 41
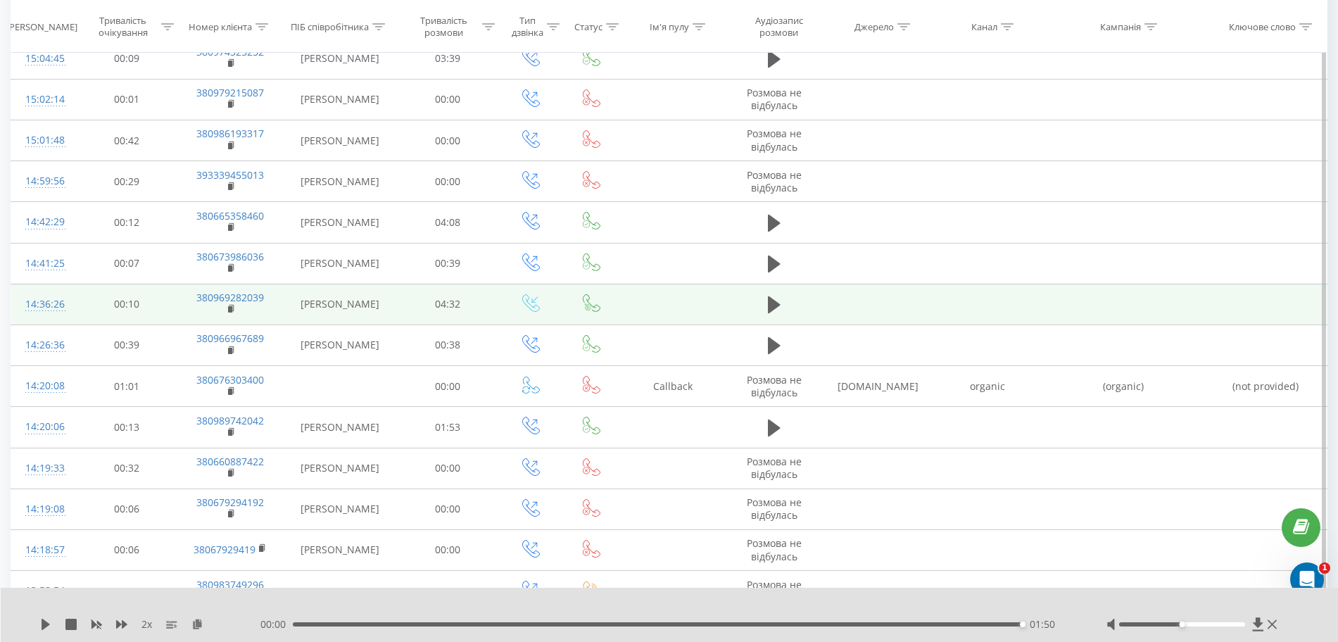
drag, startPoint x: 779, startPoint y: 350, endPoint x: 776, endPoint y: 322, distance: 28.4
click at [776, 322] on tbody "Вчора 21:31:30 00:01 380989074920 00:00 Розмова не відбулась 21:30:15 00:01 380…" at bounding box center [669, 638] width 1317 height 4124
click at [760, 303] on td at bounding box center [774, 304] width 97 height 41
click at [774, 301] on icon at bounding box center [774, 304] width 13 height 17
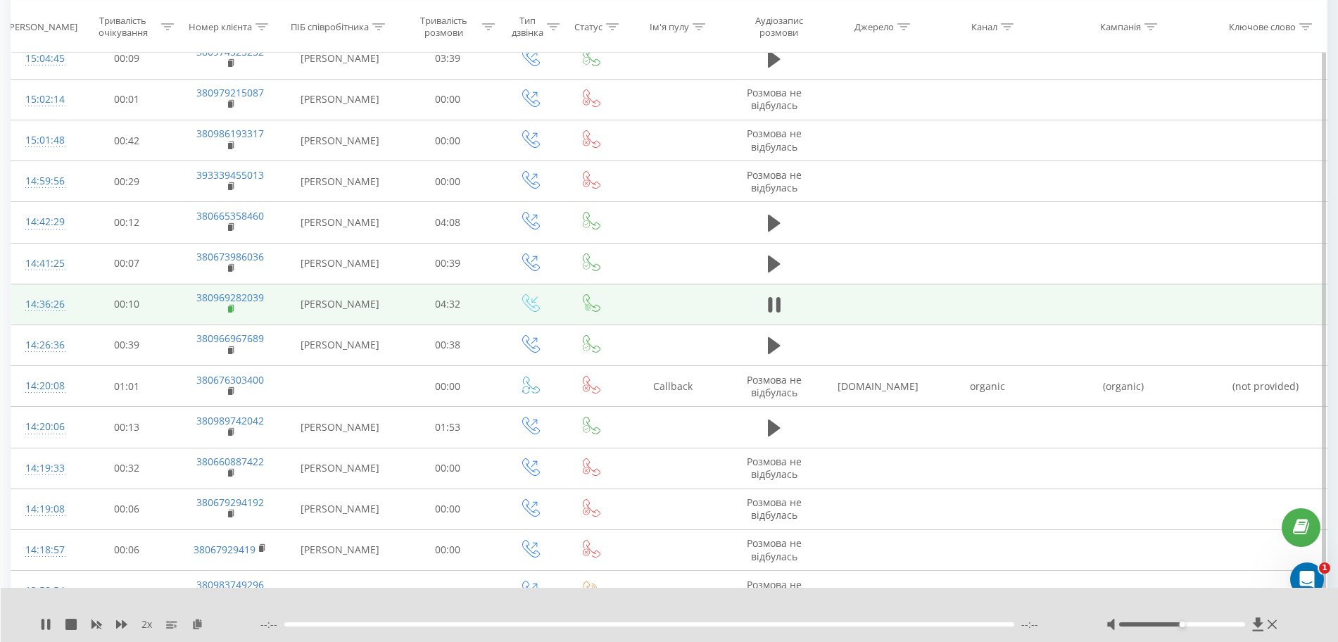
click at [228, 308] on icon at bounding box center [232, 309] width 8 height 10
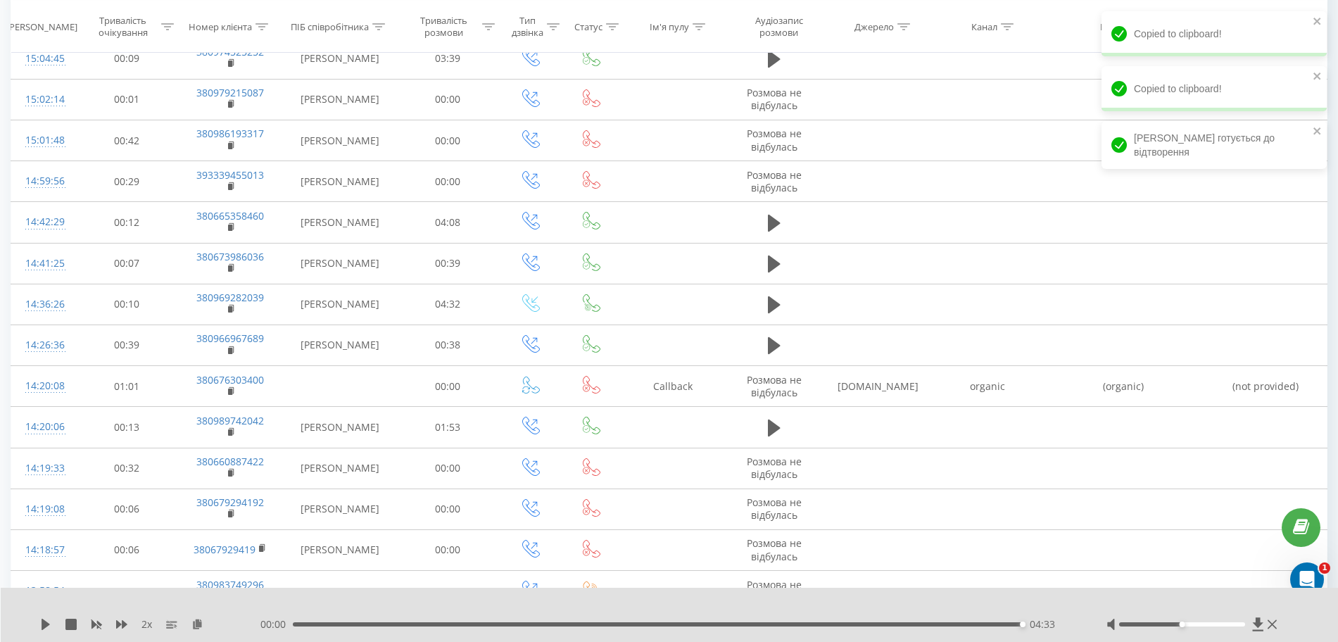
click at [934, 627] on div "00:00 04:33 04:33" at bounding box center [666, 624] width 811 height 14
click at [947, 625] on div "04:33" at bounding box center [658, 624] width 730 height 4
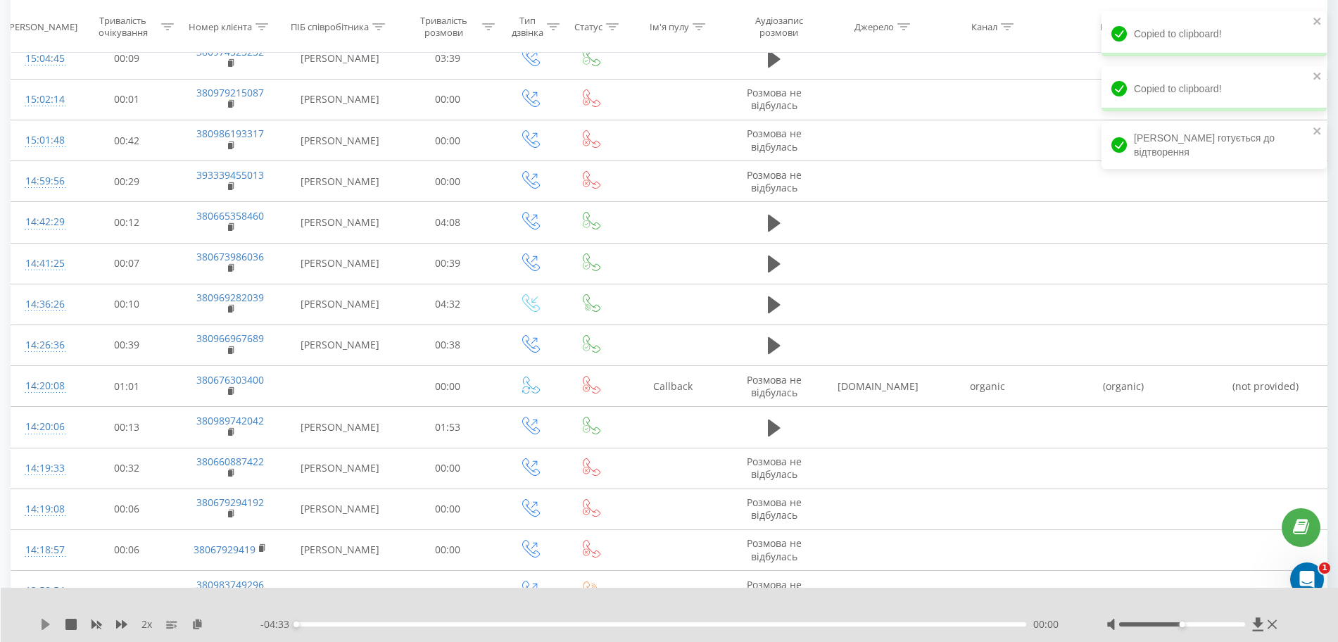
click at [43, 628] on icon at bounding box center [46, 624] width 8 height 11
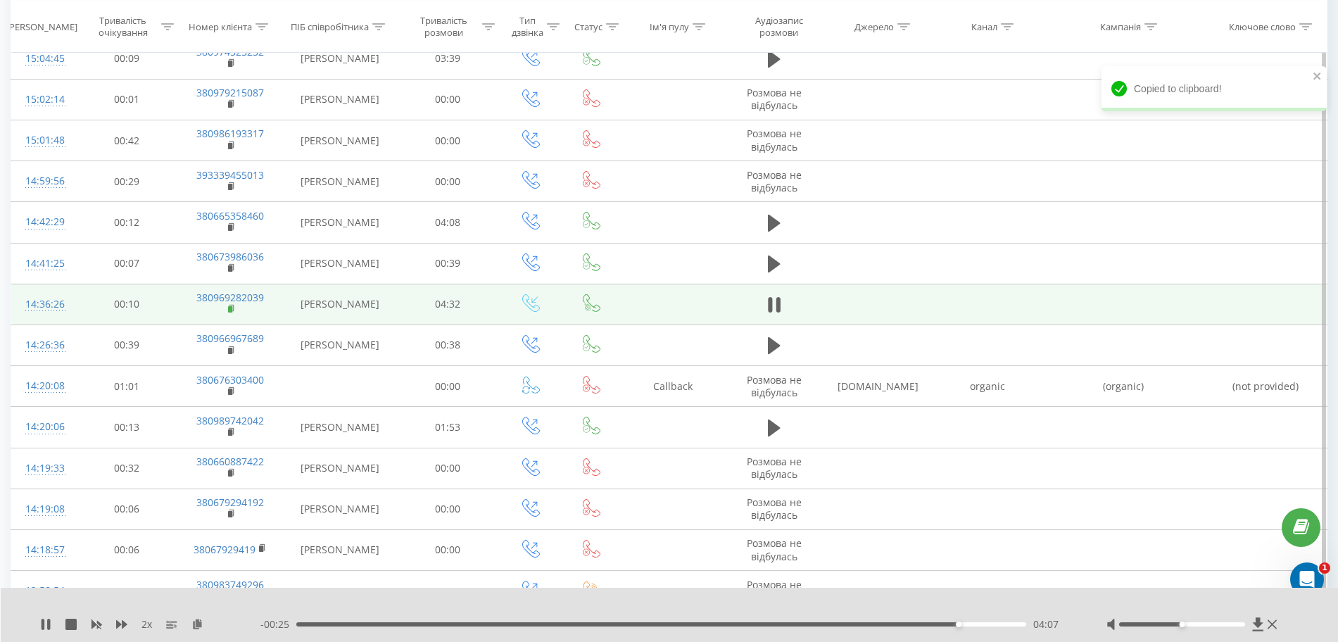
click at [234, 310] on icon at bounding box center [232, 308] width 5 height 6
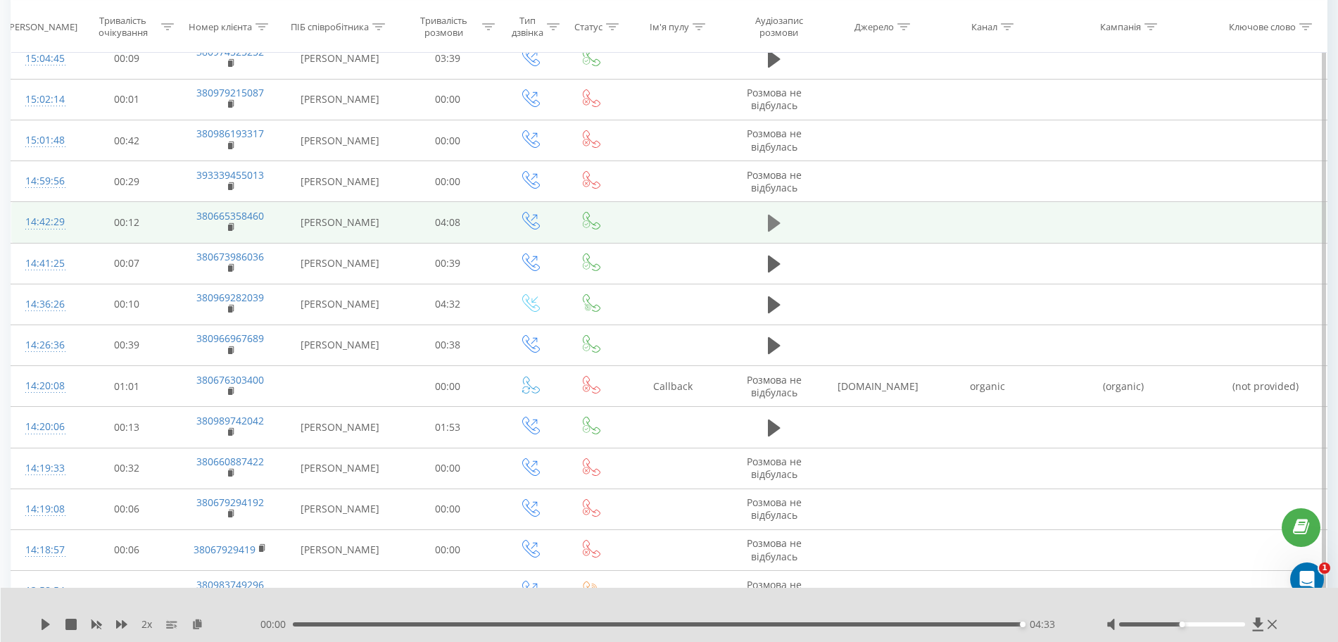
click at [783, 222] on button at bounding box center [774, 223] width 21 height 21
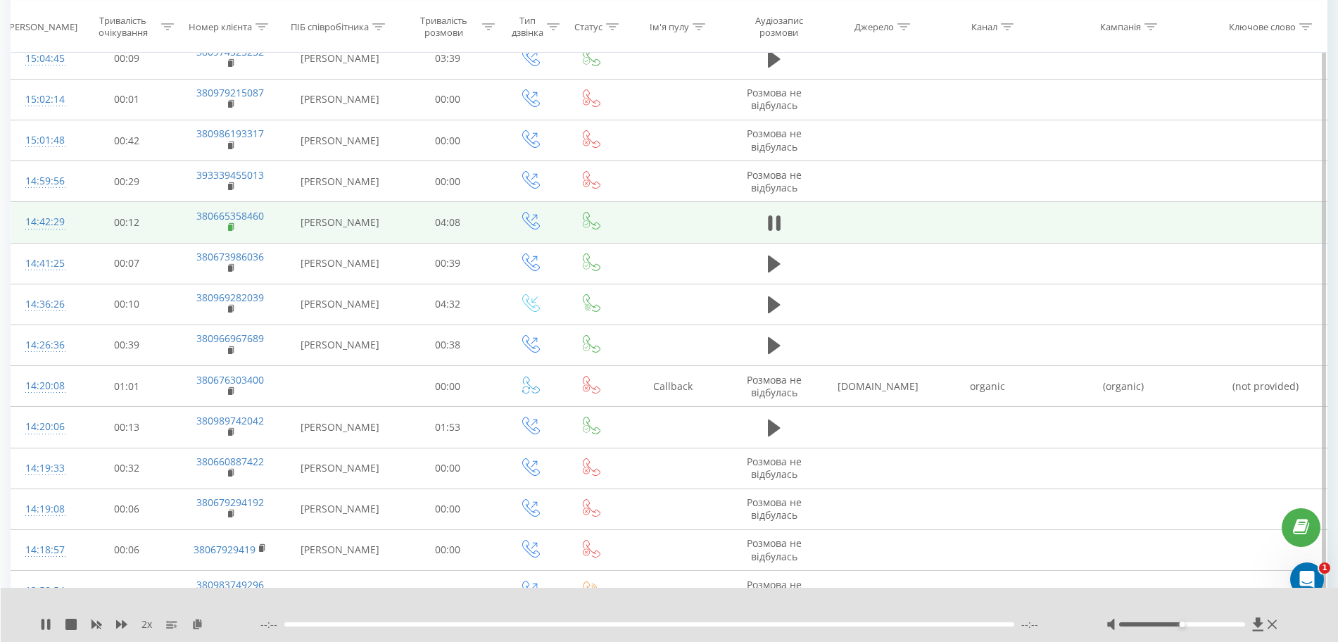
click at [230, 225] on rect at bounding box center [230, 228] width 4 height 6
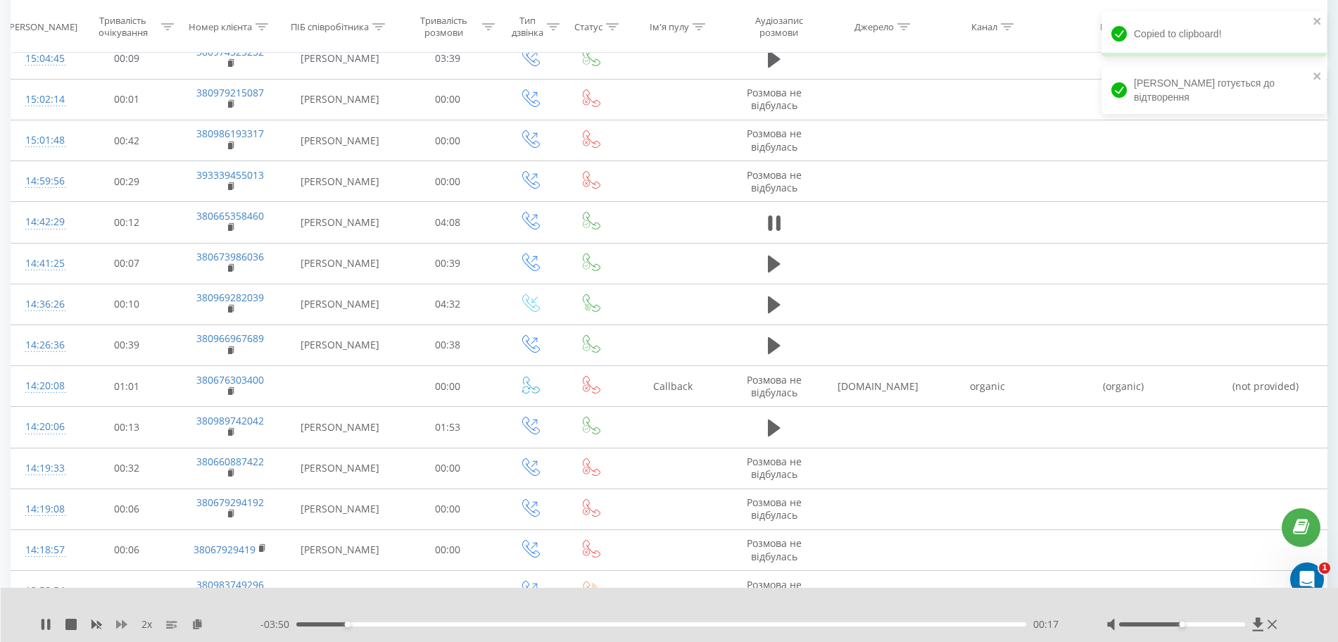
click at [120, 625] on icon at bounding box center [121, 624] width 11 height 8
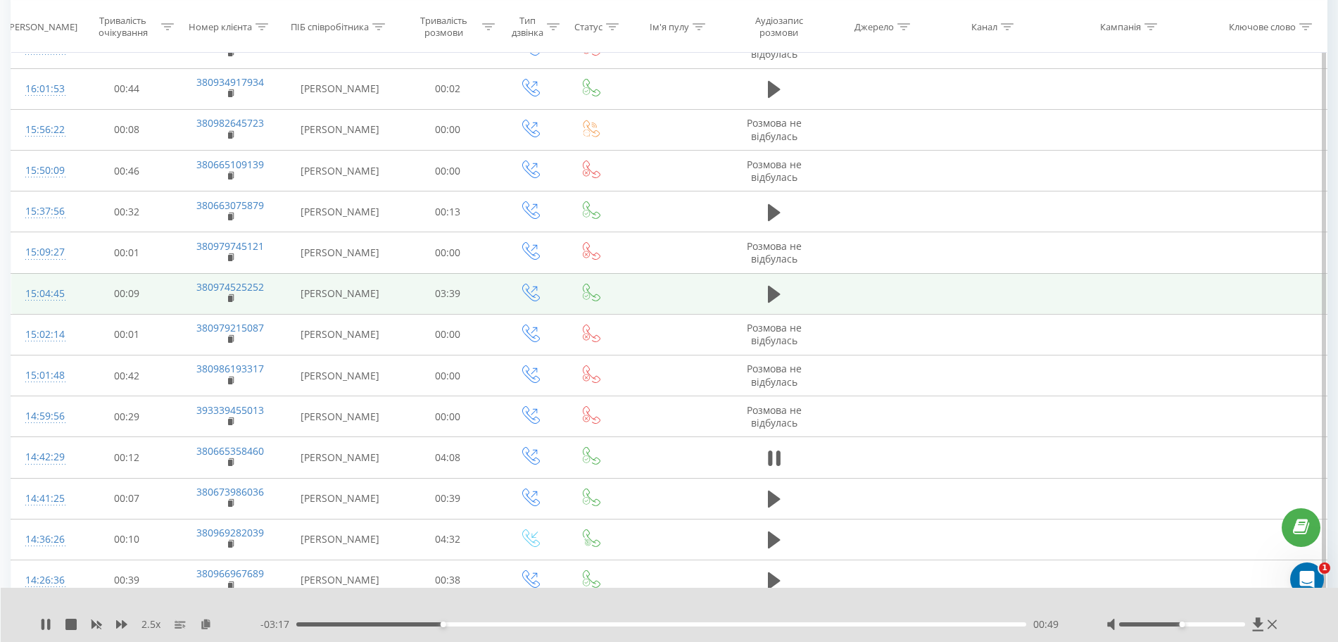
scroll to position [1821, 0]
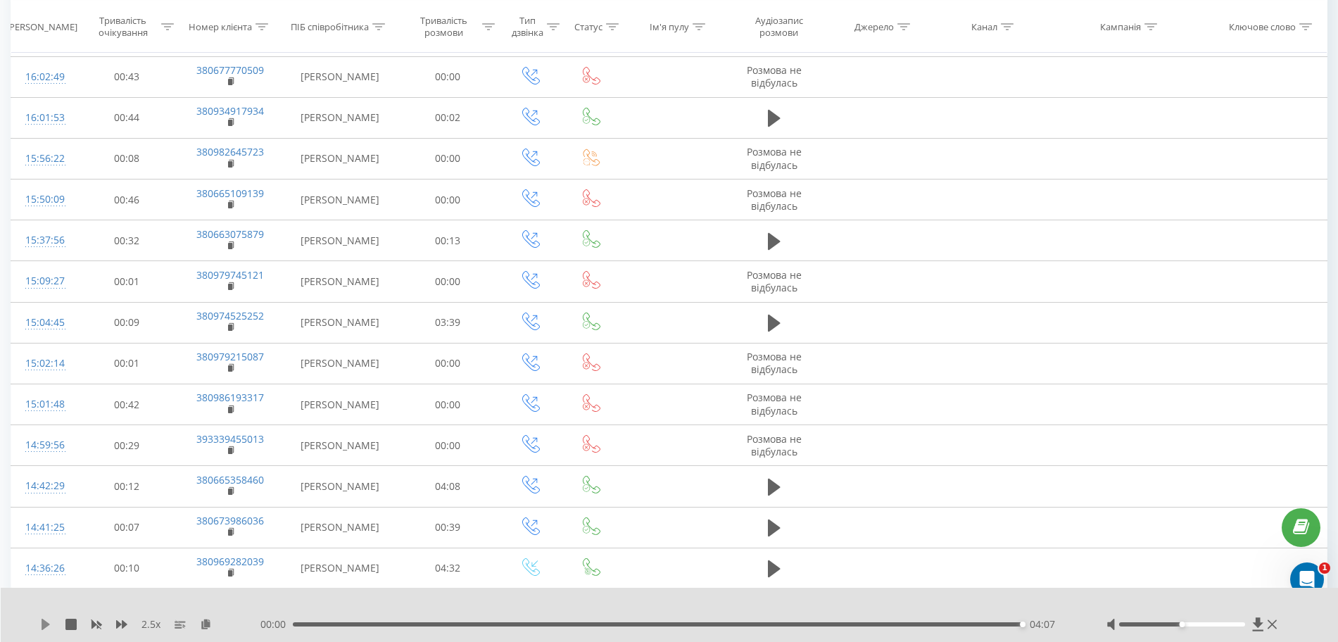
click at [42, 627] on icon at bounding box center [46, 624] width 8 height 11
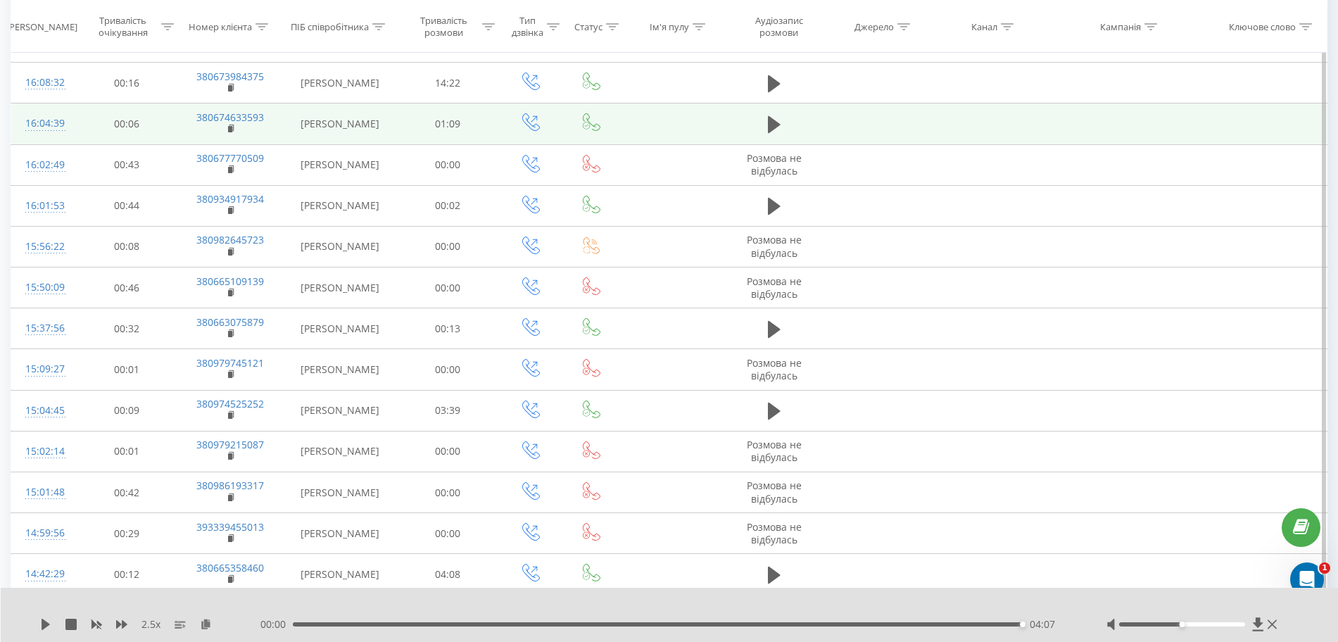
scroll to position [1645, 0]
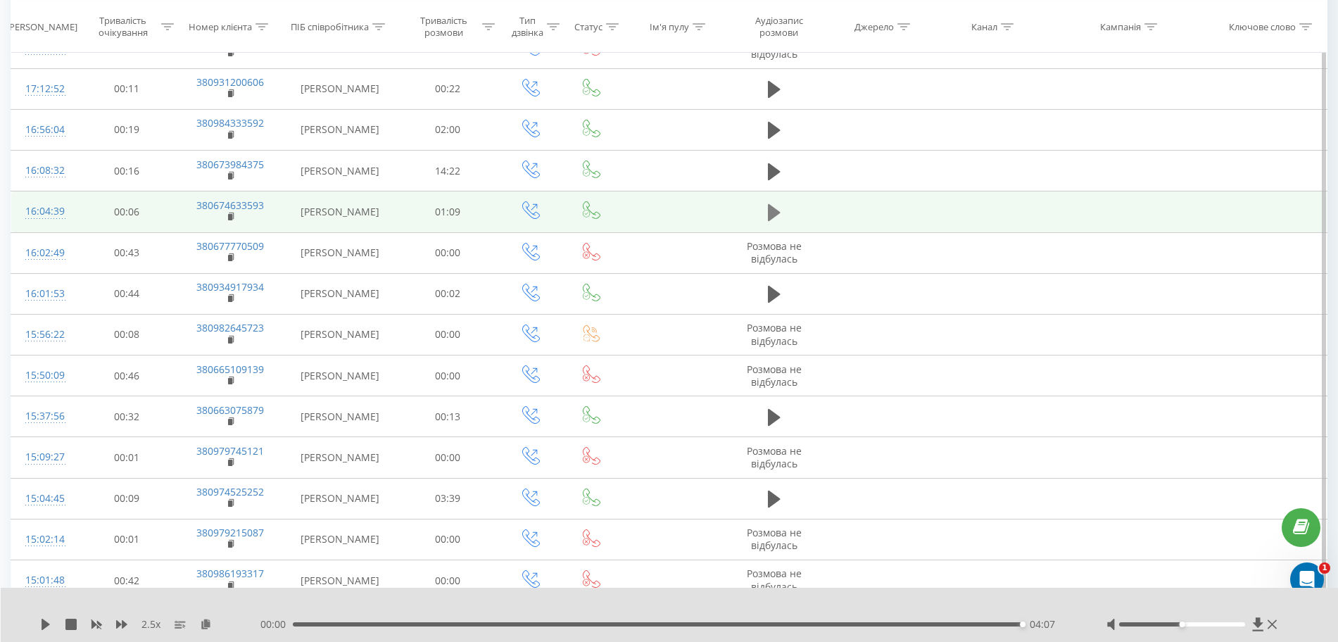
click at [775, 208] on icon at bounding box center [774, 213] width 13 height 20
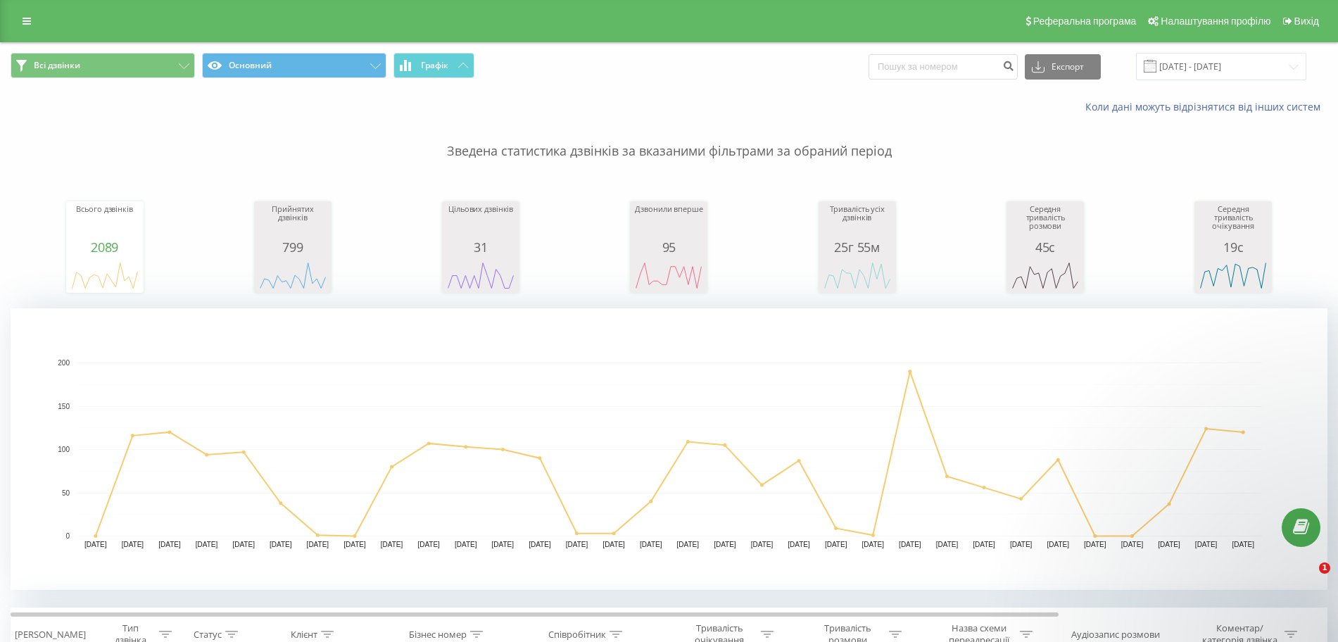
click at [958, 71] on input at bounding box center [943, 66] width 149 height 25
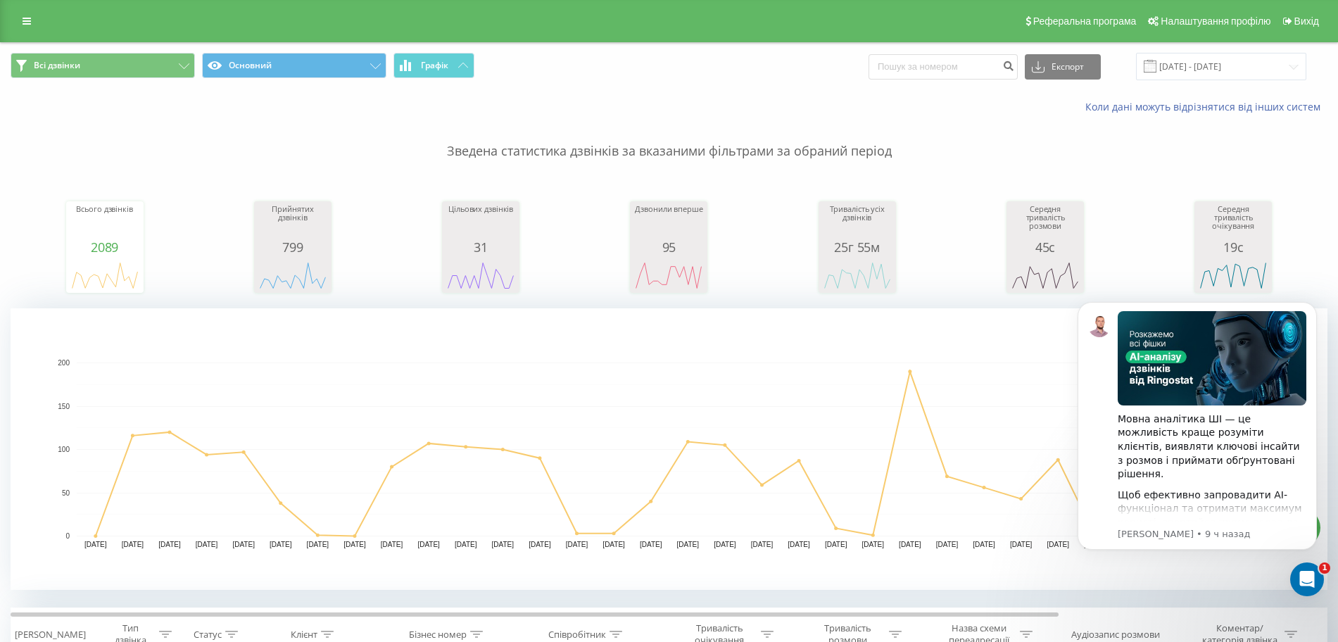
type input "380979215087"
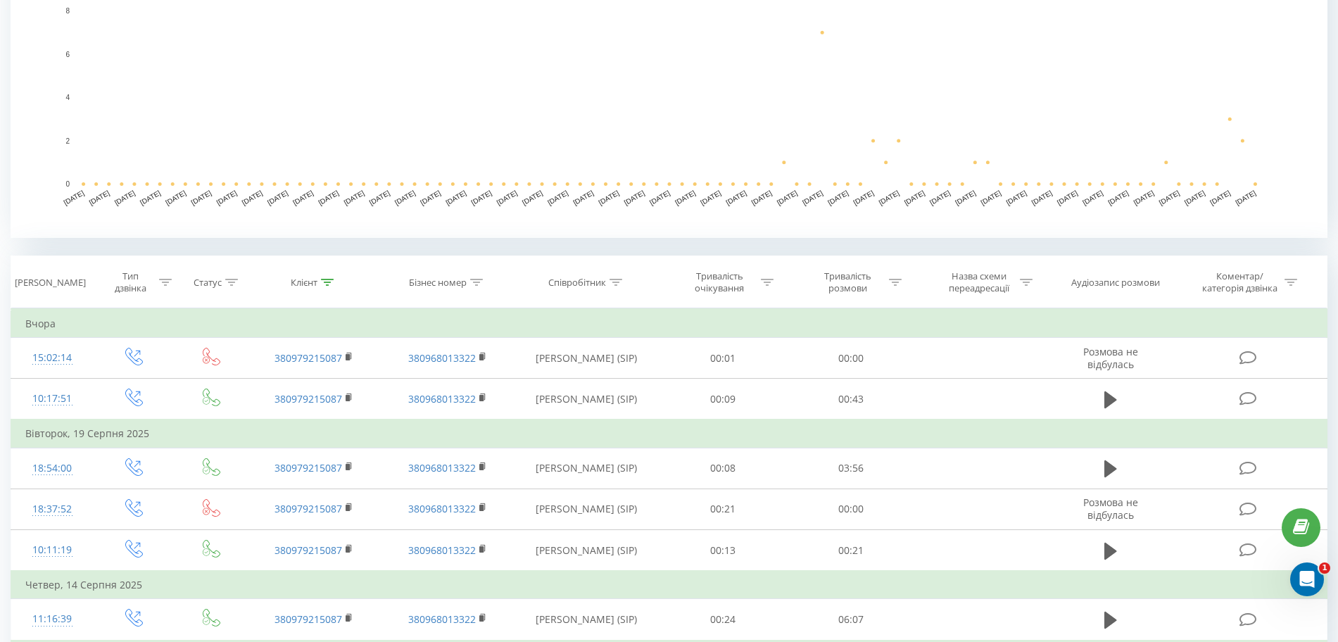
scroll to position [648, 0]
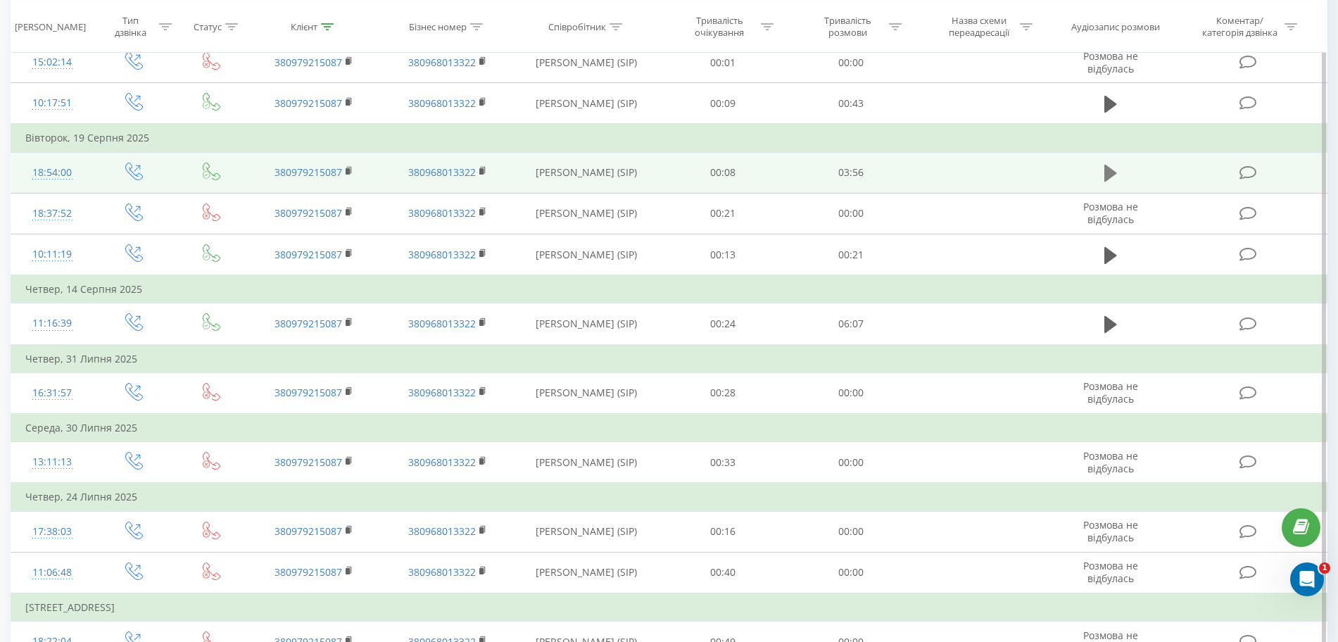
click at [1108, 178] on icon at bounding box center [1111, 173] width 13 height 17
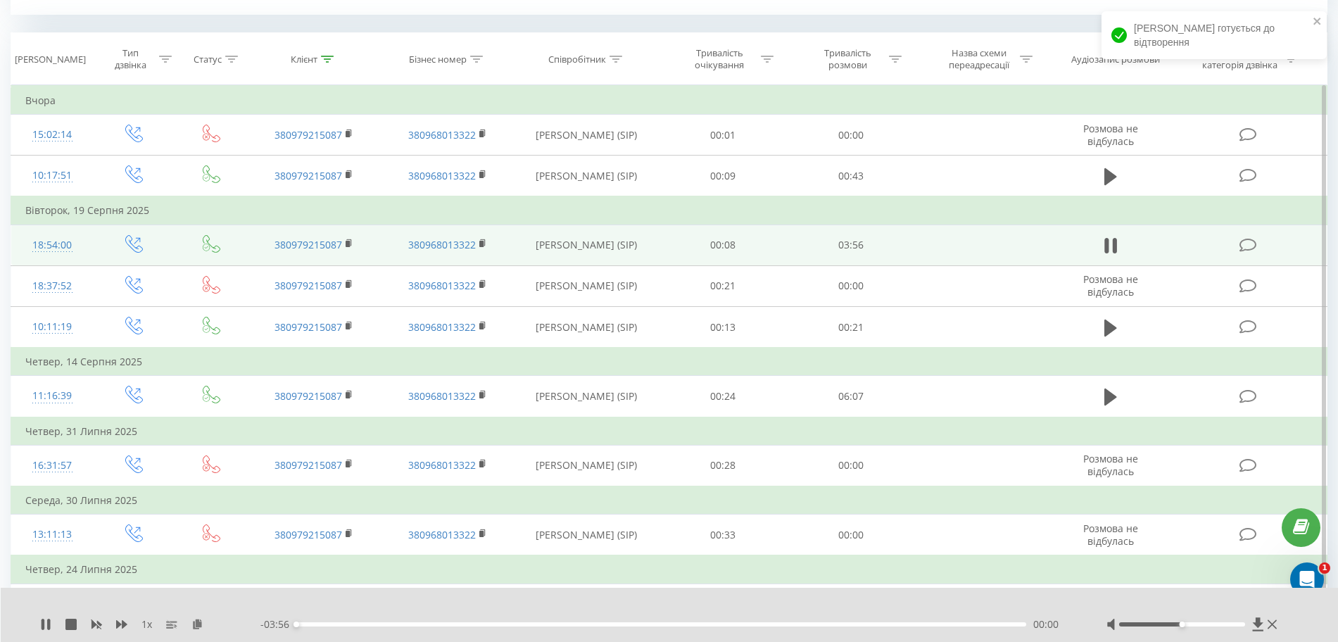
scroll to position [560, 0]
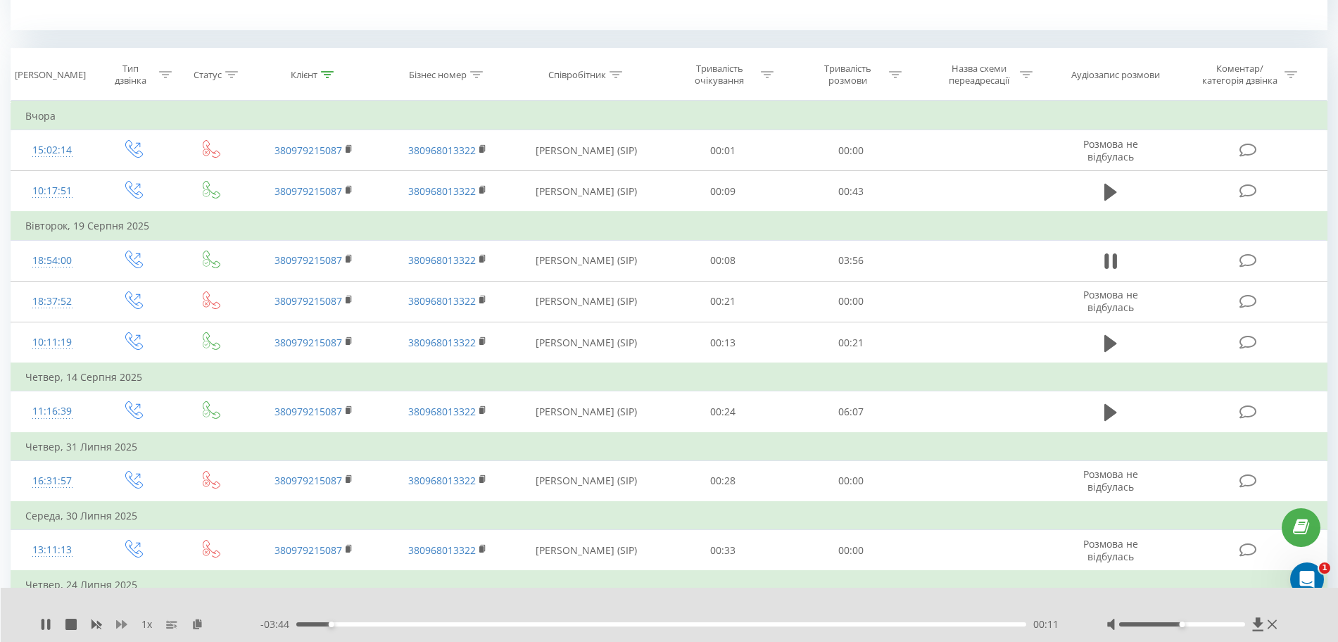
click at [121, 627] on icon at bounding box center [121, 624] width 11 height 11
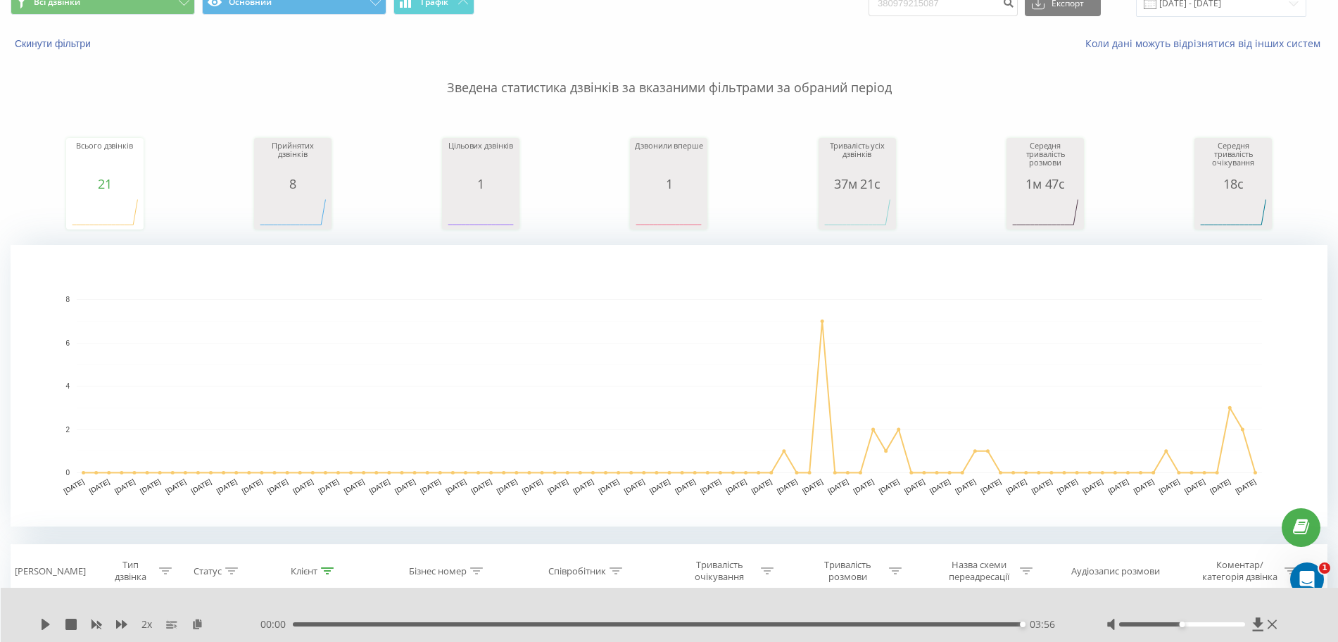
scroll to position [0, 0]
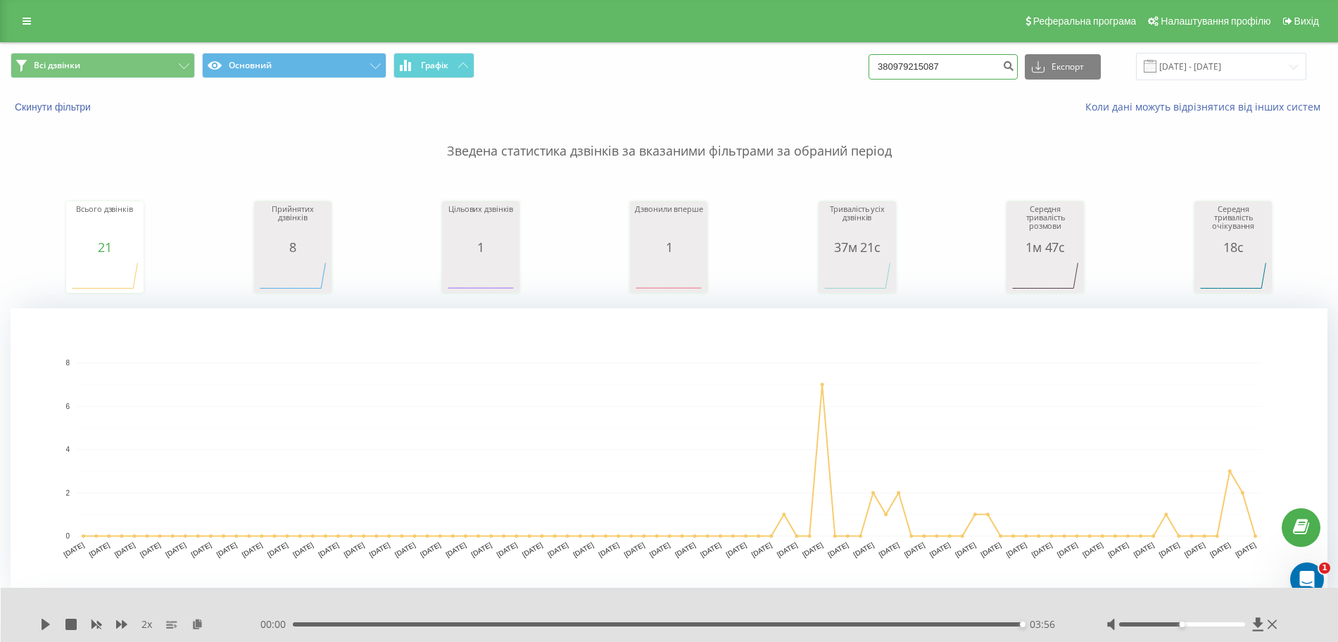
click at [927, 61] on input "380979215087" at bounding box center [943, 66] width 149 height 25
paste input "8619331"
type input "380986193317"
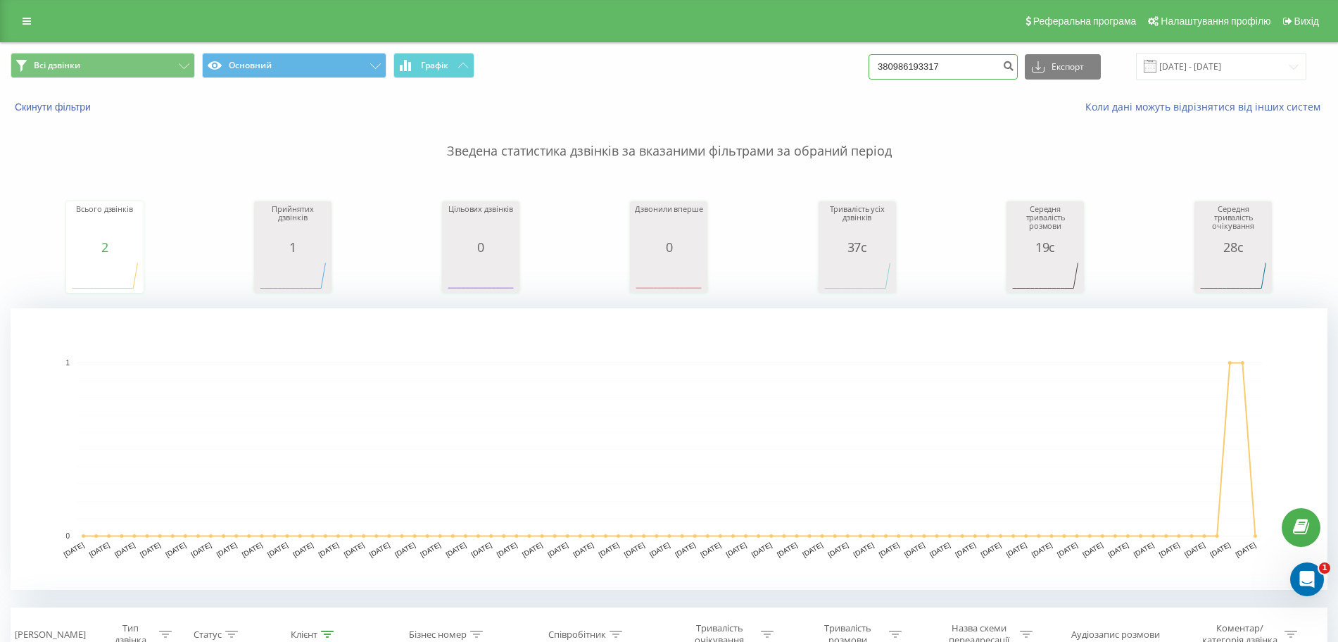
click at [943, 68] on input "380986193317" at bounding box center [943, 66] width 149 height 25
paste input "75090489"
type input "380975090489"
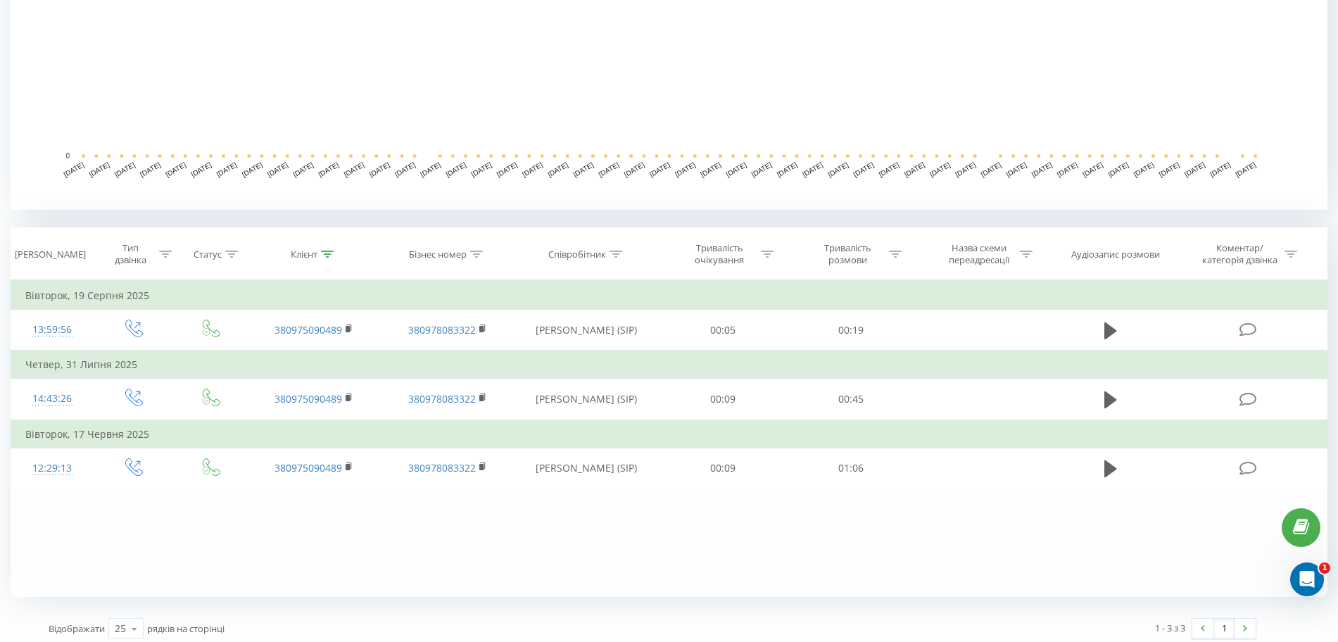
scroll to position [388, 0]
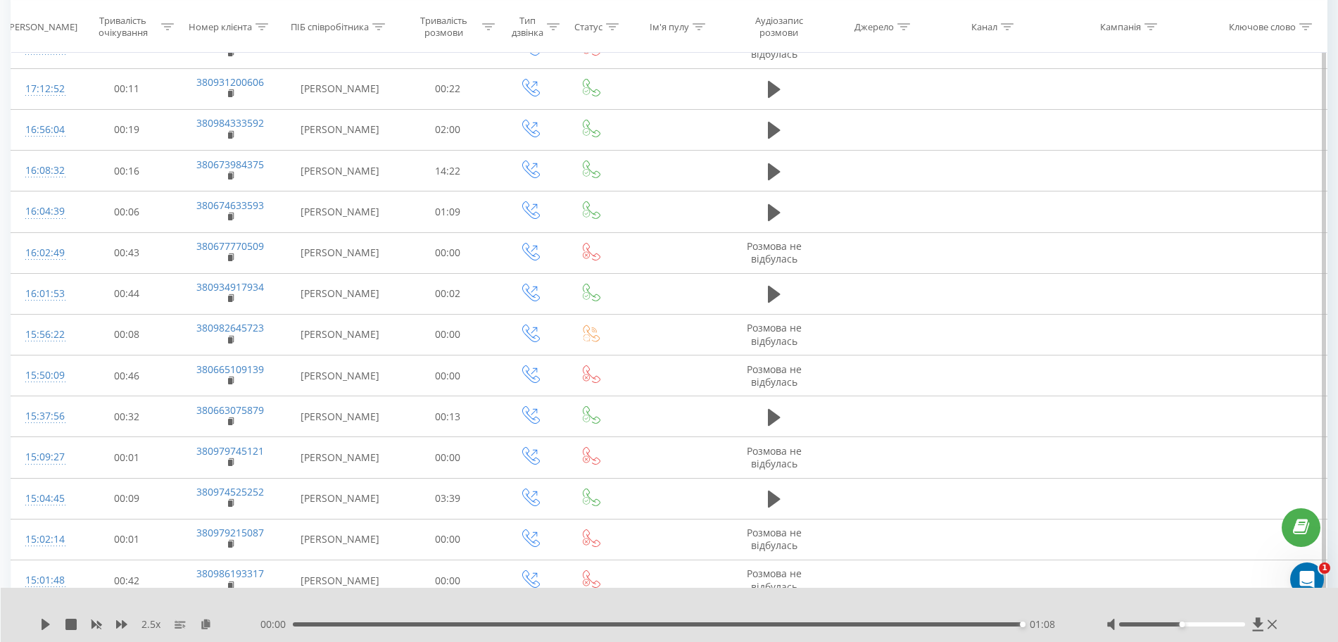
scroll to position [1557, 0]
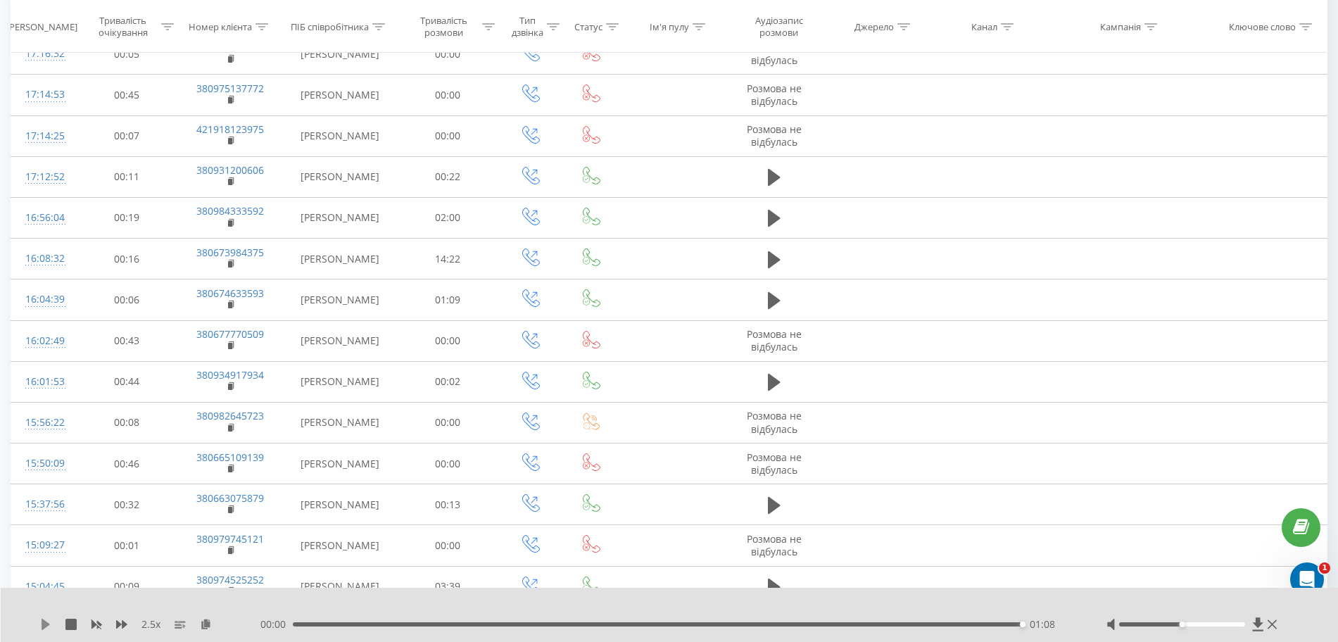
click at [44, 624] on icon at bounding box center [46, 624] width 8 height 11
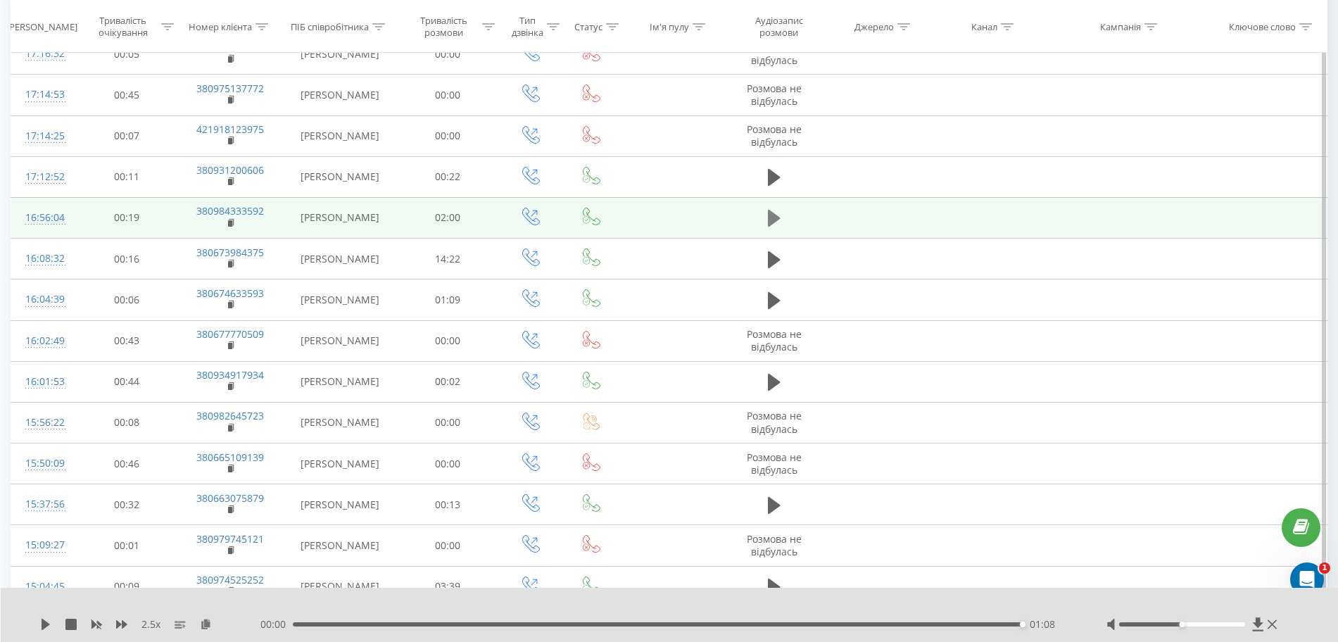
click at [783, 217] on button at bounding box center [774, 218] width 21 height 21
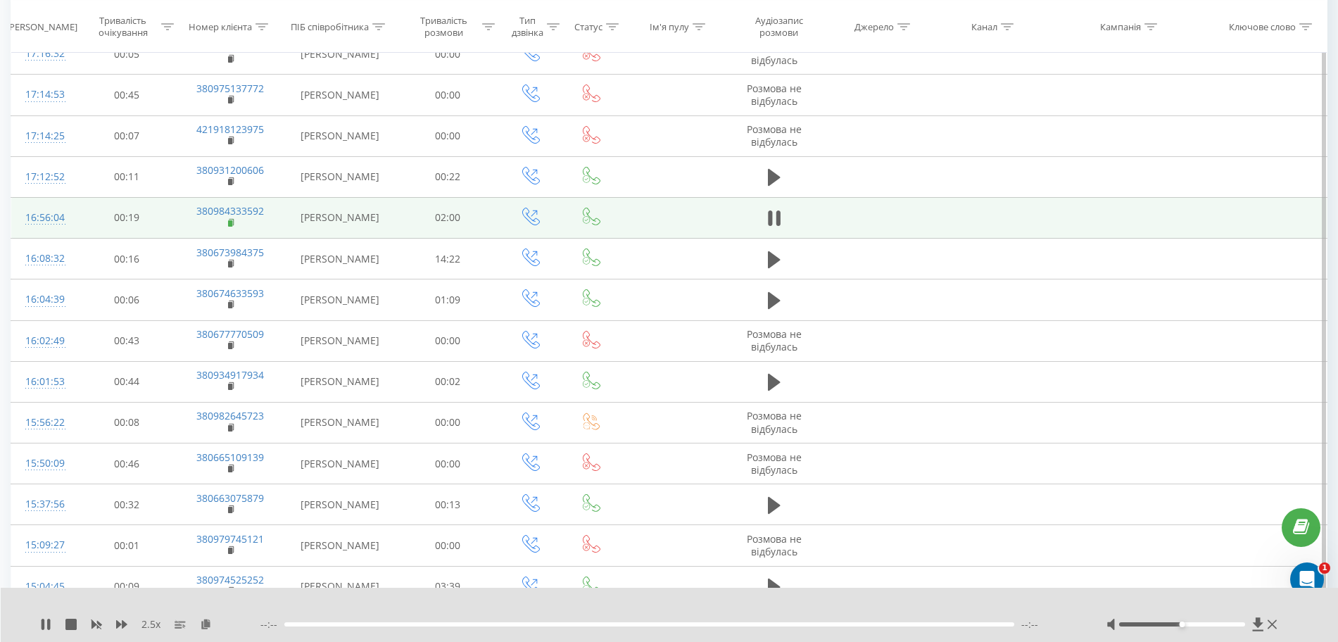
click at [230, 225] on rect at bounding box center [230, 223] width 4 height 6
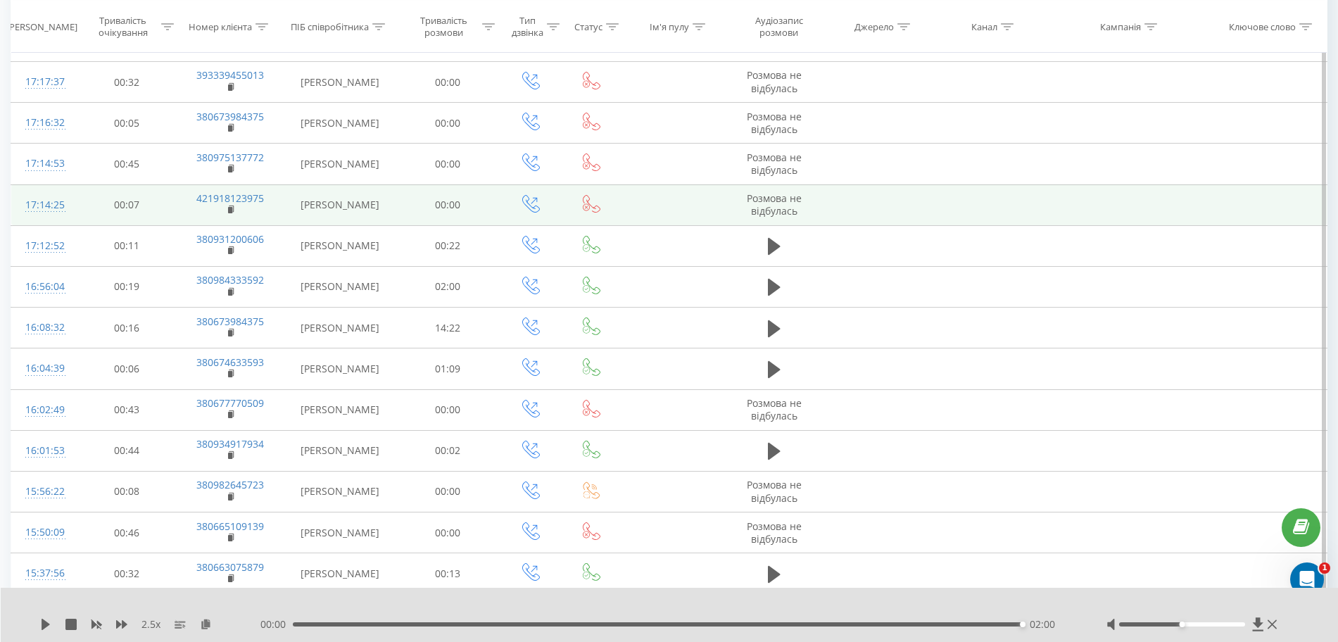
scroll to position [1381, 0]
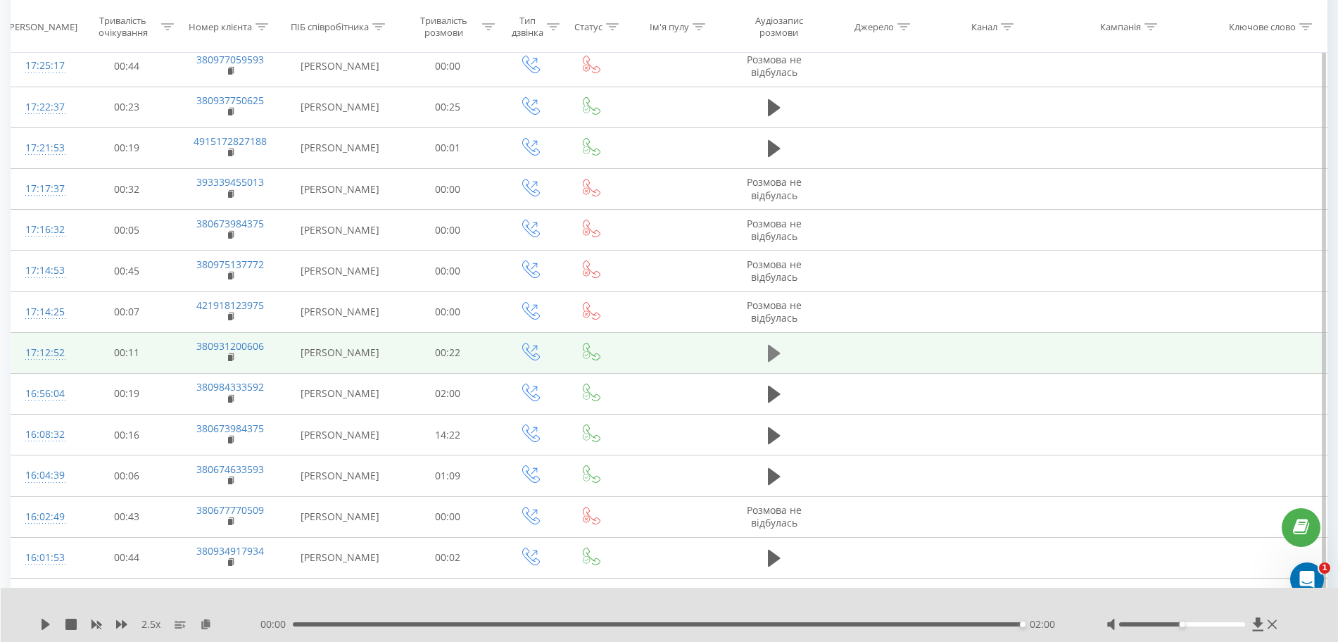
click at [780, 354] on icon at bounding box center [774, 353] width 13 height 17
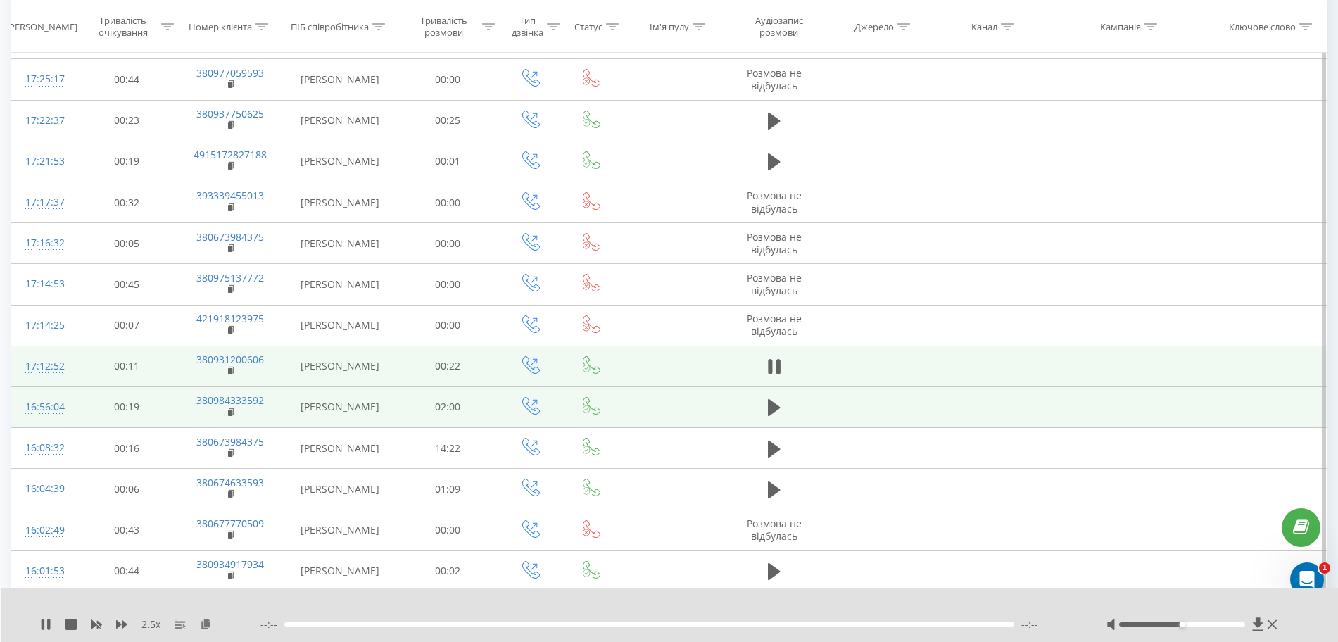
scroll to position [1293, 0]
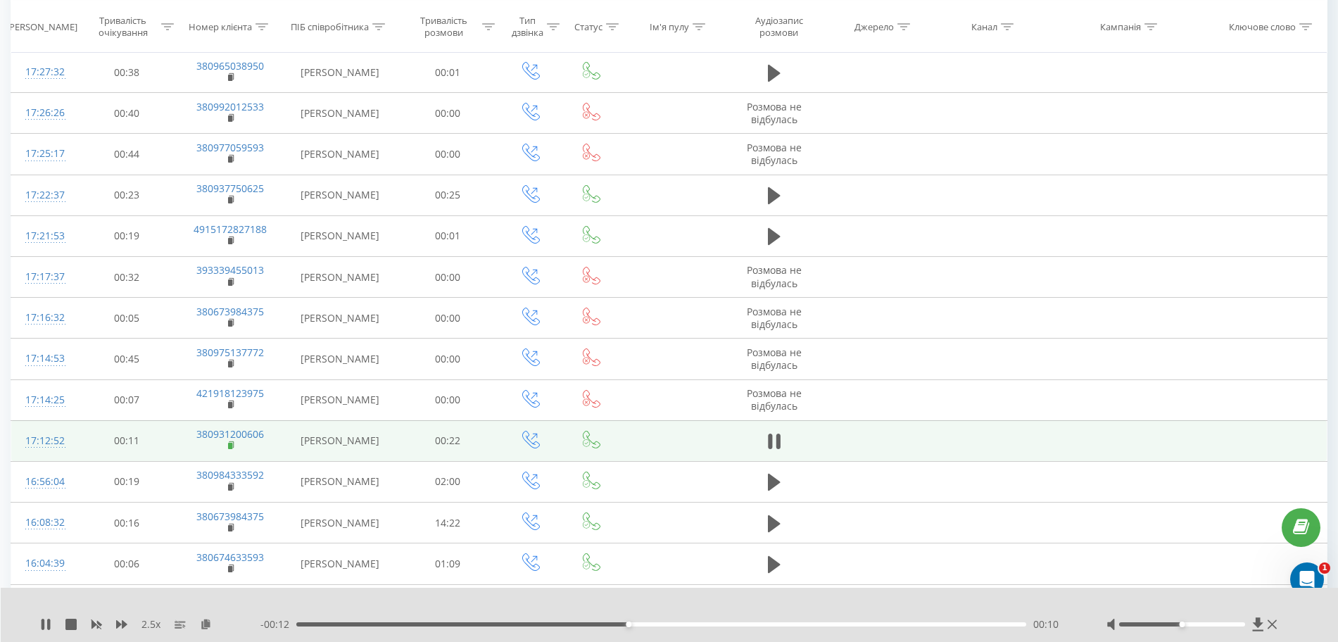
click at [232, 447] on rect at bounding box center [230, 446] width 4 height 6
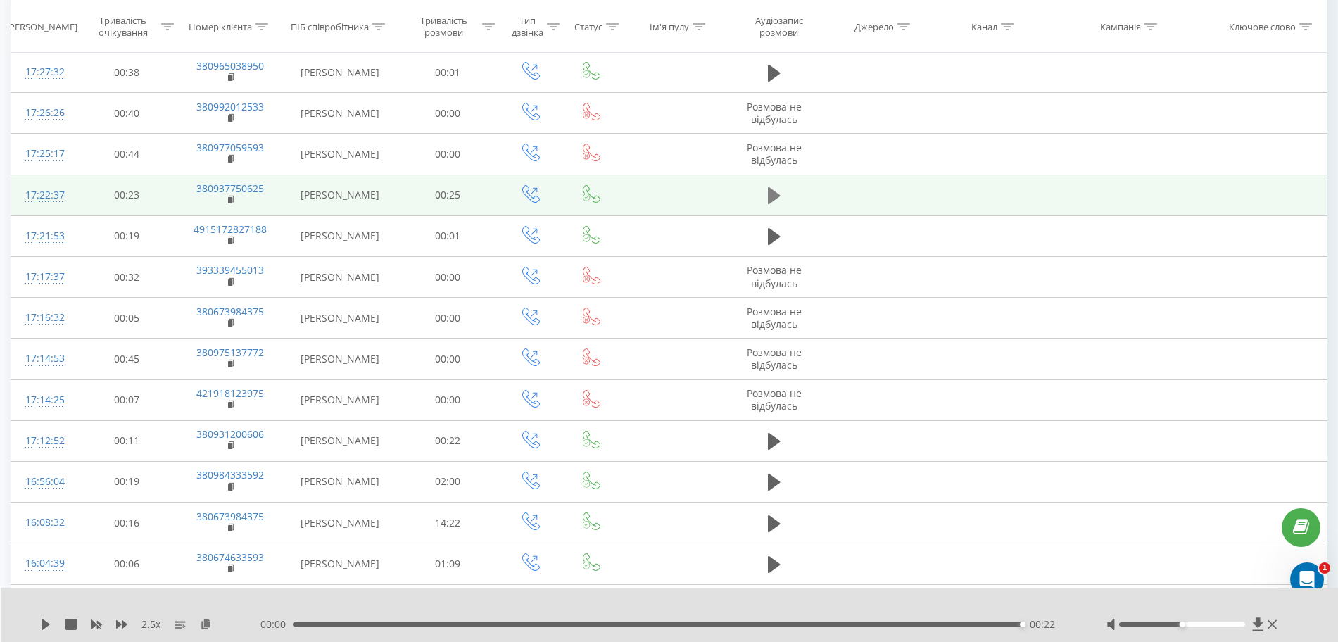
click at [775, 192] on icon at bounding box center [774, 195] width 13 height 17
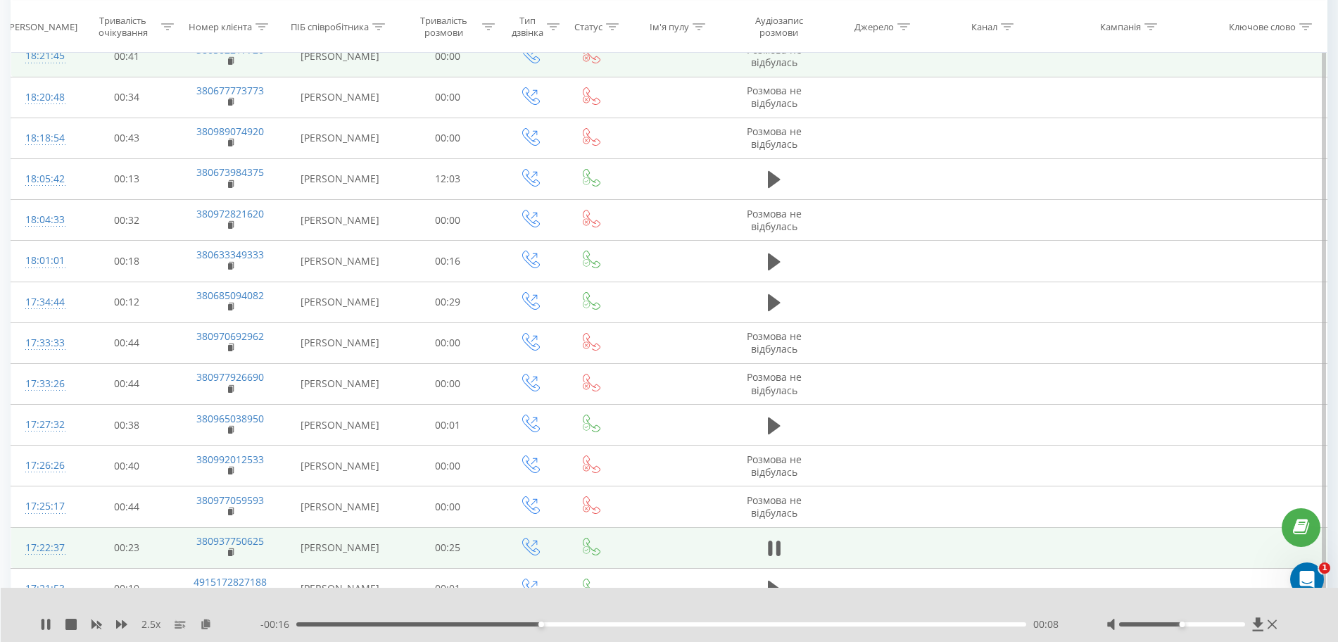
scroll to position [941, 0]
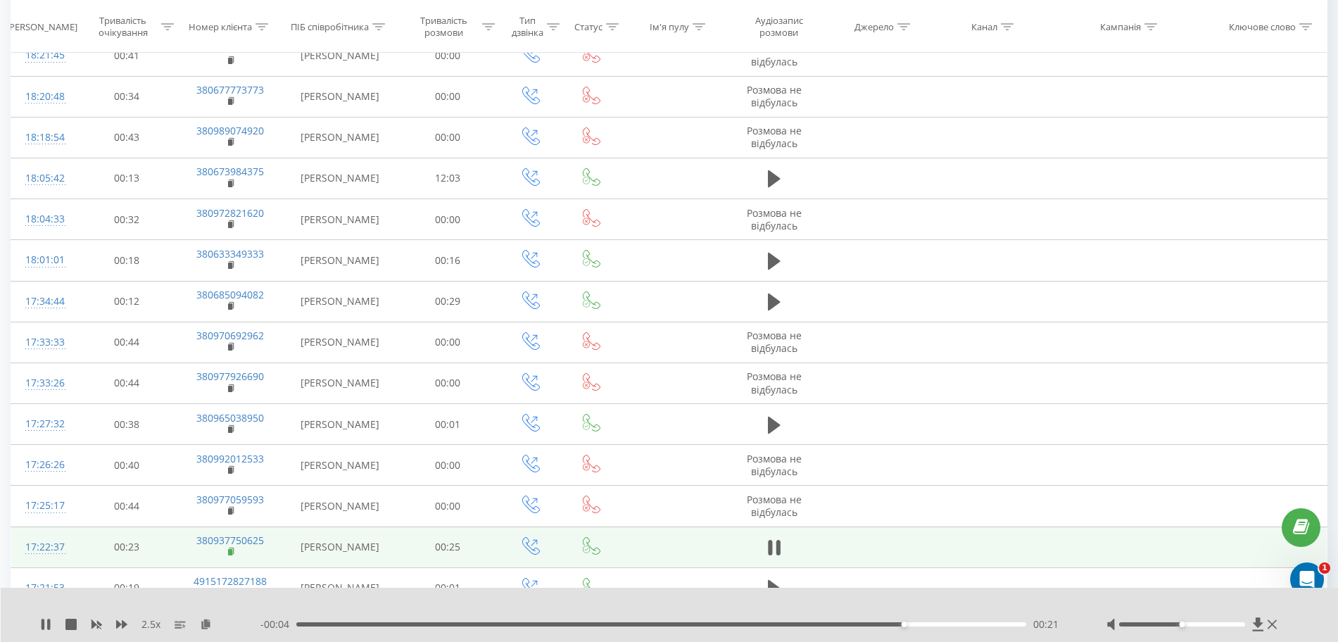
click at [230, 552] on rect at bounding box center [230, 552] width 4 height 6
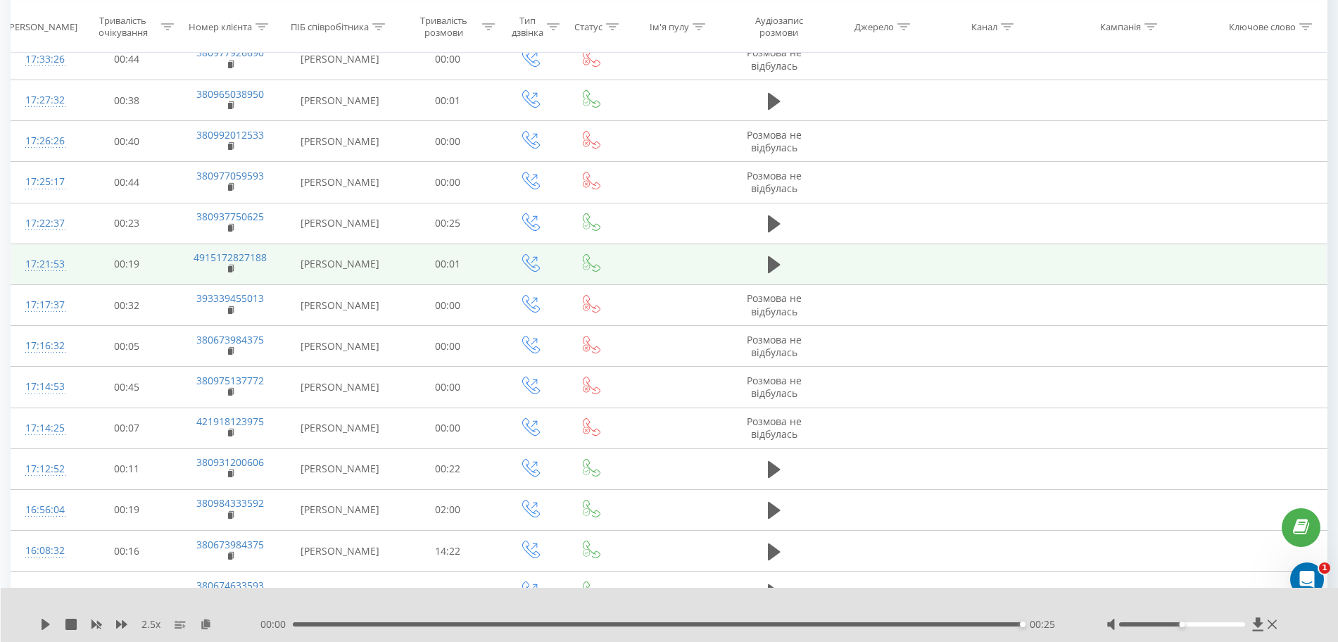
scroll to position [1293, 0]
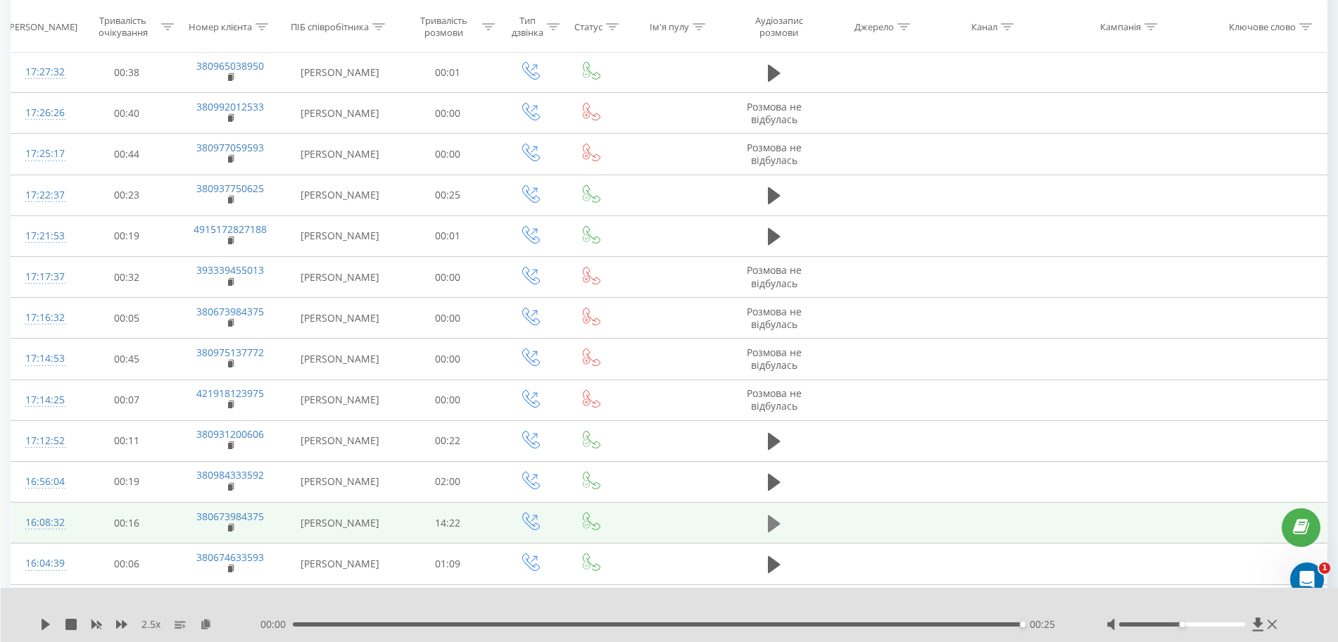
click at [770, 524] on icon at bounding box center [774, 523] width 13 height 17
click at [230, 527] on rect at bounding box center [230, 528] width 4 height 6
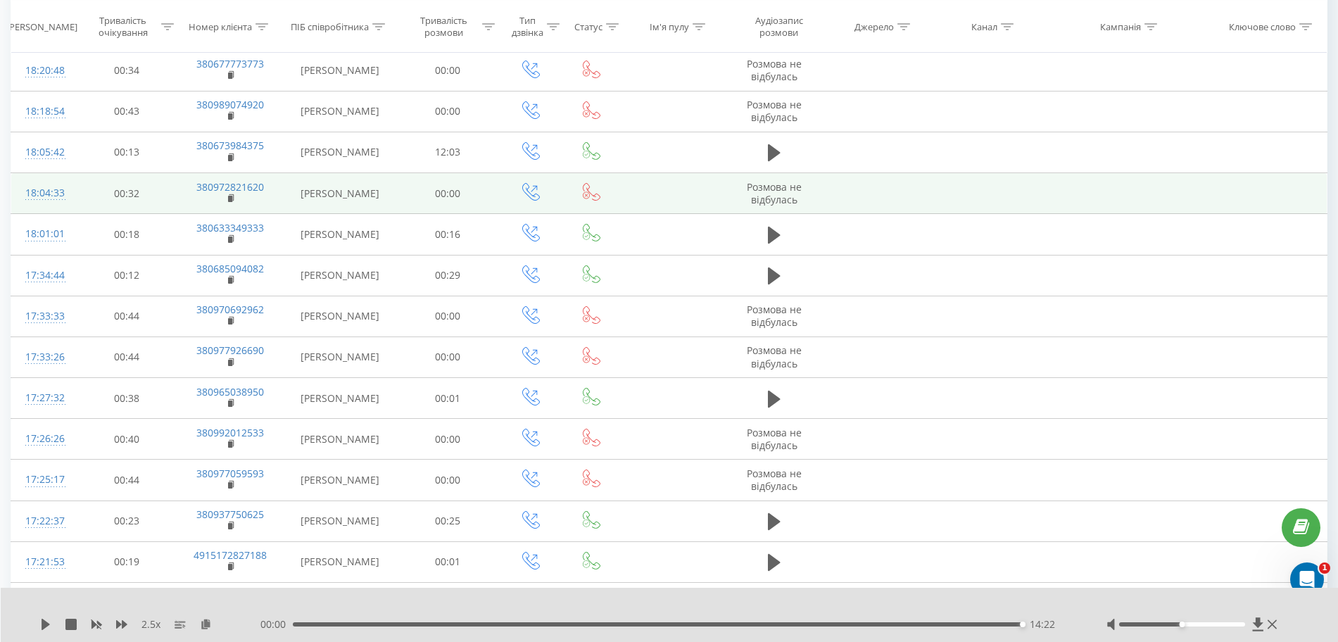
scroll to position [941, 0]
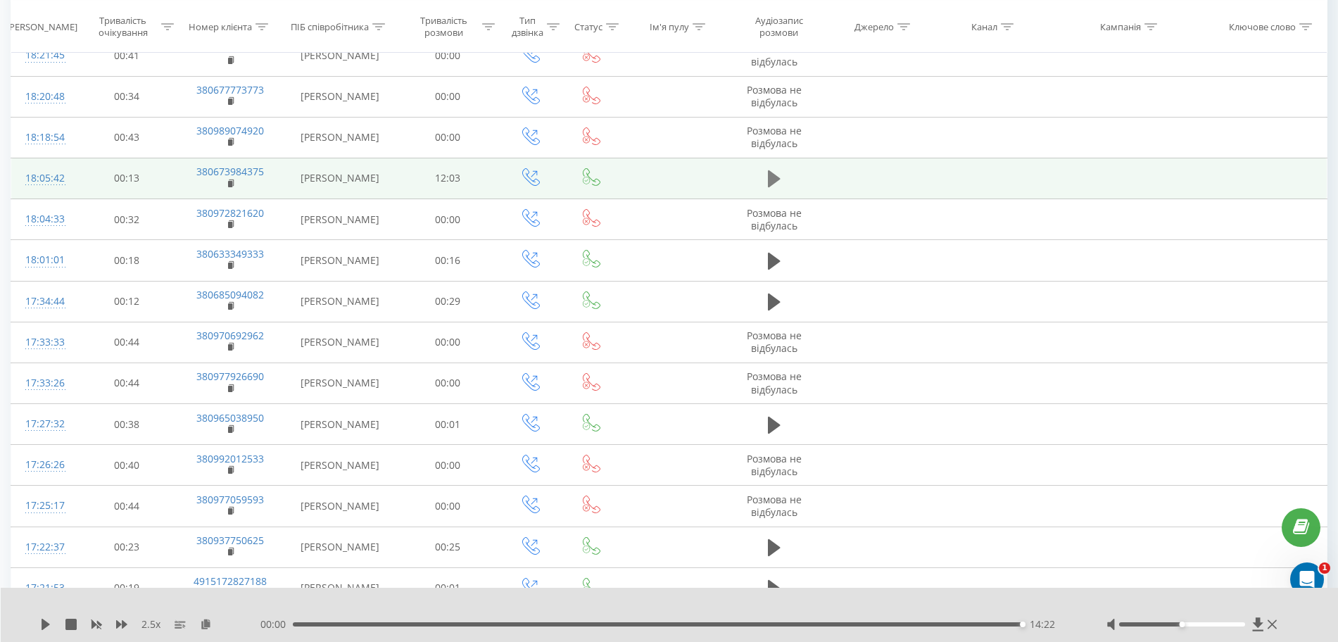
click at [779, 182] on icon at bounding box center [774, 179] width 13 height 20
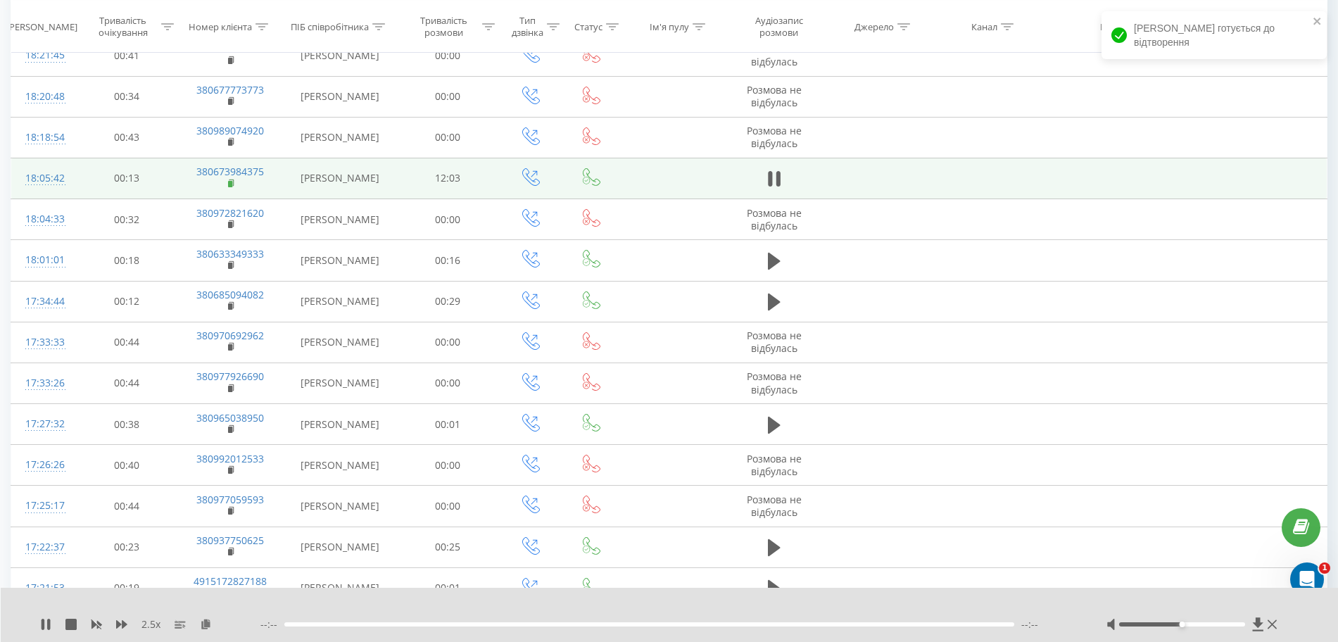
click at [232, 184] on rect at bounding box center [230, 184] width 4 height 6
